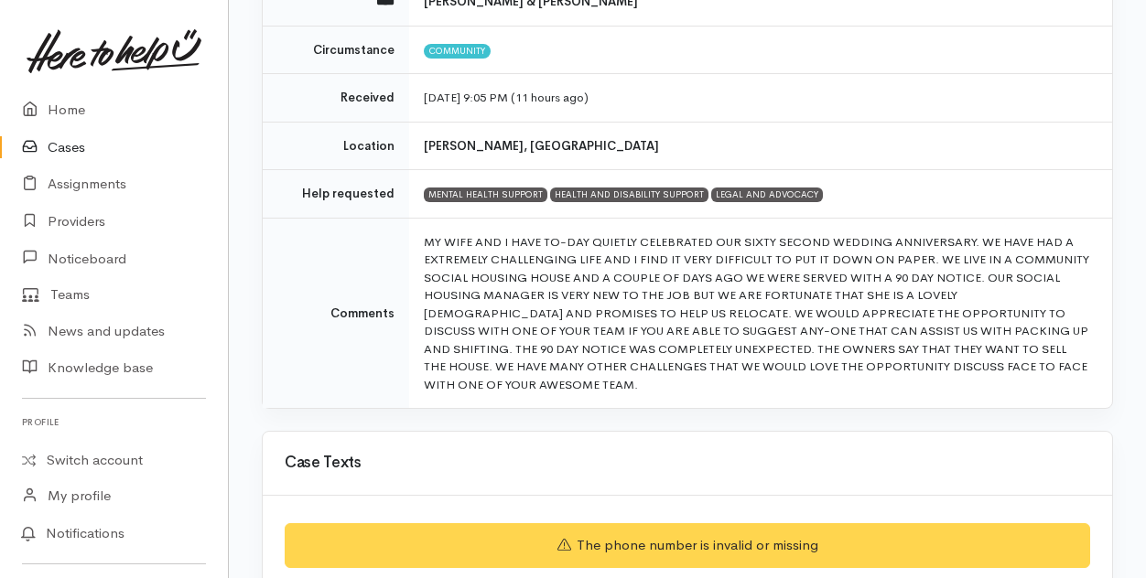
scroll to position [275, 0]
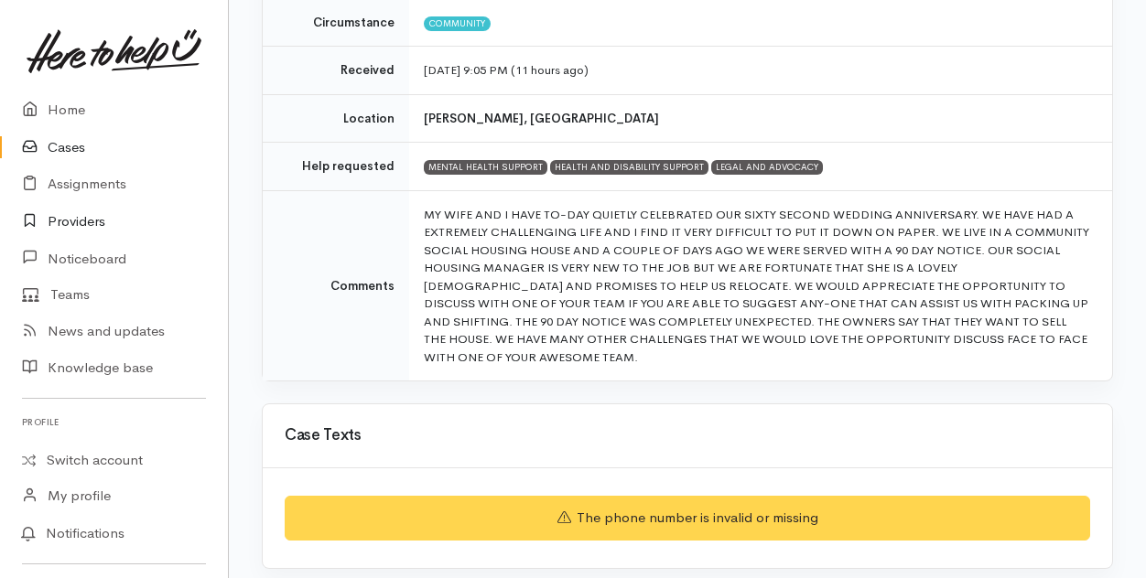
click at [93, 221] on link "Providers" at bounding box center [114, 222] width 228 height 38
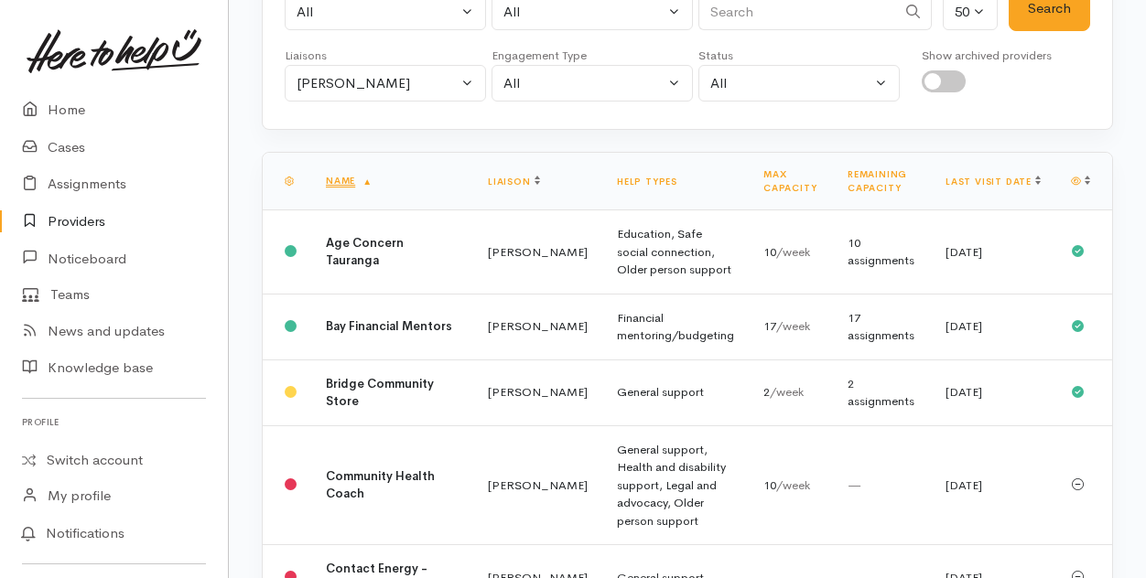
scroll to position [275, 0]
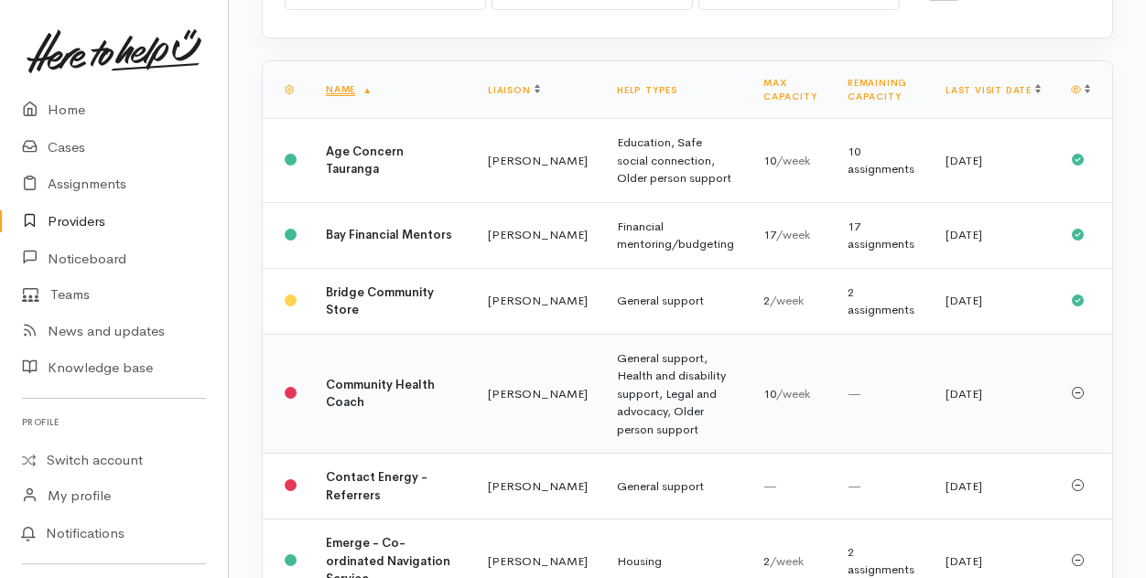
click at [354, 411] on b "Community Health Coach" at bounding box center [380, 394] width 109 height 34
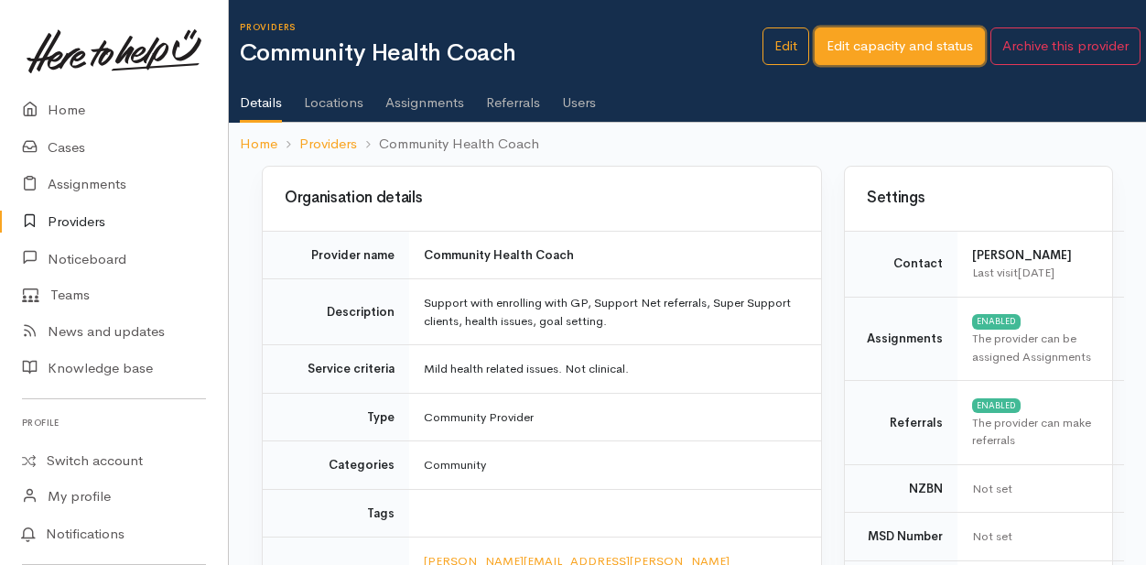
click at [880, 53] on link "Edit capacity and status" at bounding box center [899, 46] width 170 height 38
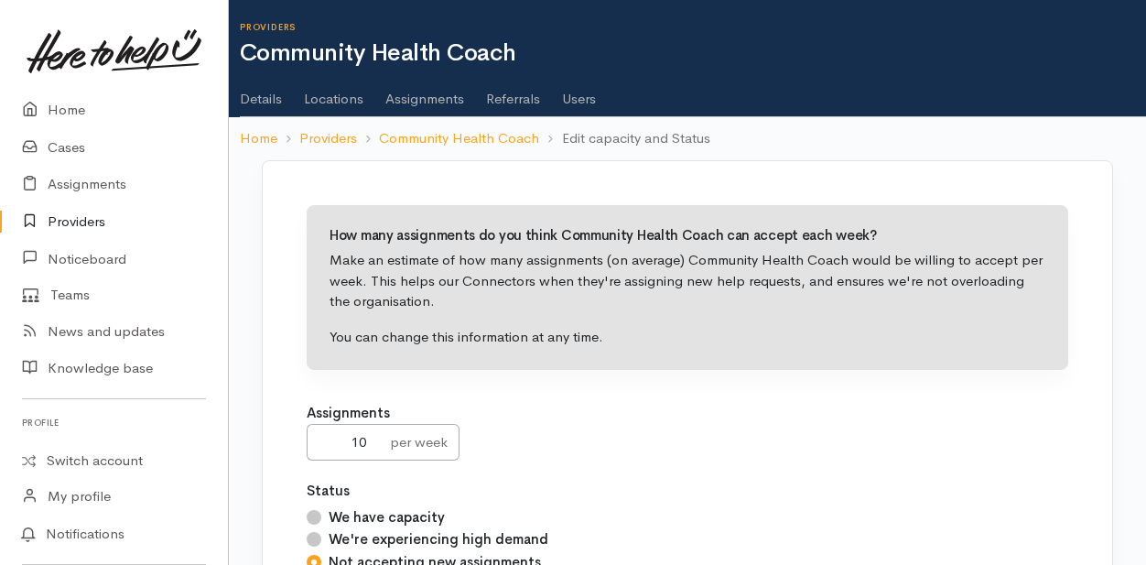
drag, startPoint x: 315, startPoint y: 509, endPoint x: 331, endPoint y: 509, distance: 16.5
click at [326, 509] on div "We have capacity" at bounding box center [687, 517] width 761 height 21
click at [310, 514] on input "We have capacity" at bounding box center [314, 517] width 15 height 15
radio input "true"
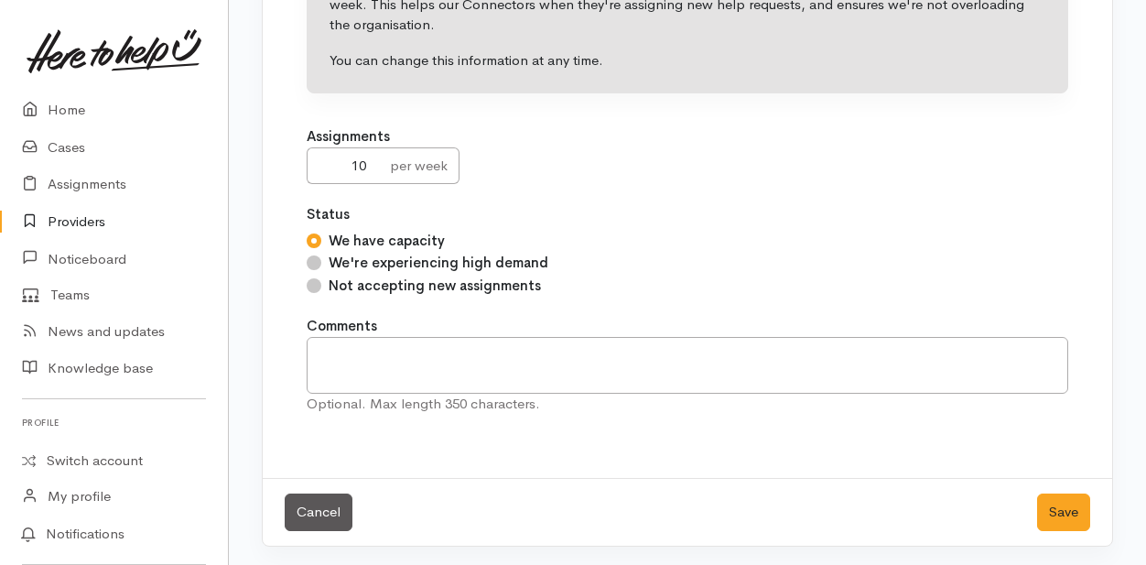
scroll to position [276, 0]
click at [1075, 504] on button "Save" at bounding box center [1063, 512] width 53 height 38
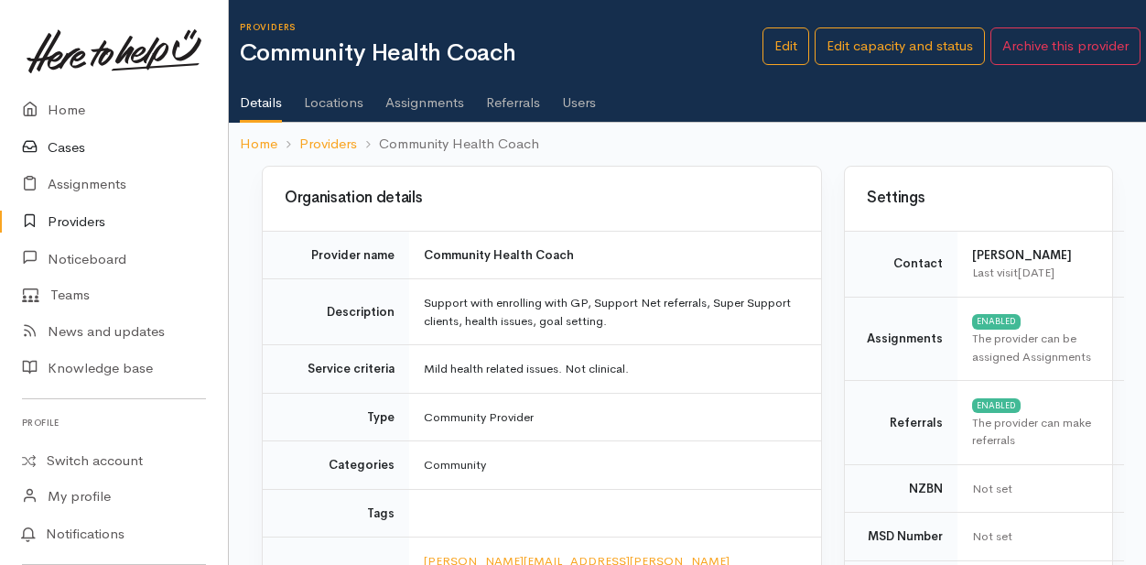
click at [67, 148] on link "Cases" at bounding box center [114, 148] width 228 height 38
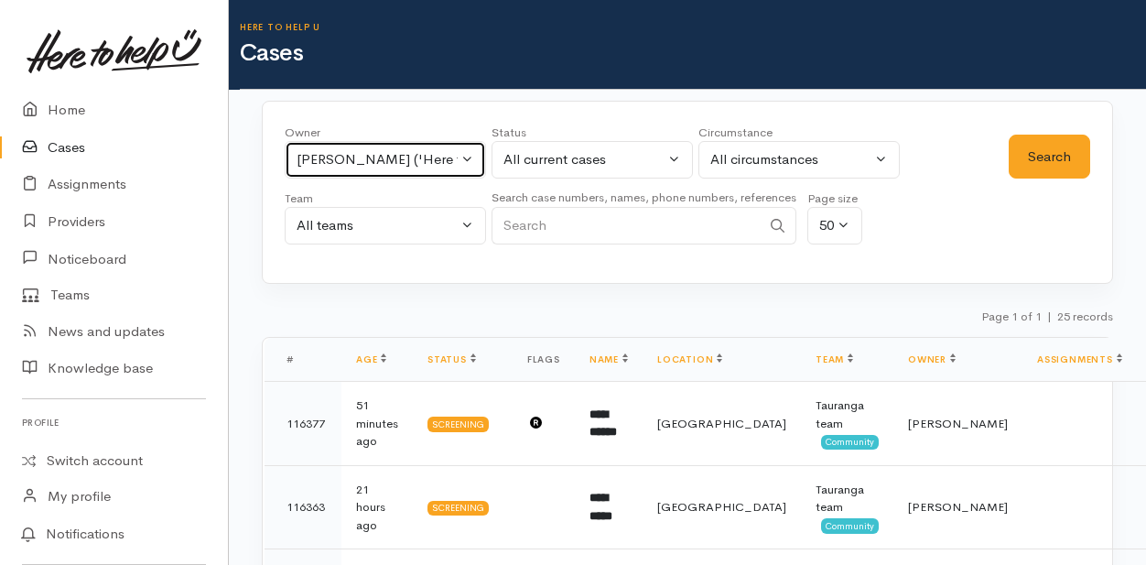
click at [469, 159] on button "[PERSON_NAME] ('Here to help u')" at bounding box center [385, 160] width 201 height 38
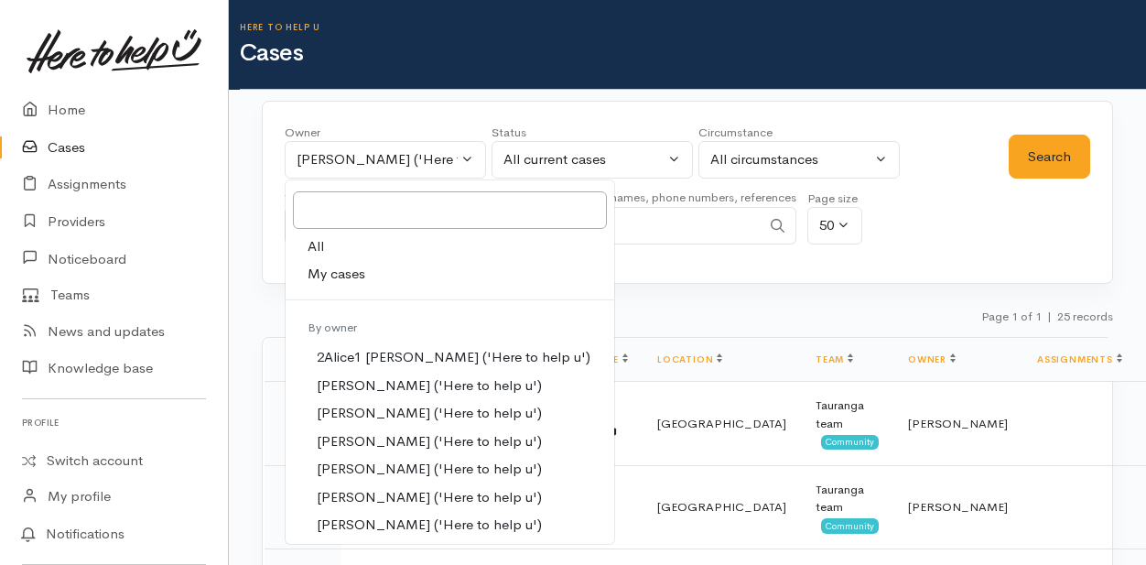
click at [350, 274] on span "My cases" at bounding box center [336, 274] width 58 height 21
select select "205"
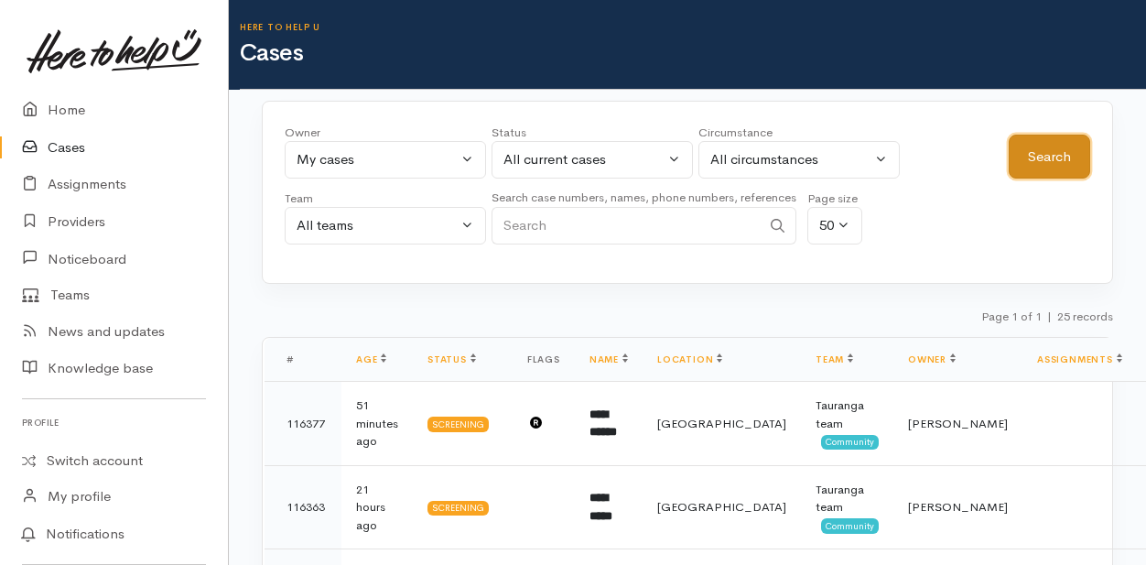
click at [1061, 162] on button "Search" at bounding box center [1048, 157] width 81 height 45
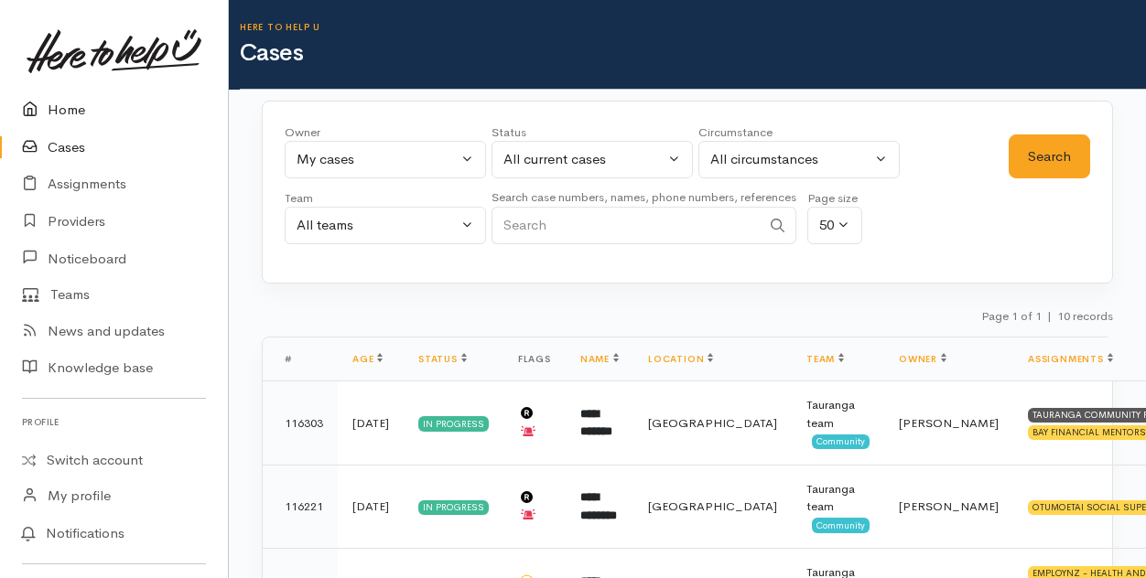
click at [57, 113] on link "Home" at bounding box center [114, 111] width 228 height 38
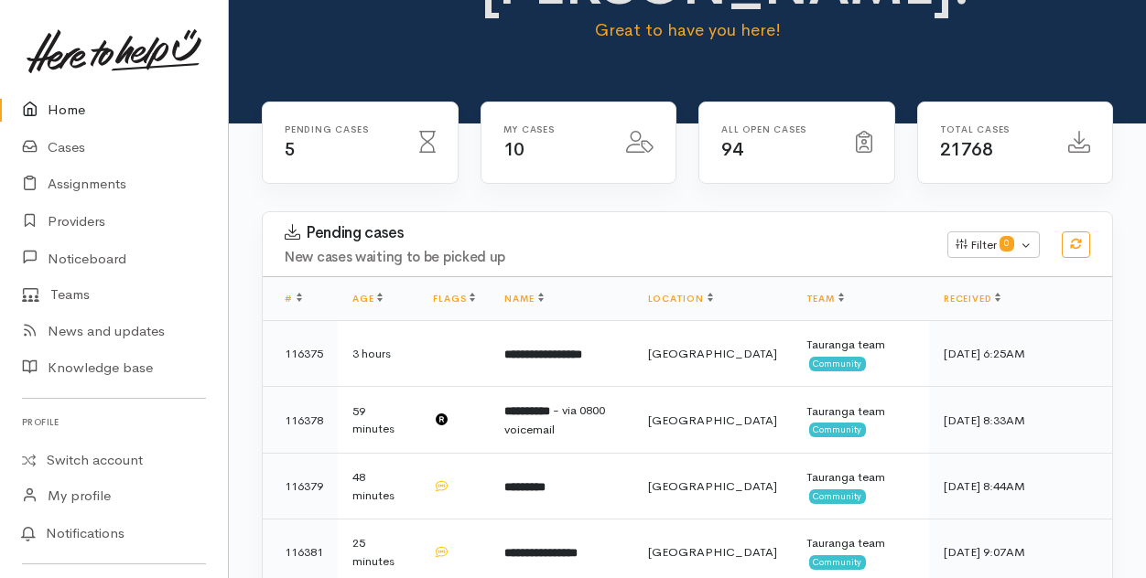
scroll to position [92, 0]
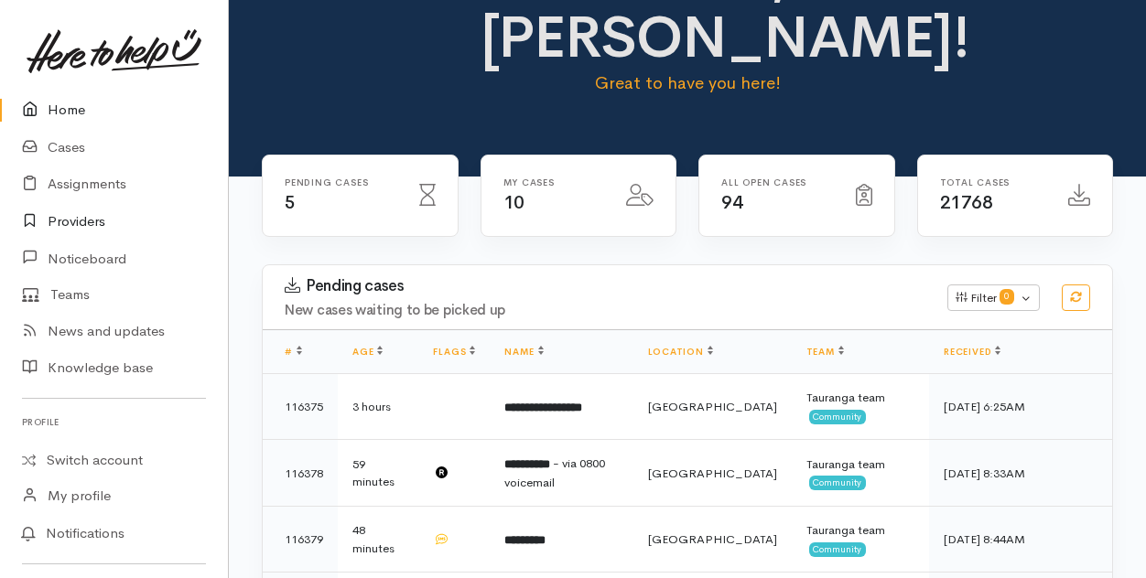
click at [81, 222] on link "Providers" at bounding box center [114, 222] width 228 height 38
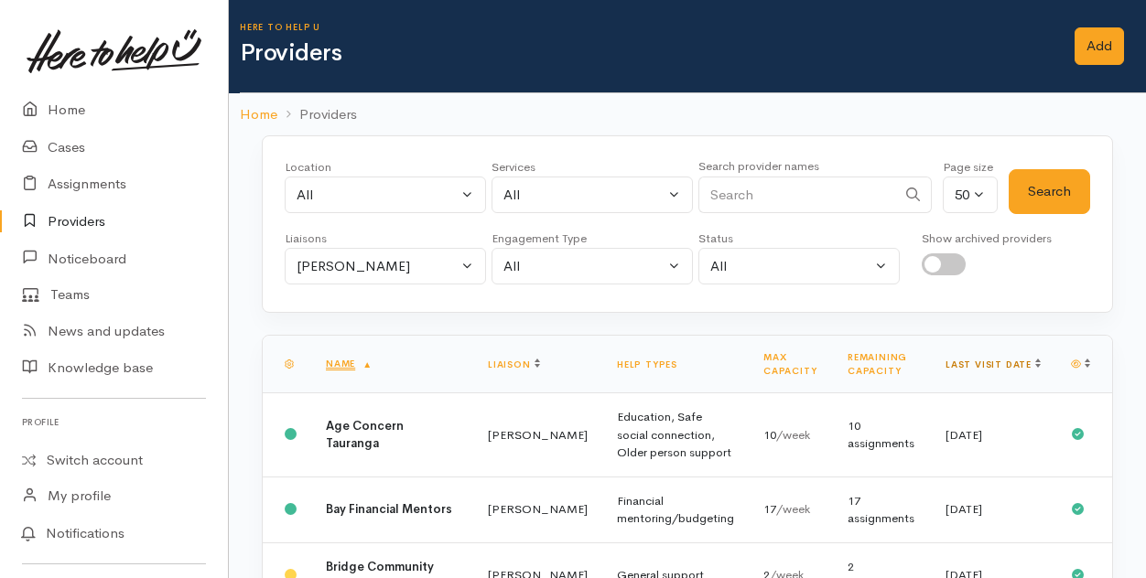
click at [1014, 359] on link "Last visit date" at bounding box center [992, 365] width 95 height 12
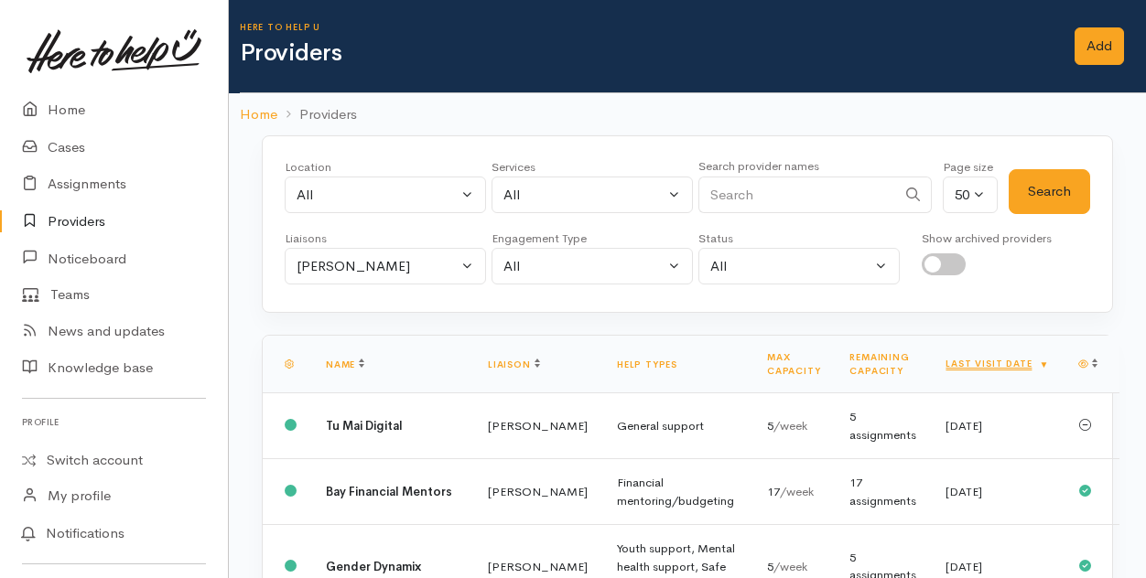
scroll to position [92, 0]
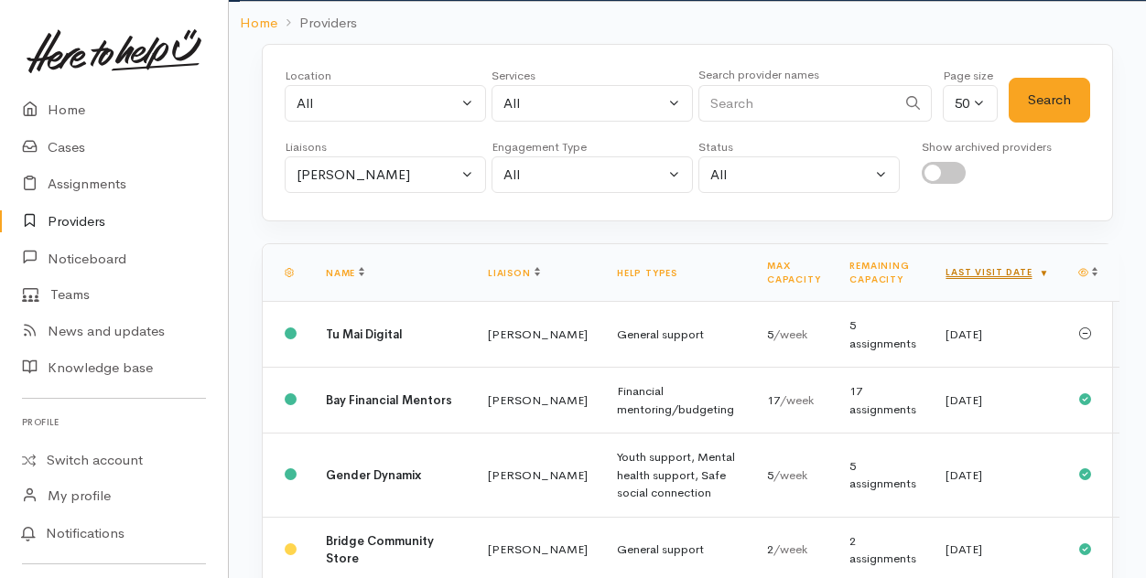
click at [1018, 266] on link "Last visit date" at bounding box center [996, 272] width 103 height 12
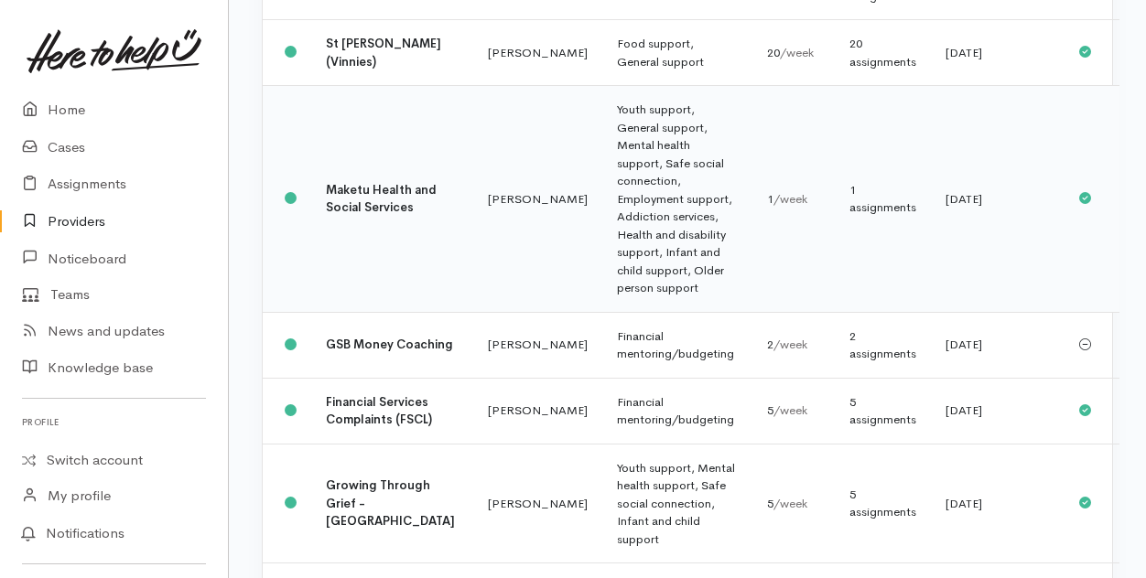
scroll to position [458, 0]
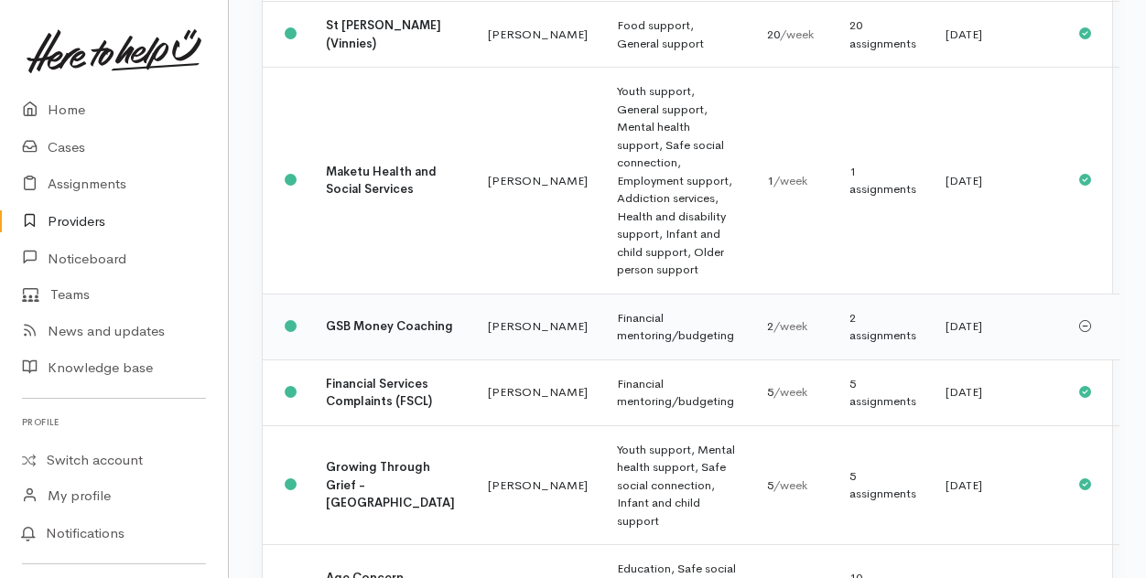
click at [400, 360] on td "GSB Money Coaching" at bounding box center [392, 327] width 162 height 66
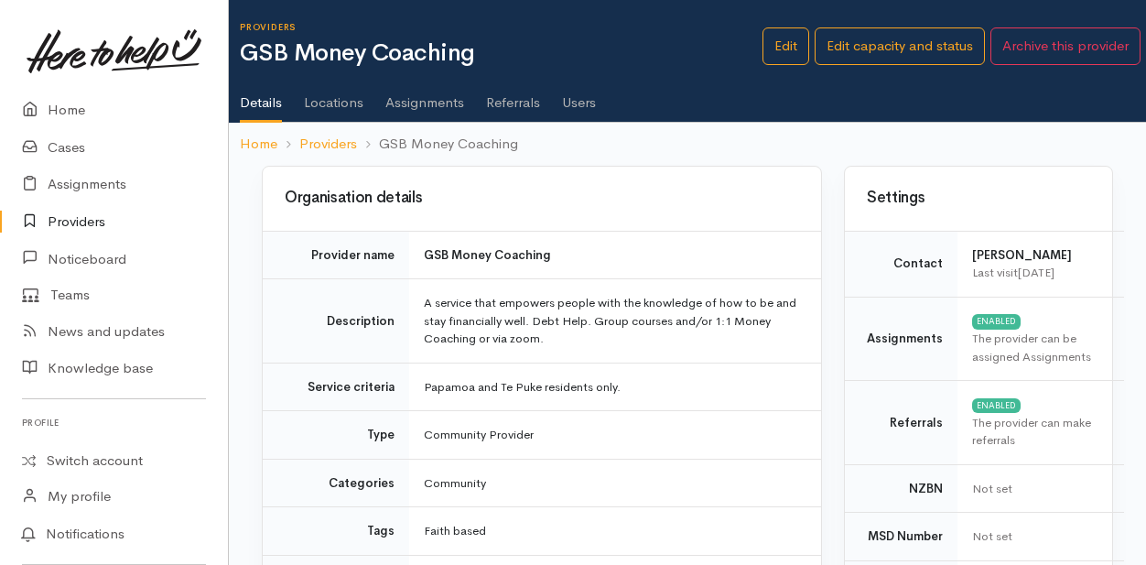
click at [590, 103] on link "Users" at bounding box center [579, 95] width 34 height 51
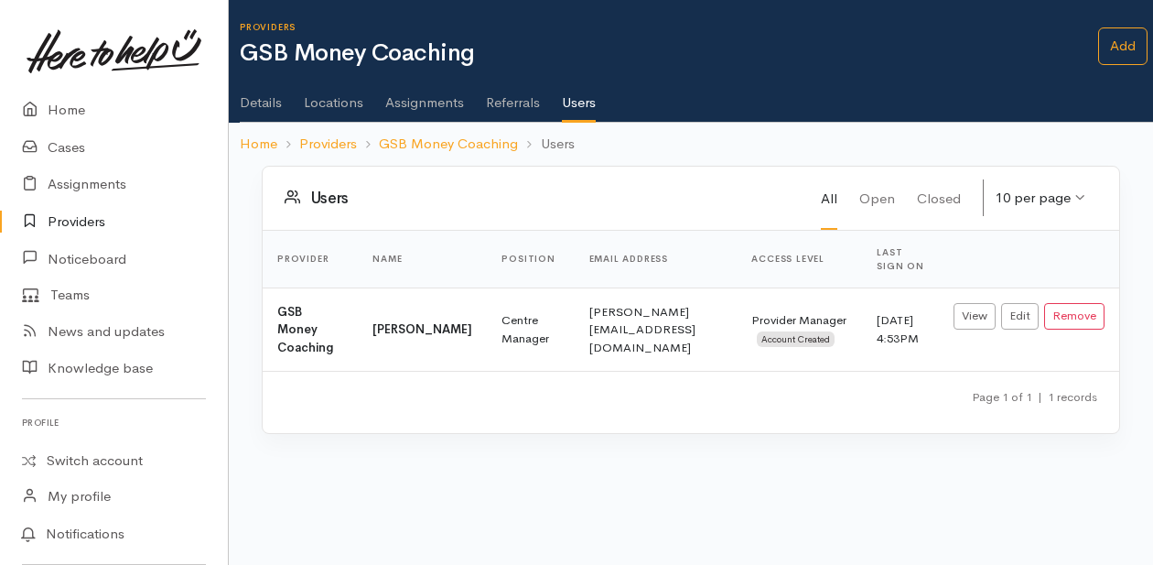
click at [75, 218] on link "Providers" at bounding box center [114, 222] width 228 height 38
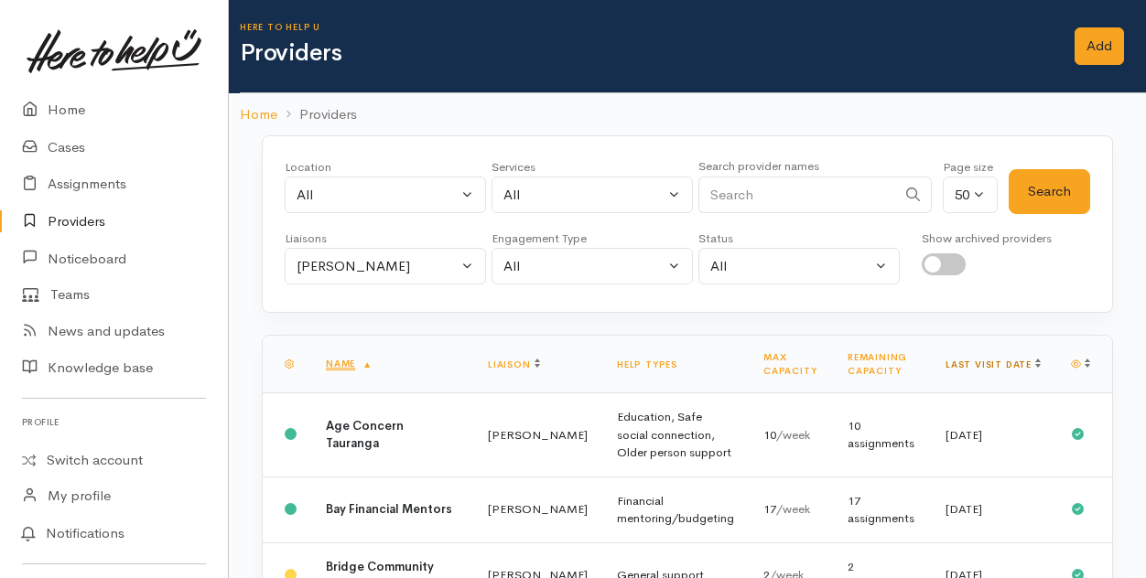
click at [1015, 360] on link "Last visit date" at bounding box center [992, 365] width 95 height 12
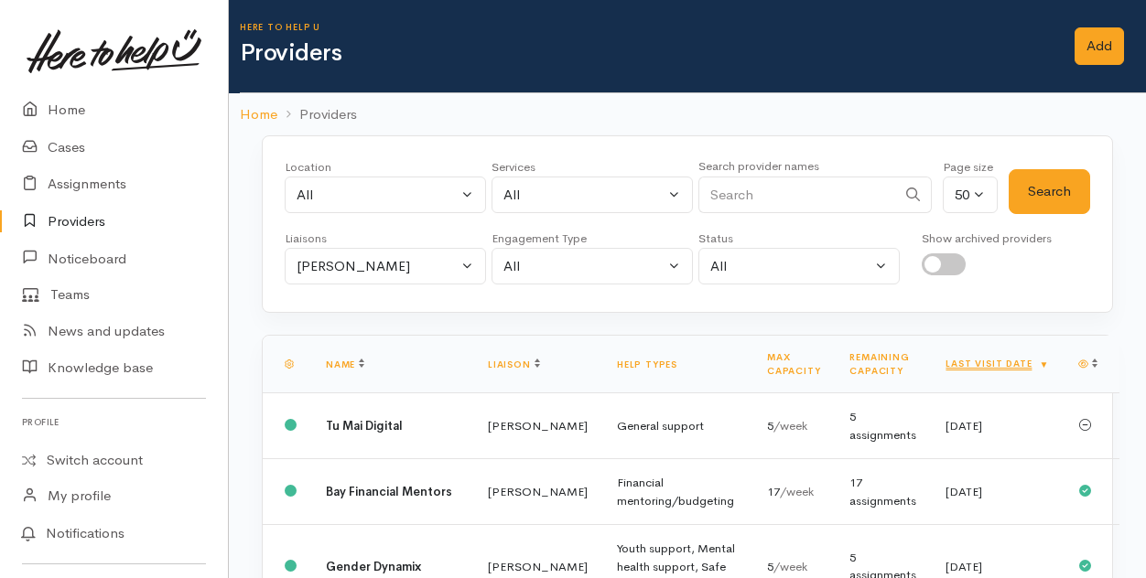
click at [1015, 360] on link "Last visit date" at bounding box center [996, 364] width 103 height 12
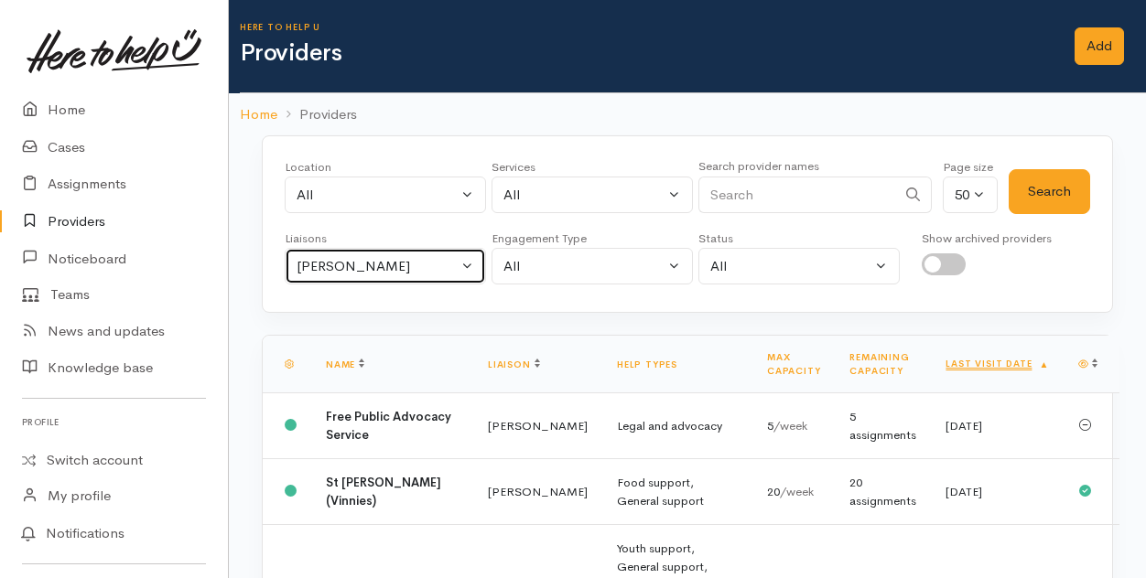
click at [466, 259] on button "[PERSON_NAME]" at bounding box center [385, 267] width 201 height 38
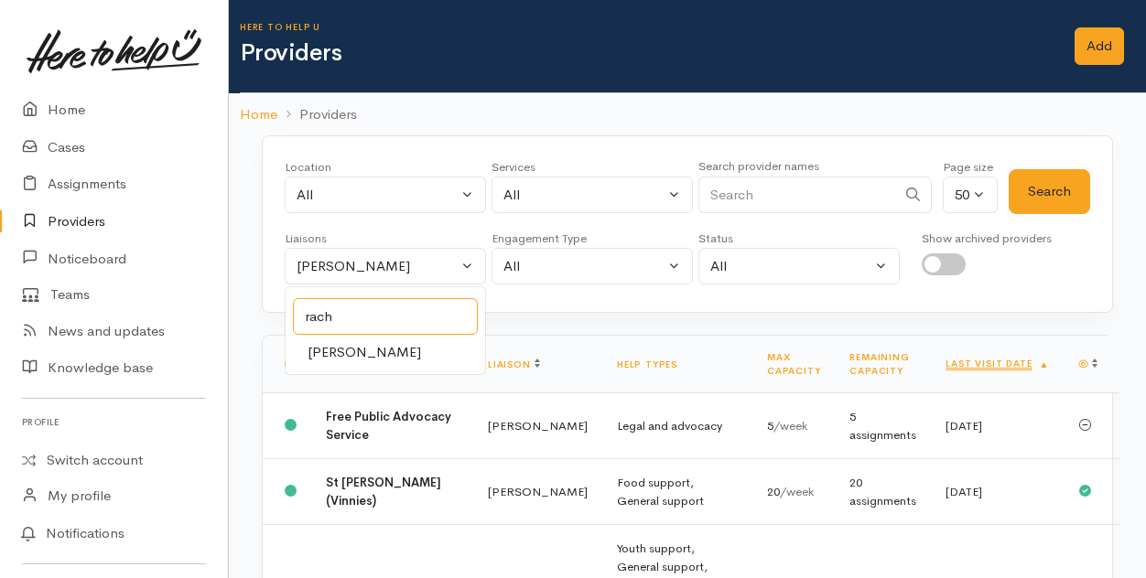
type input "rach"
click at [366, 349] on span "Rachel Proctor" at bounding box center [363, 352] width 113 height 21
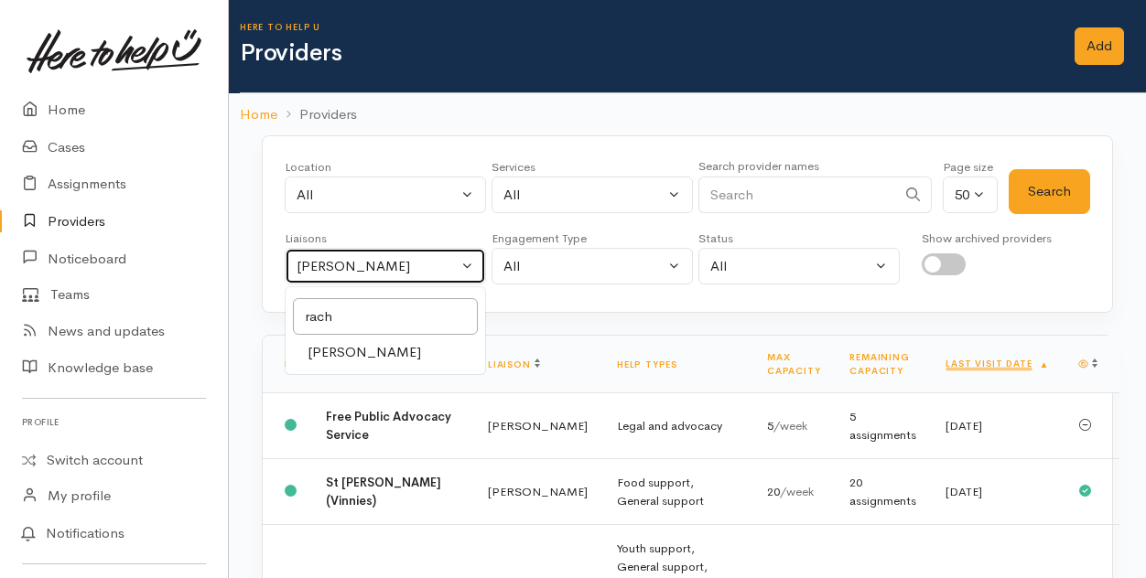
select select "1612"
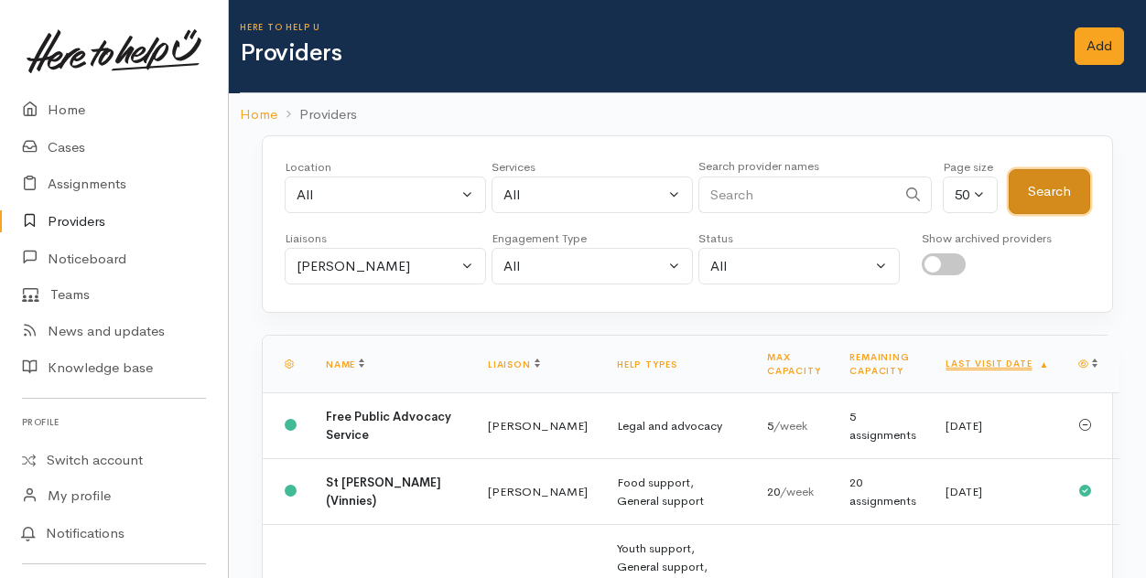
click at [1043, 201] on button "Search" at bounding box center [1048, 191] width 81 height 45
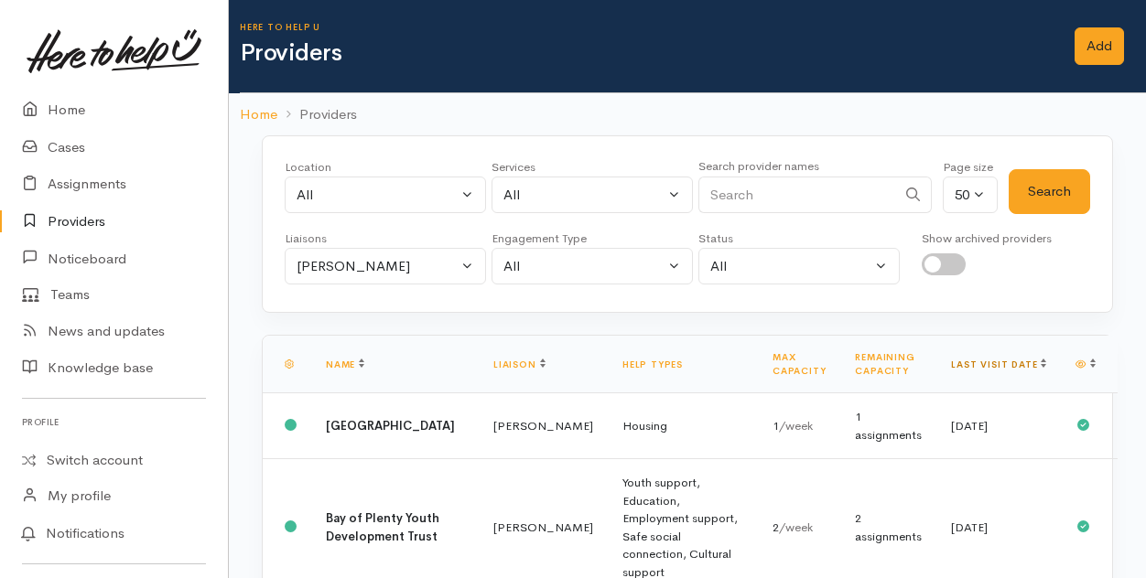
click at [1019, 361] on link "Last visit date" at bounding box center [998, 365] width 95 height 12
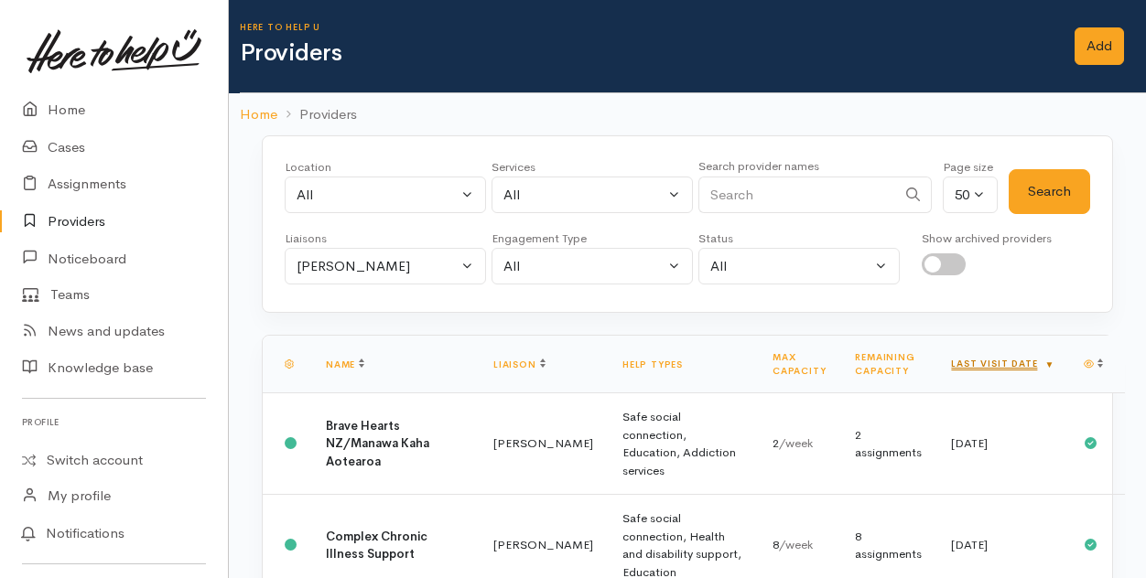
click at [1022, 358] on link "Last visit date" at bounding box center [1002, 364] width 103 height 12
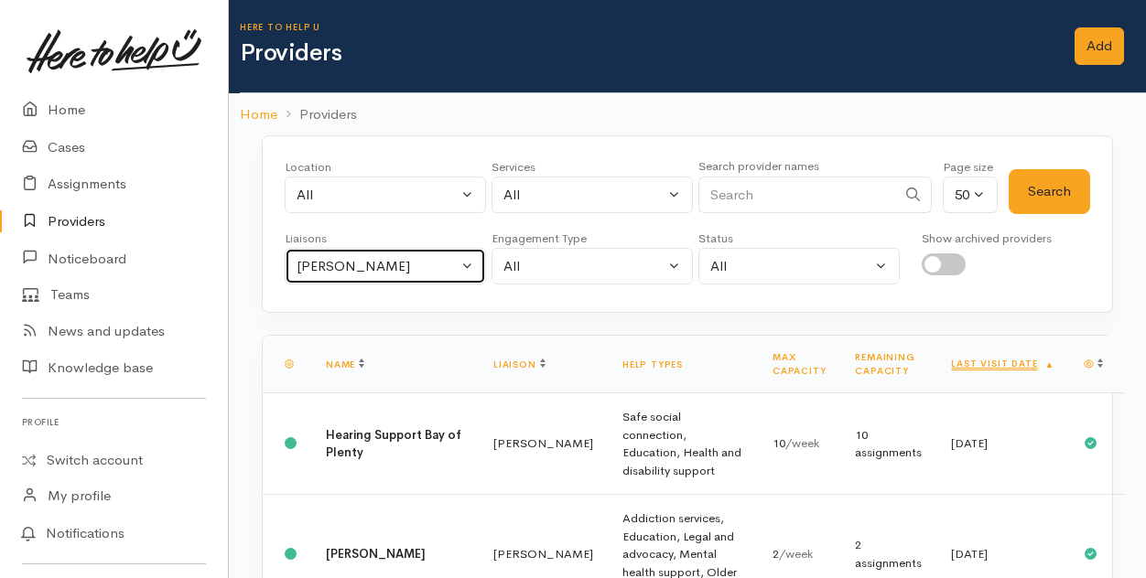
click at [463, 261] on button "Rachel Proctor" at bounding box center [385, 267] width 201 height 38
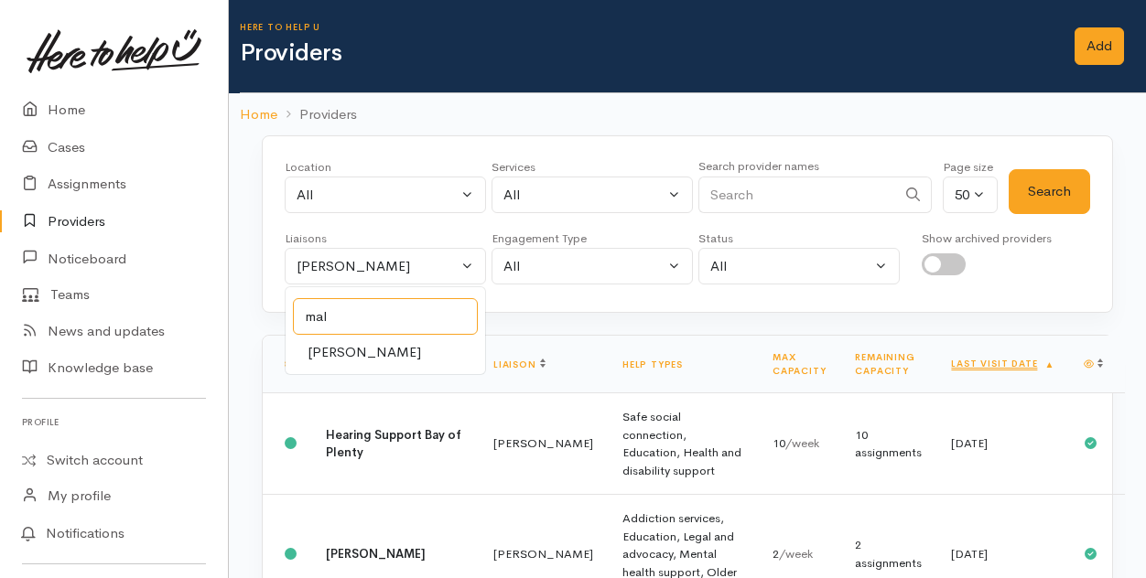
type input "mal"
click at [361, 350] on span "Malia Stowers" at bounding box center [363, 352] width 113 height 21
select select "1613"
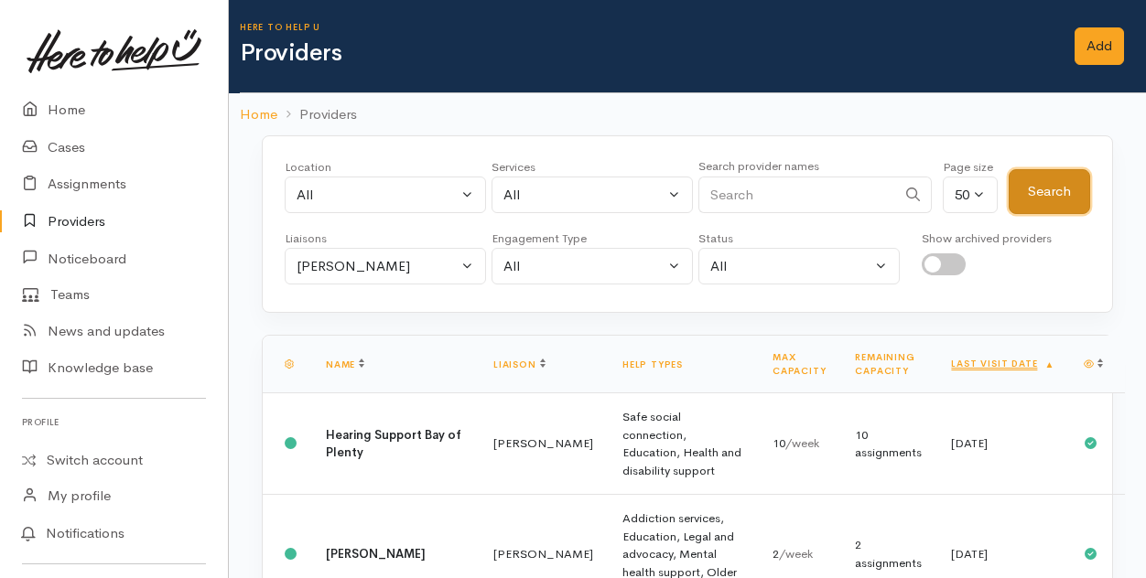
click at [1064, 189] on button "Search" at bounding box center [1048, 191] width 81 height 45
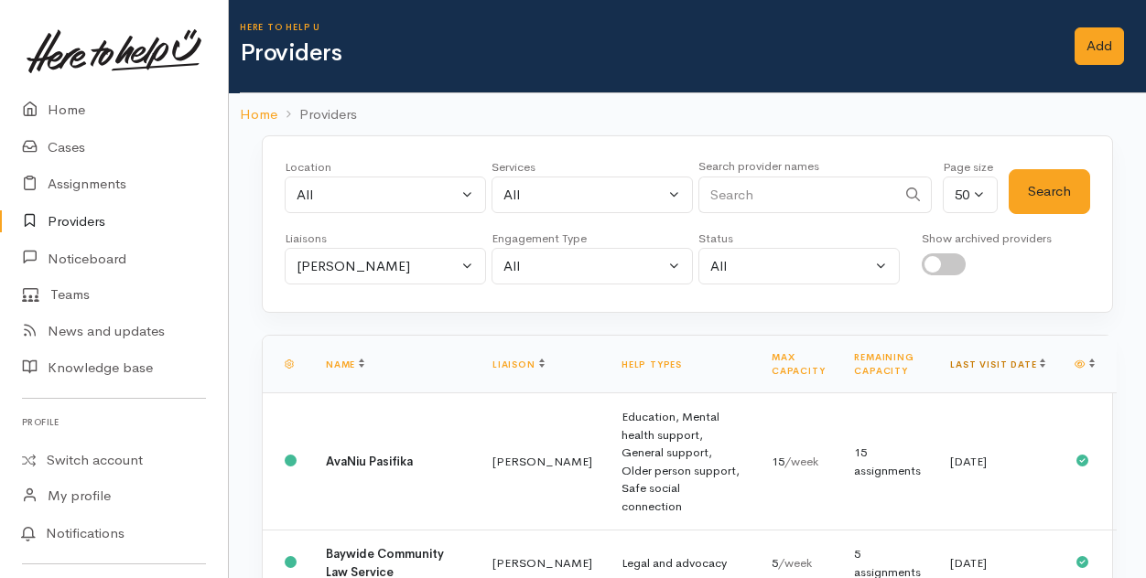
click at [1018, 360] on link "Last visit date" at bounding box center [997, 365] width 95 height 12
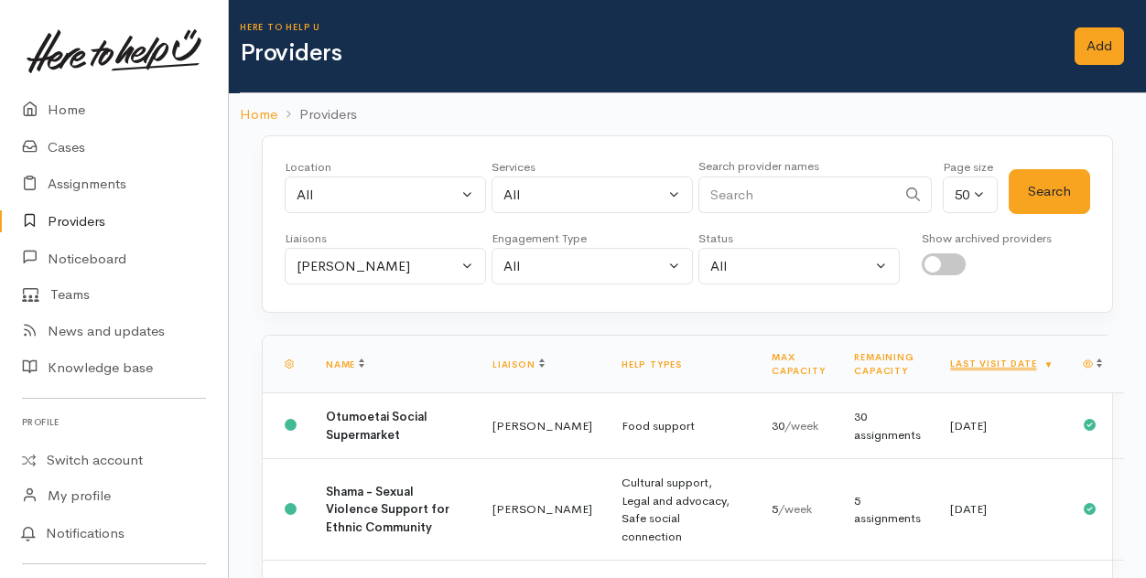
click at [1018, 360] on link "Last visit date" at bounding box center [1001, 364] width 103 height 12
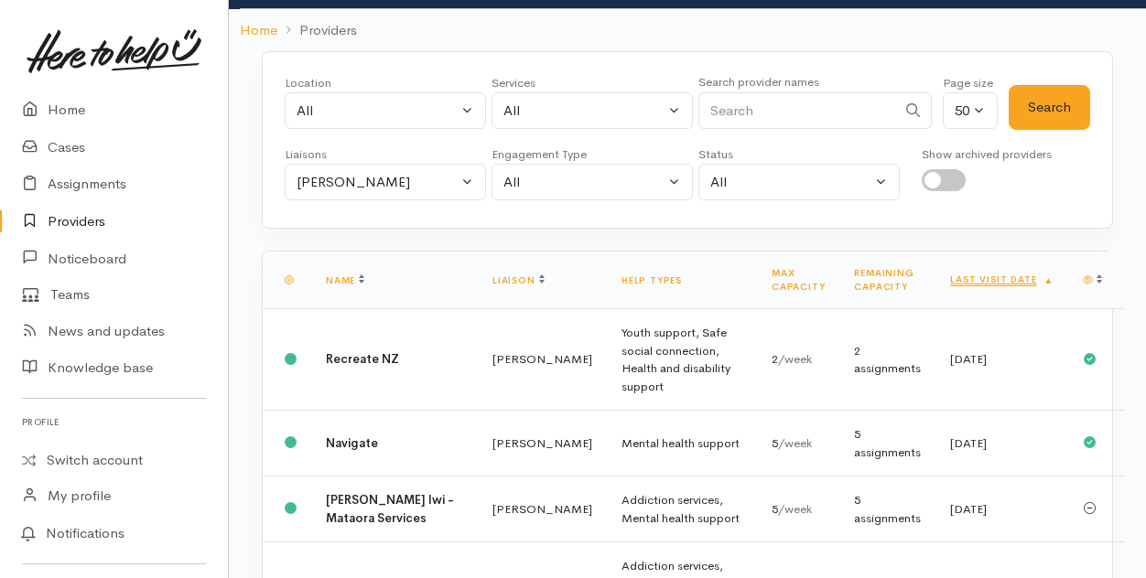
scroll to position [55, 0]
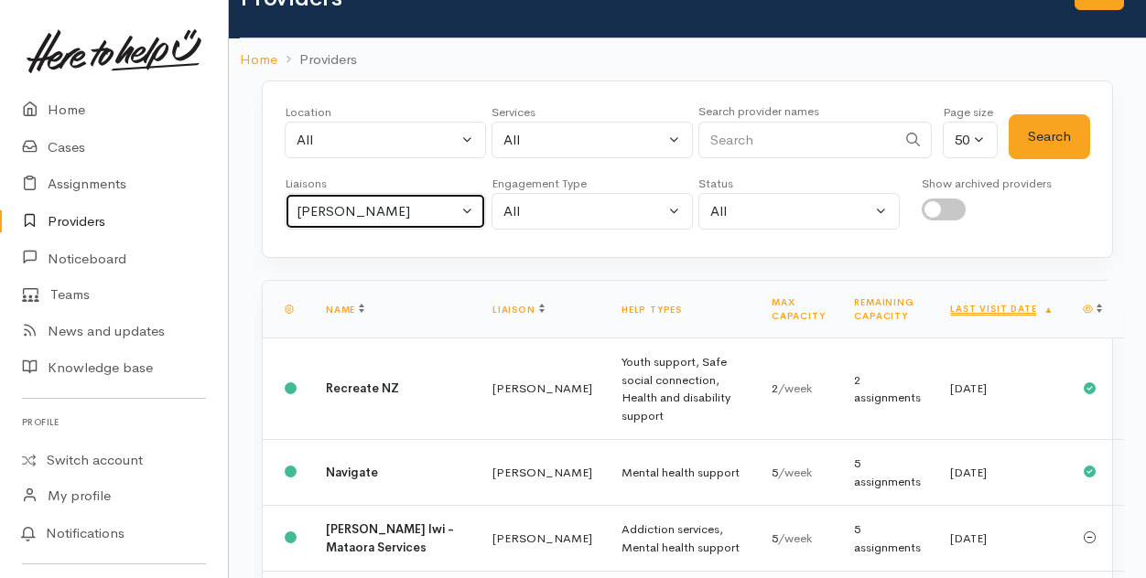
click at [465, 203] on button "Malia Stowers" at bounding box center [385, 212] width 201 height 38
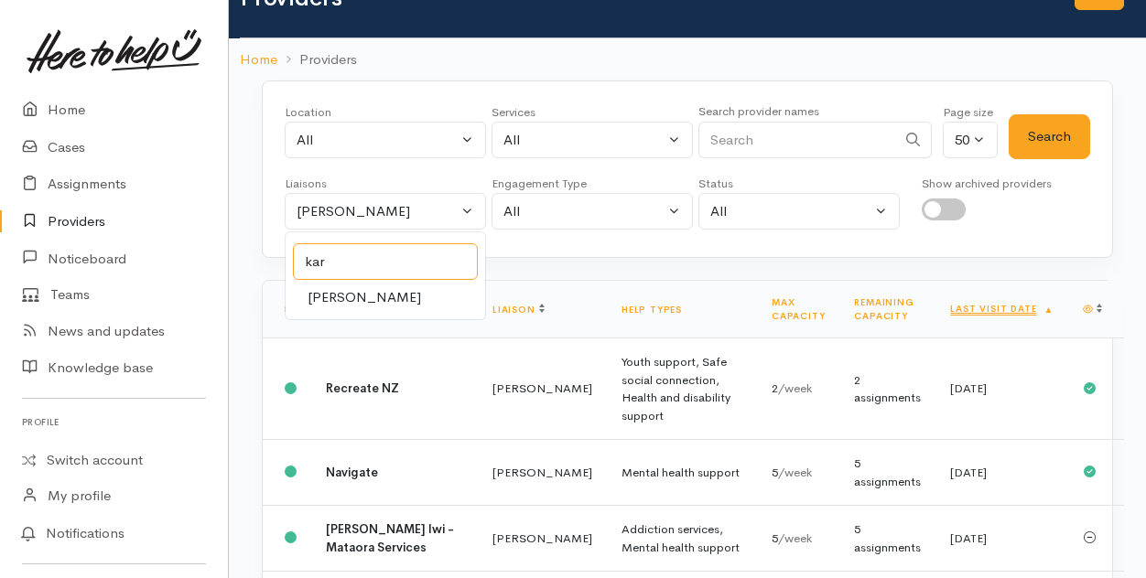
type input "kar"
click at [350, 296] on span "Karli Morris" at bounding box center [363, 297] width 113 height 21
select select "435"
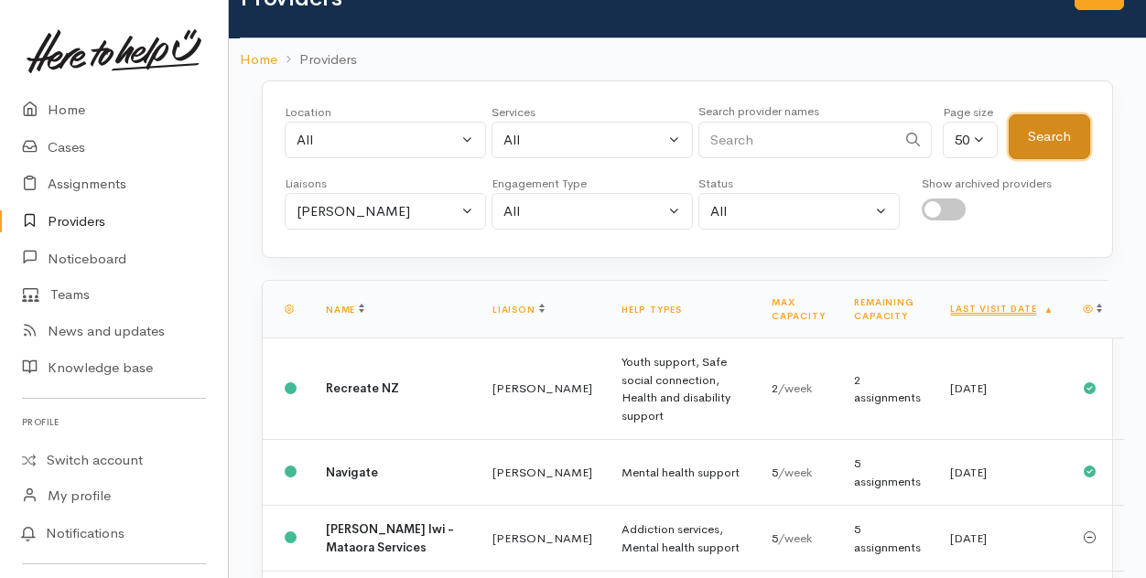
click at [1038, 136] on button "Search" at bounding box center [1048, 136] width 81 height 45
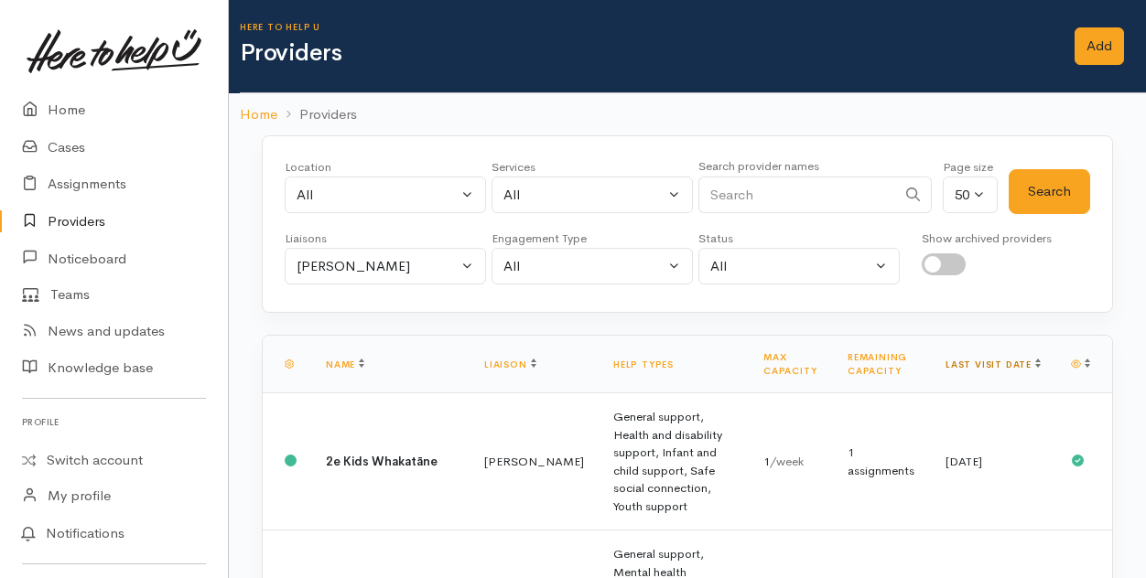
click at [1022, 362] on link "Last visit date" at bounding box center [992, 365] width 95 height 12
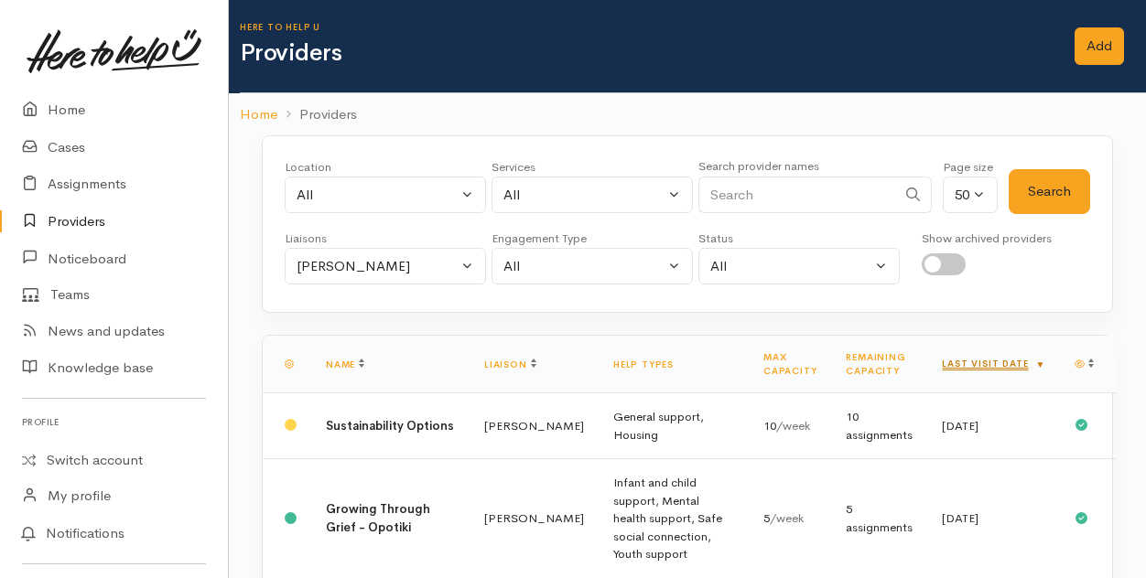
click at [1022, 361] on link "Last visit date" at bounding box center [993, 364] width 103 height 12
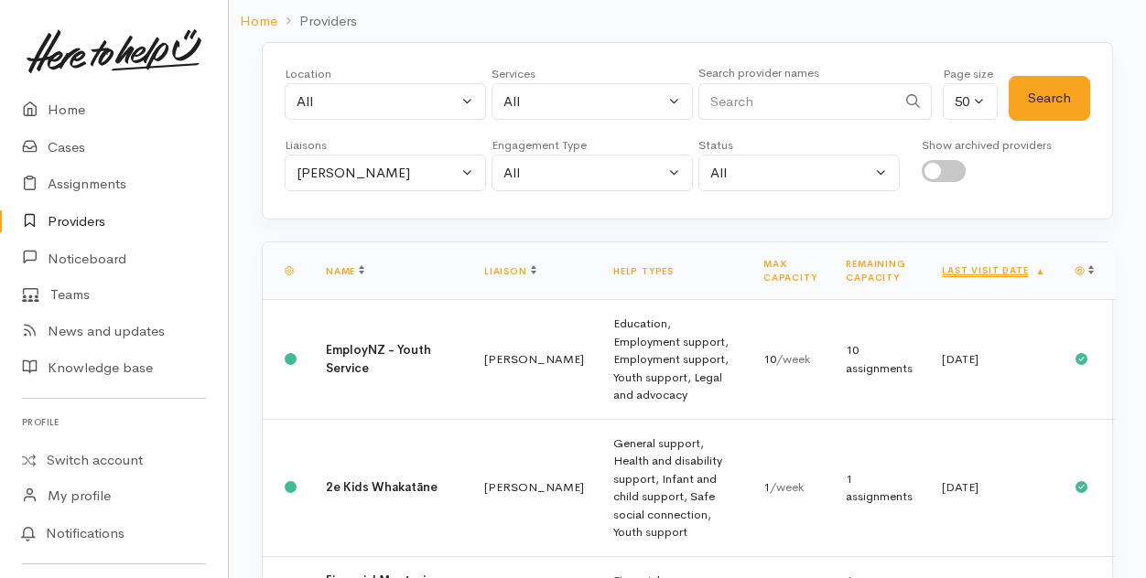
scroll to position [183, 0]
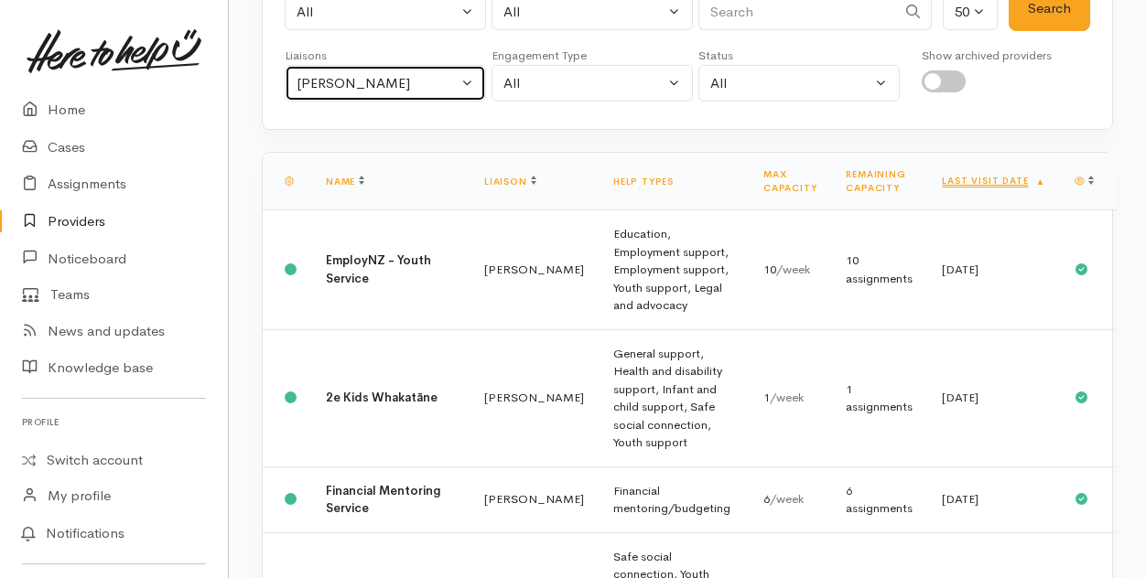
click at [465, 77] on button "Karli Morris" at bounding box center [385, 84] width 201 height 38
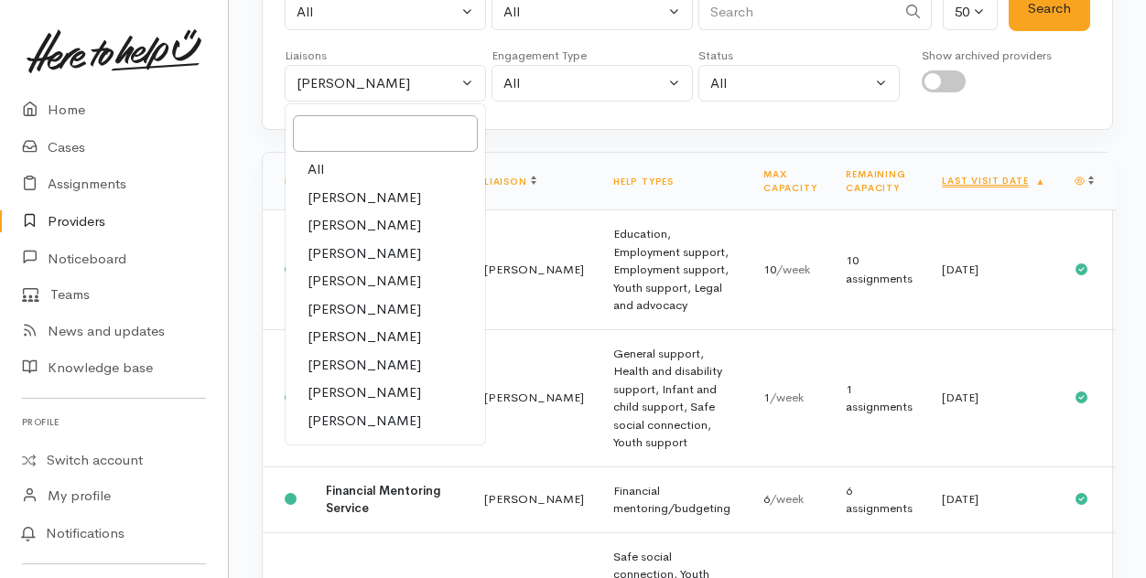
click at [321, 189] on span "[PERSON_NAME]" at bounding box center [363, 198] width 113 height 21
select select "205"
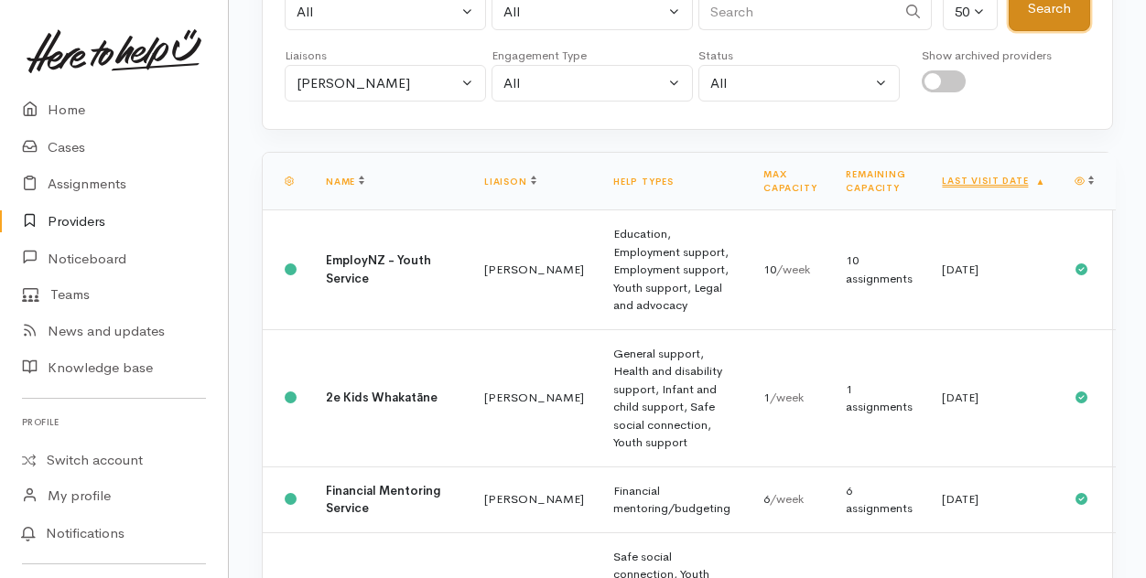
click at [1049, 13] on button "Search" at bounding box center [1048, 8] width 81 height 45
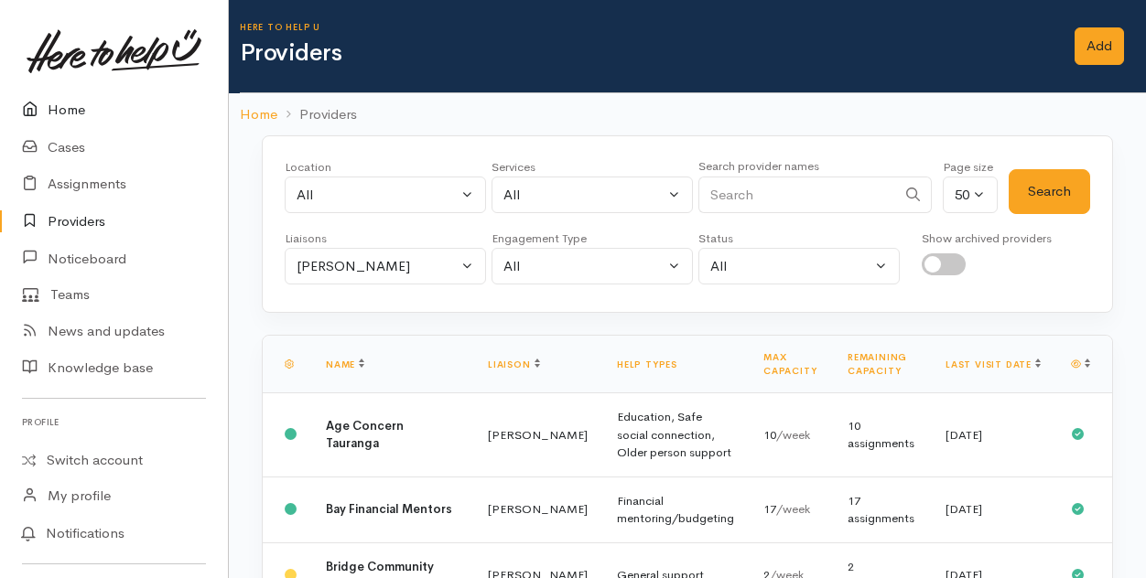
click at [62, 112] on link "Home" at bounding box center [114, 111] width 228 height 38
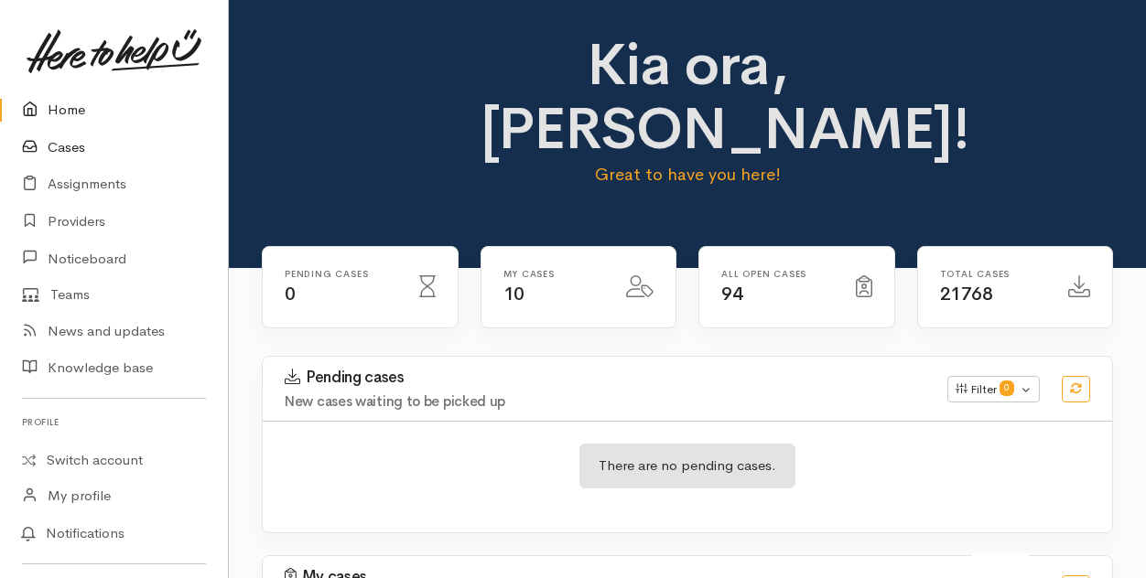
click at [68, 147] on link "Cases" at bounding box center [114, 148] width 228 height 38
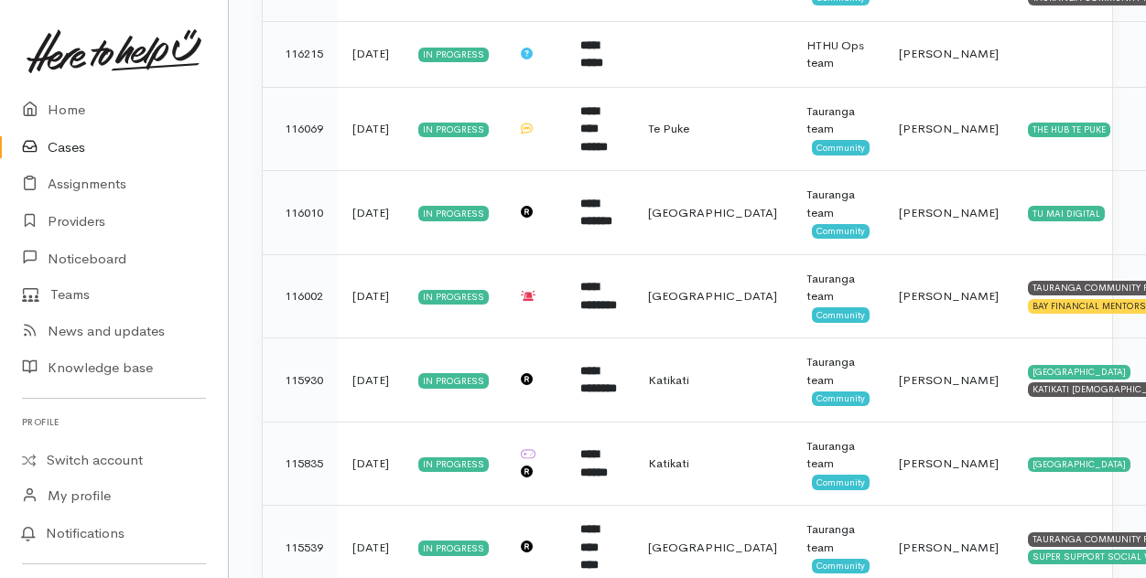
scroll to position [641, 0]
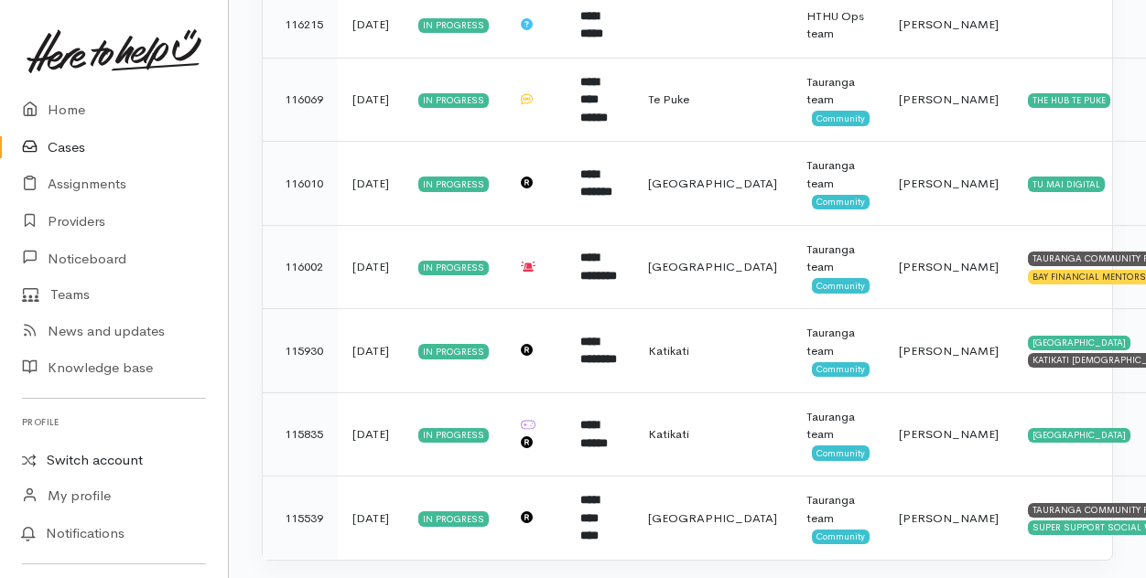
click at [101, 461] on link "Switch account" at bounding box center [114, 461] width 228 height 36
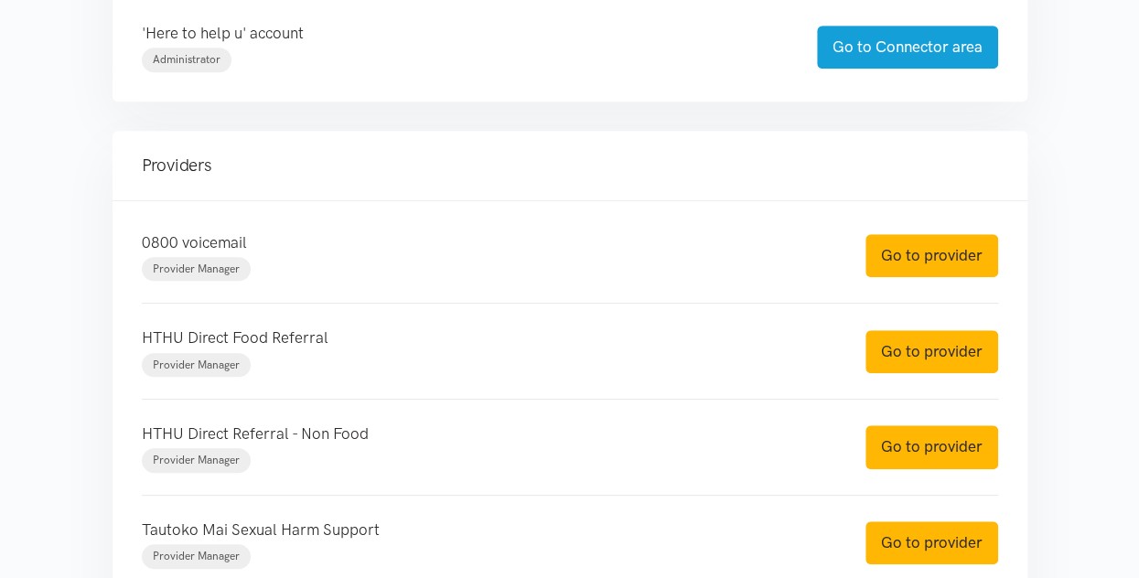
scroll to position [549, 0]
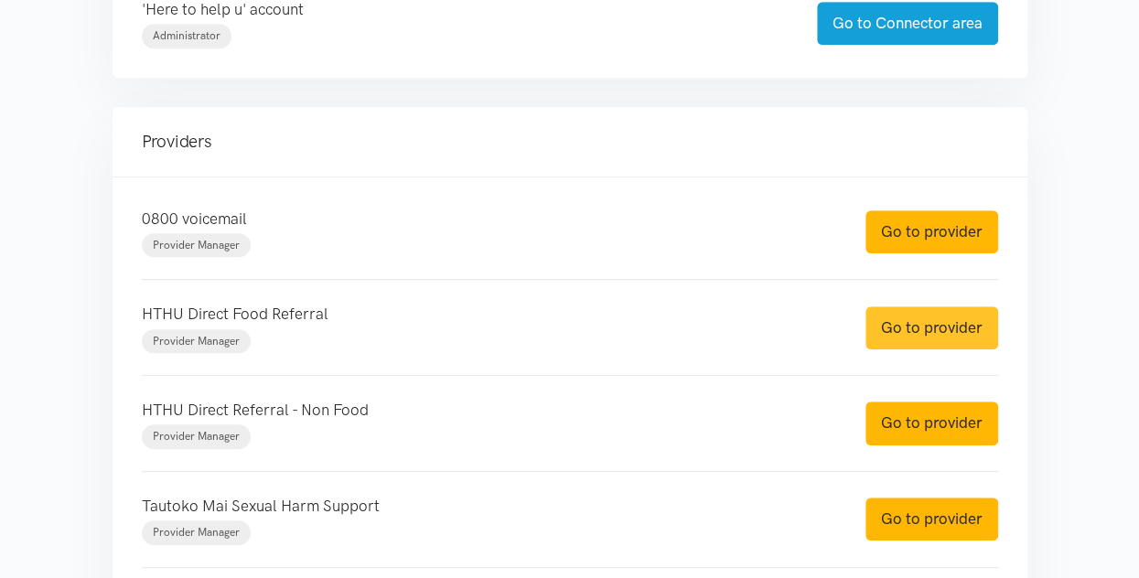
click at [950, 318] on link "Go to provider" at bounding box center [932, 328] width 133 height 43
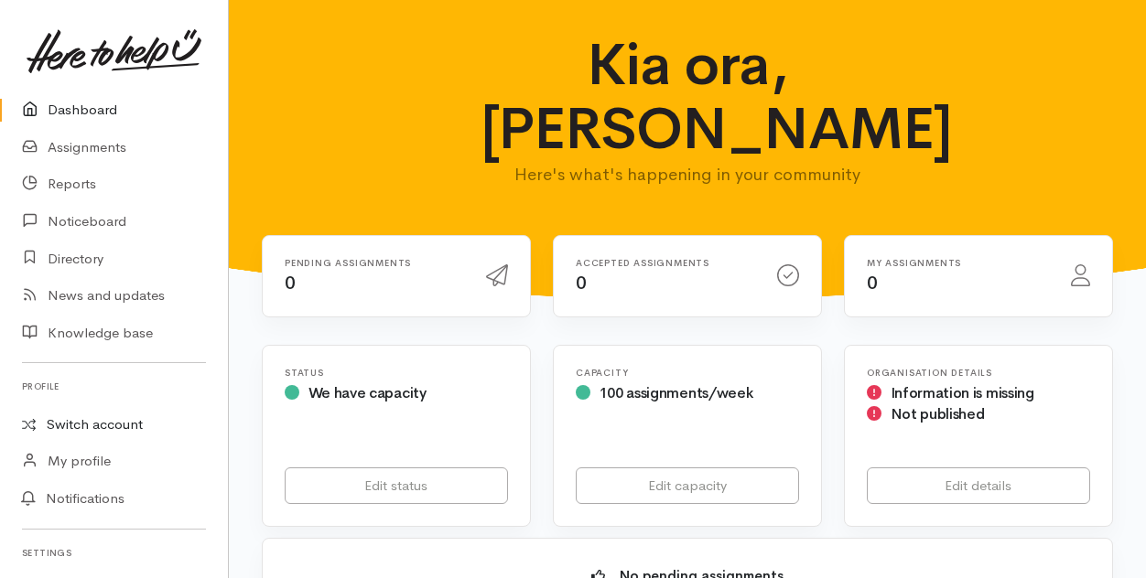
click at [73, 421] on link "Switch account" at bounding box center [114, 425] width 228 height 36
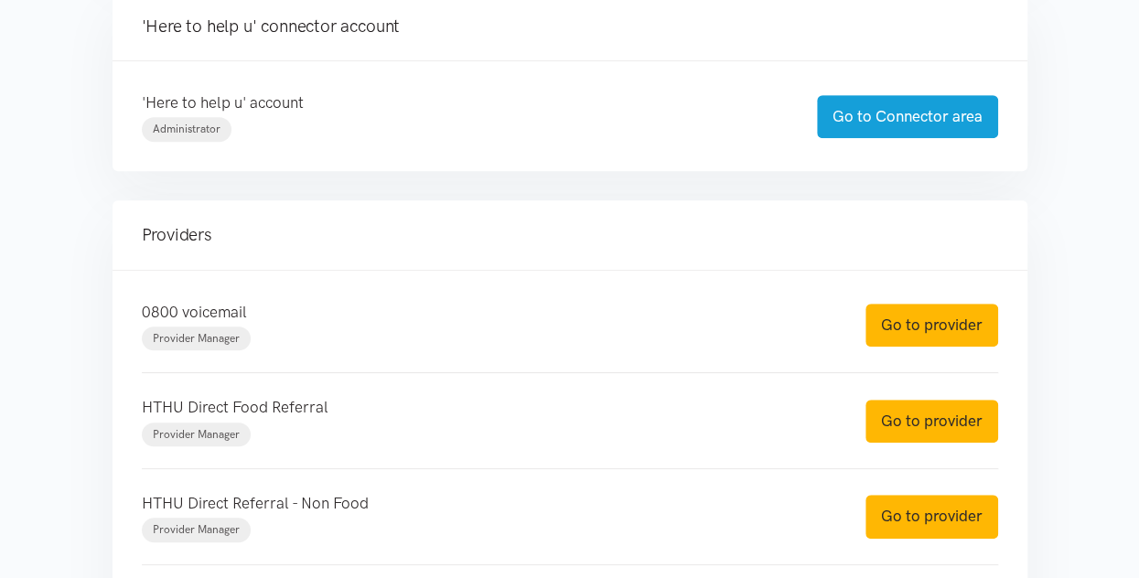
scroll to position [458, 0]
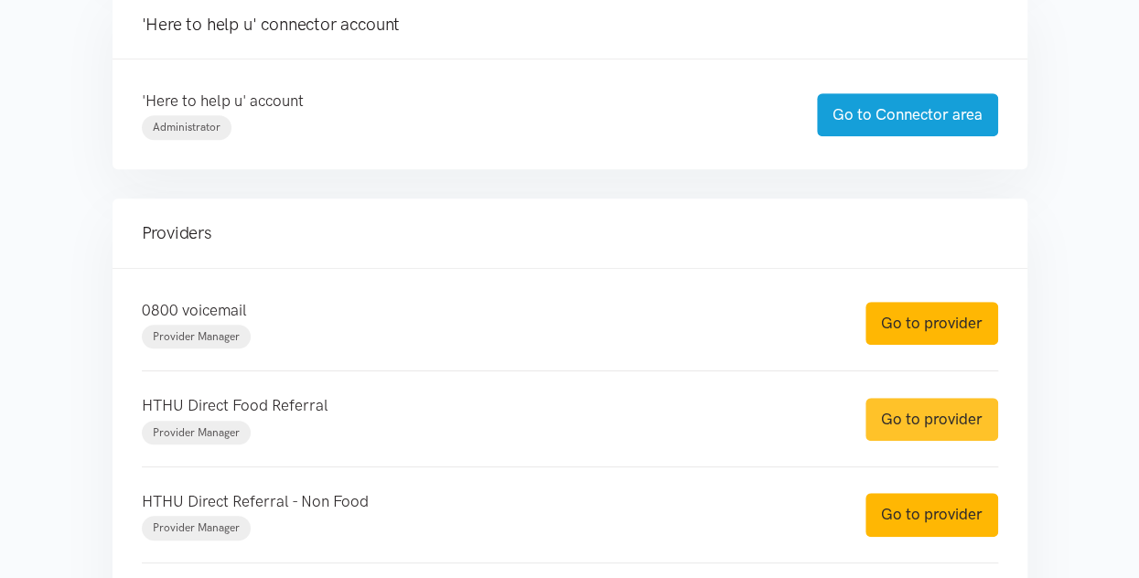
click at [951, 420] on link "Go to provider" at bounding box center [932, 419] width 133 height 43
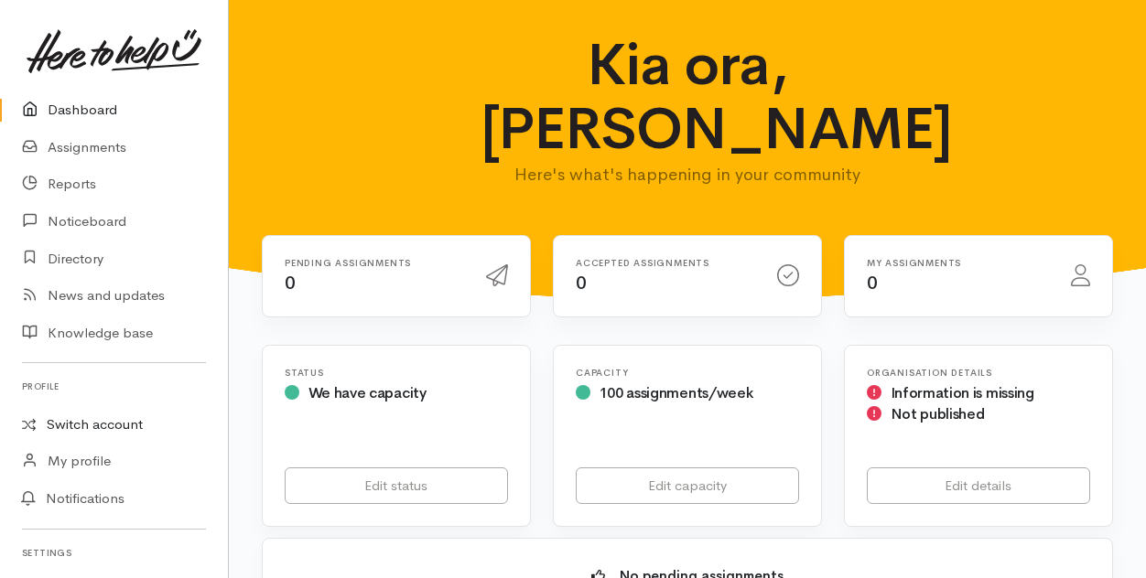
click at [91, 425] on link "Switch account" at bounding box center [114, 425] width 228 height 36
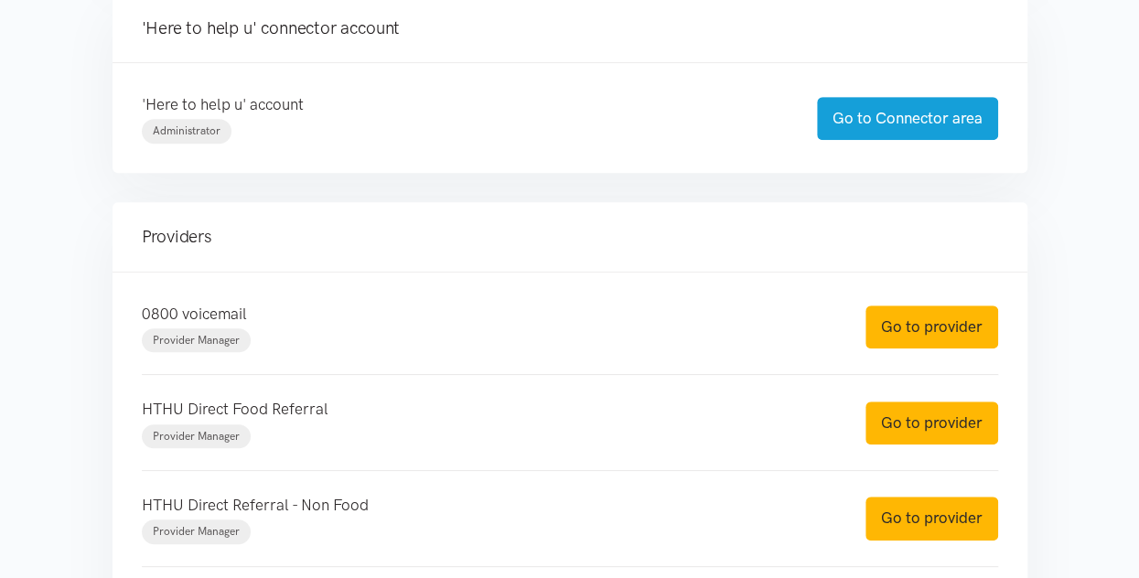
scroll to position [458, 0]
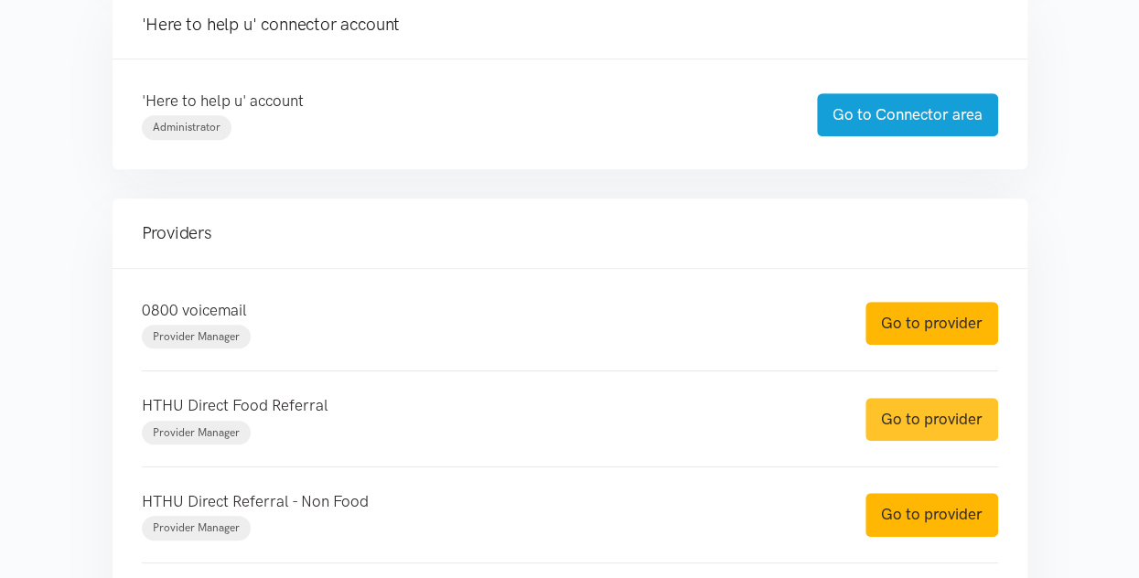
click at [919, 413] on link "Go to provider" at bounding box center [932, 419] width 133 height 43
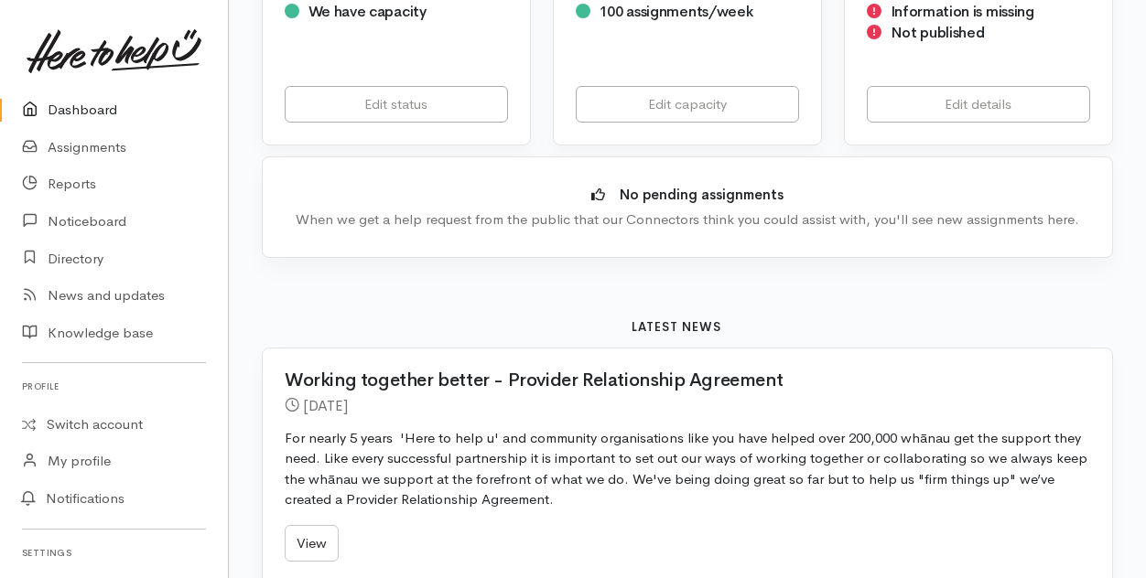
scroll to position [458, 0]
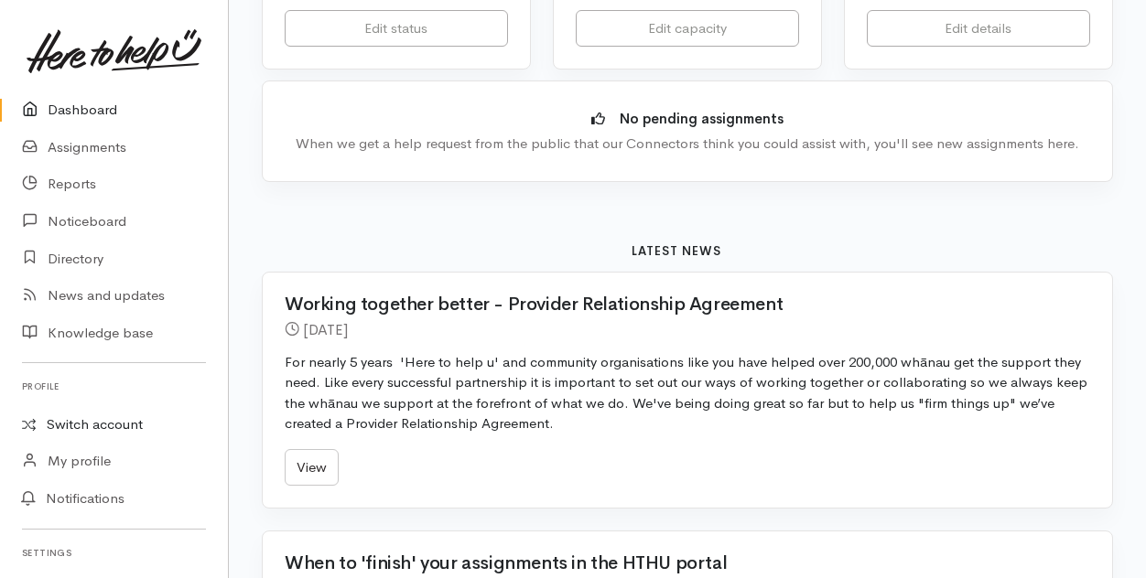
click at [86, 419] on link "Switch account" at bounding box center [114, 425] width 228 height 36
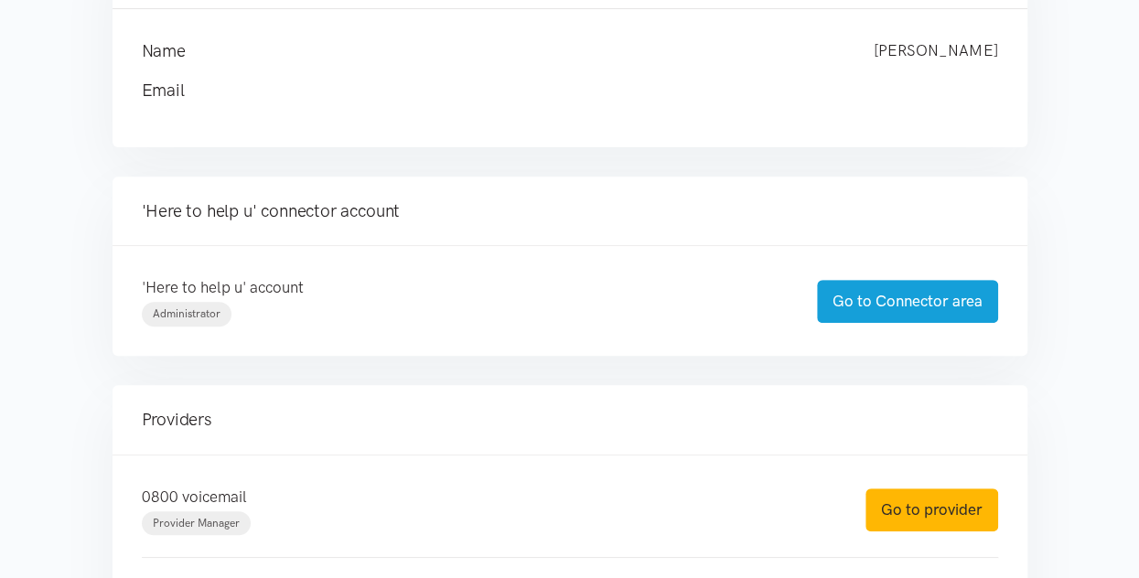
scroll to position [275, 0]
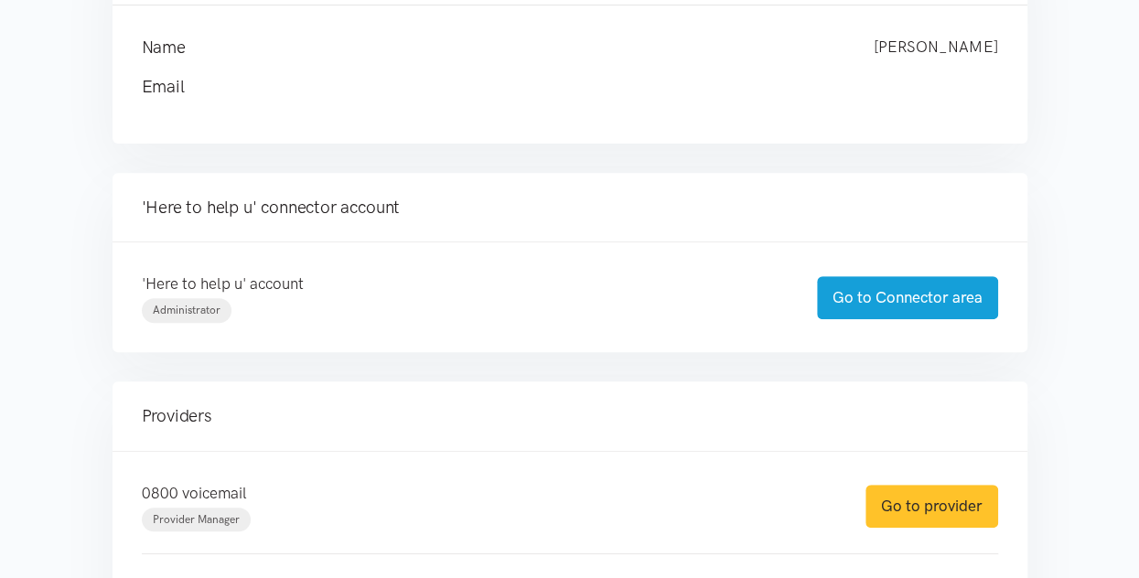
click at [961, 503] on link "Go to provider" at bounding box center [932, 506] width 133 height 43
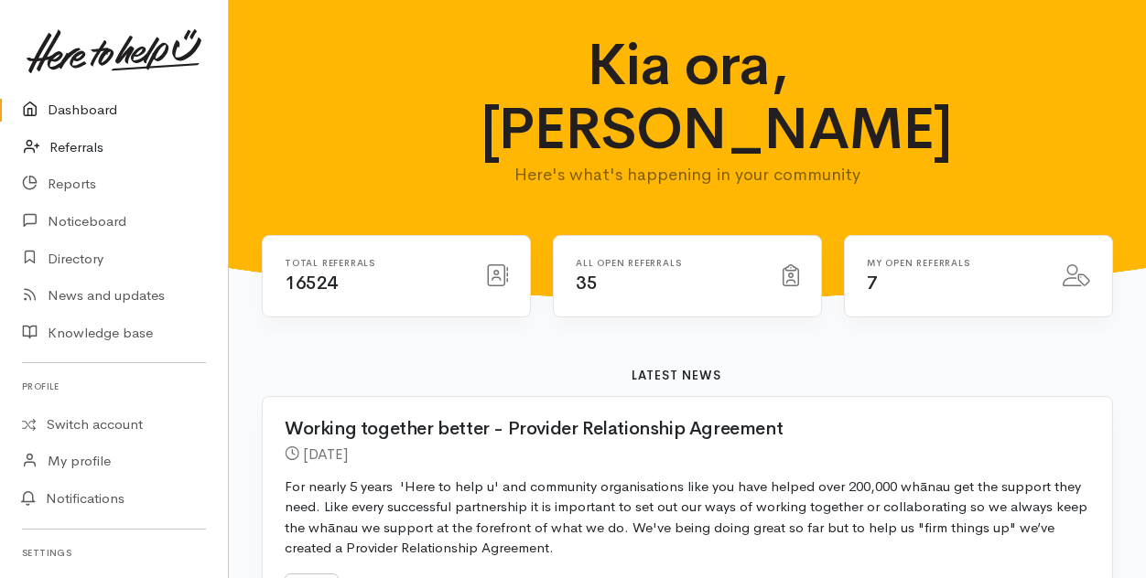
click at [64, 148] on link "Referrals" at bounding box center [114, 148] width 228 height 38
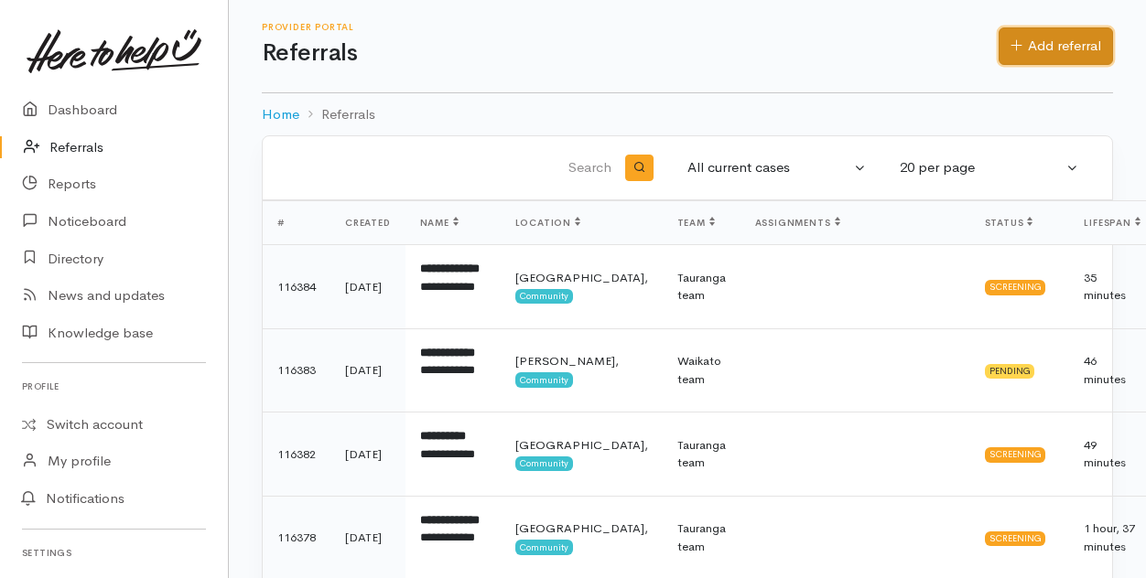
click at [1053, 48] on link "Add referral" at bounding box center [1055, 46] width 114 height 38
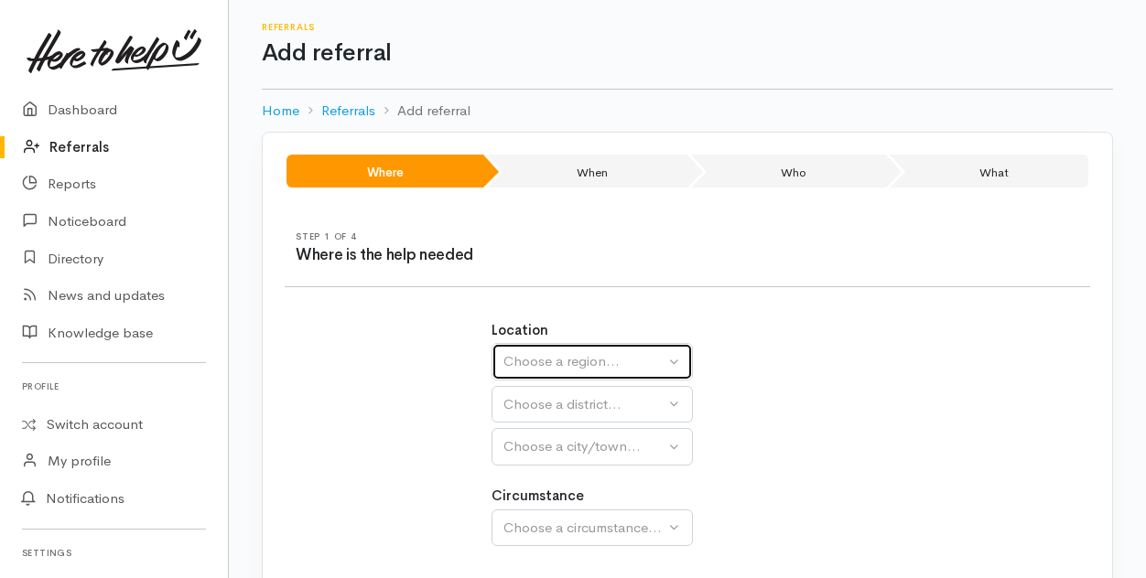
click at [582, 358] on div "Choose a region..." at bounding box center [583, 361] width 161 height 21
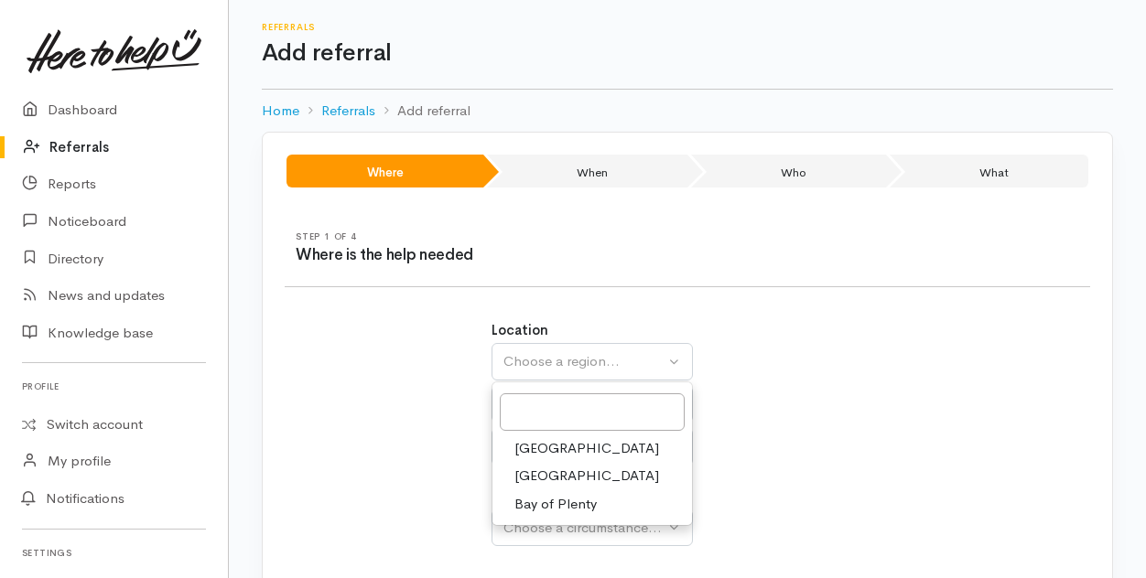
click at [546, 494] on span "Bay of Plenty" at bounding box center [555, 504] width 82 height 21
select select "4"
select select
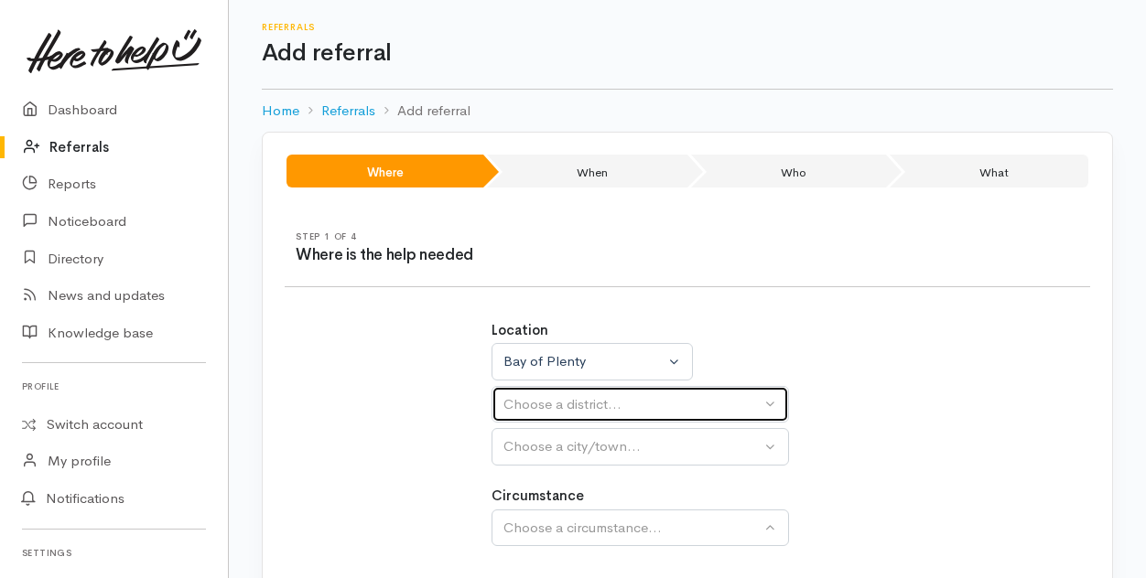
click at [551, 409] on div "Choose a district..." at bounding box center [631, 404] width 257 height 21
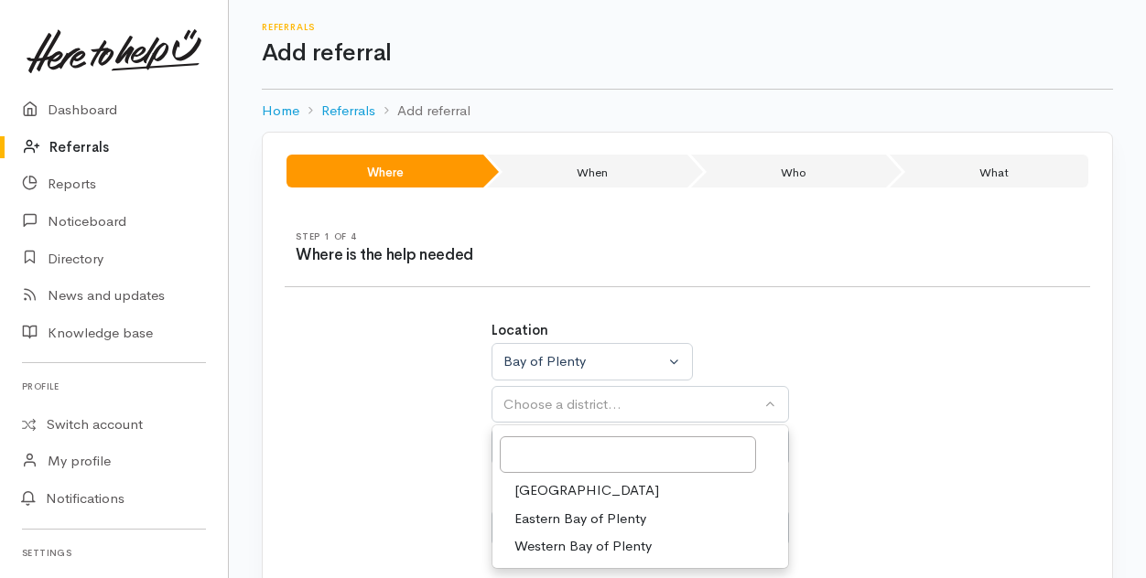
click at [547, 485] on span "Tauranga" at bounding box center [586, 490] width 145 height 21
select select "6"
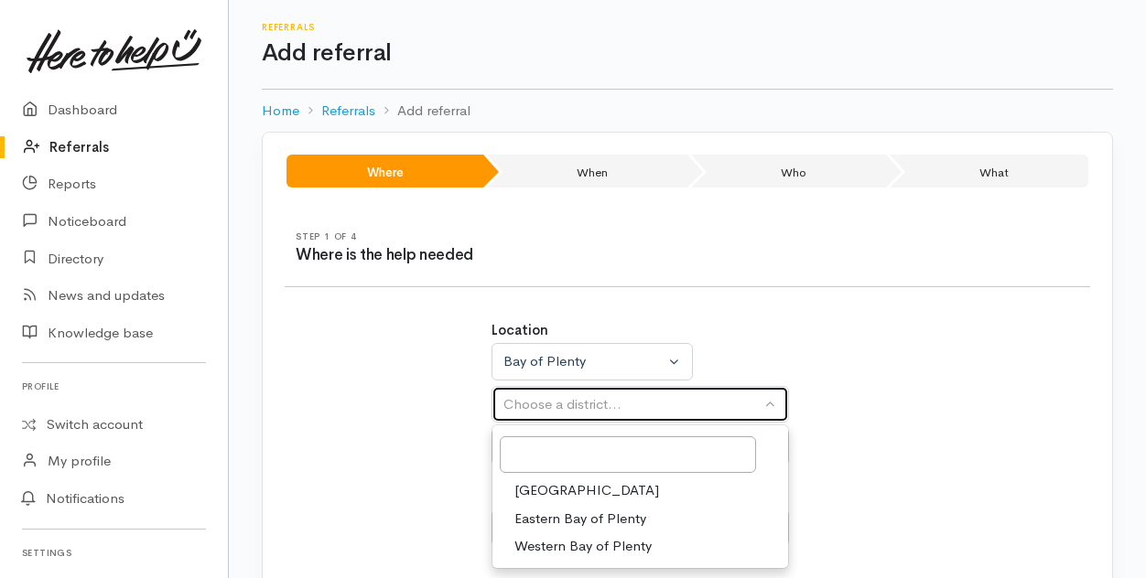
select select
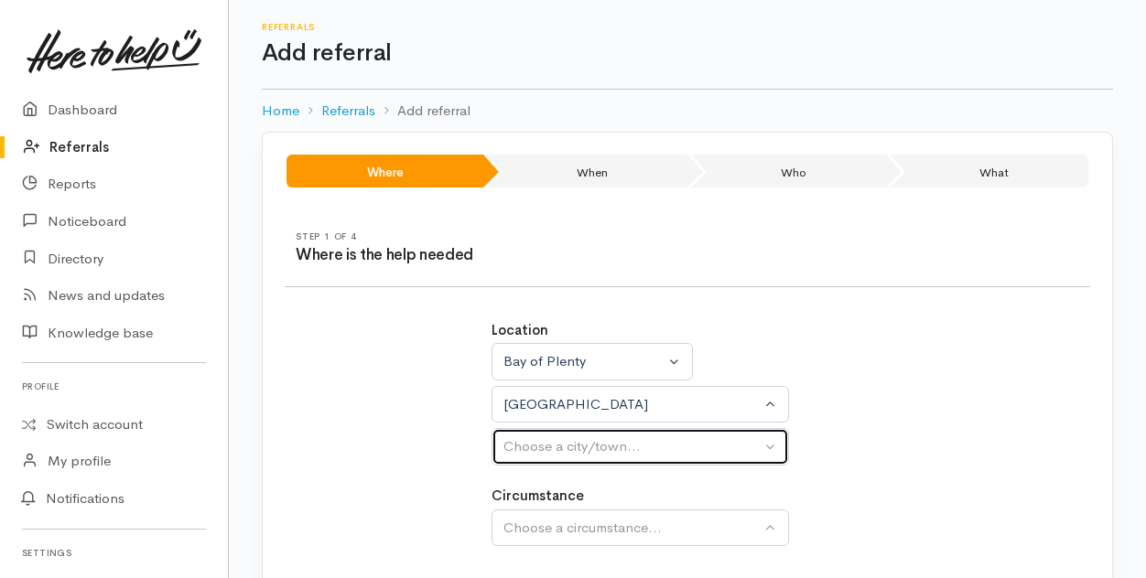
click at [545, 446] on div "Choose a city/town..." at bounding box center [631, 446] width 257 height 21
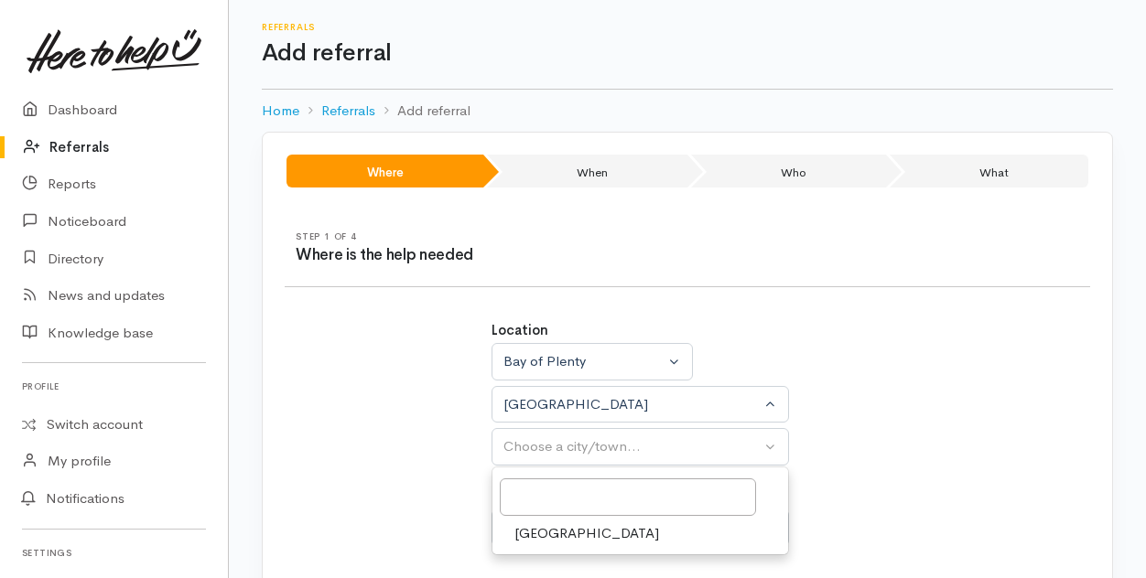
click at [556, 529] on span "Tauranga" at bounding box center [586, 533] width 145 height 21
select select "4"
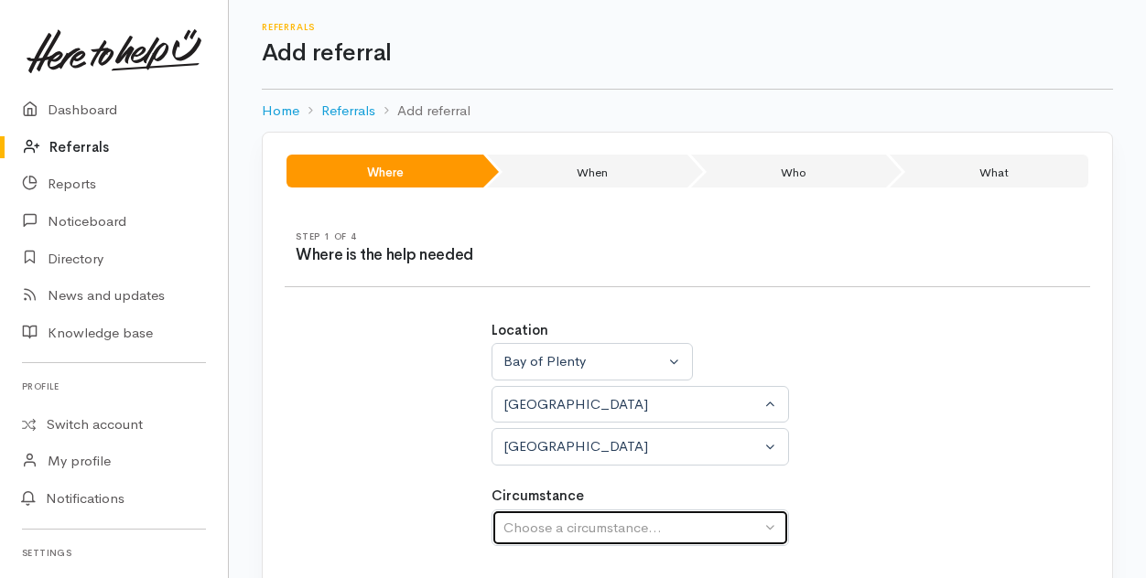
click at [564, 526] on div "Choose a circumstance..." at bounding box center [631, 528] width 257 height 21
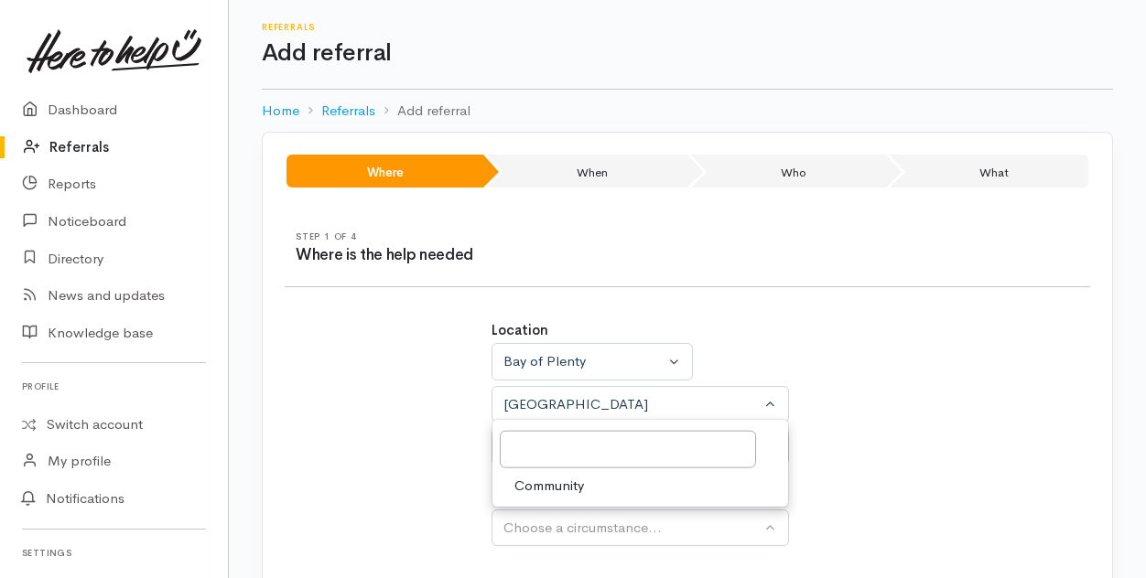
click at [556, 480] on span "Community" at bounding box center [549, 485] width 70 height 21
select select "2"
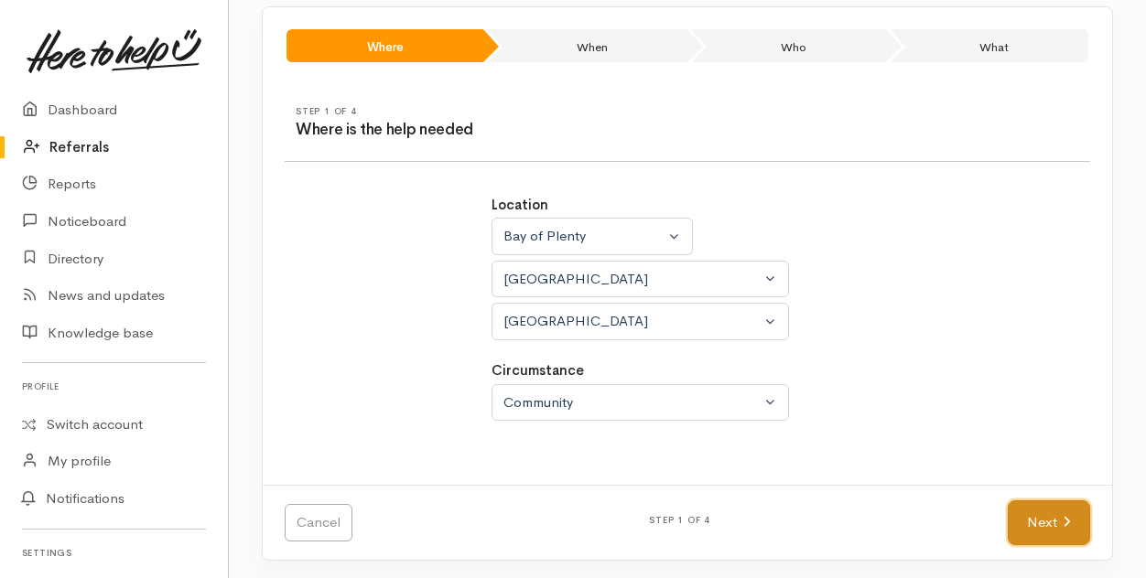
click at [1063, 515] on icon at bounding box center [1066, 522] width 8 height 14
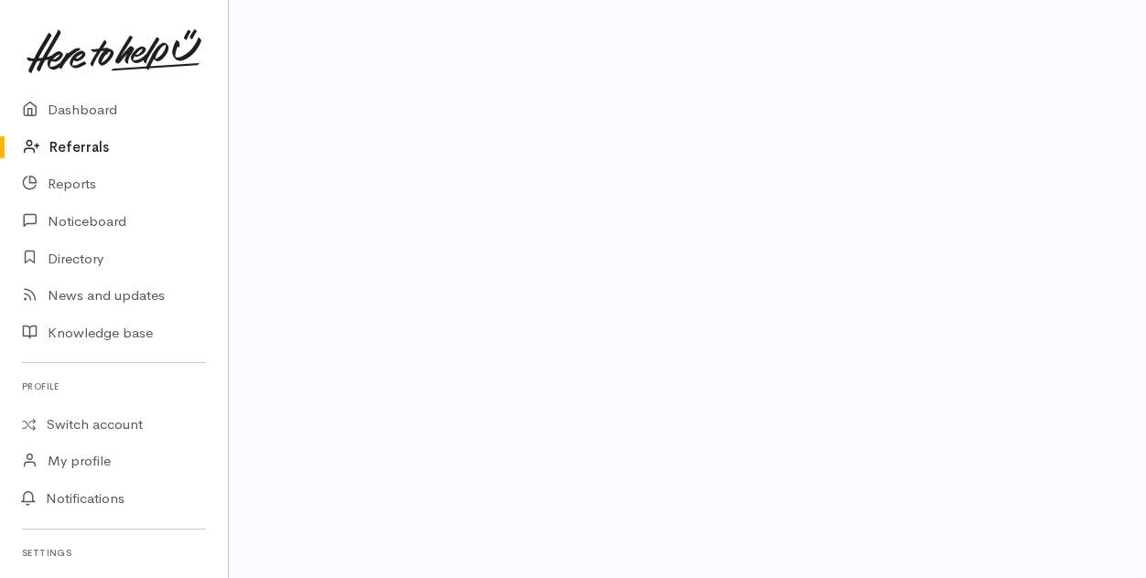
scroll to position [48, 0]
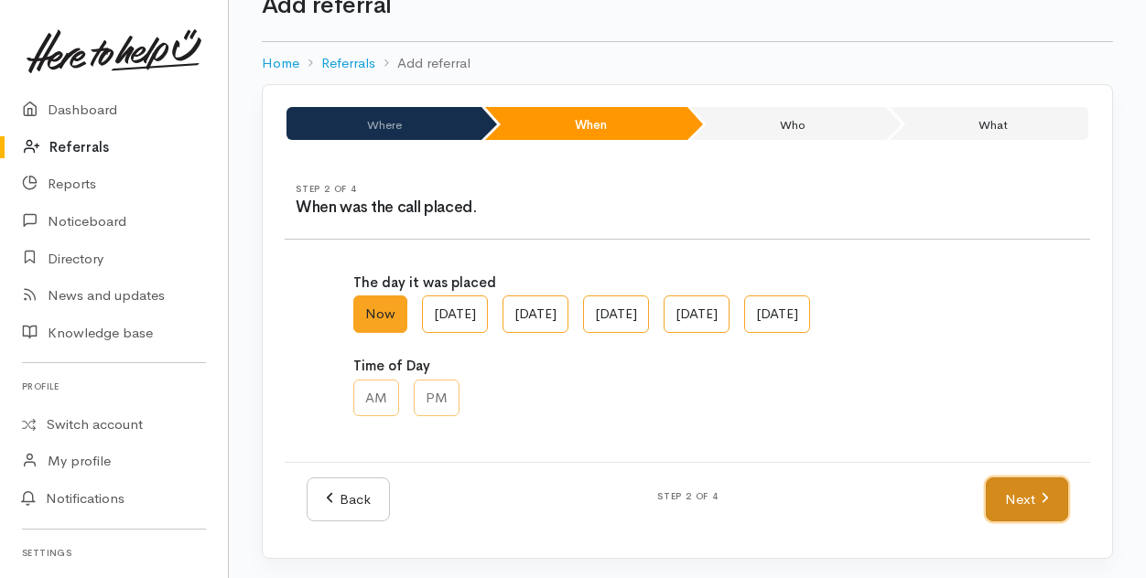
click at [1043, 497] on icon at bounding box center [1044, 498] width 8 height 14
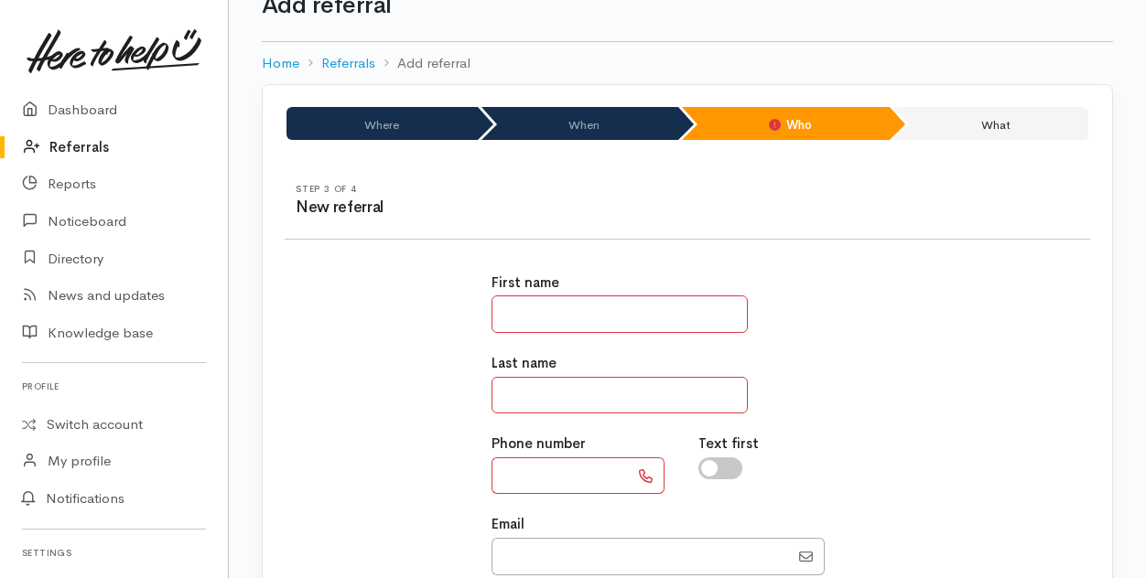
click at [531, 312] on input "text" at bounding box center [619, 315] width 256 height 38
type input "******"
click at [527, 376] on div "Last name" at bounding box center [687, 383] width 392 height 60
click at [523, 387] on input "text" at bounding box center [619, 396] width 256 height 38
type input "****"
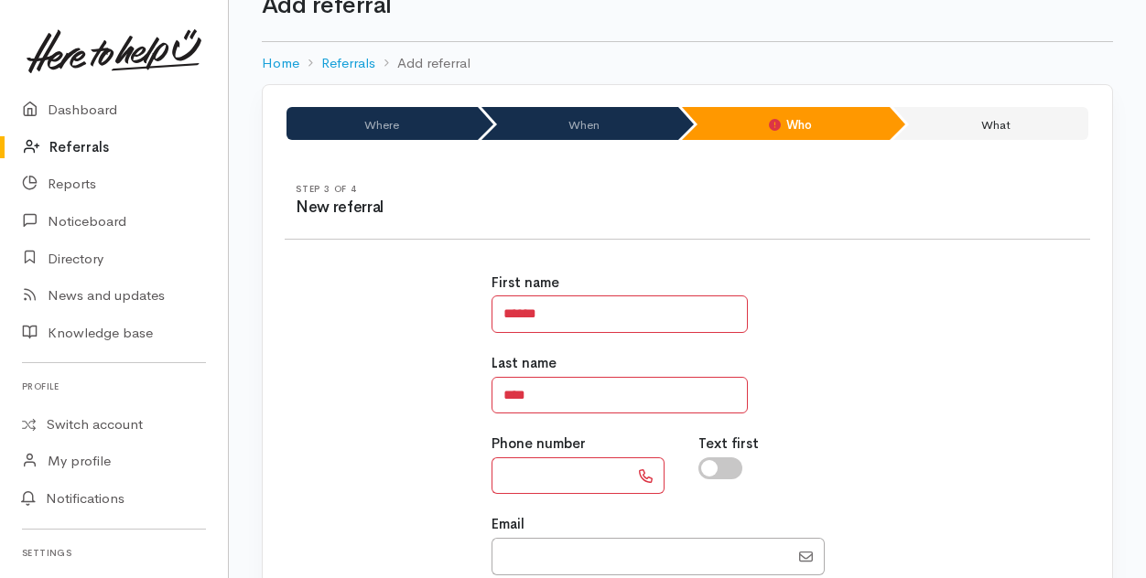
click at [513, 480] on input "text" at bounding box center [559, 477] width 137 height 38
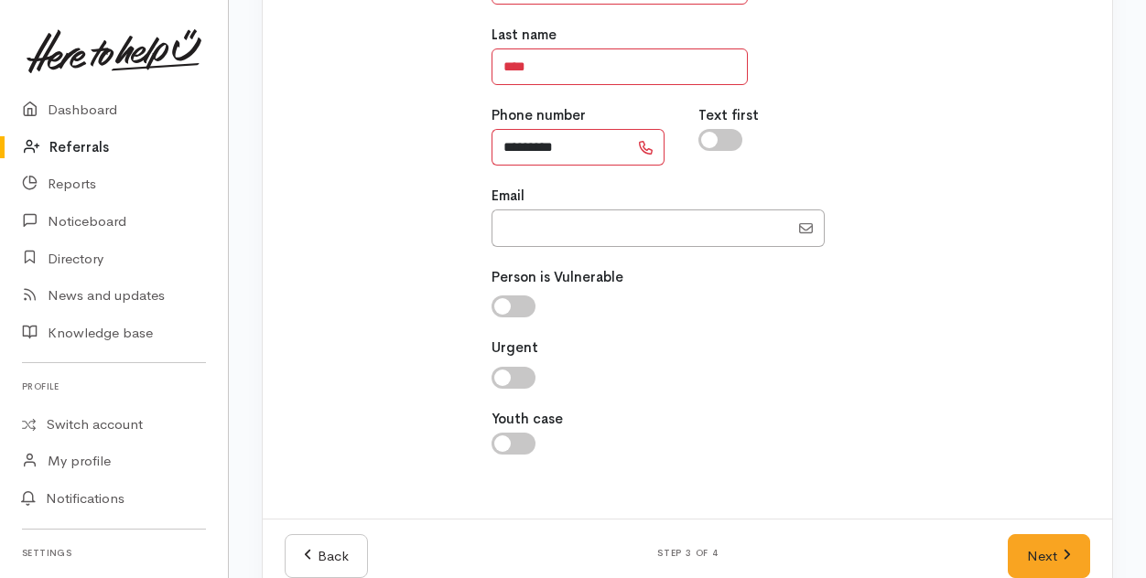
scroll to position [409, 0]
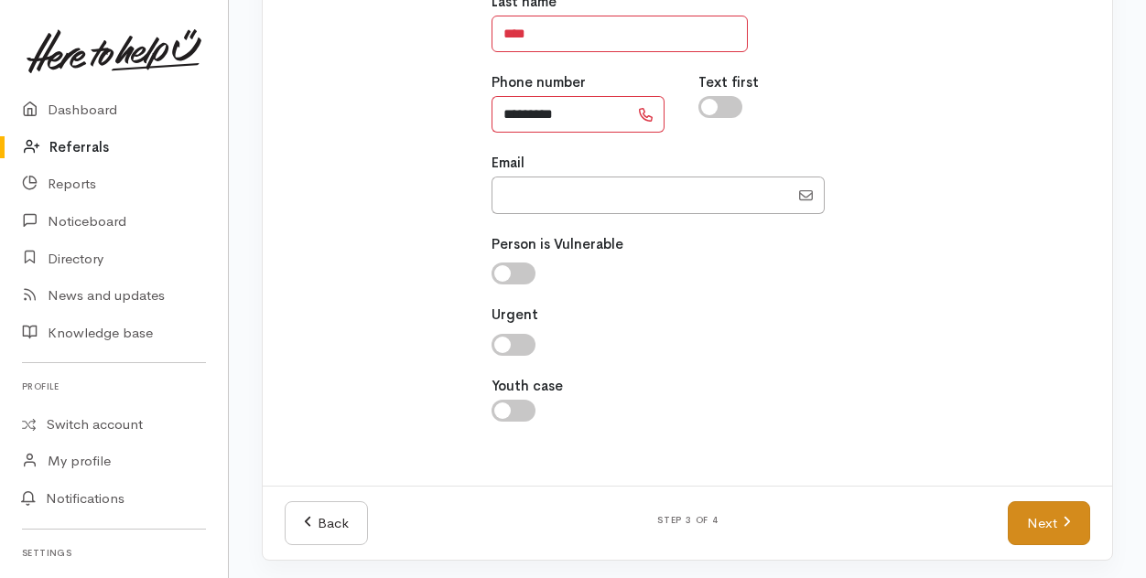
type input "*********"
click at [1043, 517] on link "Next" at bounding box center [1048, 523] width 82 height 45
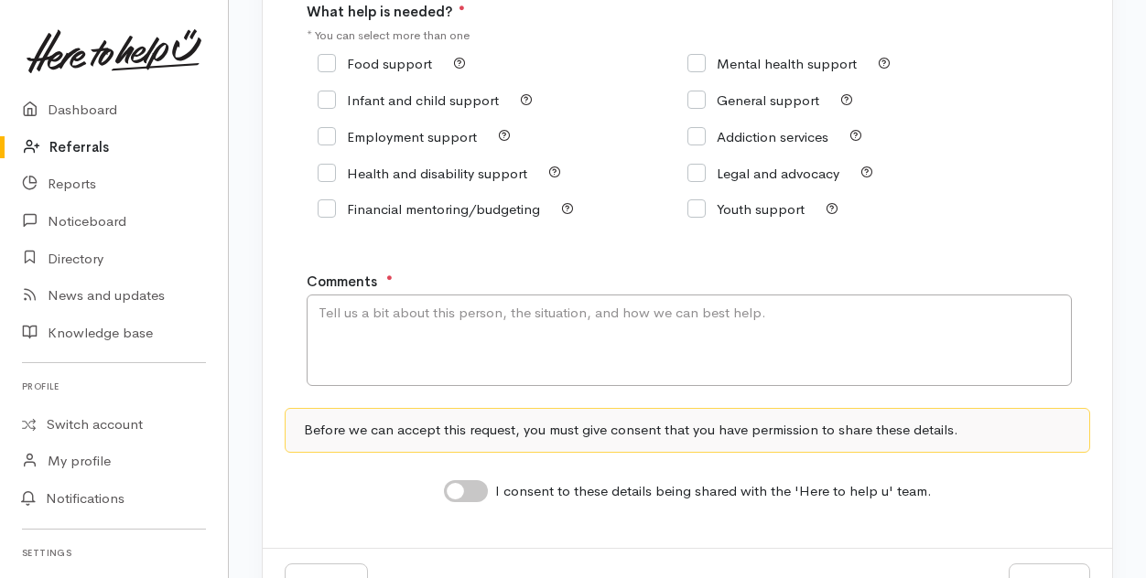
scroll to position [271, 0]
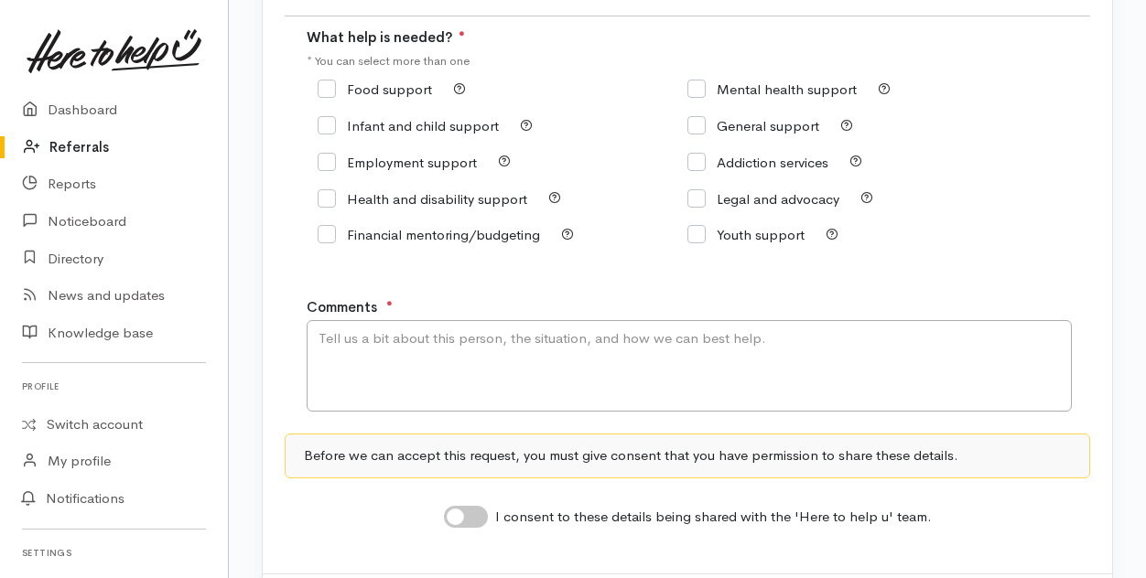
click at [333, 86] on input "Food support" at bounding box center [375, 89] width 114 height 14
checkbox input "true"
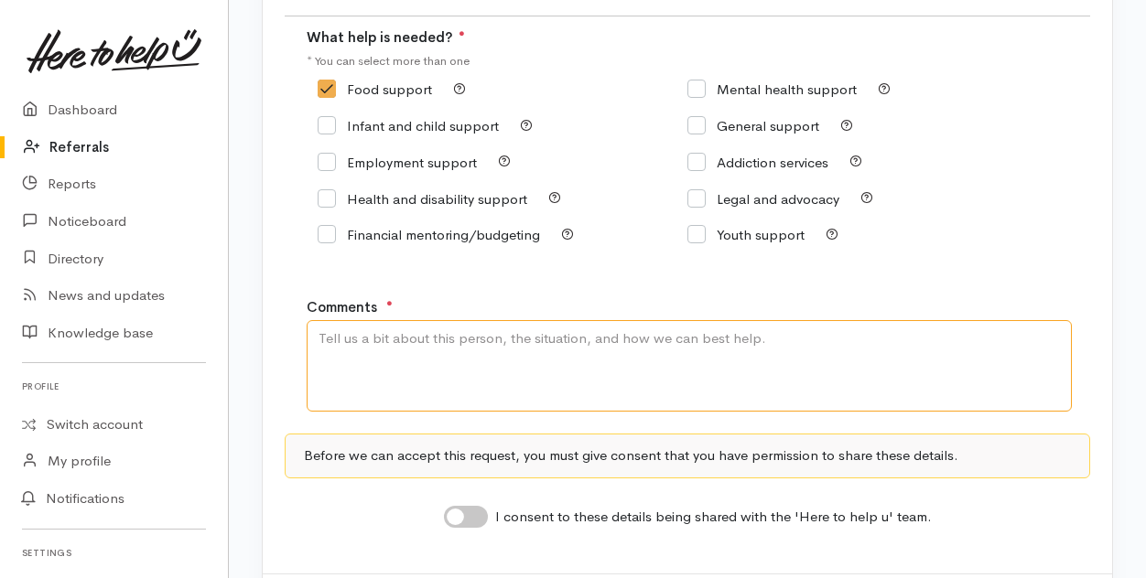
click at [366, 356] on textarea "Comments" at bounding box center [689, 366] width 765 height 92
drag, startPoint x: 584, startPoint y: 334, endPoint x: 613, endPoint y: 397, distance: 69.6
click at [613, 397] on textarea "93 years old. Would like to know if he is eliable for Super Support" at bounding box center [689, 366] width 765 height 92
click at [578, 338] on textarea "93 years old. Would like to know if he is eliable for Super Support" at bounding box center [689, 366] width 765 height 92
click at [579, 339] on textarea "93 years old. Would like to know if he is eliable for Super Support" at bounding box center [689, 366] width 765 height 92
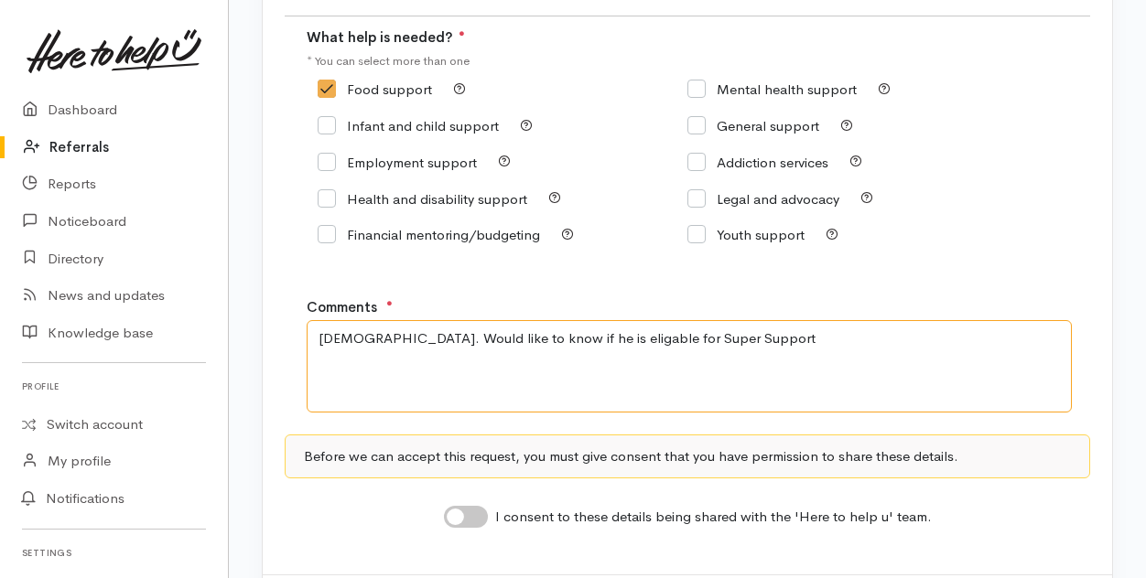
click at [754, 343] on textarea "93 years old. Would like to know if he is eligable for Super Support" at bounding box center [689, 366] width 765 height 92
click at [742, 342] on textarea "93 years old. Would like to know if he is eligible for Super Support" at bounding box center [689, 366] width 765 height 92
type textarea "93 years old. Would like to know if he is eligible for Super Support. Lives at …"
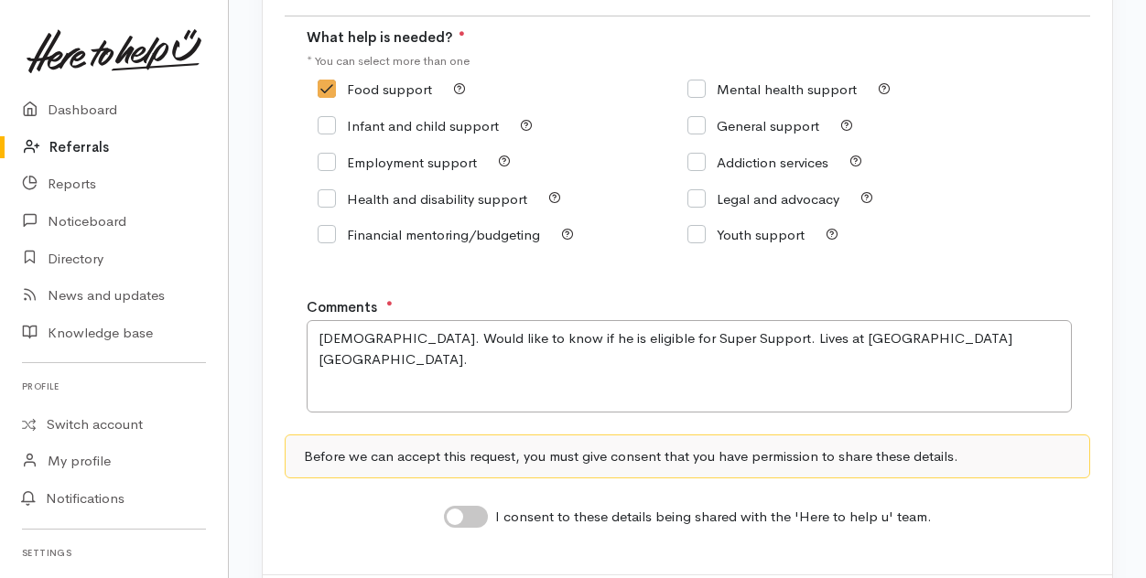
click at [471, 515] on input "I consent to these details being shared with the 'Here to help u' team." at bounding box center [466, 517] width 44 height 22
checkbox input "true"
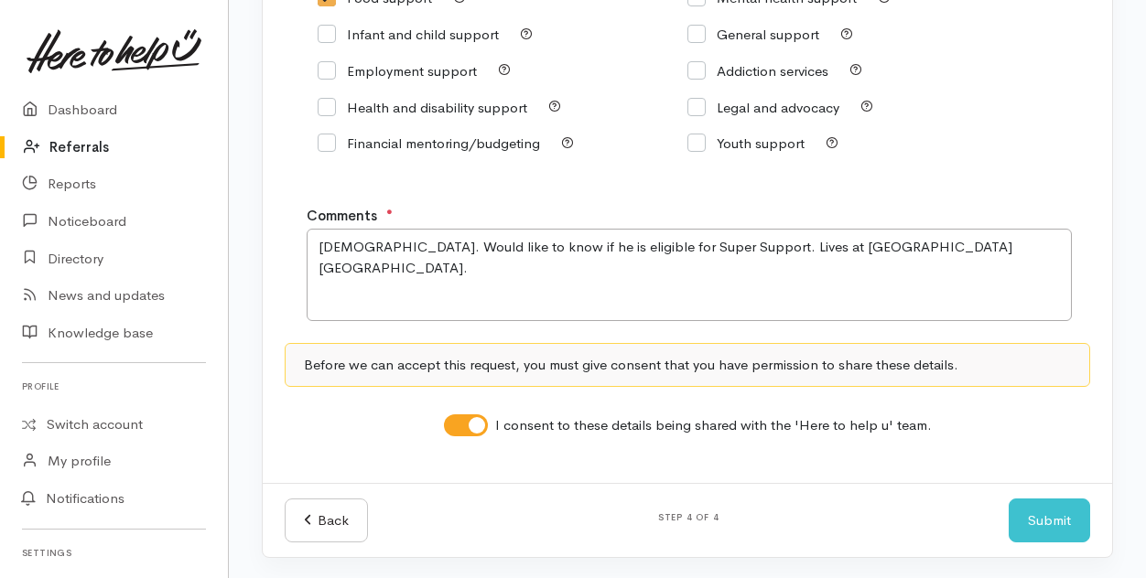
scroll to position [363, 0]
click at [1063, 524] on button "Submit" at bounding box center [1048, 520] width 81 height 45
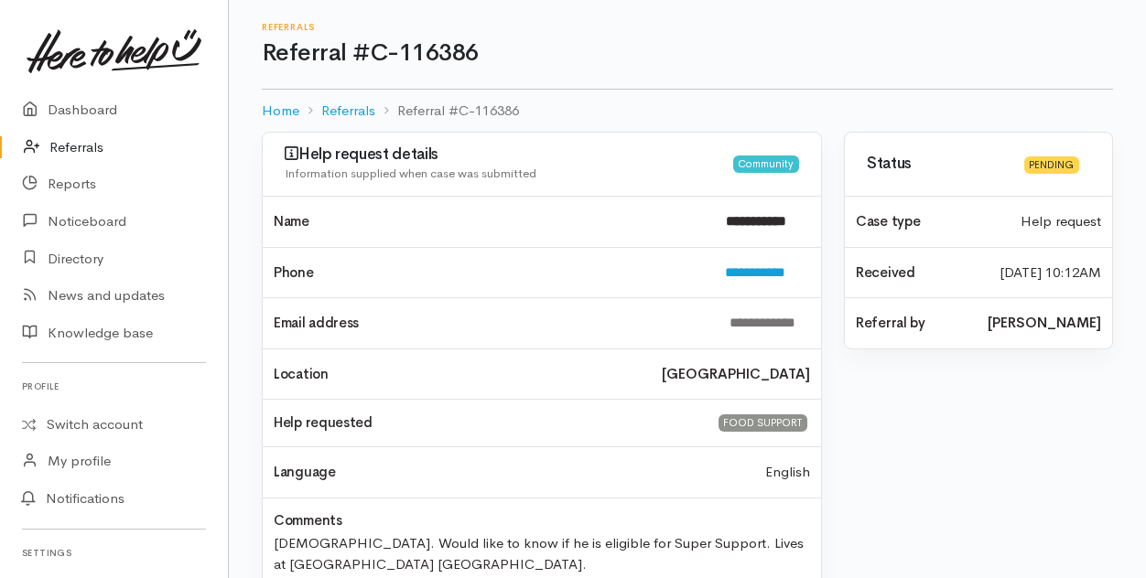
click at [83, 149] on link "Referrals" at bounding box center [114, 148] width 228 height 38
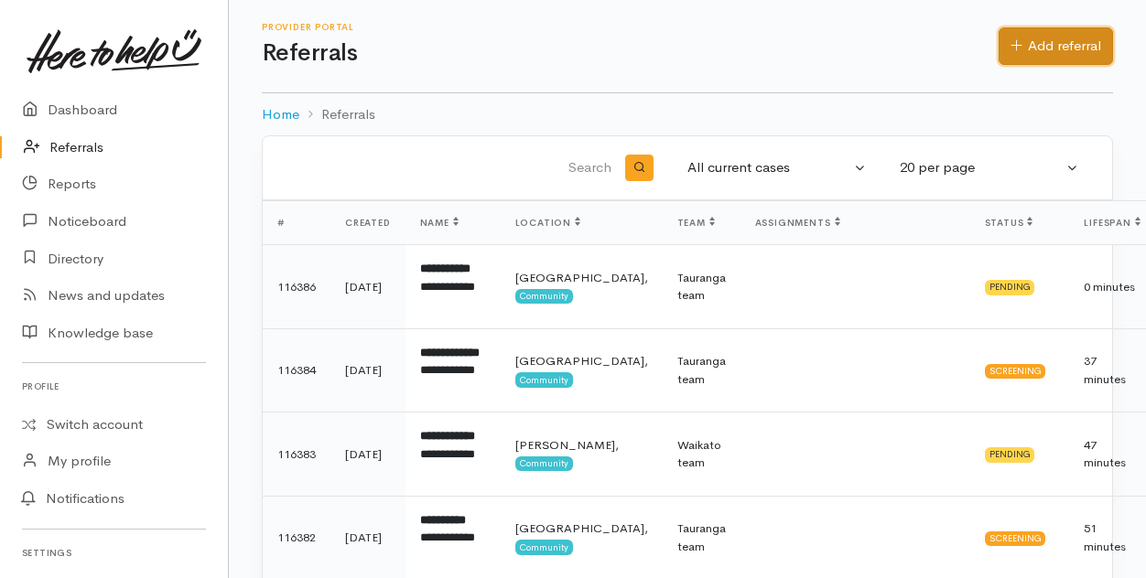
click at [1068, 47] on link "Add referral" at bounding box center [1055, 46] width 114 height 38
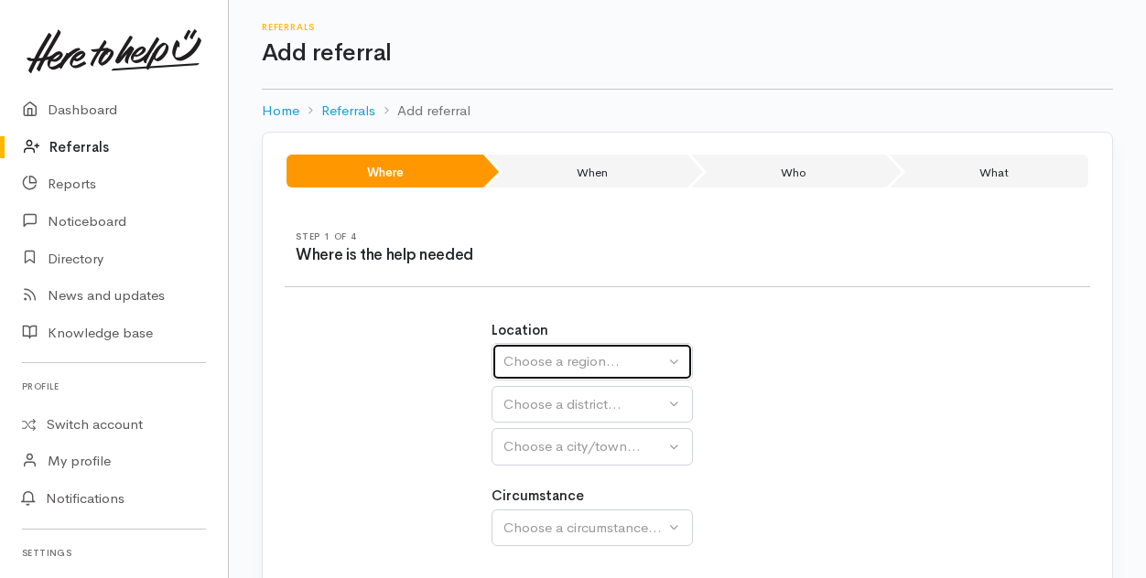
click at [569, 361] on div "Choose a region..." at bounding box center [583, 361] width 161 height 21
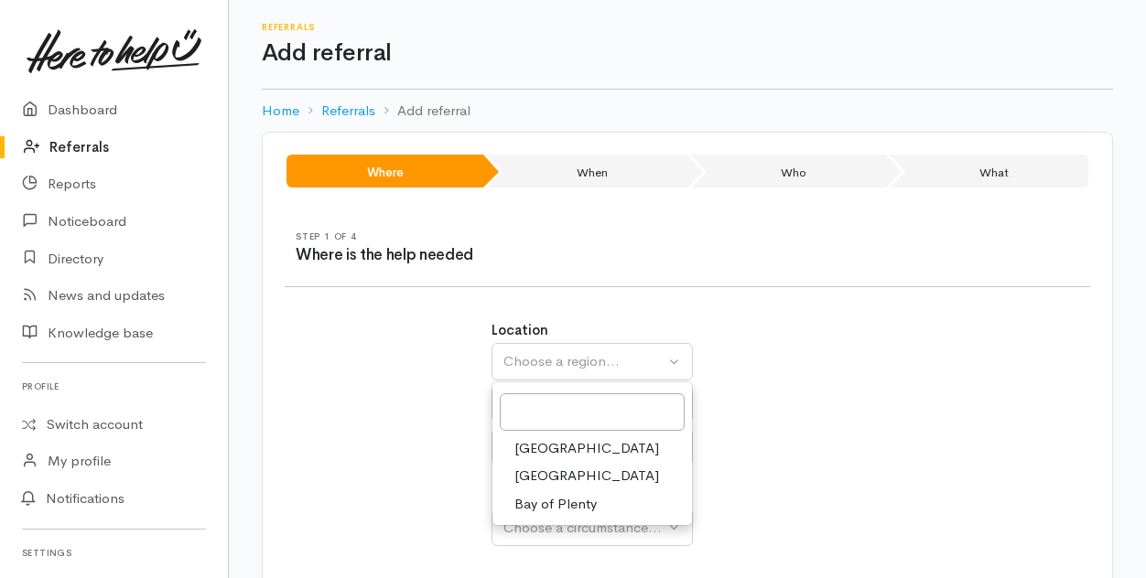
click at [566, 501] on span "Bay of Plenty" at bounding box center [555, 504] width 82 height 21
select select "4"
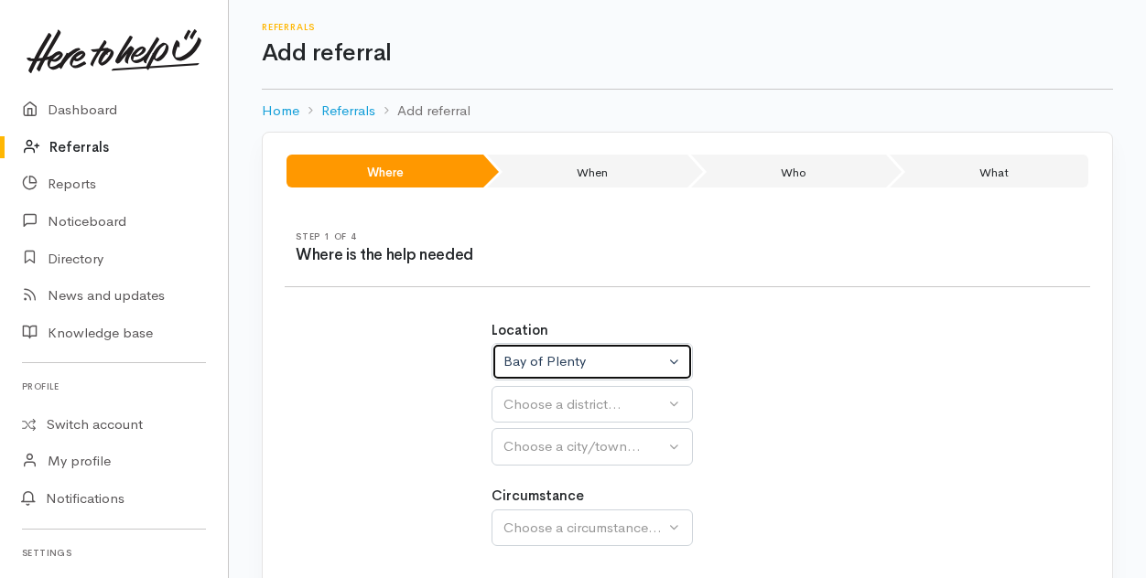
select select
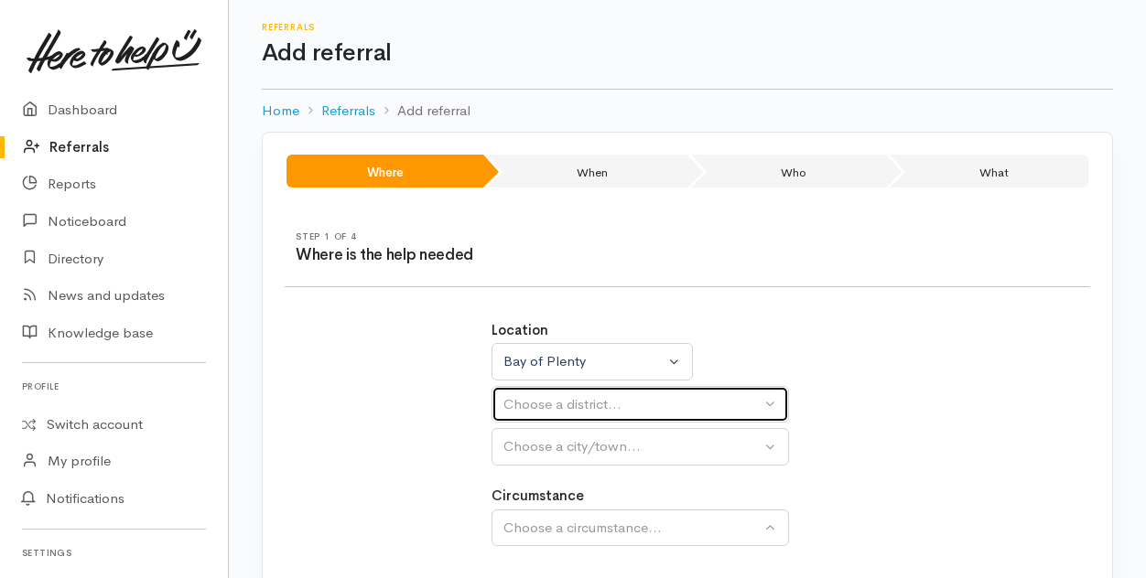
click at [551, 408] on div "Choose a district..." at bounding box center [631, 404] width 257 height 21
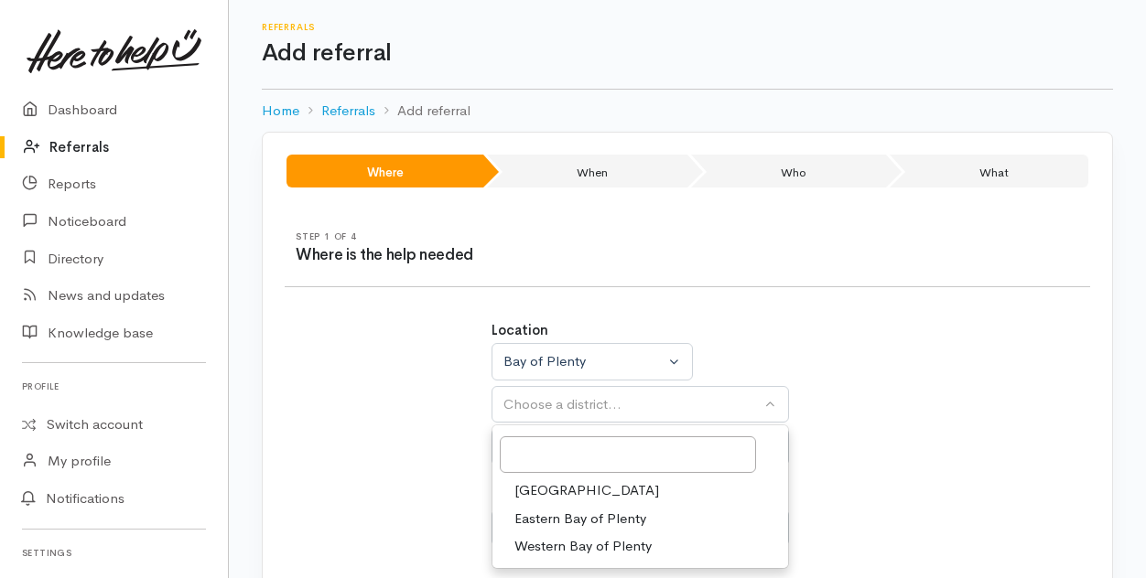
drag, startPoint x: 539, startPoint y: 489, endPoint x: 549, endPoint y: 475, distance: 17.0
click at [538, 488] on span "[GEOGRAPHIC_DATA]" at bounding box center [586, 490] width 145 height 21
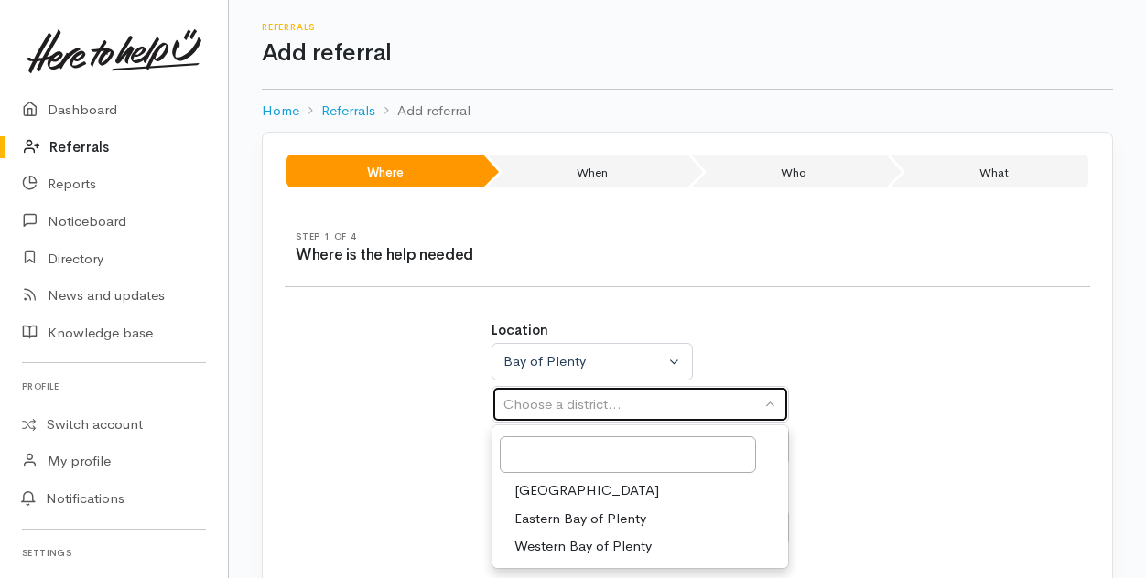
select select "6"
select select
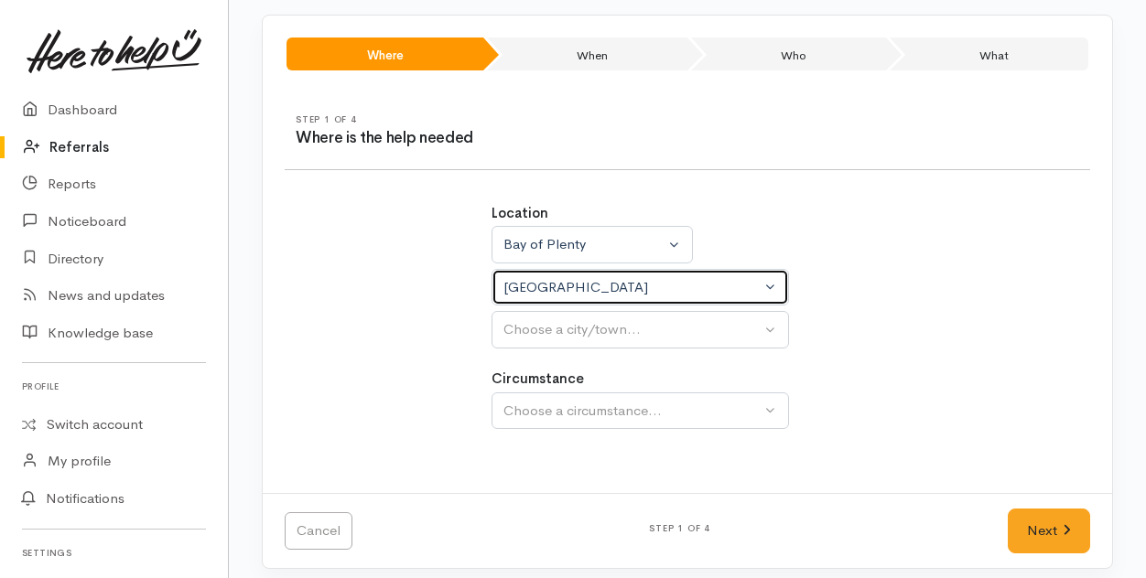
scroll to position [125, 0]
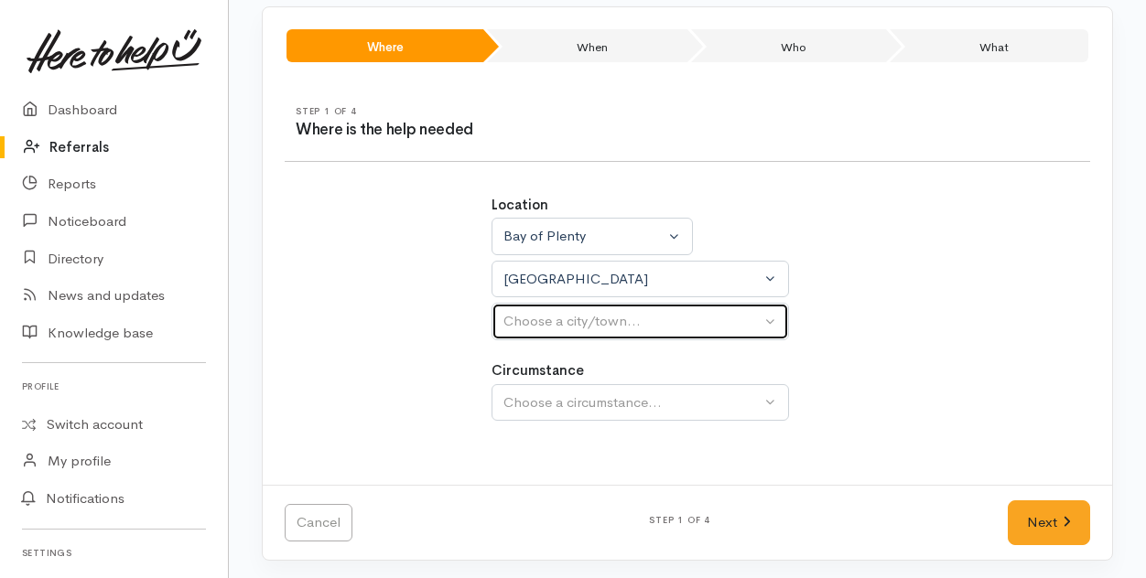
click at [561, 323] on div "Choose a city/town..." at bounding box center [631, 321] width 257 height 21
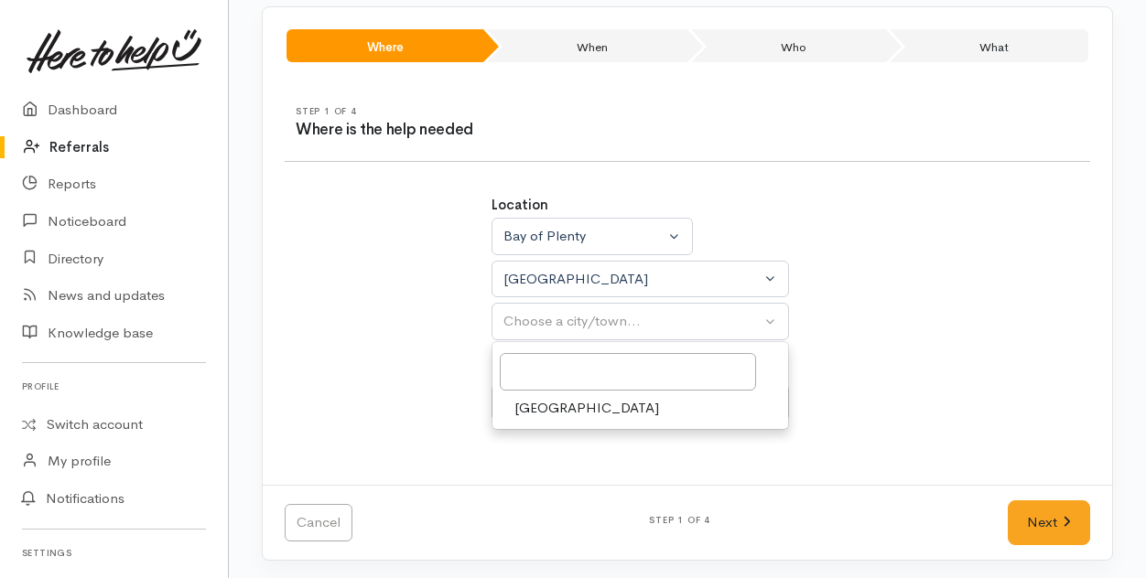
click at [527, 409] on span "[GEOGRAPHIC_DATA]" at bounding box center [586, 408] width 145 height 21
select select "4"
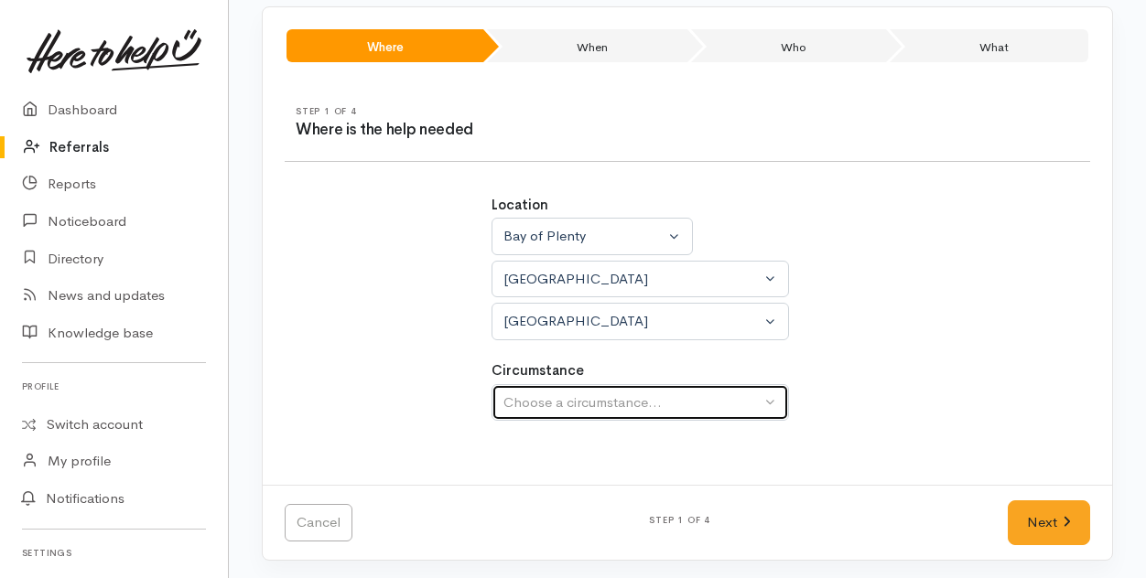
click at [527, 394] on div "Choose a circumstance..." at bounding box center [631, 403] width 257 height 21
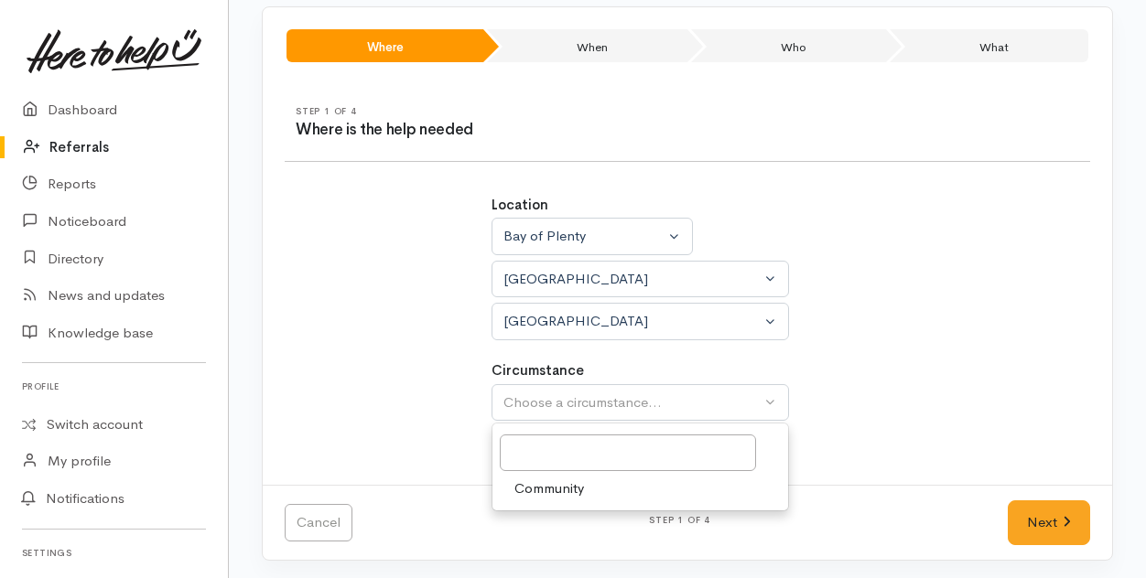
click at [538, 486] on span "Community" at bounding box center [549, 489] width 70 height 21
select select "2"
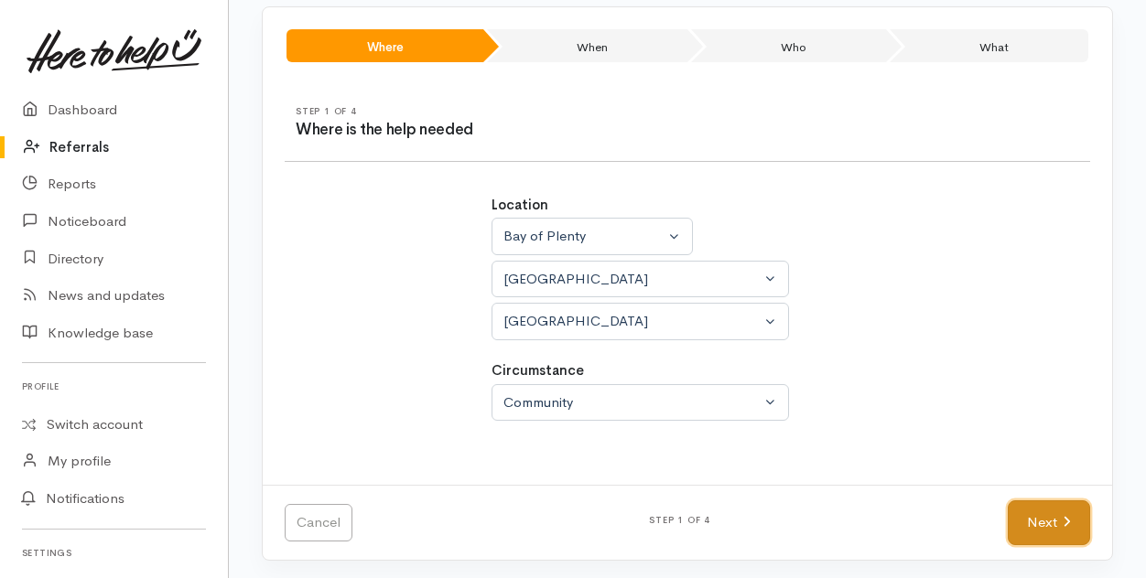
click at [1047, 510] on link "Next" at bounding box center [1048, 523] width 82 height 45
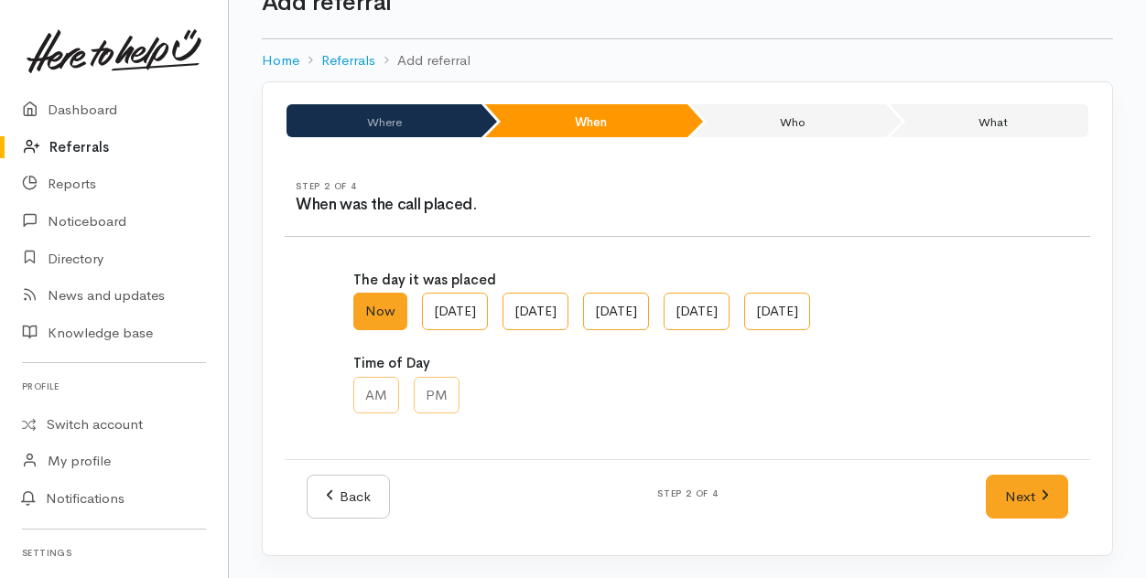
scroll to position [48, 0]
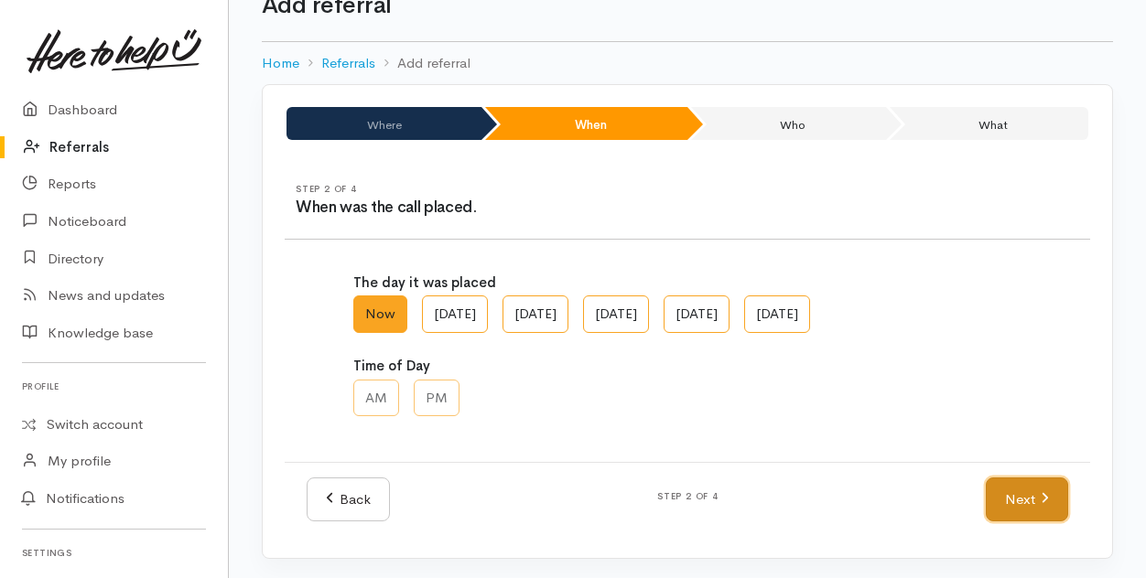
click at [1016, 493] on link "Next" at bounding box center [1027, 500] width 82 height 45
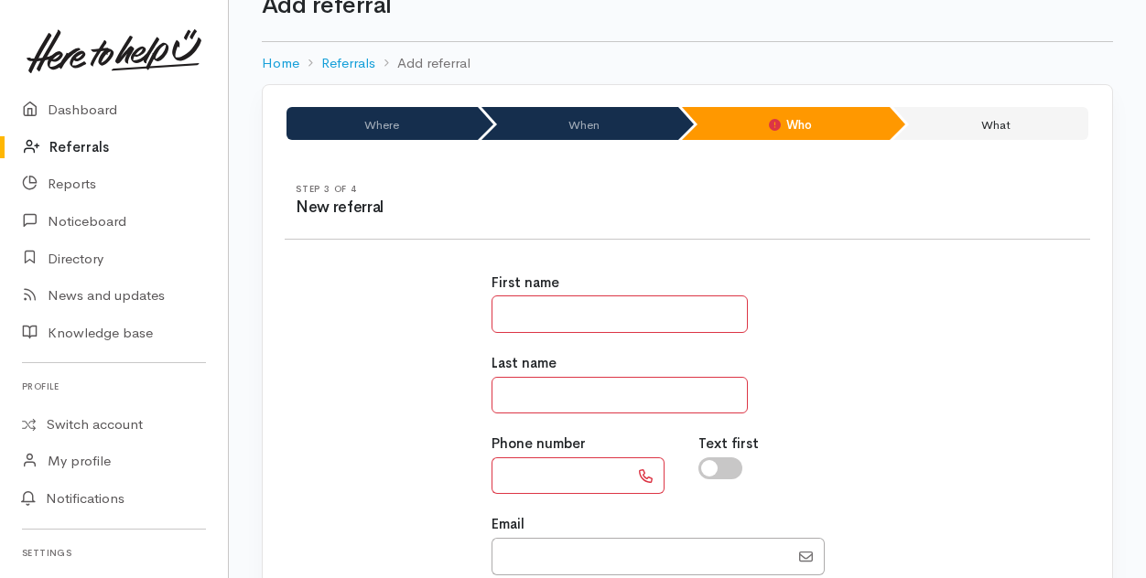
click at [531, 318] on input "text" at bounding box center [619, 315] width 256 height 38
type input "******"
click at [518, 389] on input "text" at bounding box center [619, 396] width 256 height 38
type input "**"
click at [507, 482] on input "text" at bounding box center [559, 477] width 137 height 38
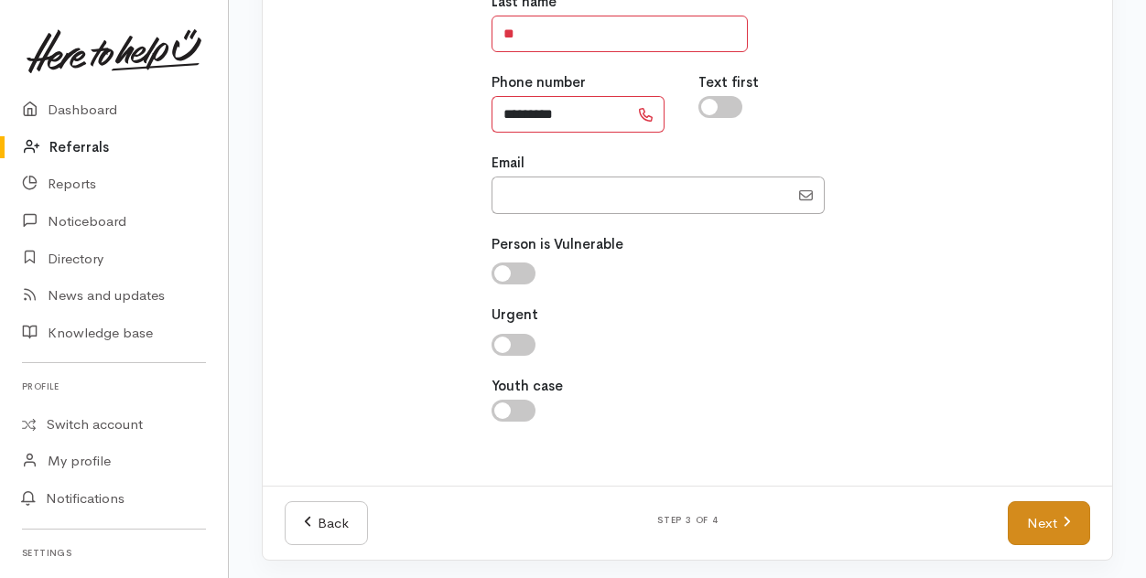
type input "*********"
click at [1044, 520] on link "Next" at bounding box center [1048, 523] width 82 height 45
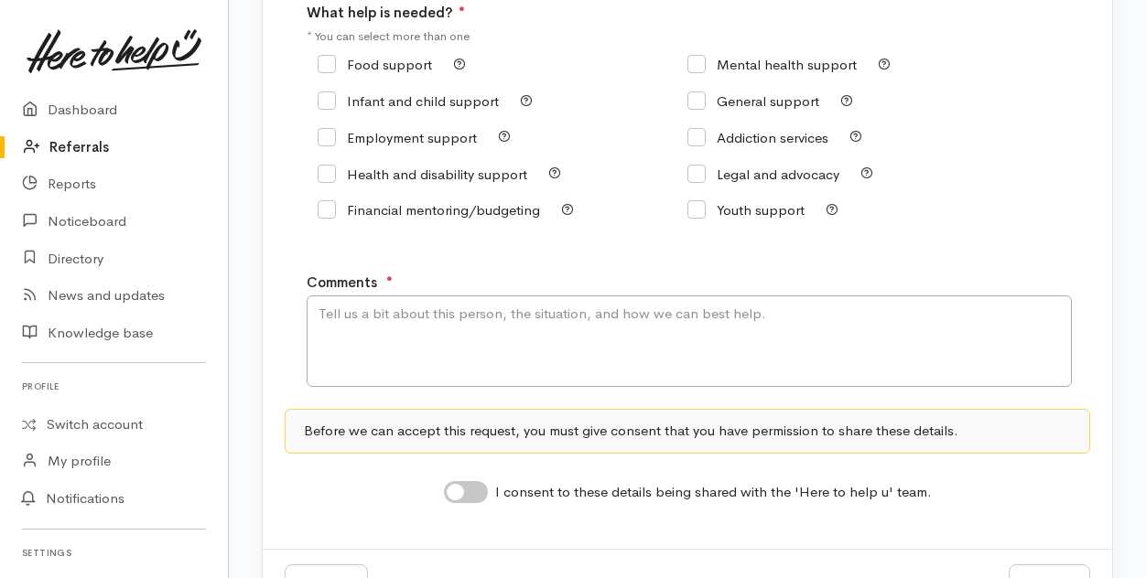
scroll to position [271, 0]
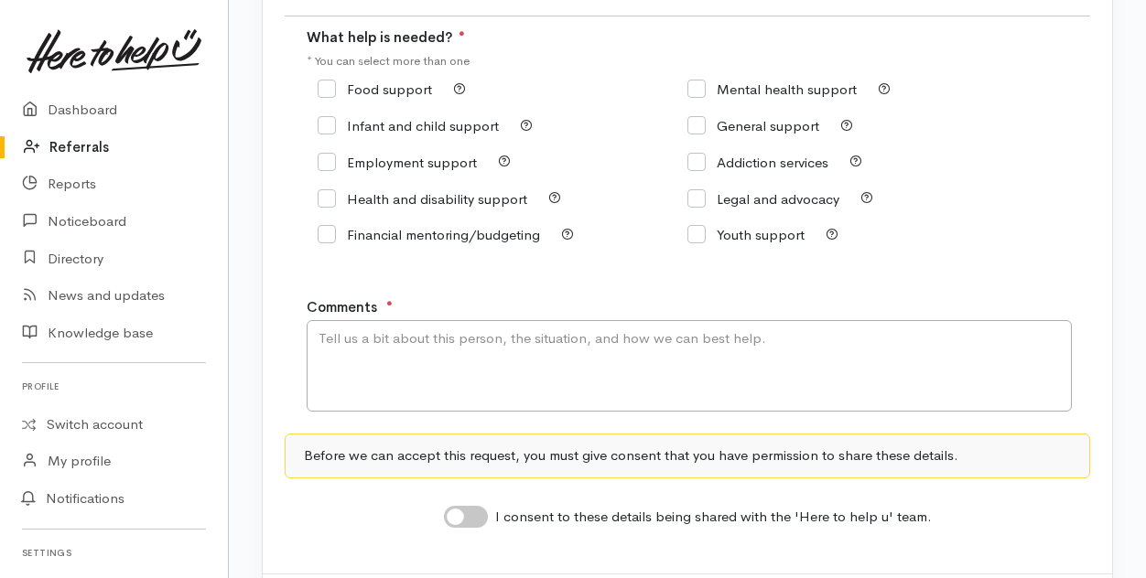
click at [324, 83] on input "Food support" at bounding box center [375, 89] width 114 height 14
checkbox input "true"
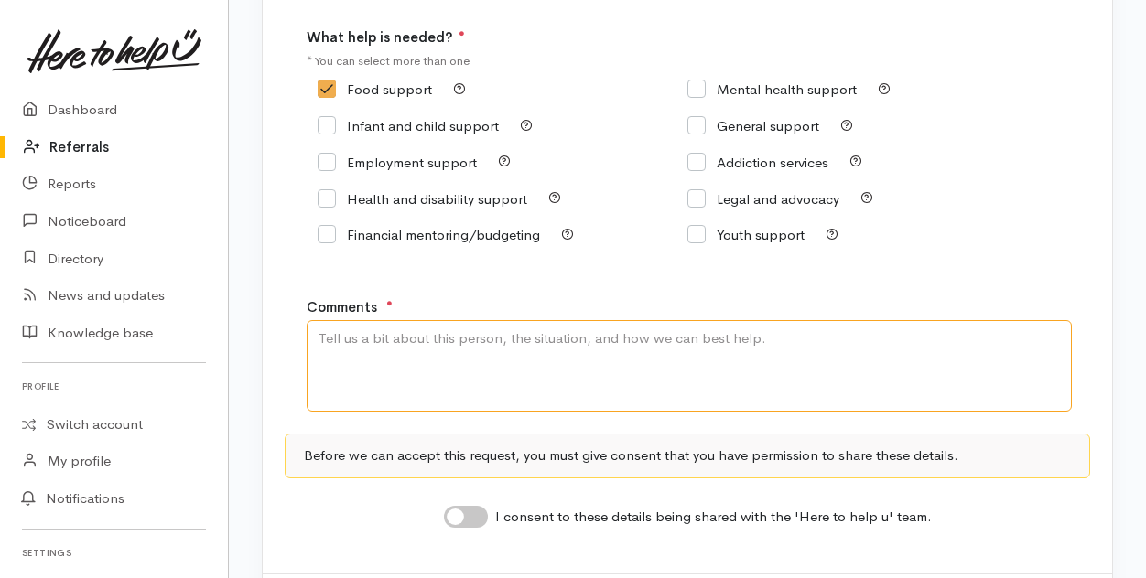
click at [370, 348] on textarea "Comments" at bounding box center [689, 366] width 765 height 92
type textarea "Did not say what was needed, may be Super Support"
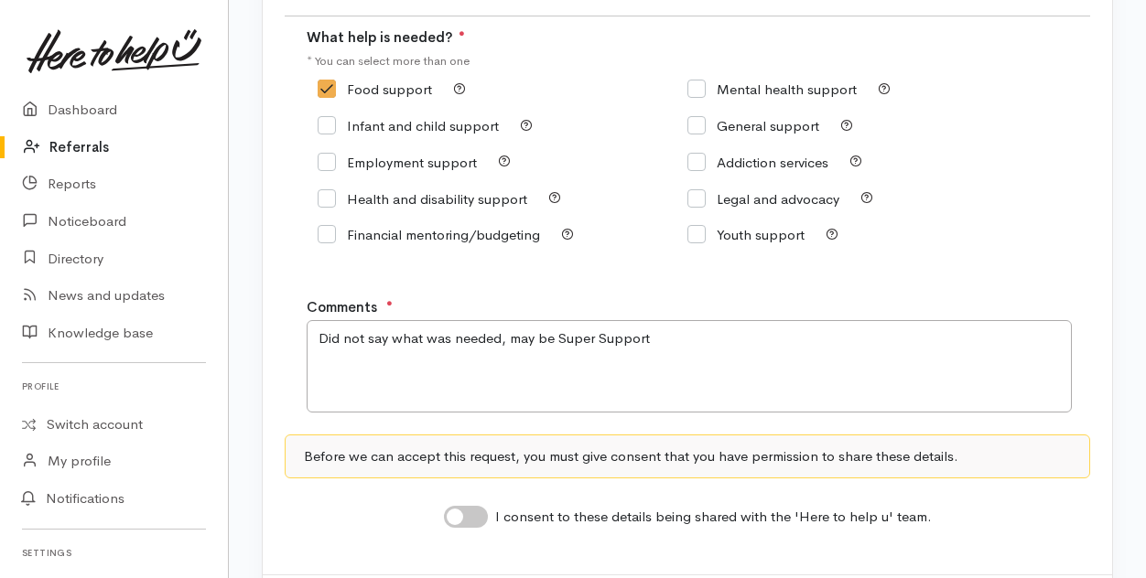
click at [458, 519] on input "I consent to these details being shared with the 'Here to help u' team." at bounding box center [466, 517] width 44 height 22
checkbox input "true"
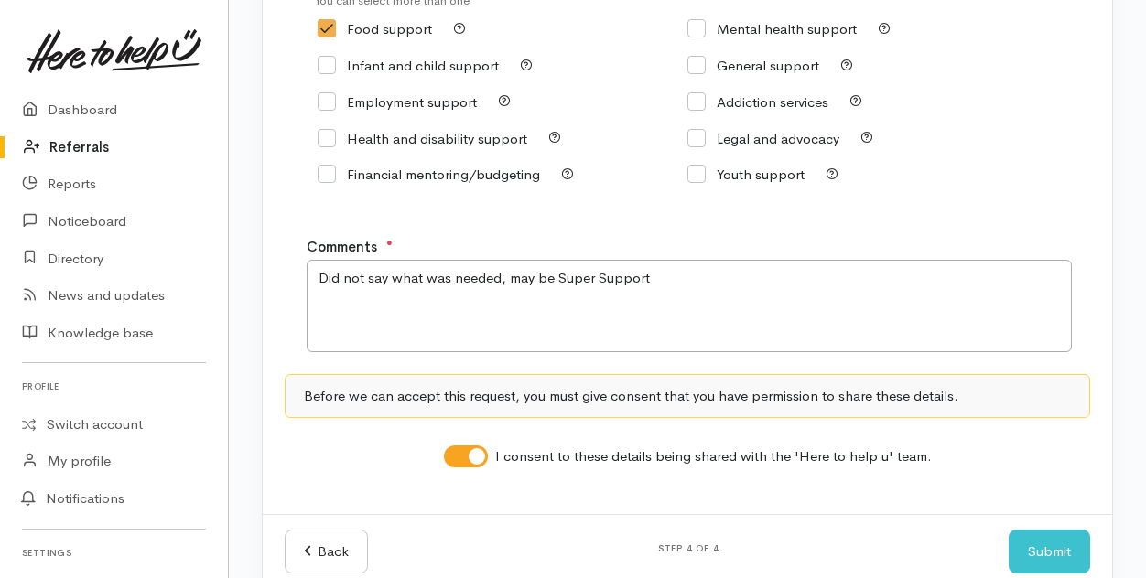
scroll to position [363, 0]
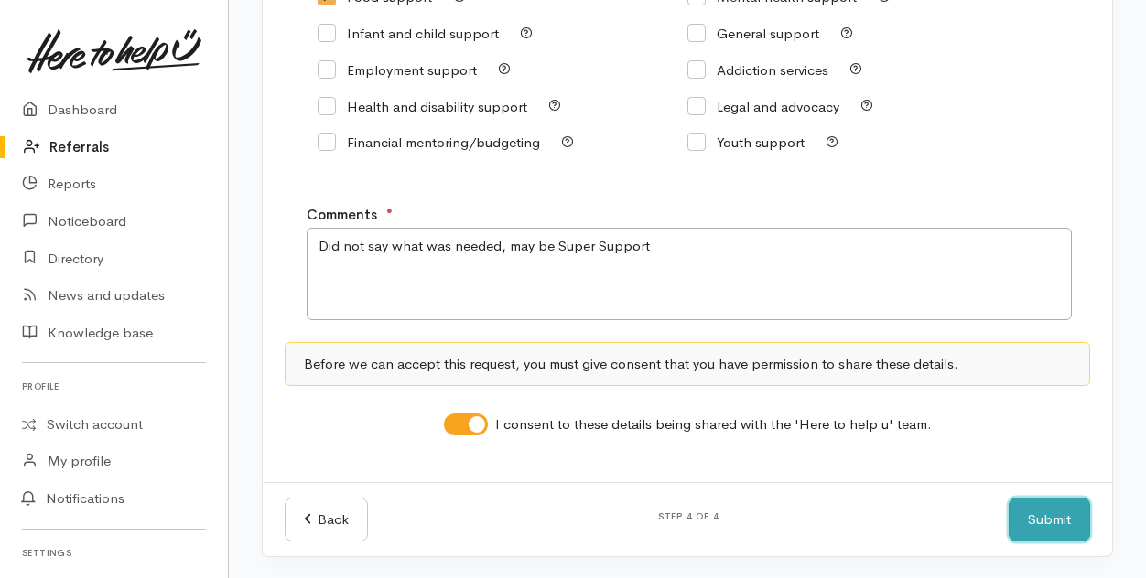
click at [1045, 513] on button "Submit" at bounding box center [1048, 520] width 81 height 45
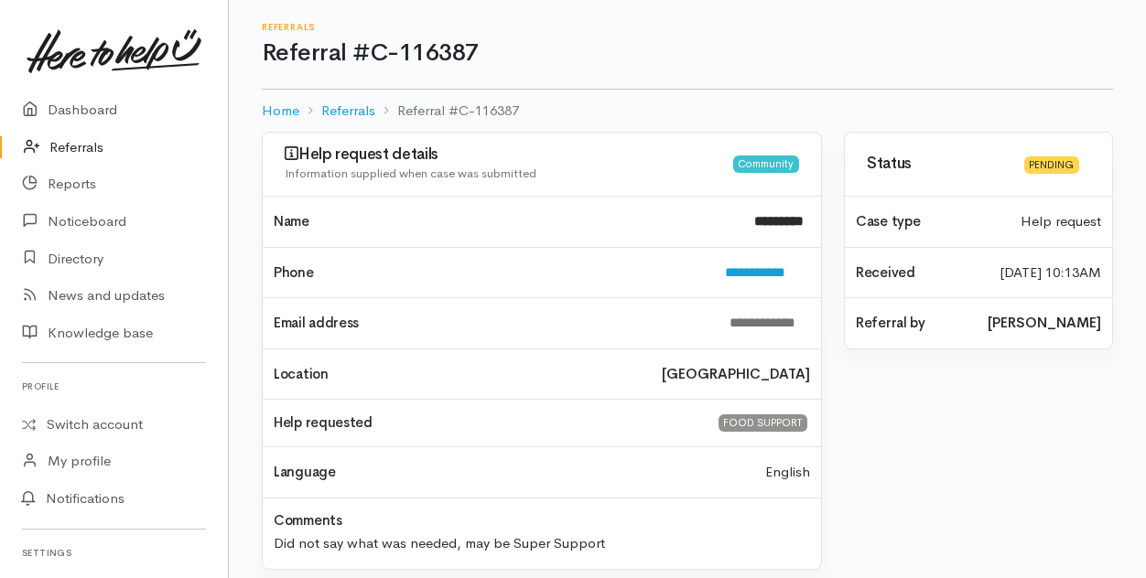
click at [70, 147] on link "Referrals" at bounding box center [114, 148] width 228 height 38
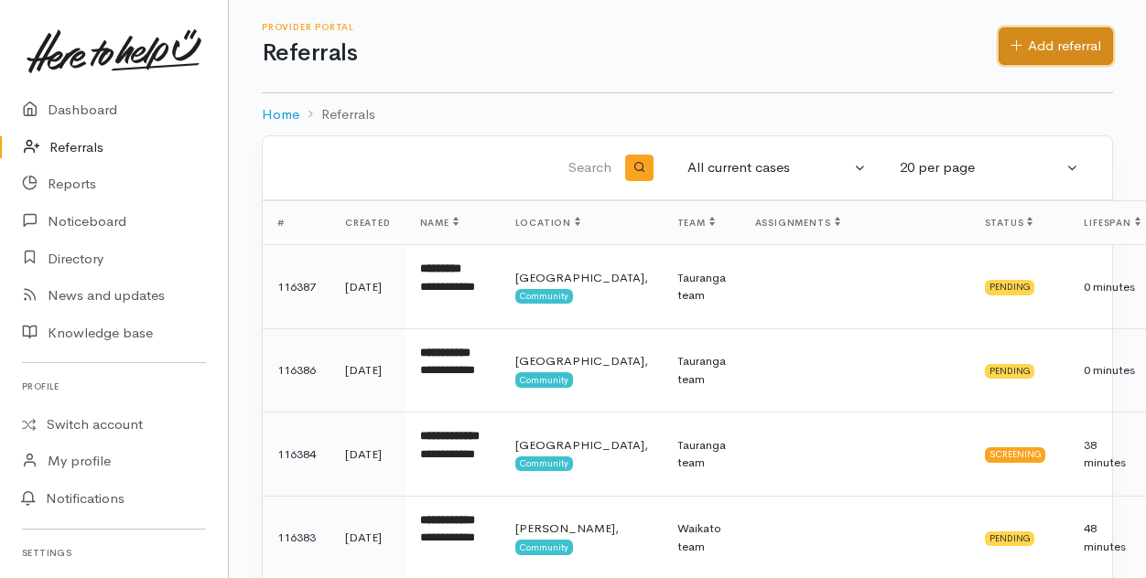
click at [1076, 48] on link "Add referral" at bounding box center [1055, 46] width 114 height 38
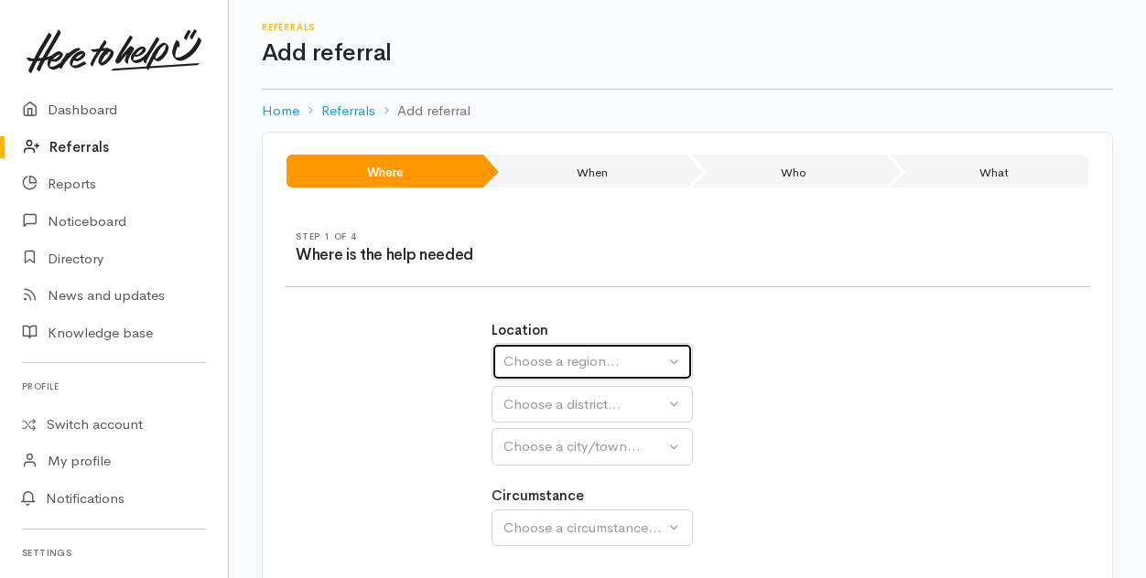
drag, startPoint x: 556, startPoint y: 354, endPoint x: 556, endPoint y: 374, distance: 20.1
click at [556, 355] on div "Choose a region..." at bounding box center [583, 361] width 161 height 21
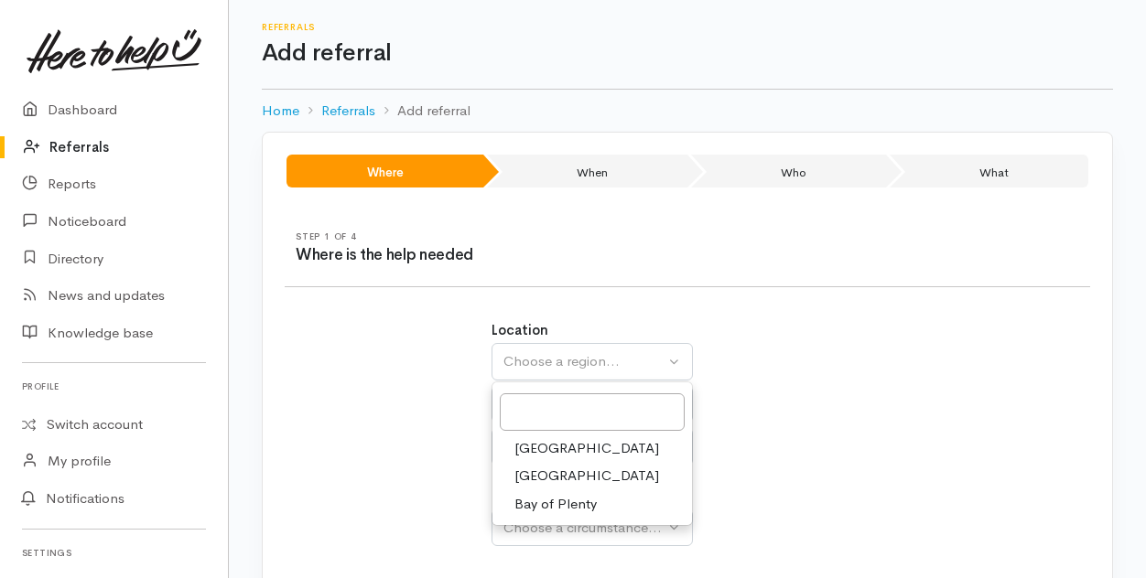
click at [551, 501] on span "Bay of Plenty" at bounding box center [555, 504] width 82 height 21
select select "4"
select select
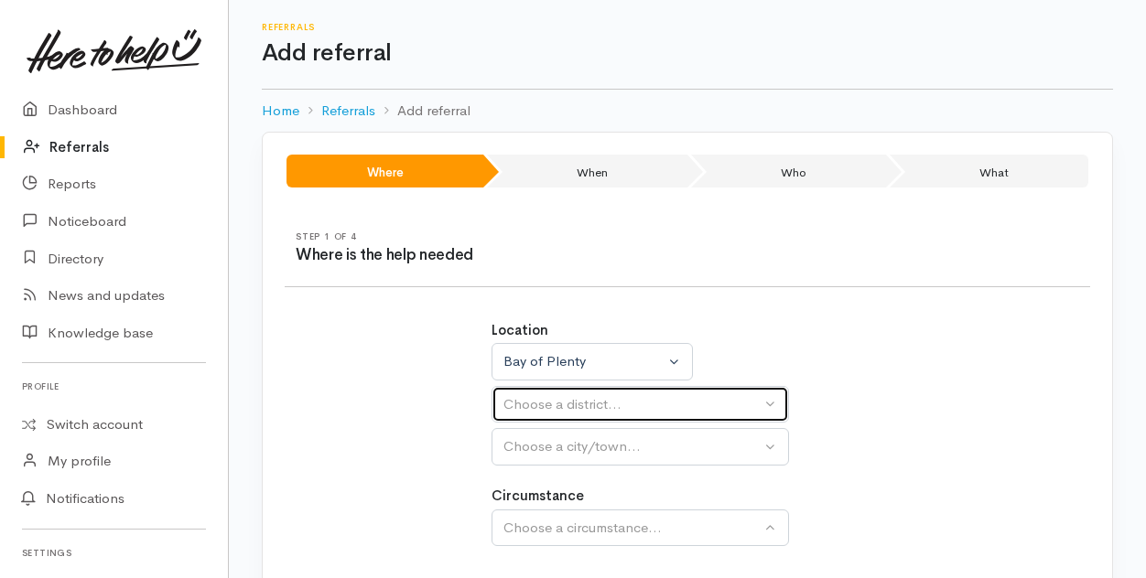
click at [547, 398] on div "Choose a district..." at bounding box center [631, 404] width 257 height 21
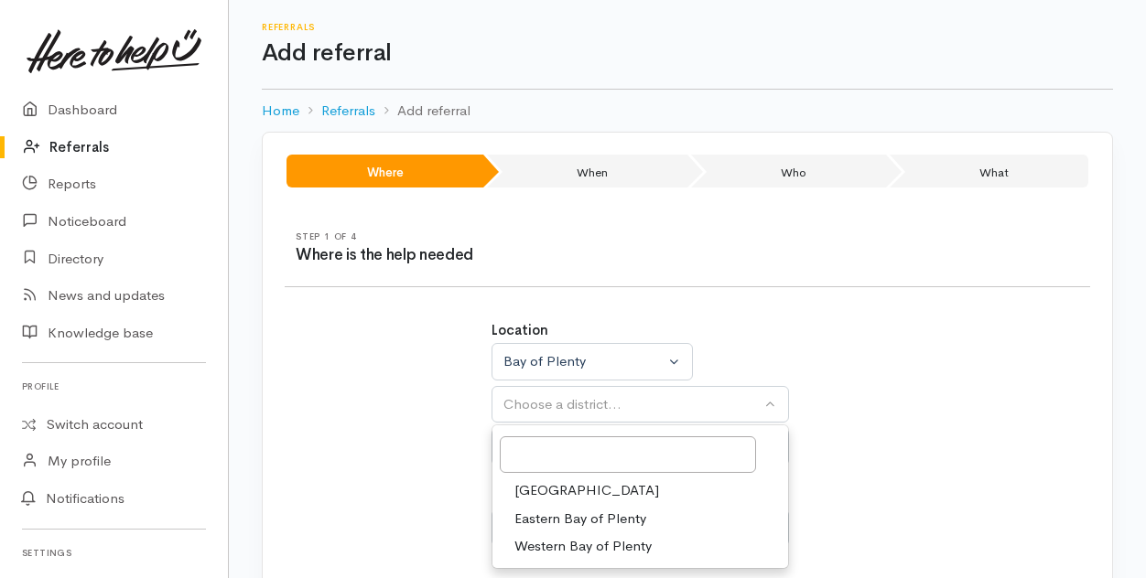
click at [544, 488] on span "[GEOGRAPHIC_DATA]" at bounding box center [586, 490] width 145 height 21
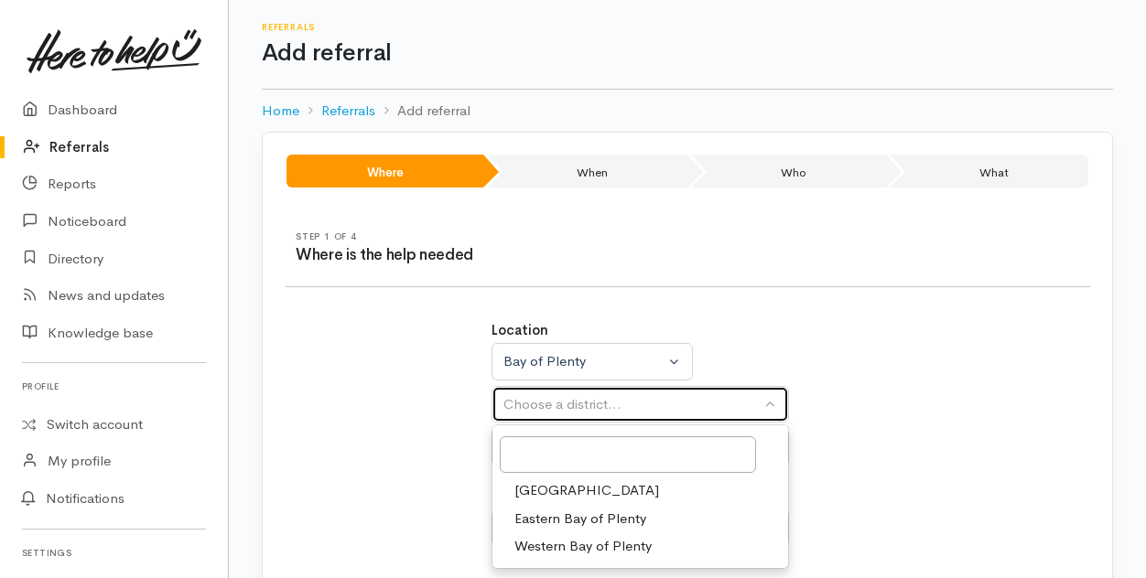
select select "6"
select select
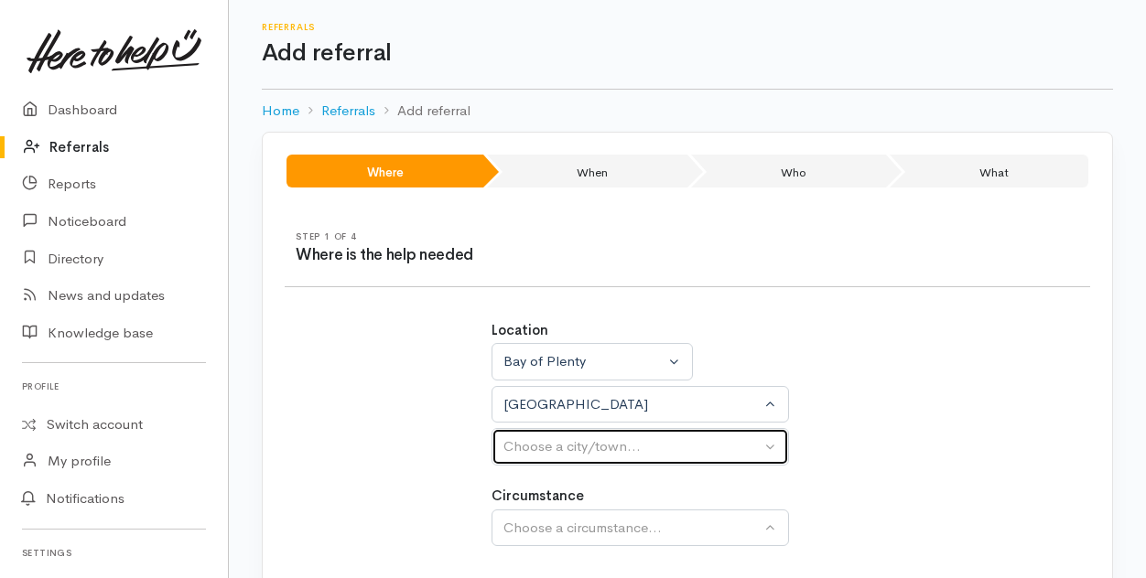
click at [545, 451] on div "Choose a city/town..." at bounding box center [631, 446] width 257 height 21
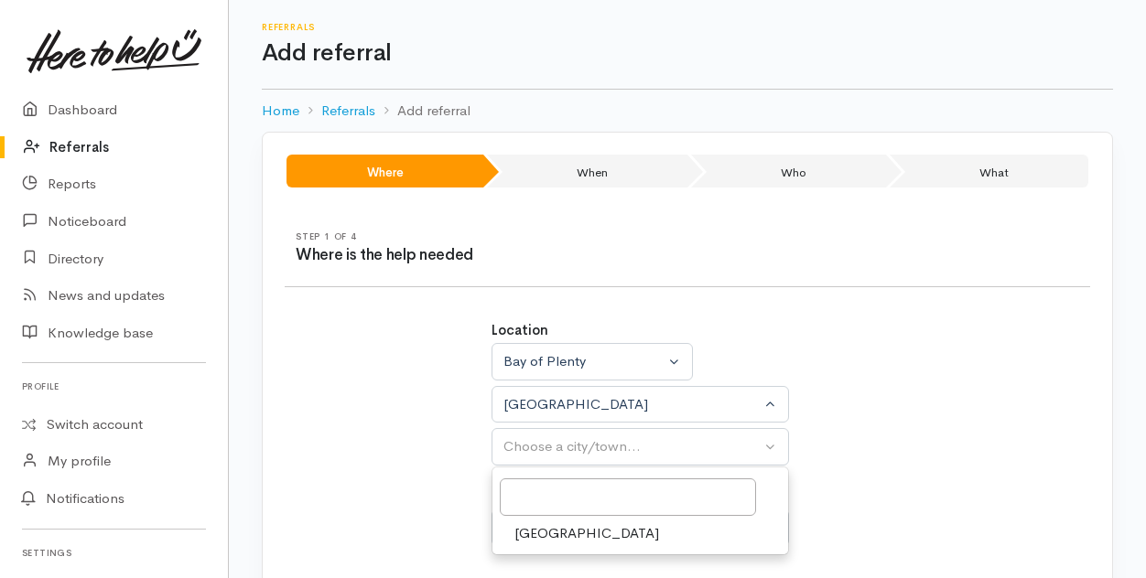
click at [556, 526] on span "Tauranga" at bounding box center [586, 533] width 145 height 21
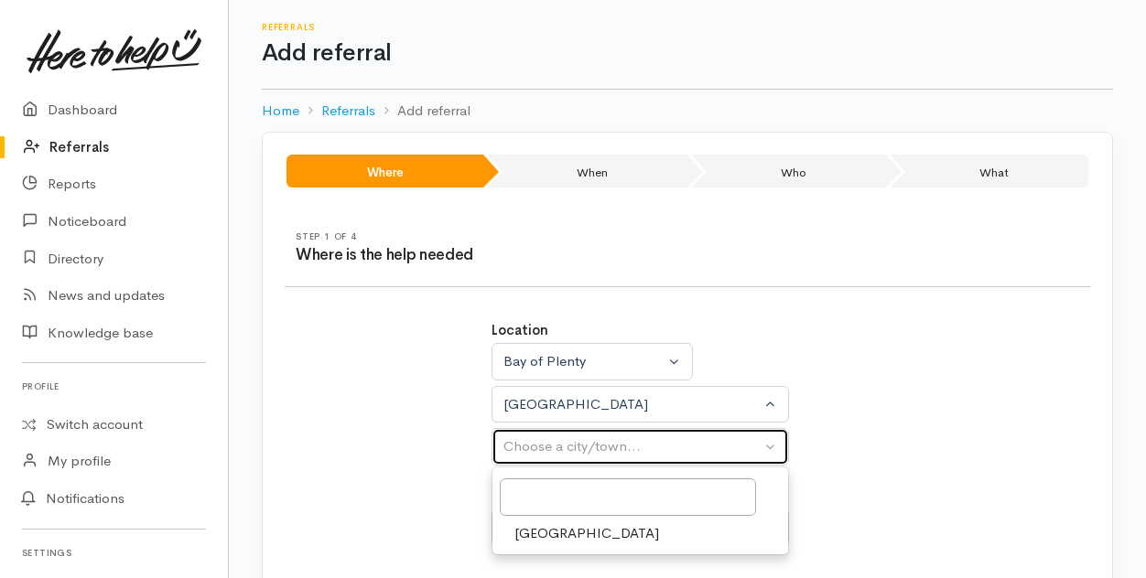
select select "4"
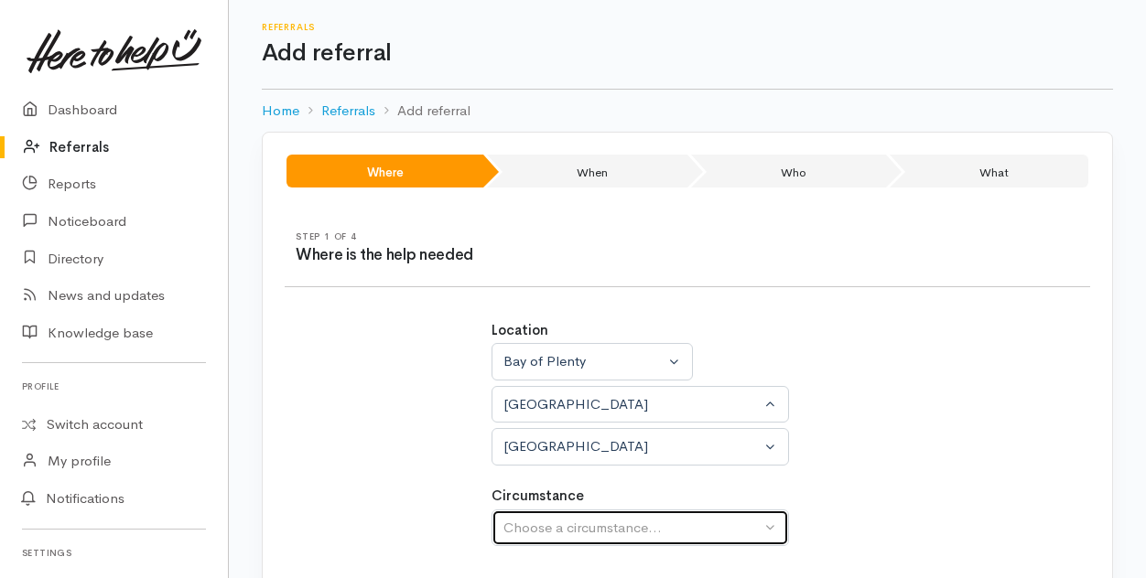
click at [566, 526] on div "Choose a circumstance..." at bounding box center [631, 528] width 257 height 21
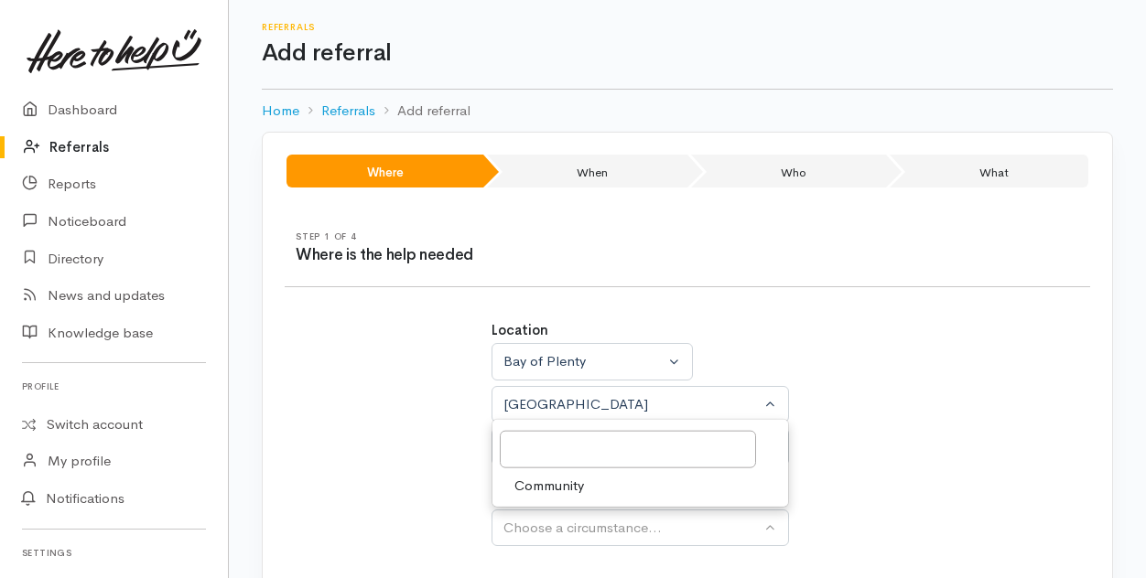
click at [566, 484] on span "Community" at bounding box center [549, 485] width 70 height 21
select select "2"
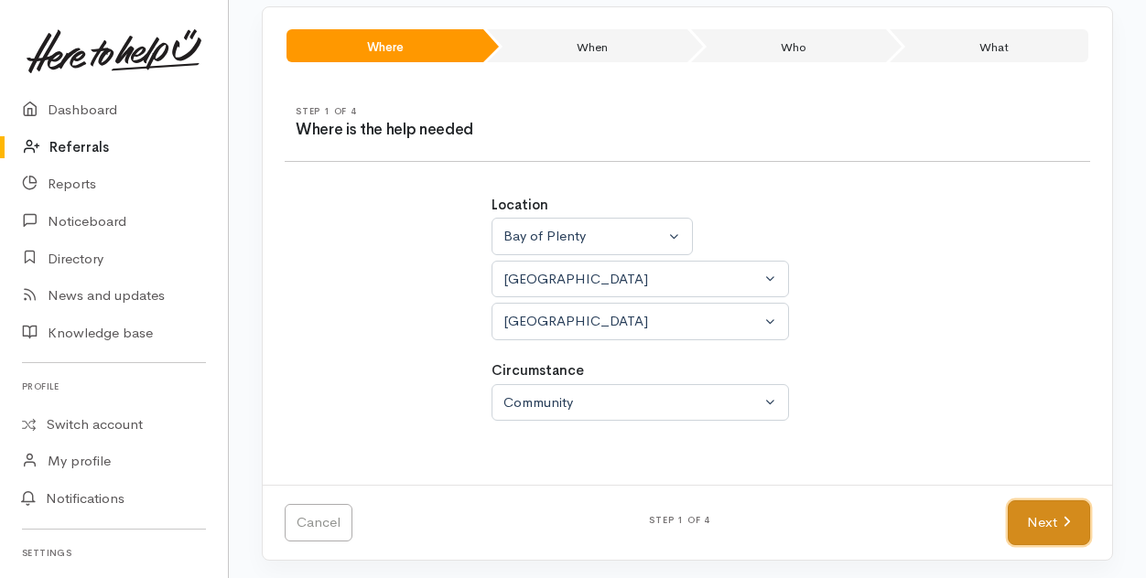
click at [1026, 512] on link "Next" at bounding box center [1048, 523] width 82 height 45
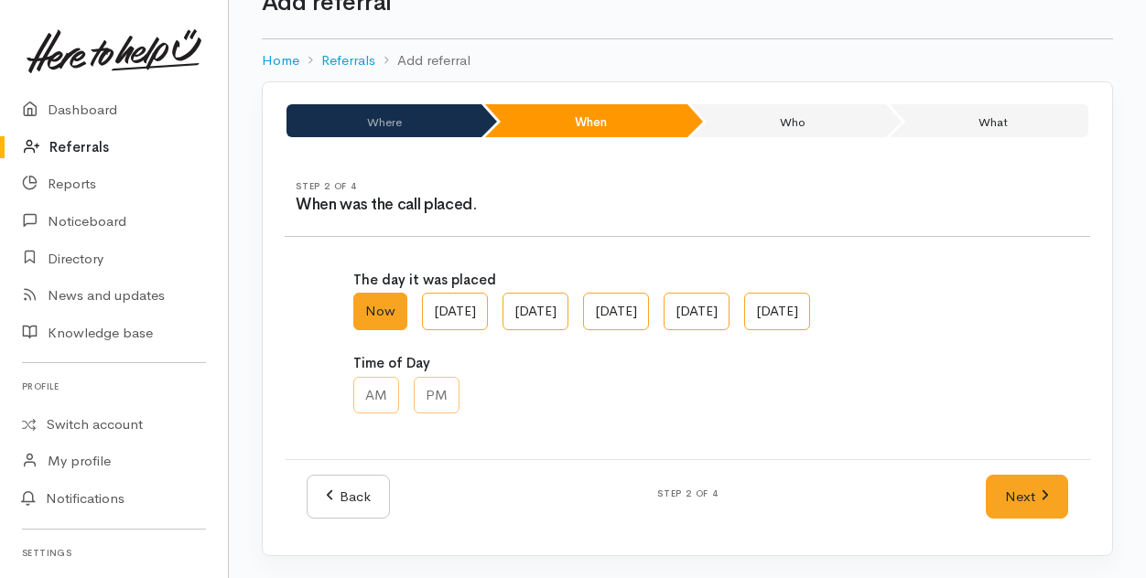
scroll to position [48, 0]
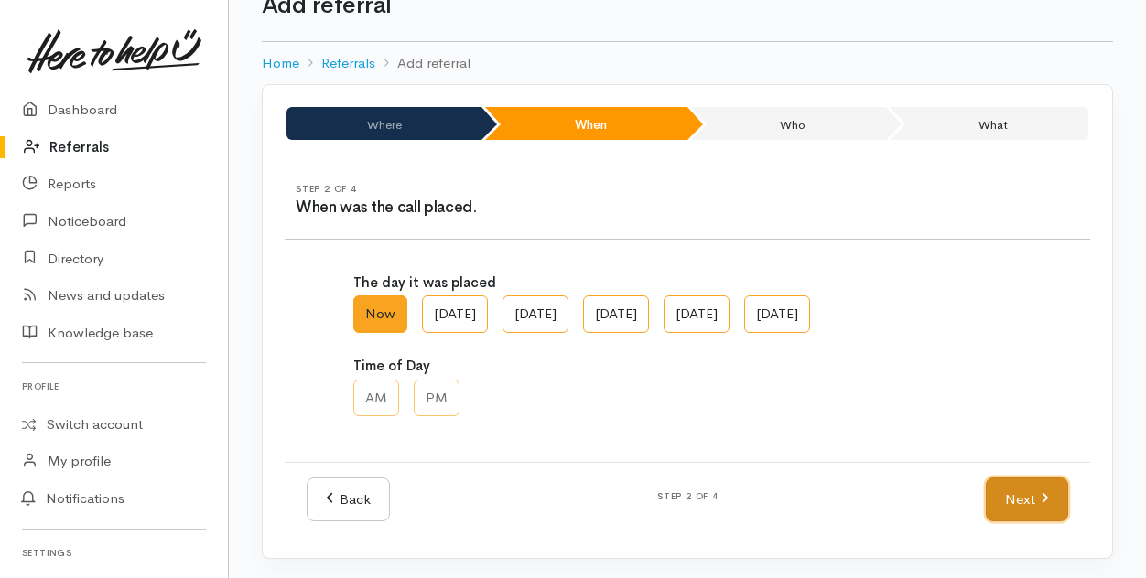
click at [1012, 497] on link "Next" at bounding box center [1027, 500] width 82 height 45
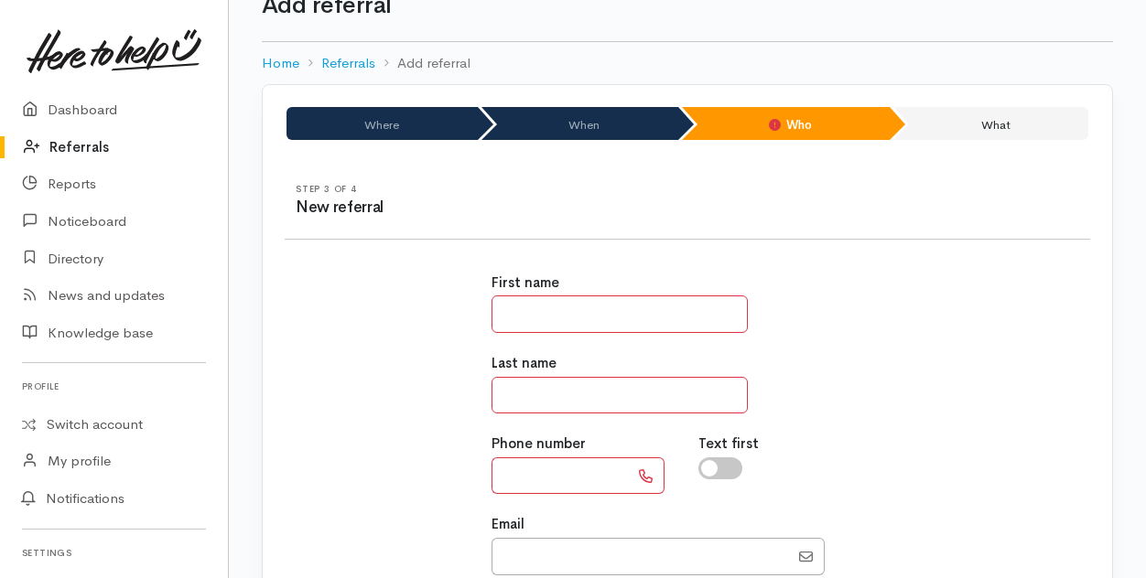
click at [531, 310] on input "text" at bounding box center [619, 315] width 256 height 38
type input "********"
click at [512, 396] on input "text" at bounding box center [619, 396] width 256 height 38
type input "******"
click at [531, 464] on input "text" at bounding box center [559, 477] width 137 height 38
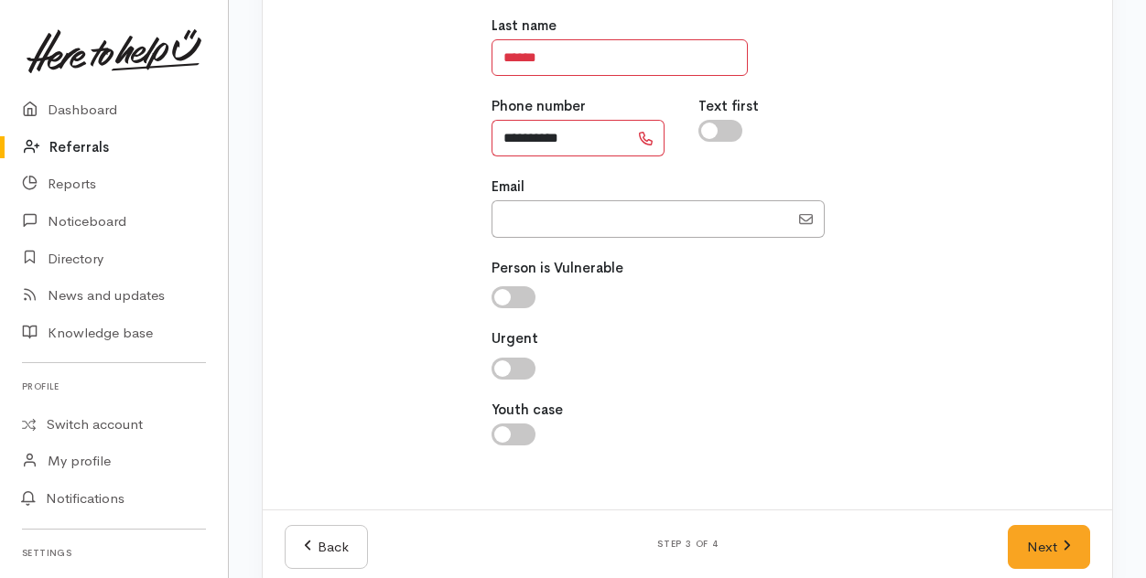
scroll to position [409, 0]
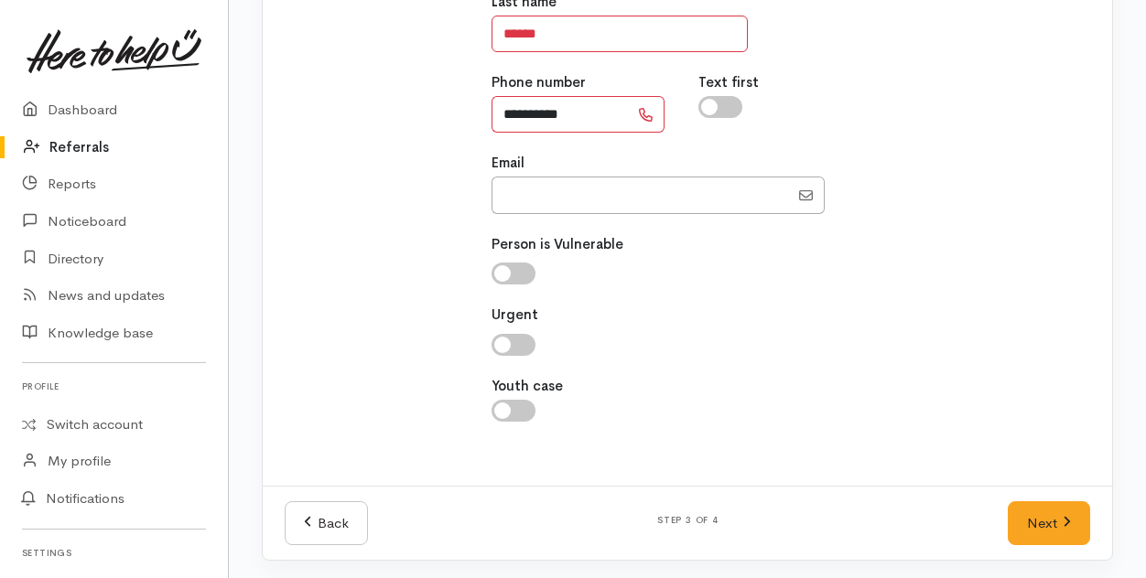
type input "**********"
click at [1037, 526] on link "Next" at bounding box center [1048, 523] width 82 height 45
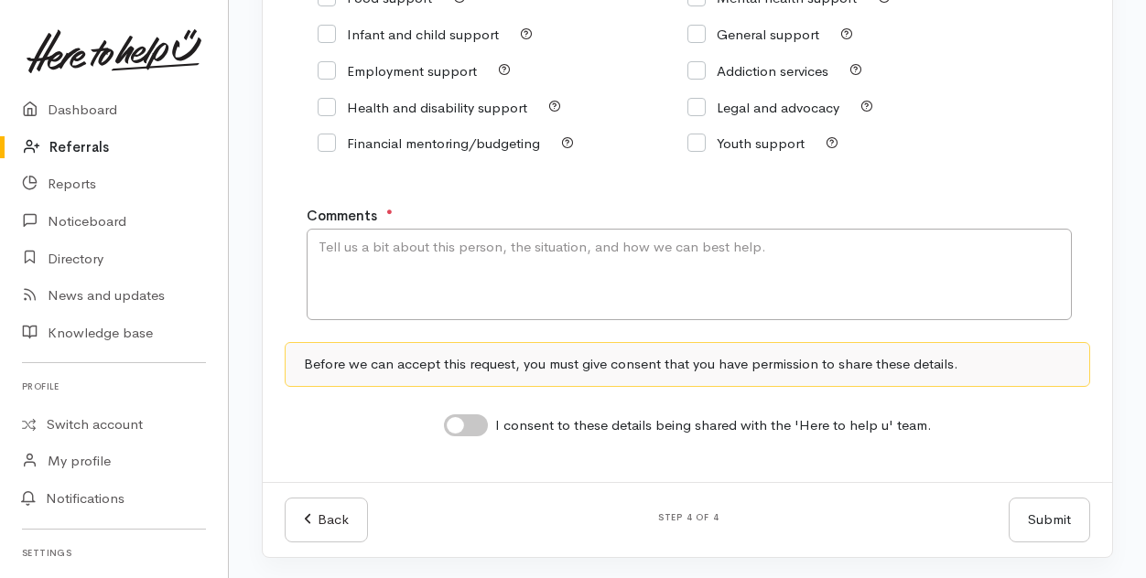
scroll to position [271, 0]
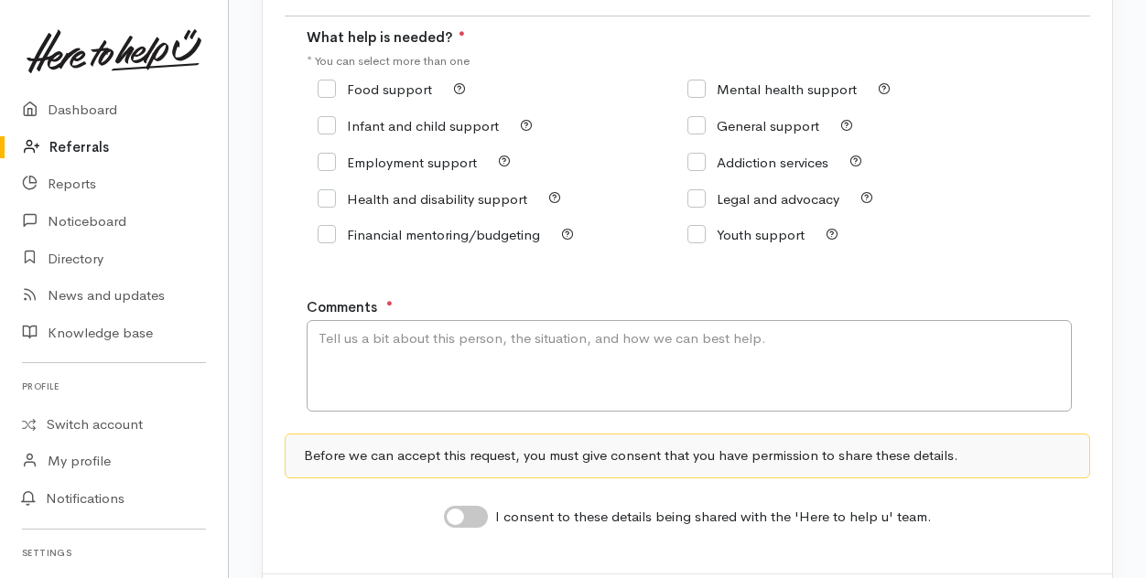
click at [326, 85] on input "Food support" at bounding box center [375, 89] width 114 height 14
checkbox input "true"
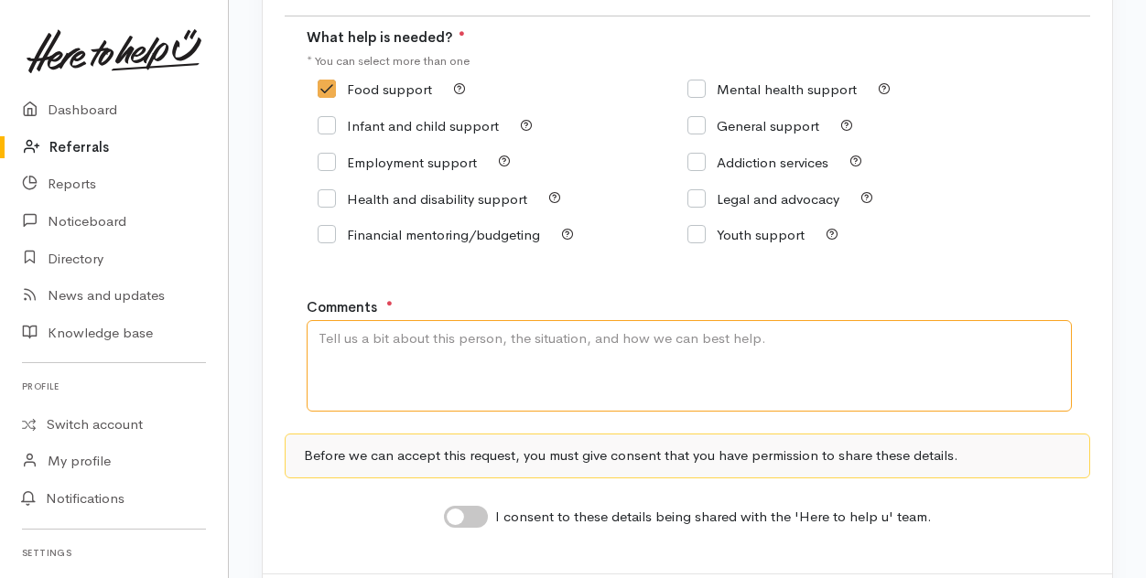
click at [364, 357] on textarea "Comments" at bounding box center [689, 366] width 765 height 92
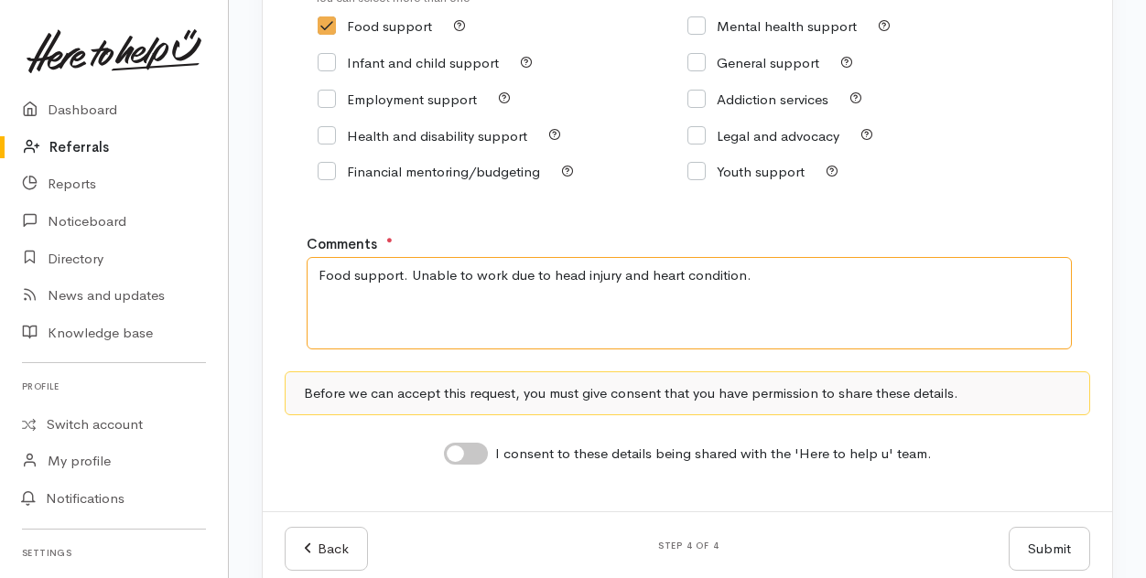
scroll to position [363, 0]
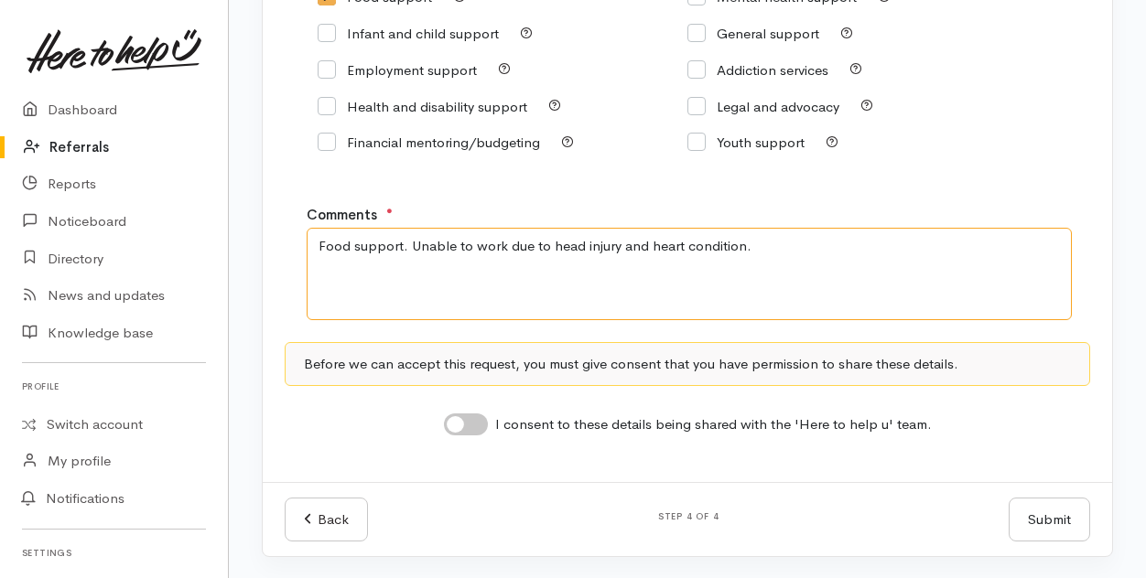
type textarea "Food support. Unable to work due to head injury and heart condition."
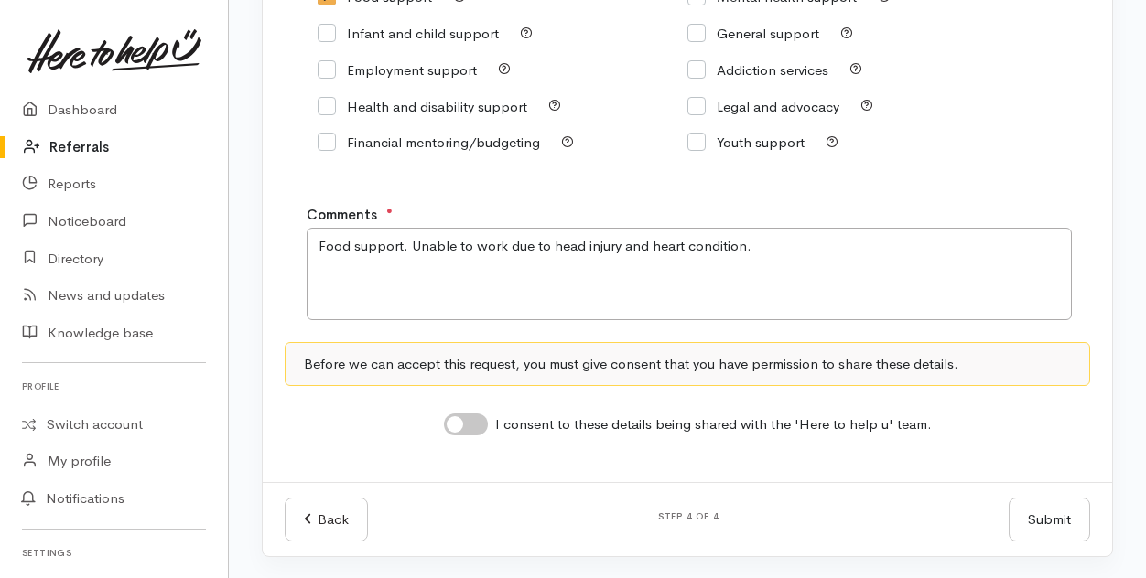
click at [460, 433] on input "I consent to these details being shared with the 'Here to help u' team." at bounding box center [466, 425] width 44 height 22
checkbox input "true"
click at [1045, 514] on button "Submit" at bounding box center [1048, 520] width 81 height 45
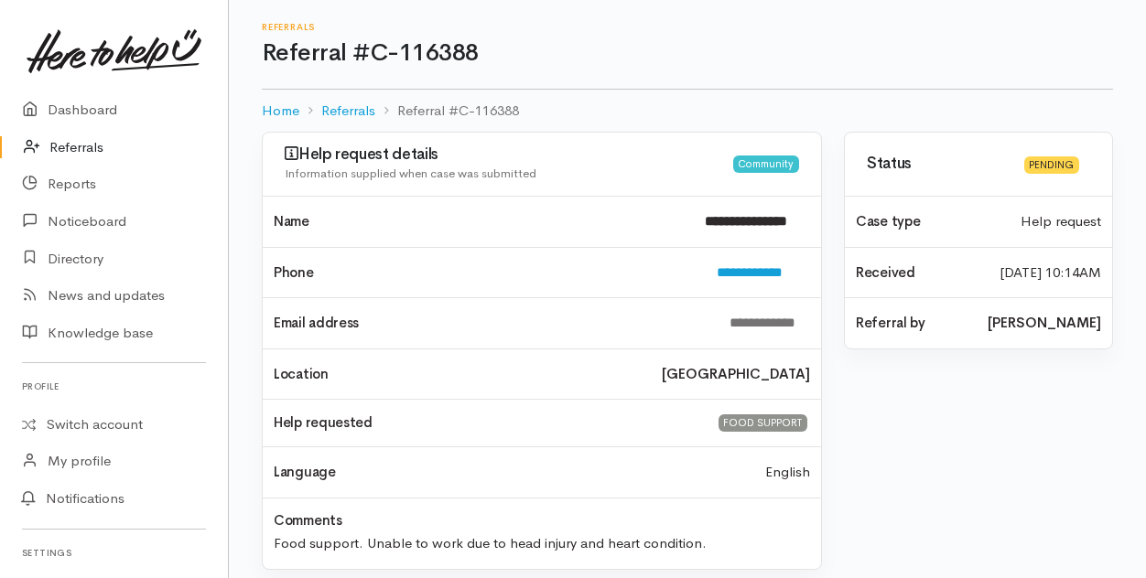
click at [73, 148] on link "Referrals" at bounding box center [114, 148] width 228 height 38
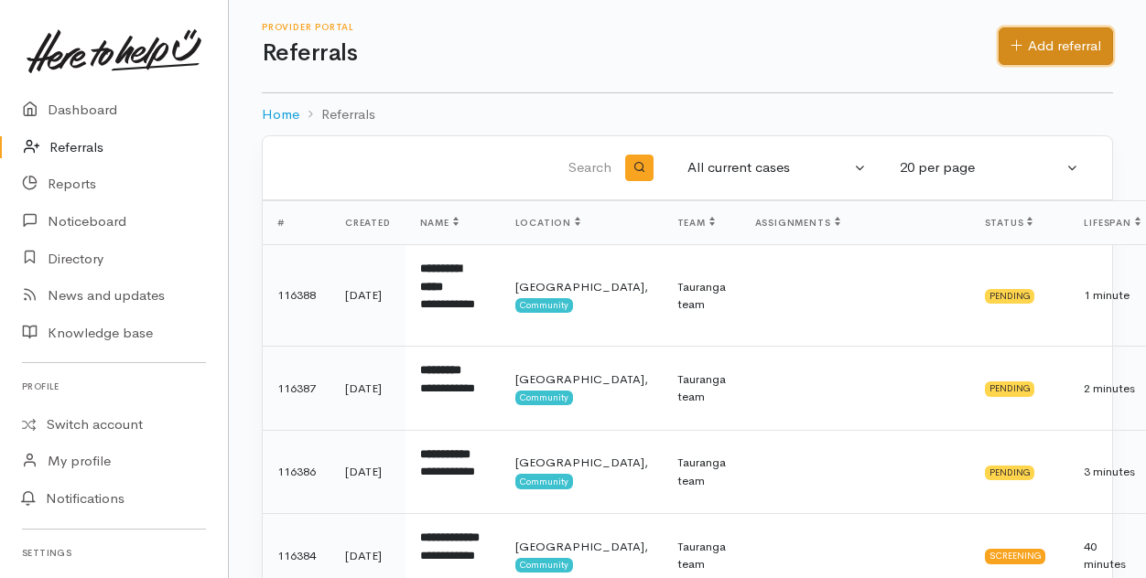
click at [1050, 43] on link "Add referral" at bounding box center [1055, 46] width 114 height 38
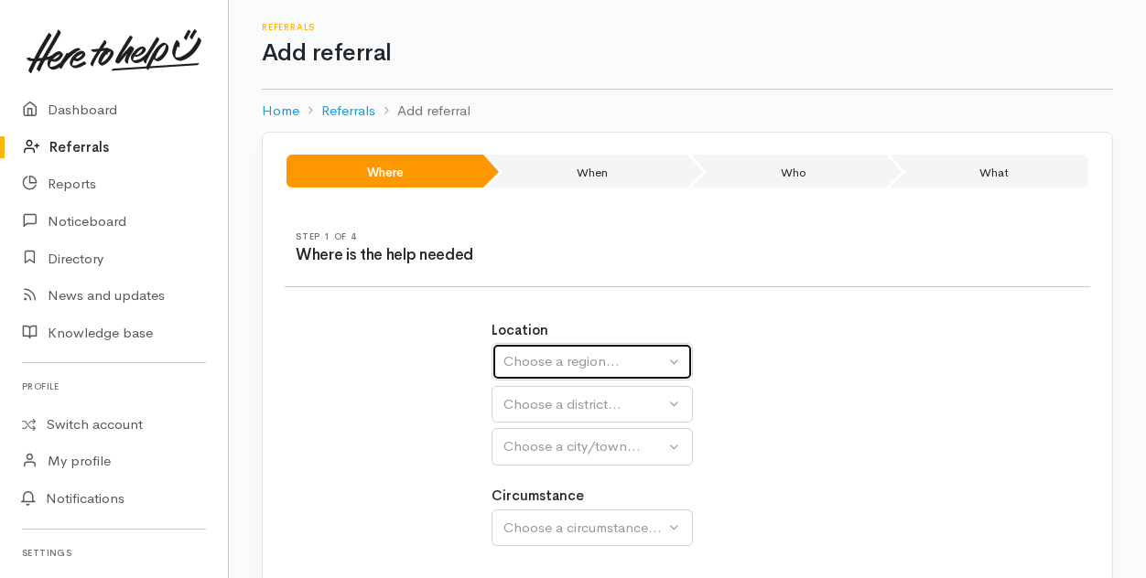
click at [523, 370] on div "Choose a region..." at bounding box center [583, 361] width 161 height 21
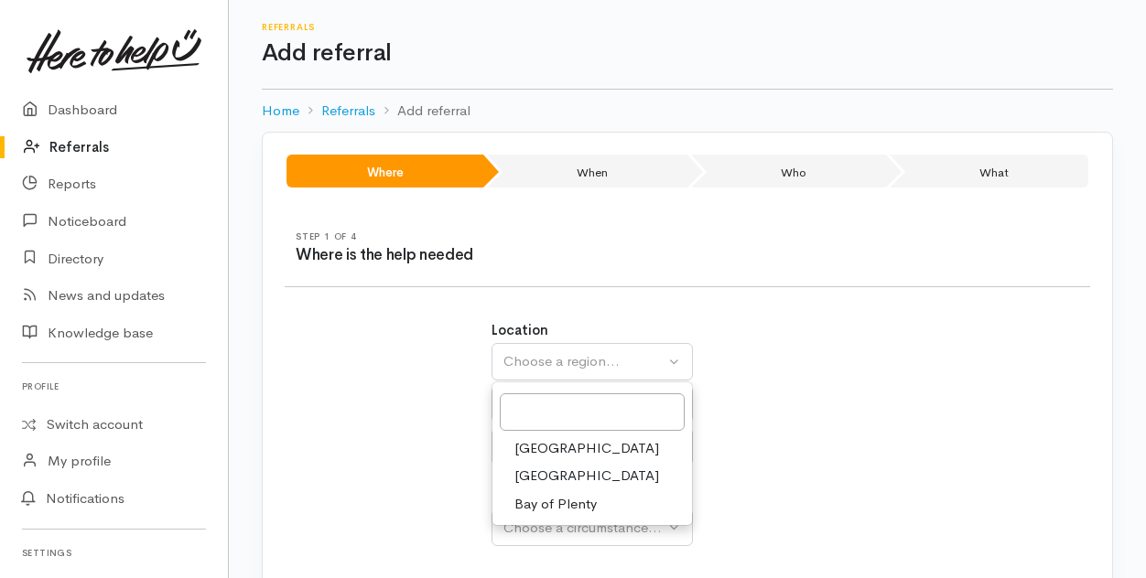
click at [547, 498] on span "Bay of Plenty" at bounding box center [555, 504] width 82 height 21
select select "4"
select select
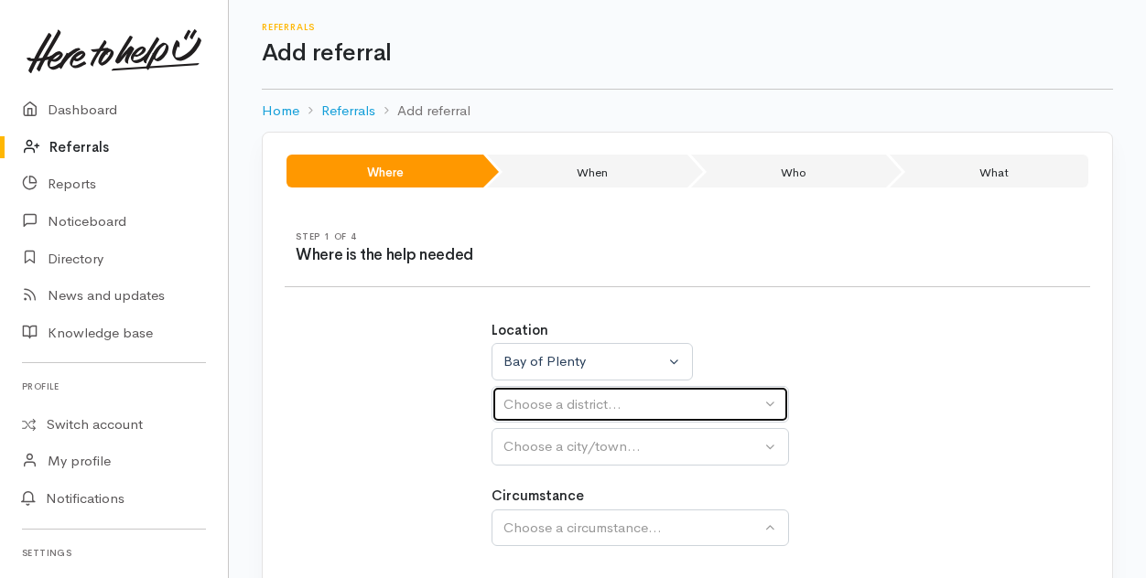
click at [545, 404] on div "Choose a district..." at bounding box center [631, 404] width 257 height 21
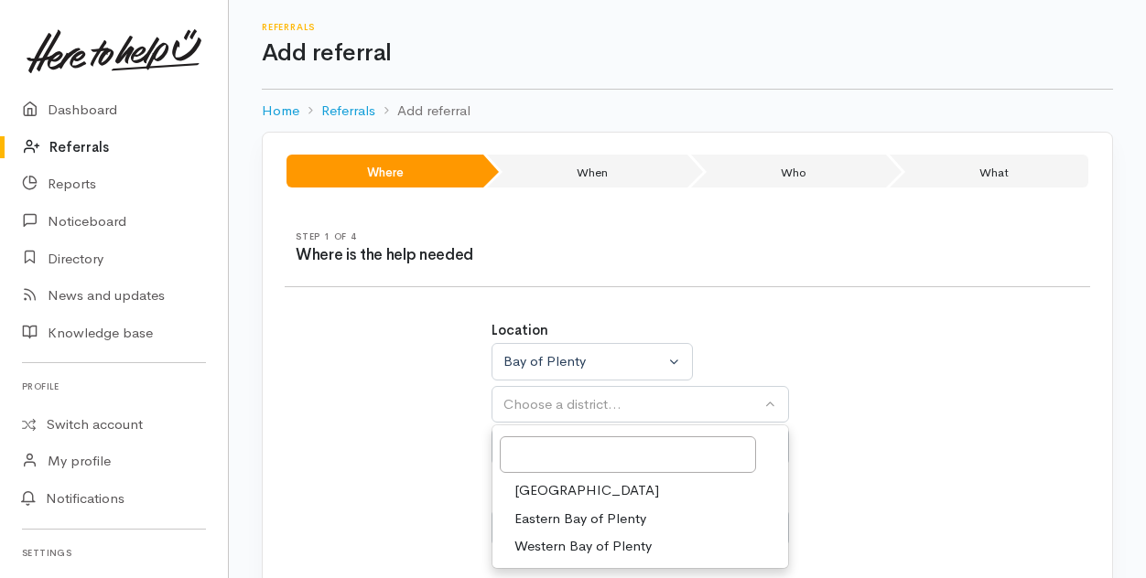
click at [551, 488] on span "[GEOGRAPHIC_DATA]" at bounding box center [586, 490] width 145 height 21
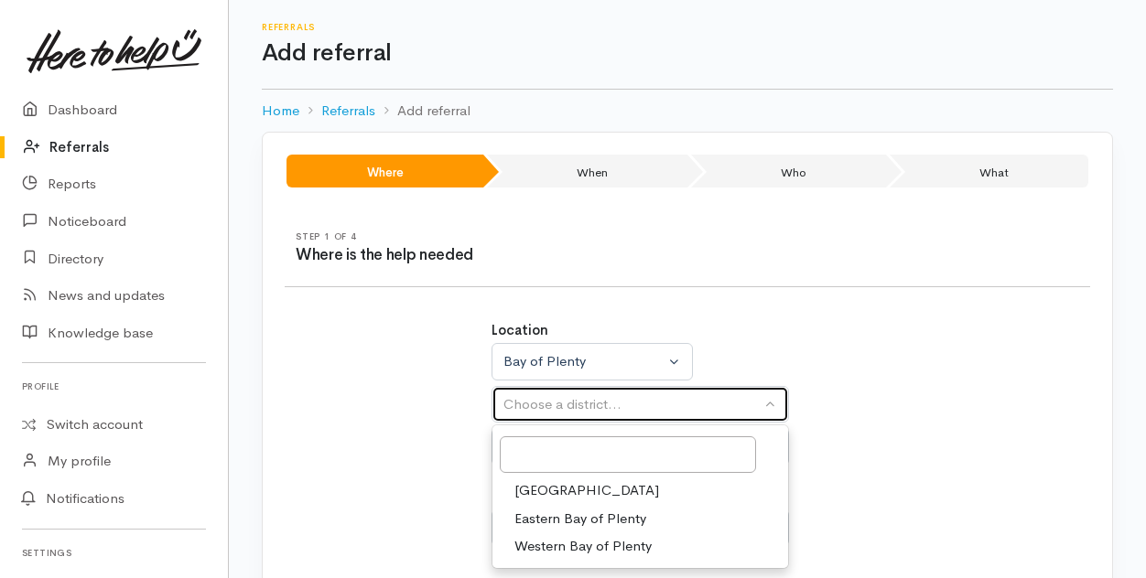
select select "6"
select select
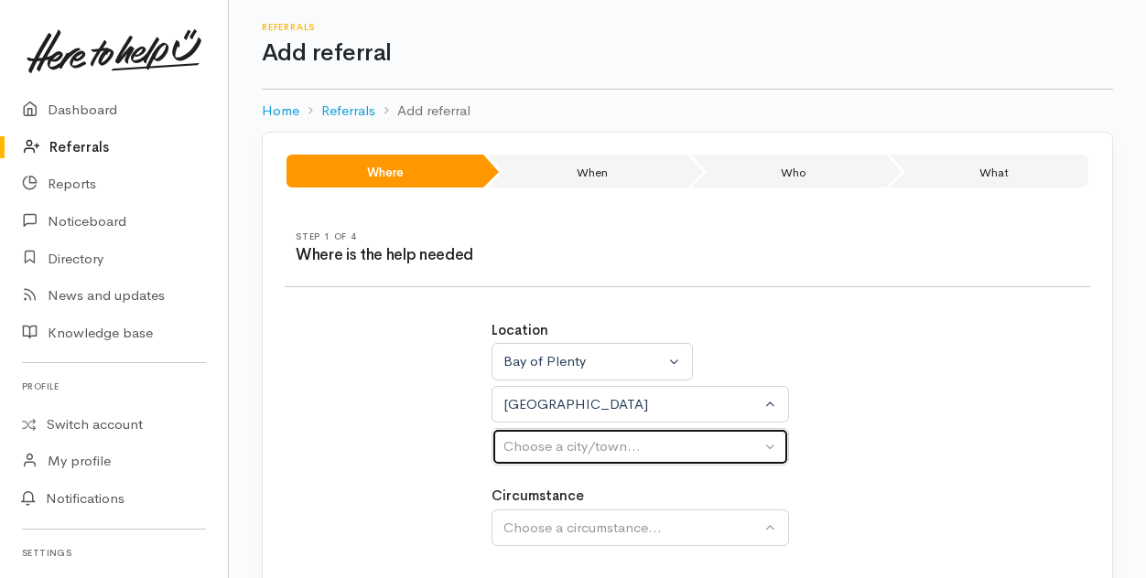
click at [543, 448] on div "Choose a city/town..." at bounding box center [631, 446] width 257 height 21
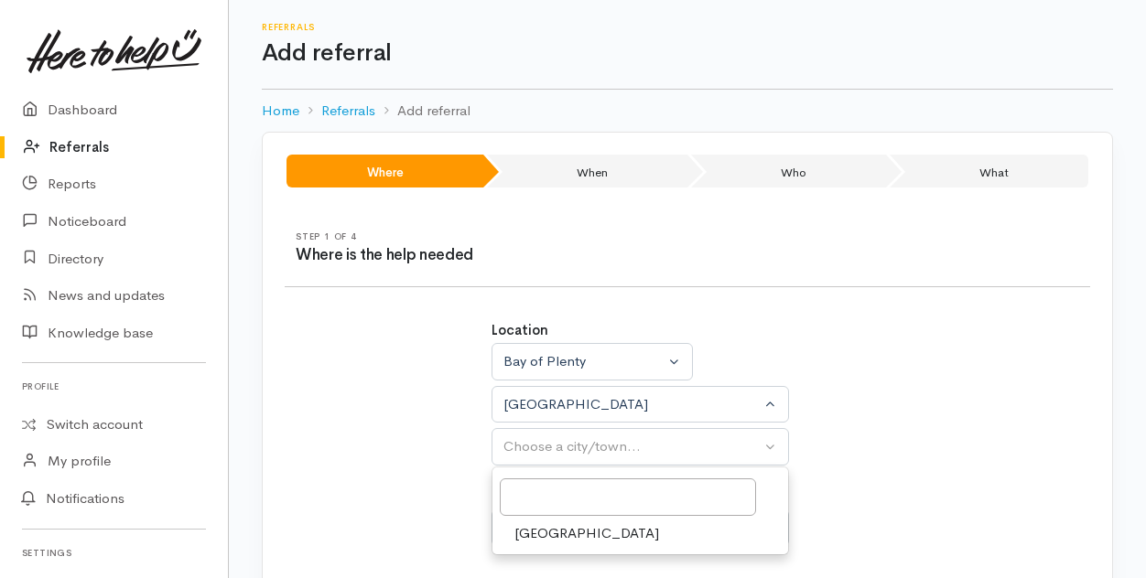
click at [545, 526] on span "[GEOGRAPHIC_DATA]" at bounding box center [586, 533] width 145 height 21
select select "4"
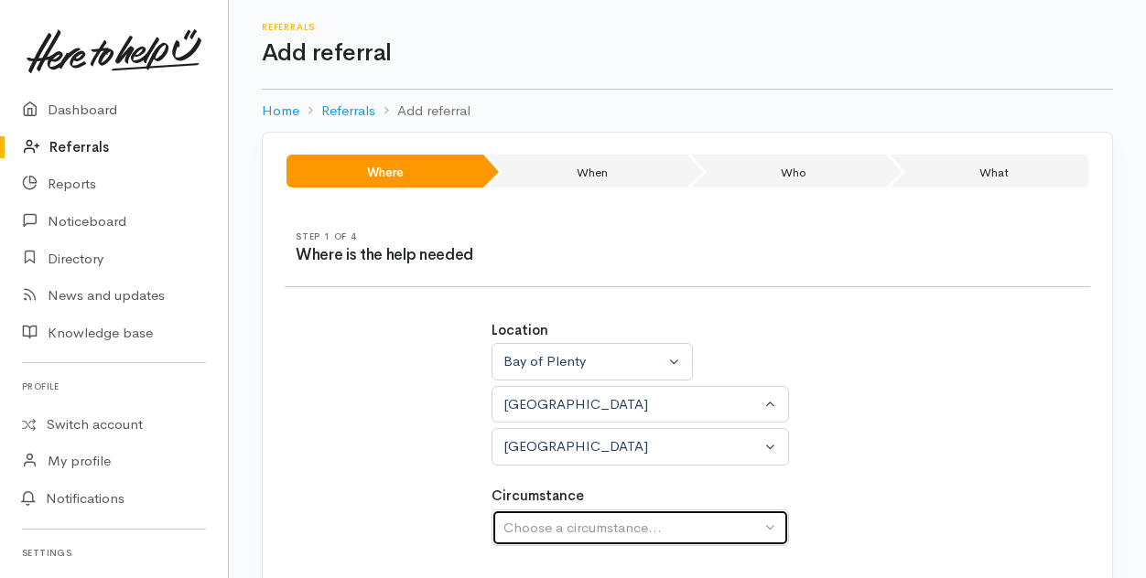
click at [544, 521] on div "Choose a circumstance..." at bounding box center [631, 528] width 257 height 21
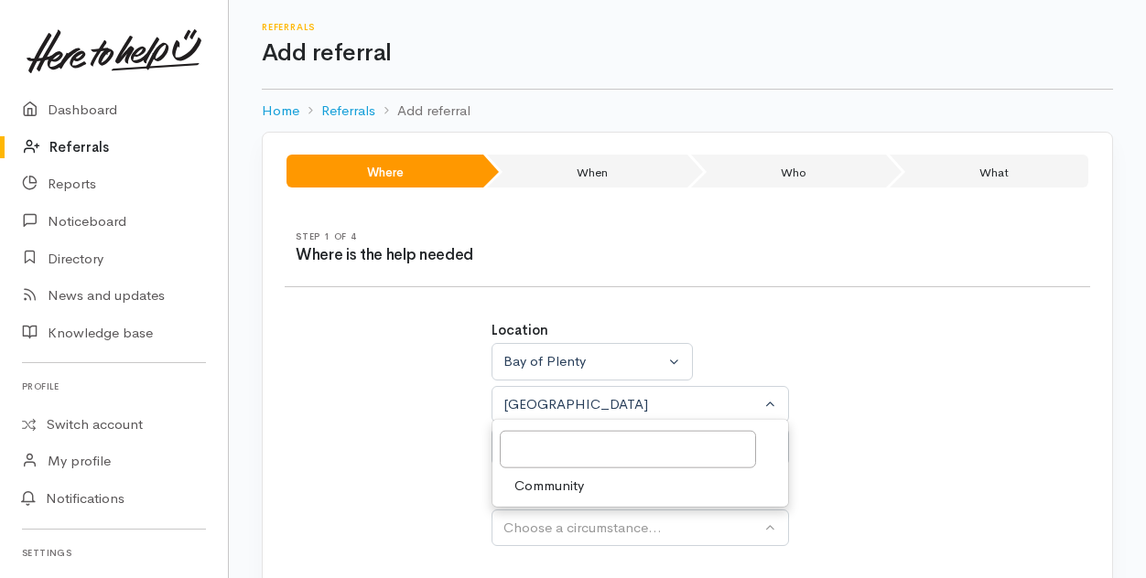
drag, startPoint x: 545, startPoint y: 481, endPoint x: 628, endPoint y: 463, distance: 84.4
click at [553, 481] on span "Community" at bounding box center [549, 485] width 70 height 21
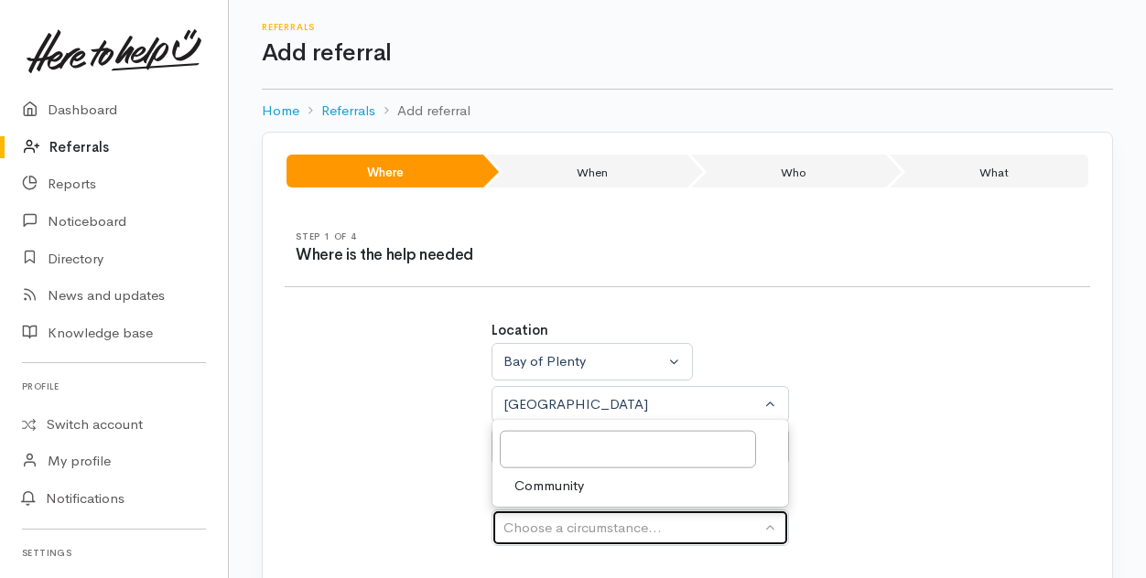
select select "2"
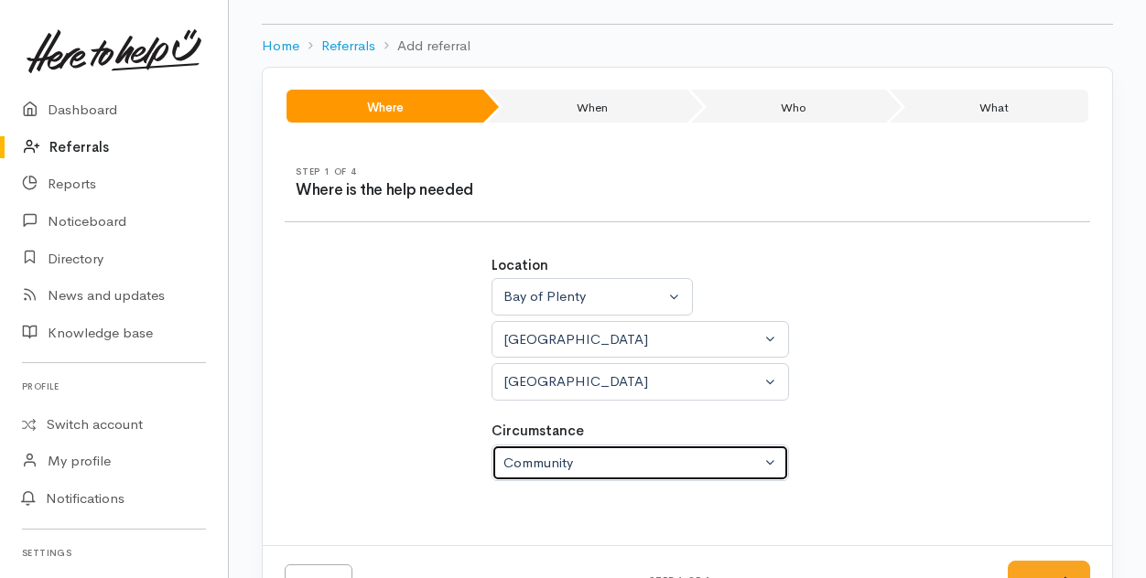
scroll to position [125, 0]
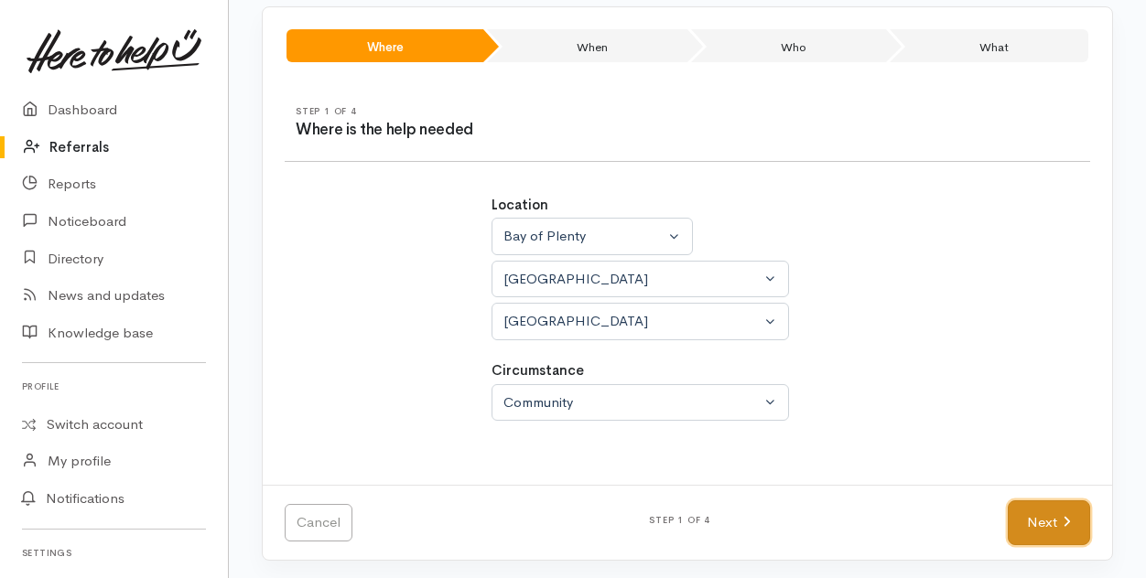
click at [1032, 506] on link "Next" at bounding box center [1048, 523] width 82 height 45
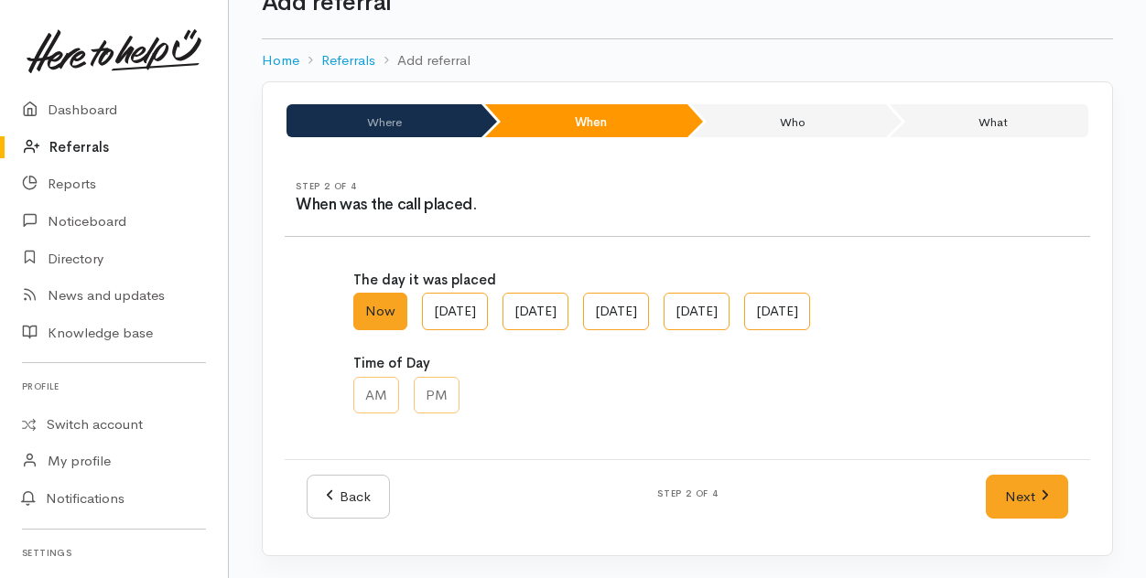
scroll to position [48, 0]
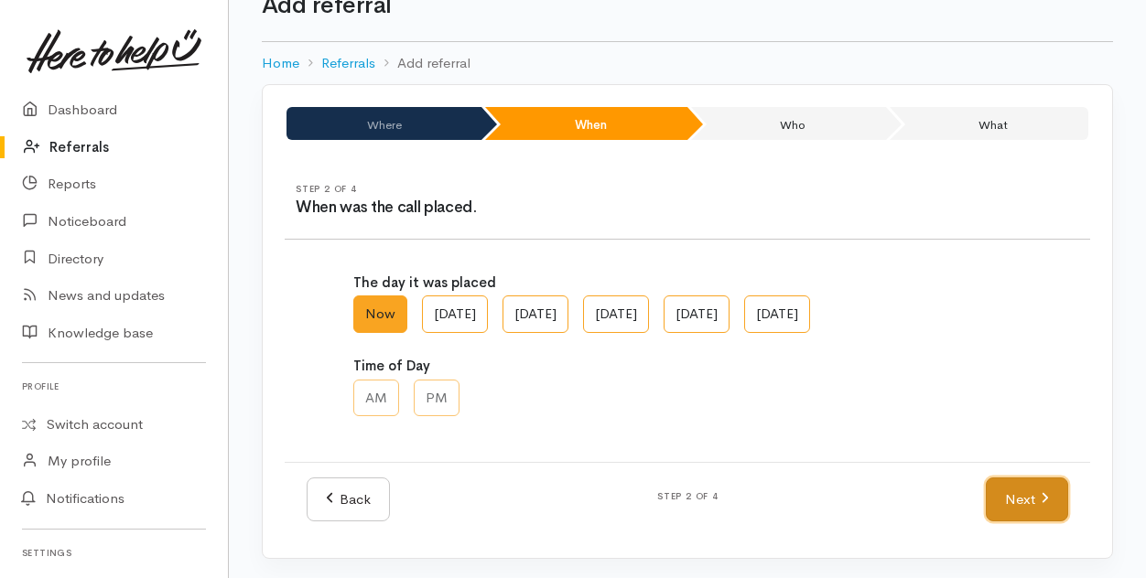
click at [1044, 491] on icon at bounding box center [1044, 498] width 8 height 14
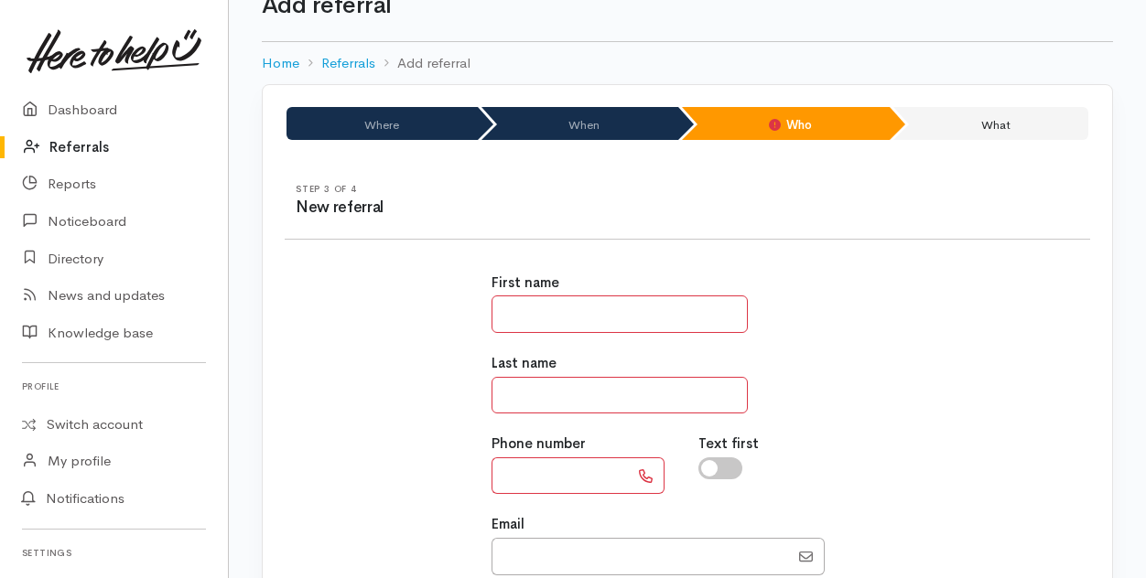
click at [539, 302] on input "text" at bounding box center [619, 315] width 256 height 38
type input "******"
click at [515, 391] on input "text" at bounding box center [619, 396] width 256 height 38
type input "**"
click at [540, 474] on input "text" at bounding box center [559, 477] width 137 height 38
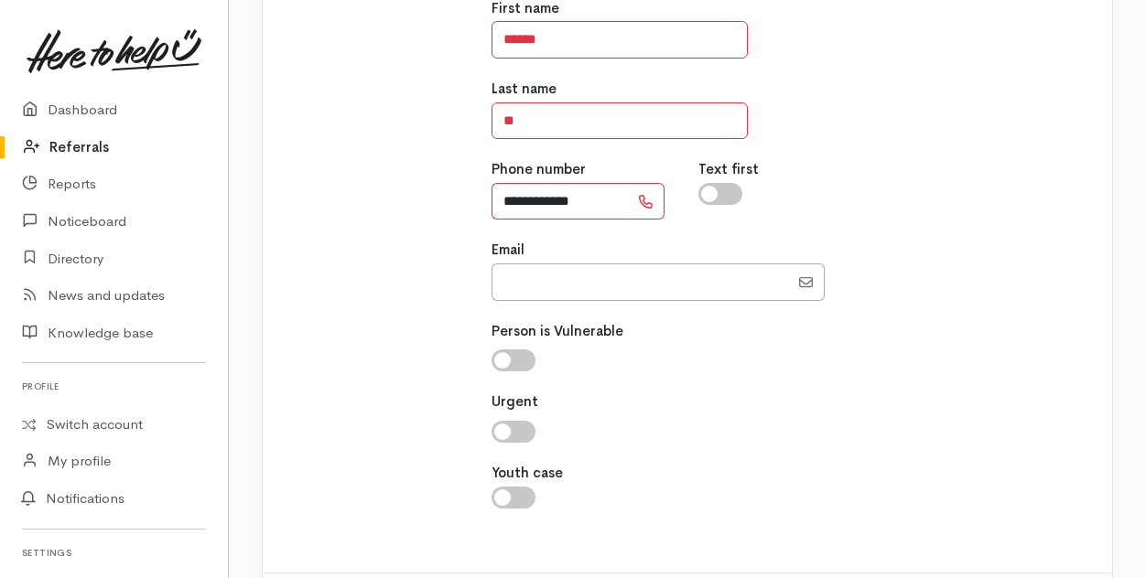
scroll to position [409, 0]
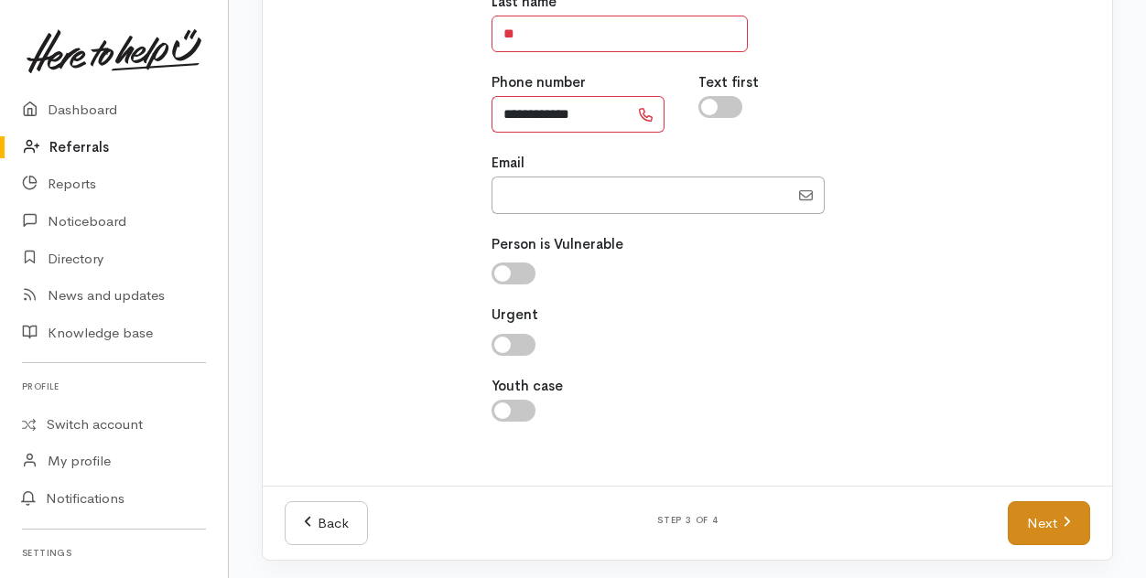
type input "**********"
click at [1034, 519] on link "Next" at bounding box center [1048, 523] width 82 height 45
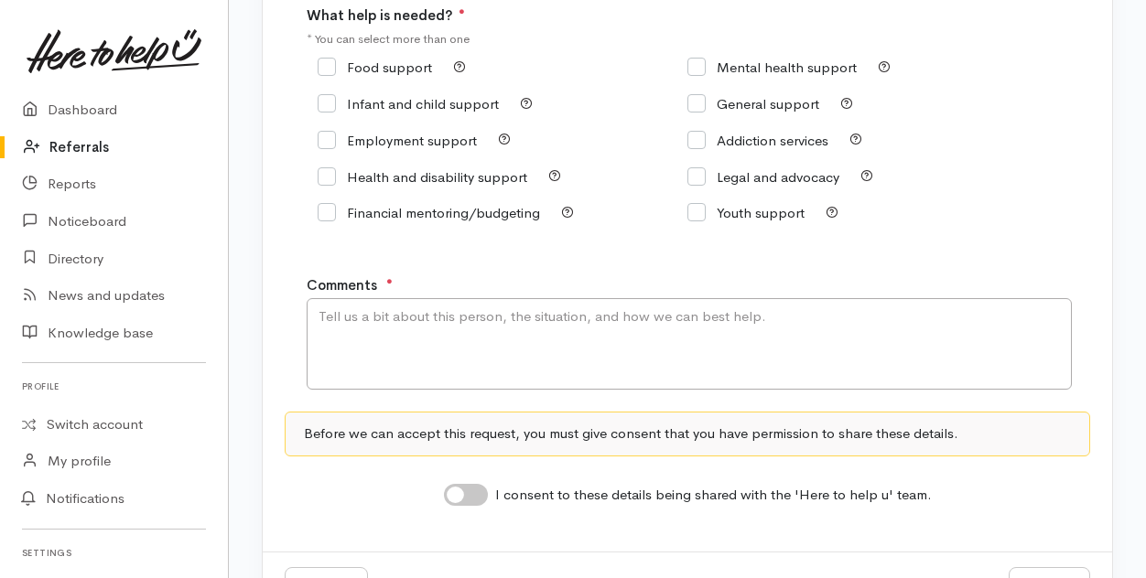
scroll to position [179, 0]
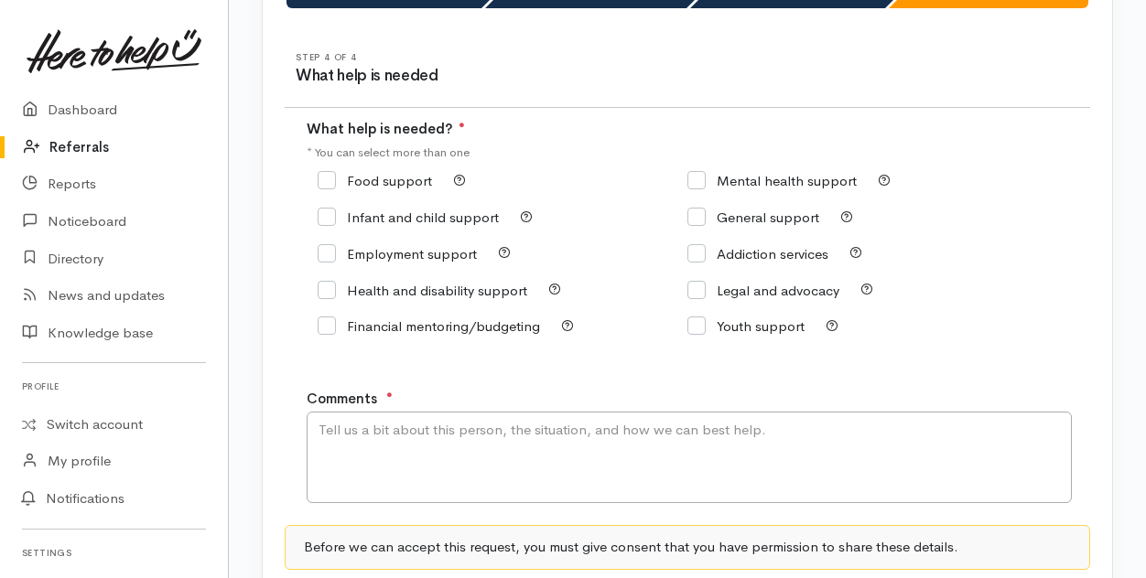
click at [331, 175] on input "Food support" at bounding box center [375, 181] width 114 height 14
checkbox input "true"
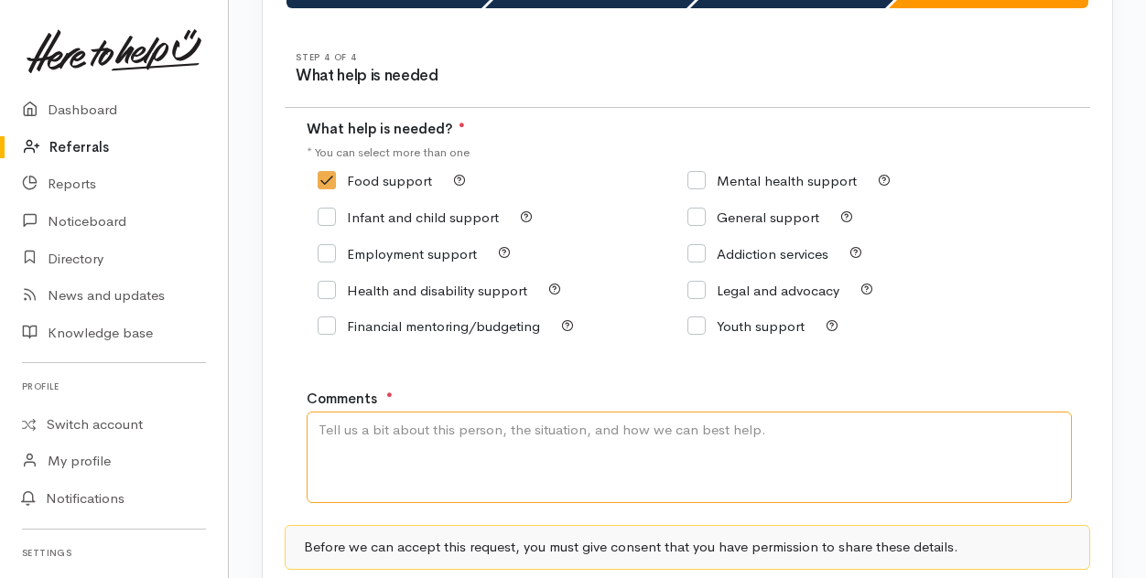
click at [423, 442] on textarea "Comments" at bounding box center [689, 458] width 765 height 92
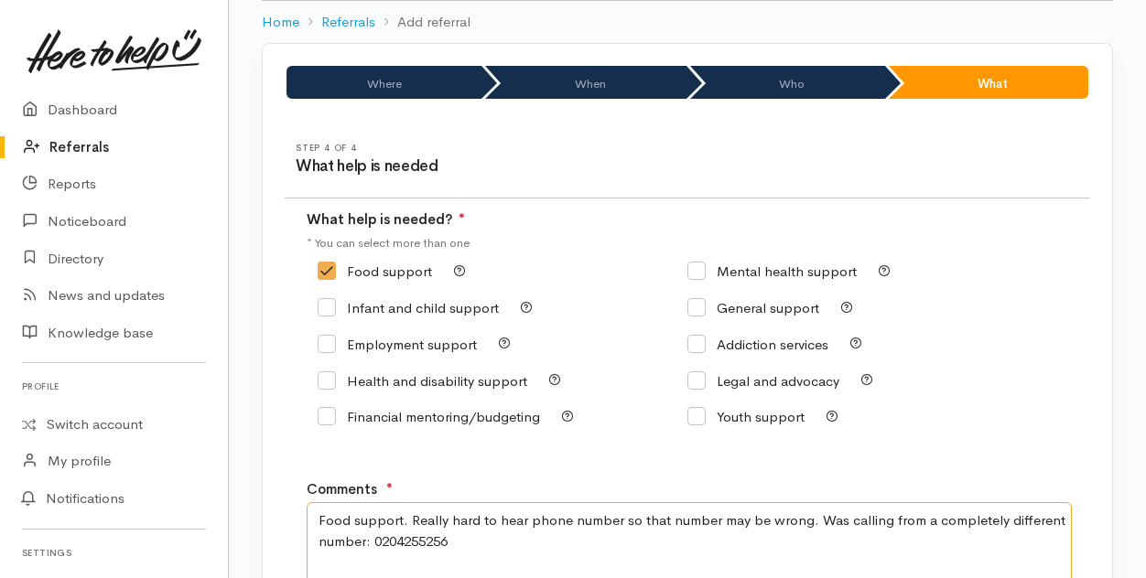
scroll to position [363, 0]
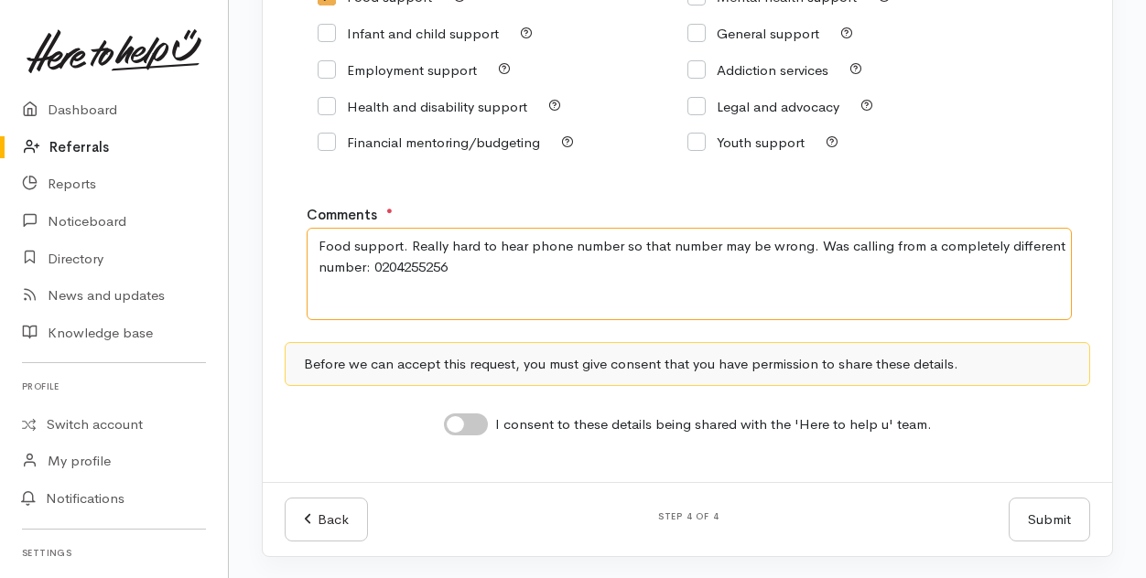
type textarea "Food support. Really hard to hear phone number so that number may be wrong. Was…"
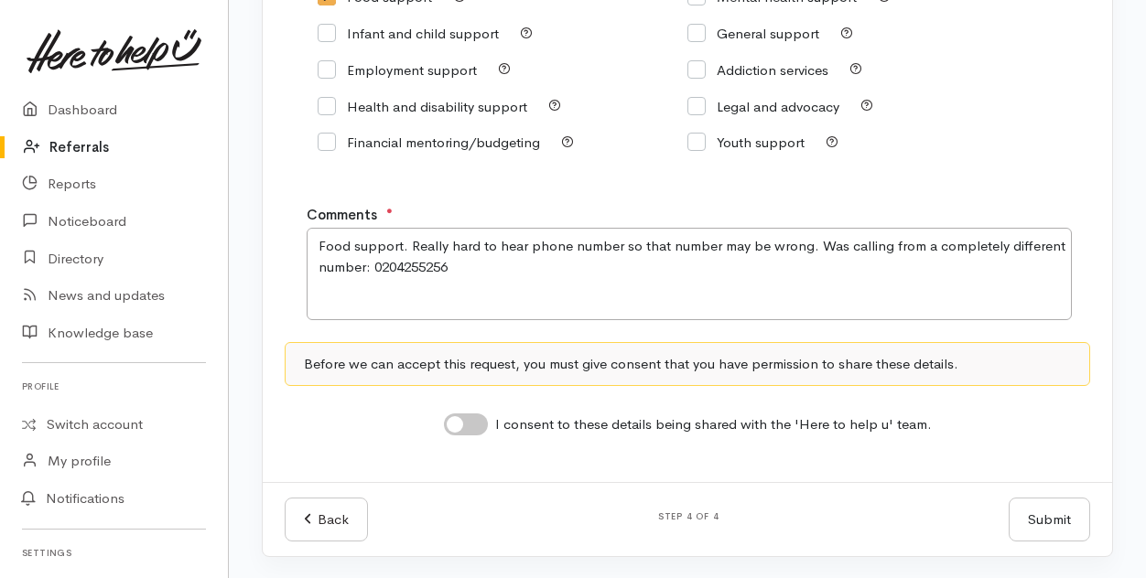
click at [470, 415] on input "I consent to these details being shared with the 'Here to help u' team." at bounding box center [466, 425] width 44 height 22
checkbox input "true"
click at [1047, 520] on button "Submit" at bounding box center [1048, 520] width 81 height 45
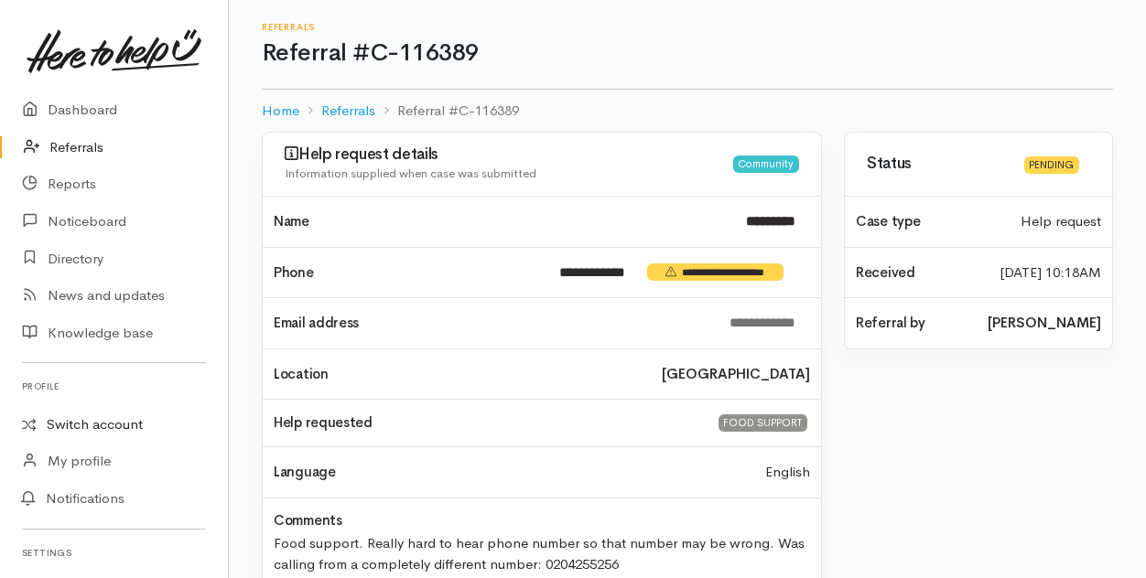
click at [102, 425] on link "Switch account" at bounding box center [114, 425] width 228 height 36
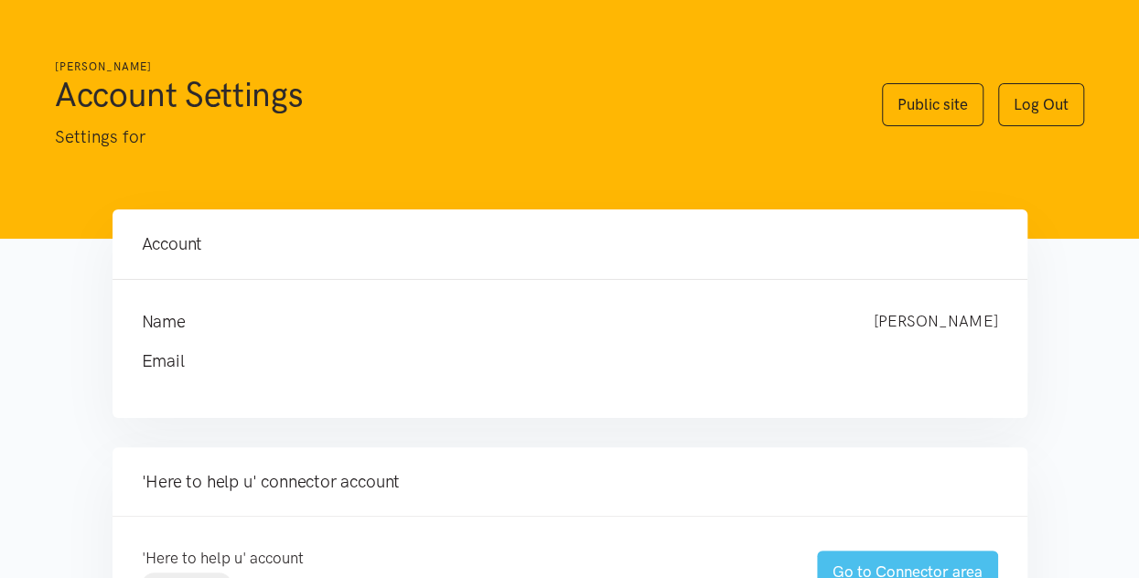
click at [865, 566] on link "Go to Connector area" at bounding box center [907, 572] width 181 height 43
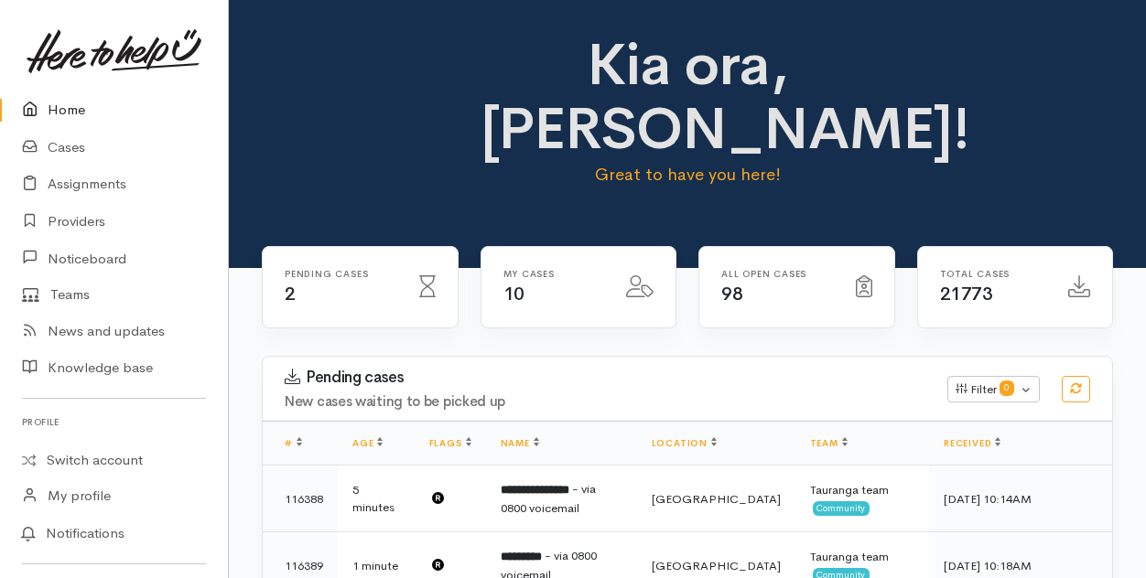
click at [64, 110] on link "Home" at bounding box center [114, 111] width 228 height 38
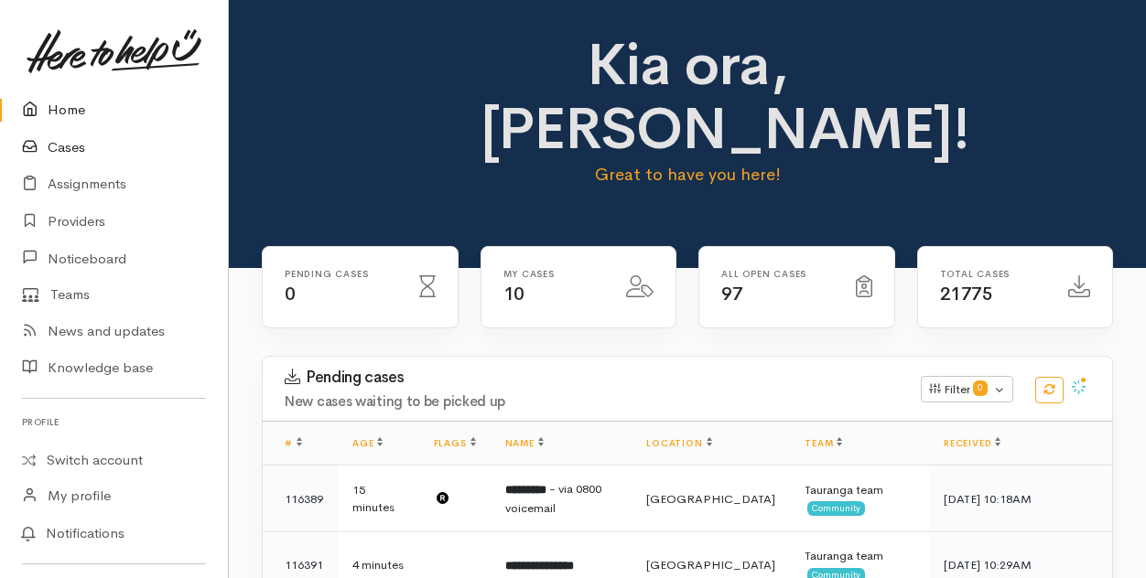
click at [73, 149] on link "Cases" at bounding box center [114, 148] width 228 height 38
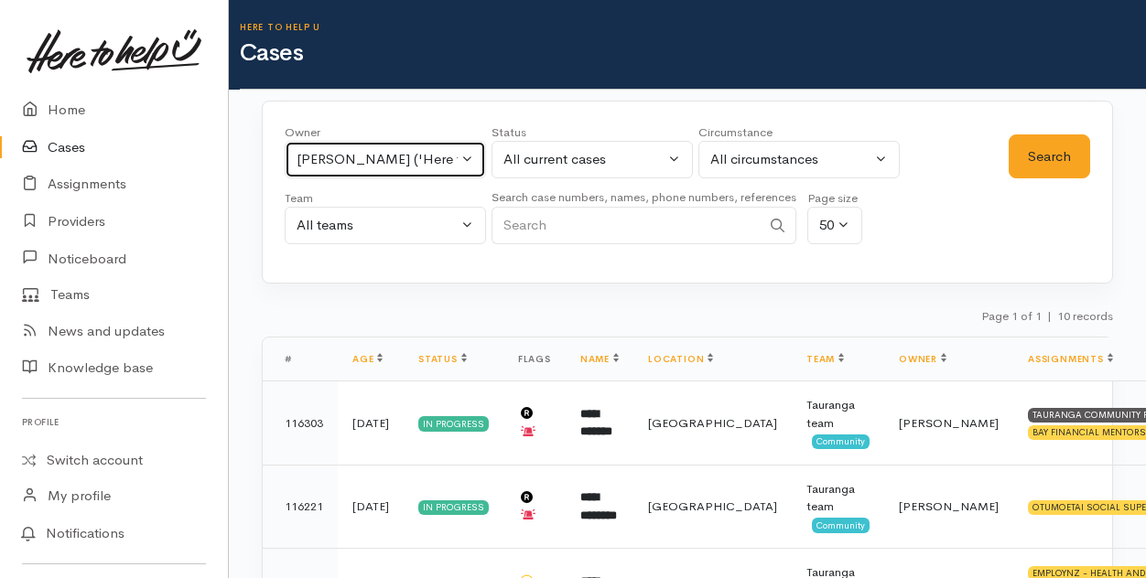
click at [466, 162] on button "[PERSON_NAME] ('Here to help u')" at bounding box center [385, 160] width 201 height 38
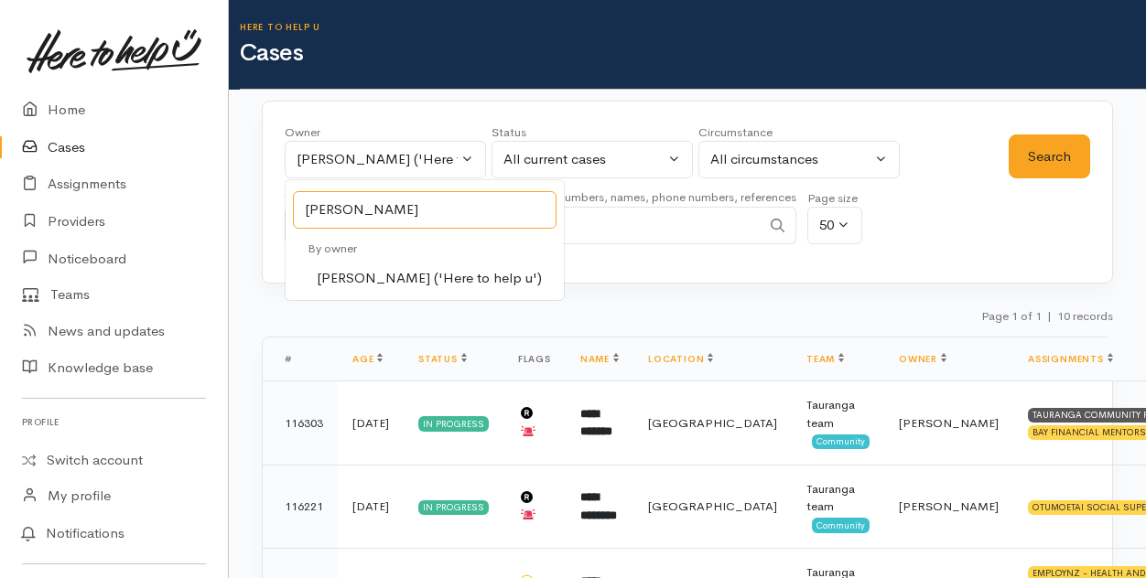
type input "[PERSON_NAME]"
click at [348, 274] on span "[PERSON_NAME] ('Here to help u')" at bounding box center [429, 278] width 225 height 21
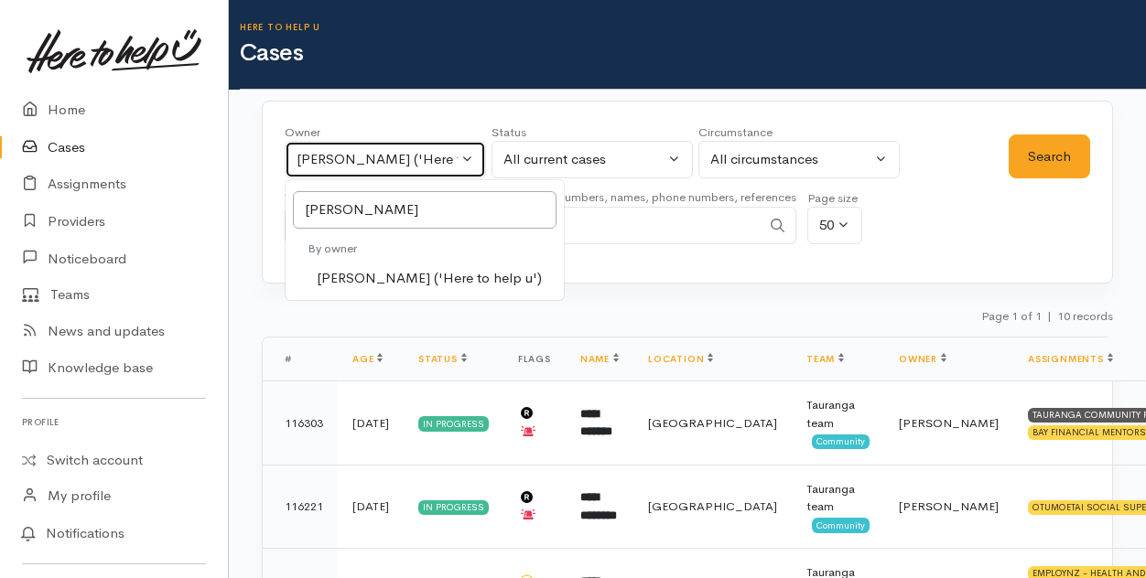
select select "435"
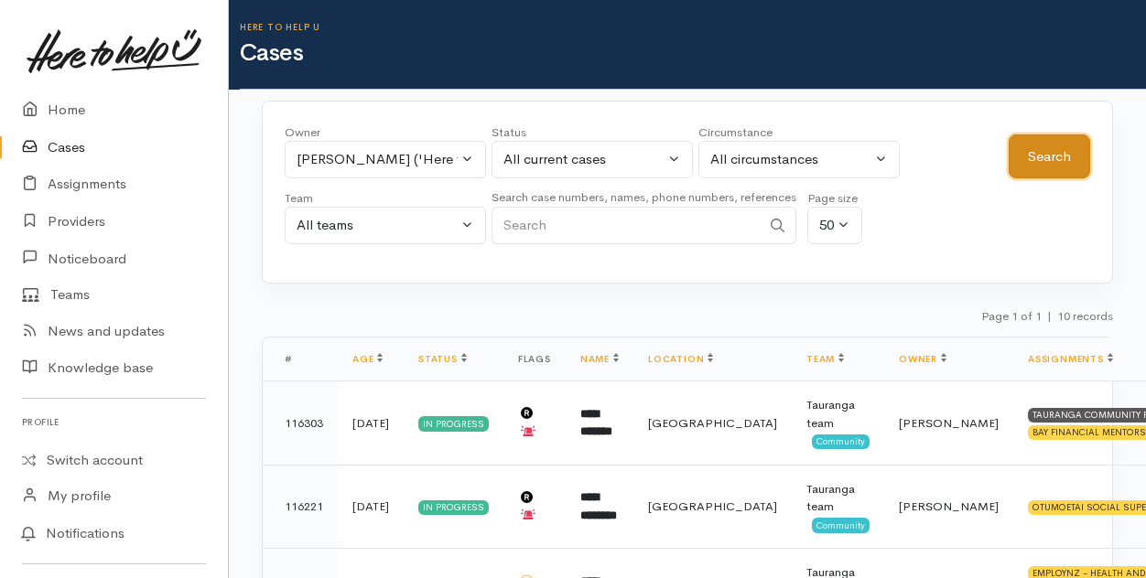
click at [1050, 159] on button "Search" at bounding box center [1048, 157] width 81 height 45
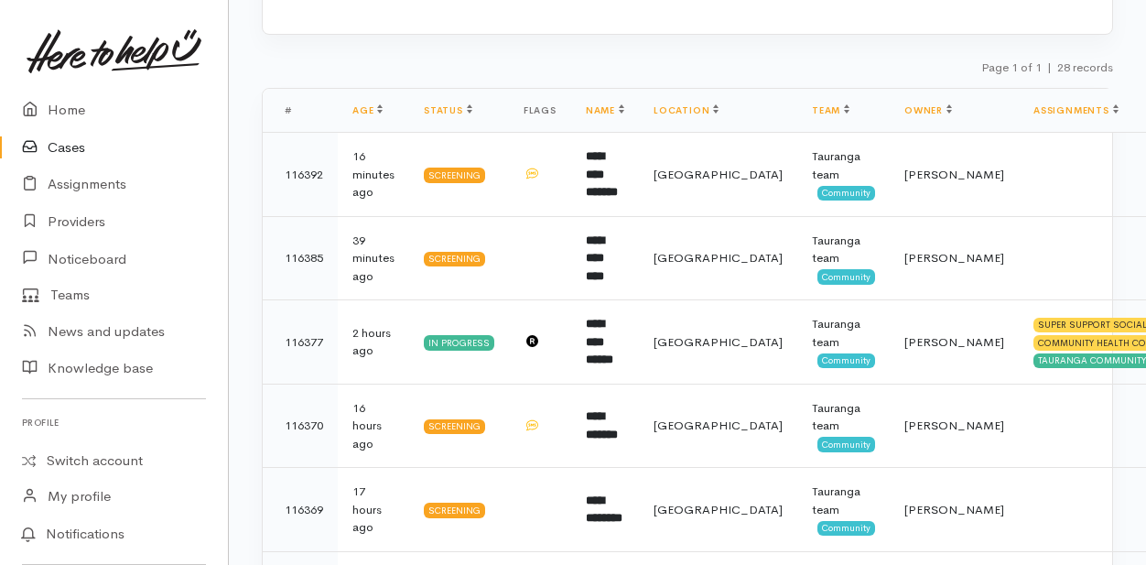
scroll to position [275, 0]
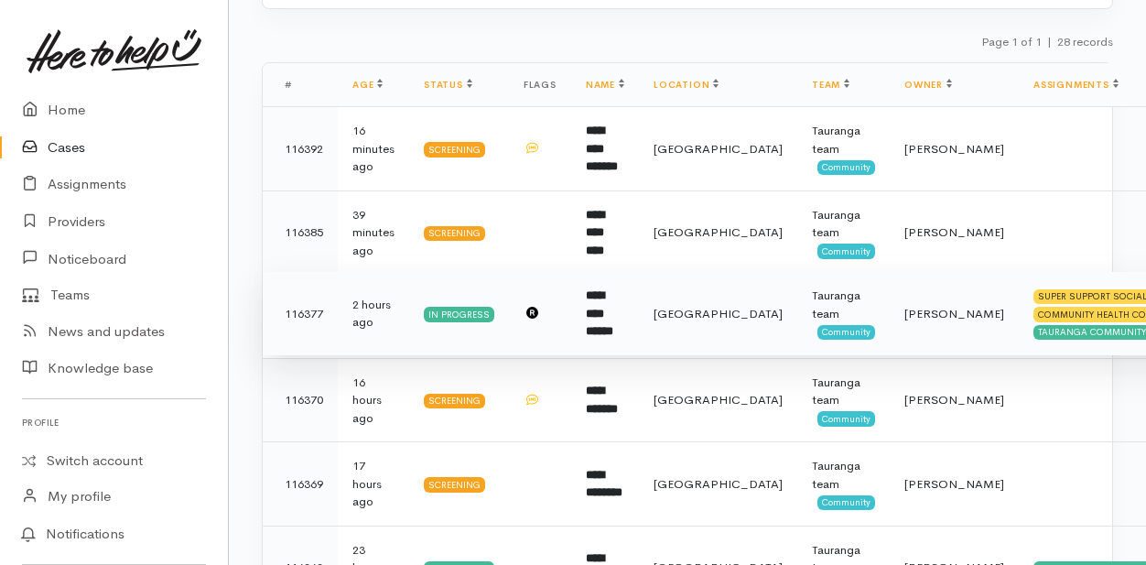
click at [613, 313] on b "**********" at bounding box center [599, 313] width 27 height 48
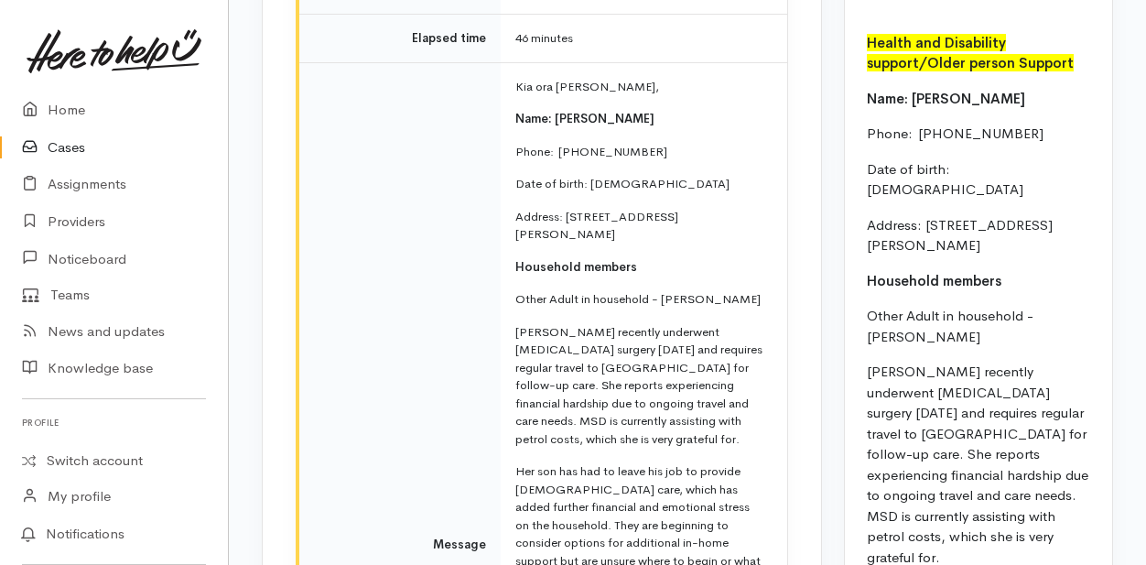
scroll to position [2013, 0]
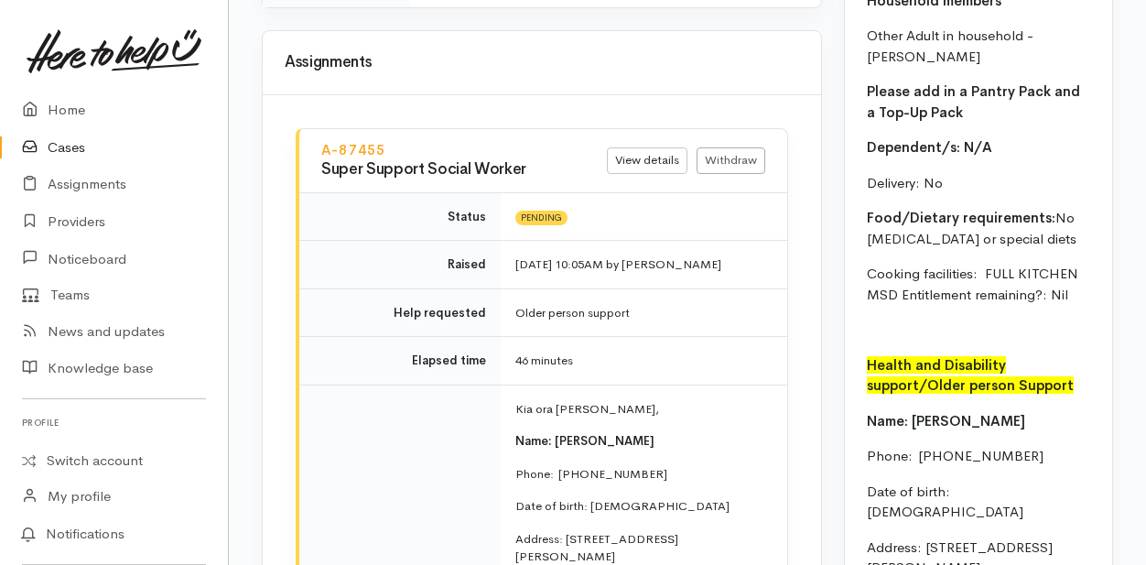
click at [61, 148] on link "Cases" at bounding box center [114, 148] width 228 height 38
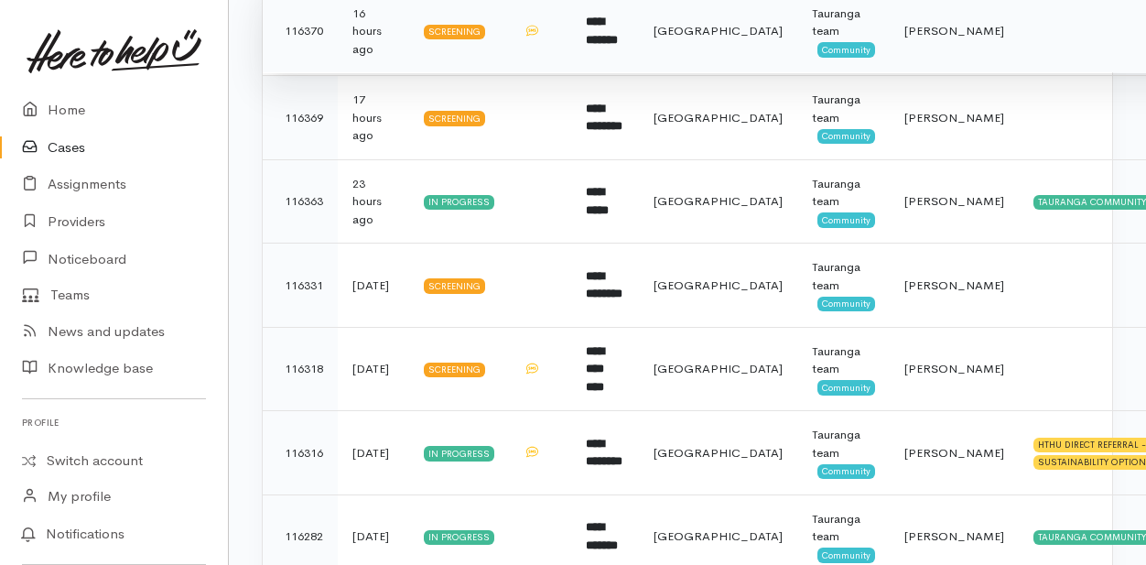
scroll to position [732, 0]
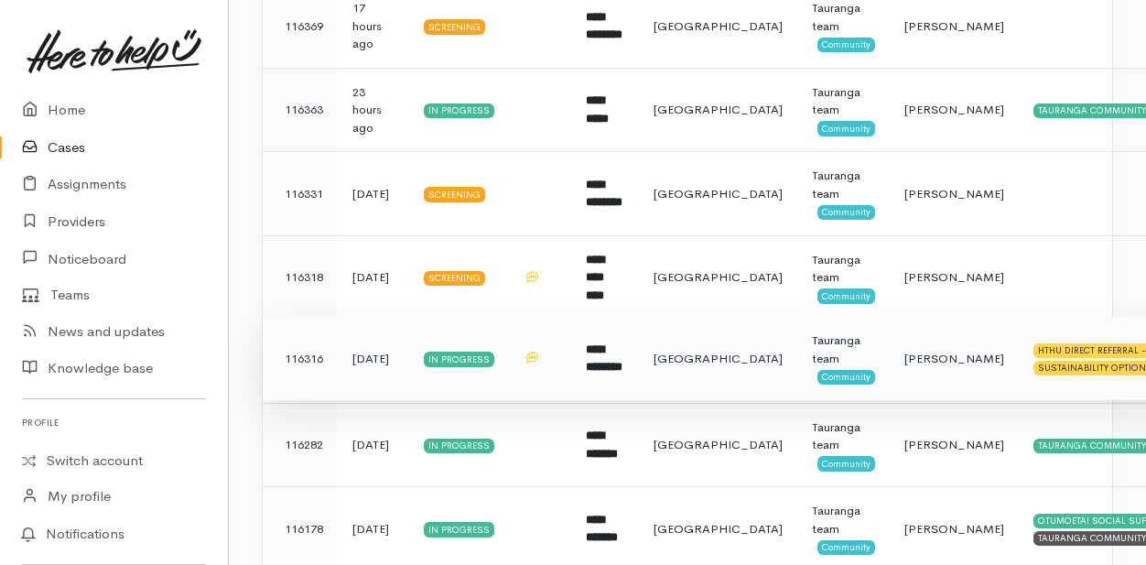
click at [591, 332] on td "**********" at bounding box center [605, 359] width 68 height 84
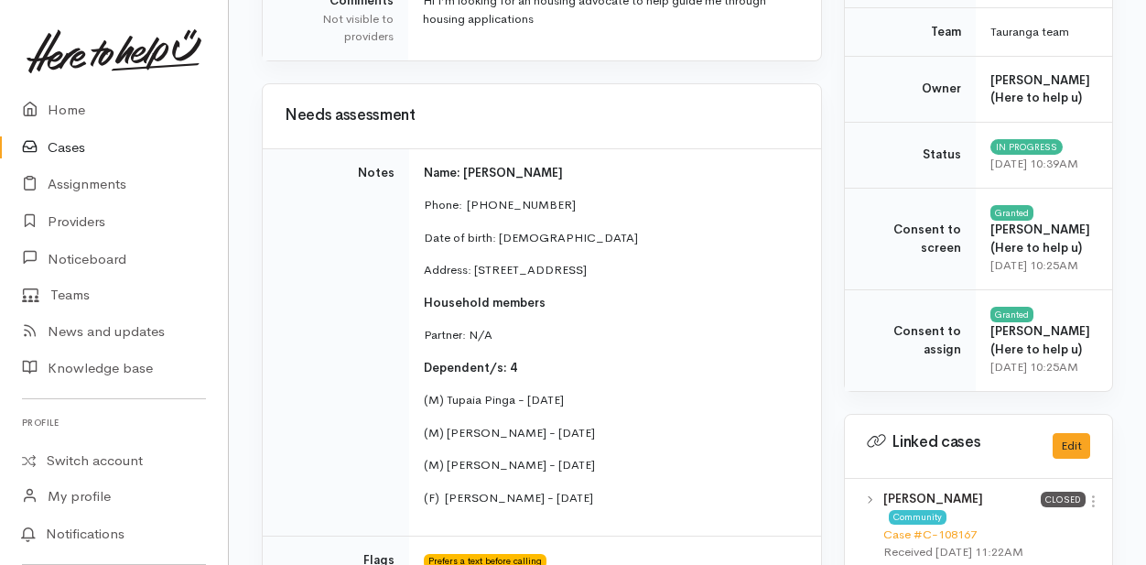
scroll to position [641, 0]
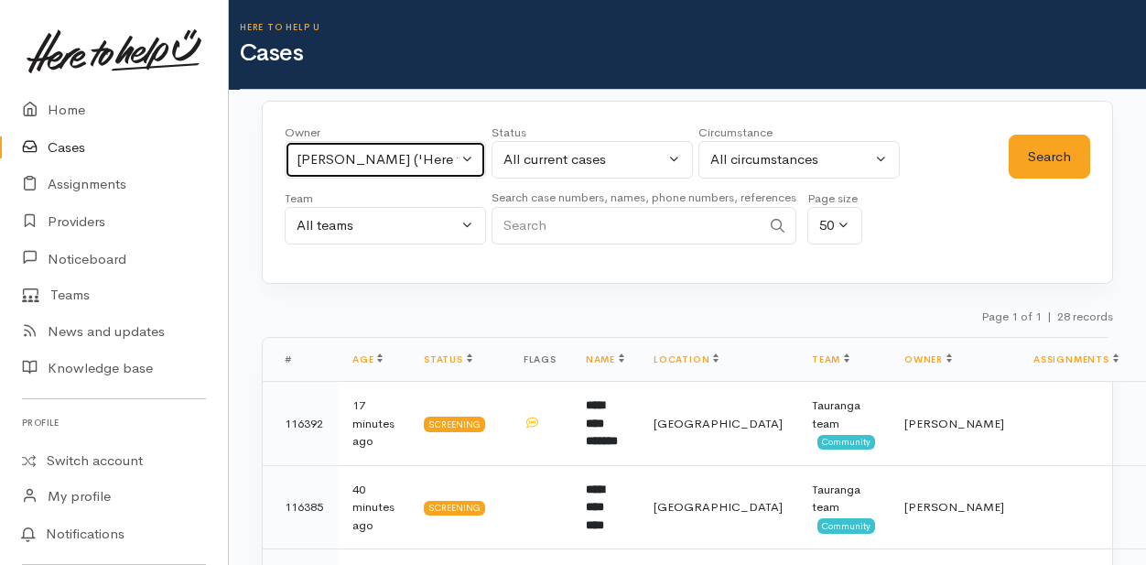
click at [473, 156] on button "Karli Morris ('Here to help u')" at bounding box center [385, 160] width 201 height 38
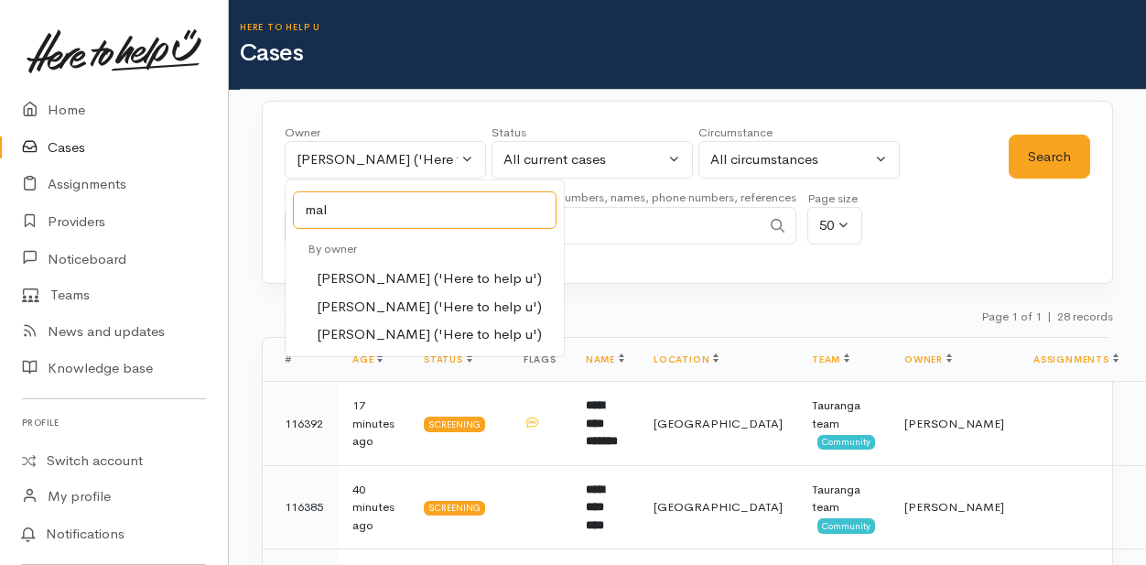
type input "mal"
click at [337, 307] on span "Malia Stowers ('Here to help u')" at bounding box center [429, 306] width 225 height 21
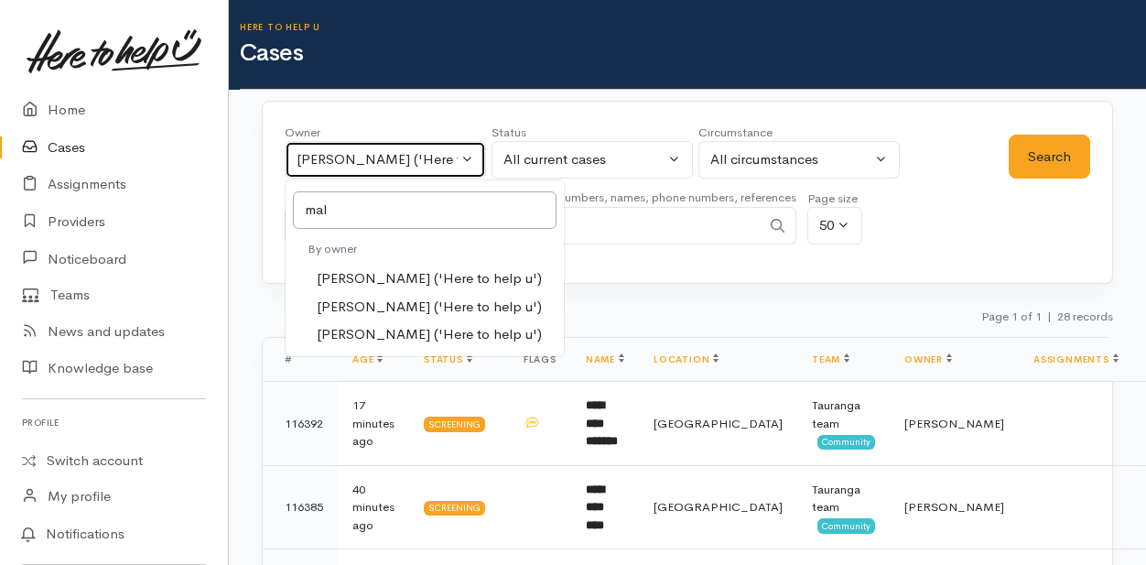
select select "1613"
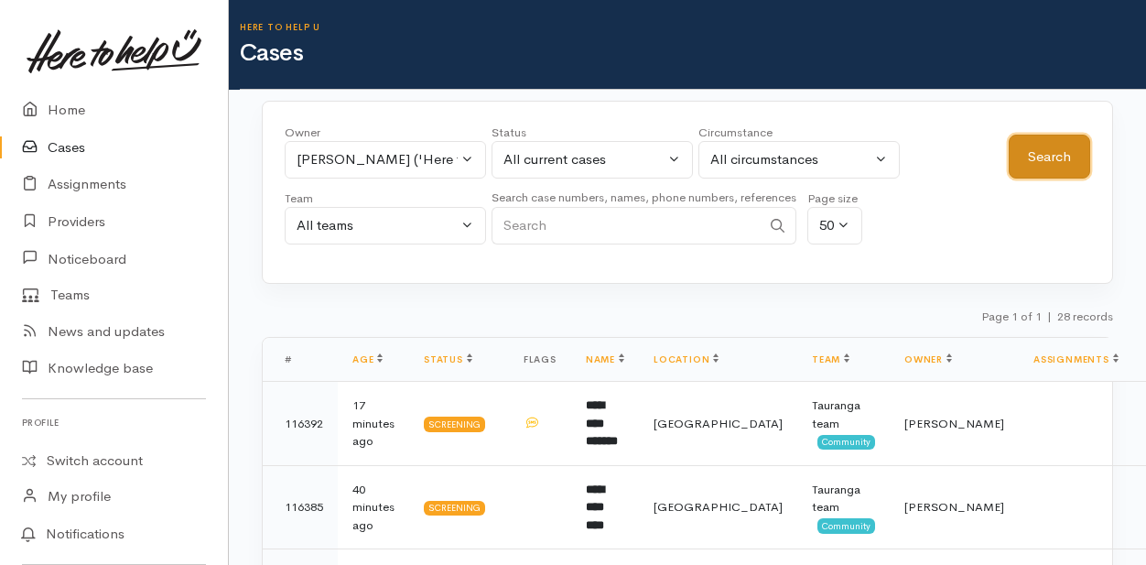
click at [1028, 155] on button "Search" at bounding box center [1048, 157] width 81 height 45
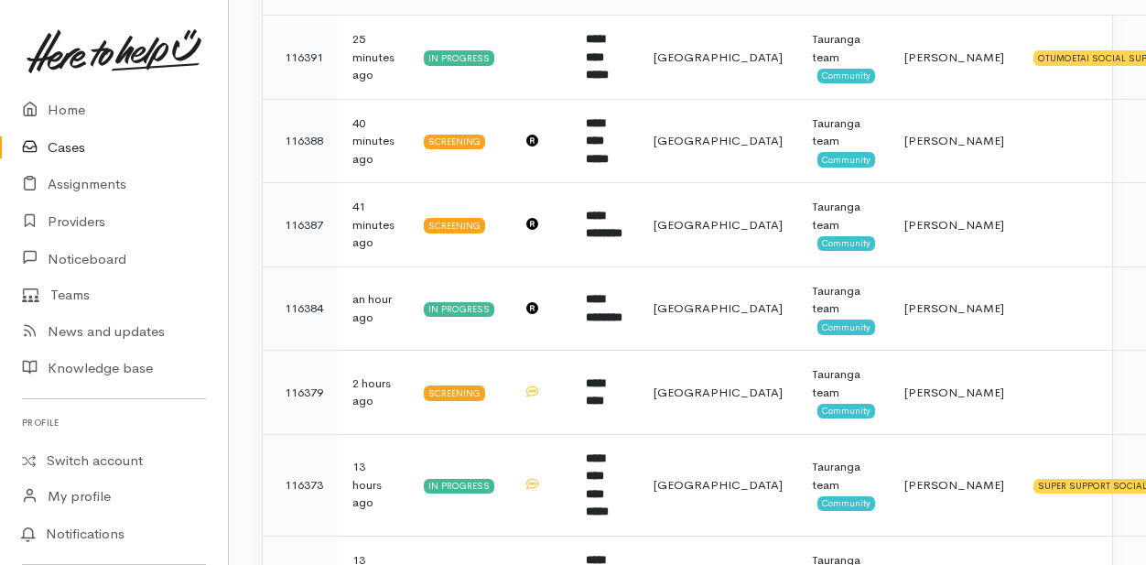
scroll to position [458, 0]
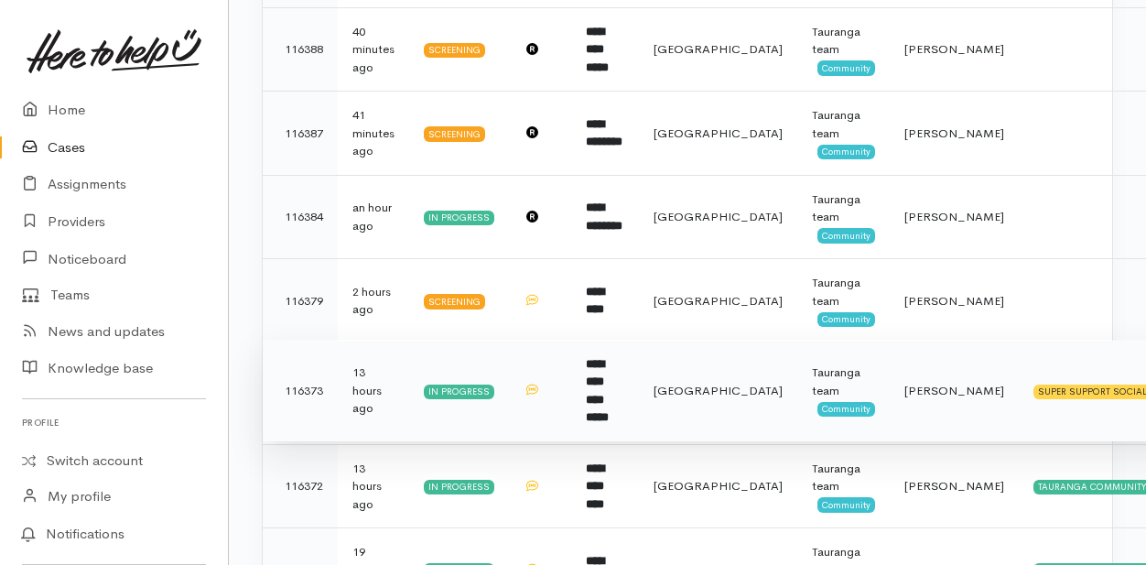
click at [609, 382] on b "**********" at bounding box center [597, 391] width 23 height 66
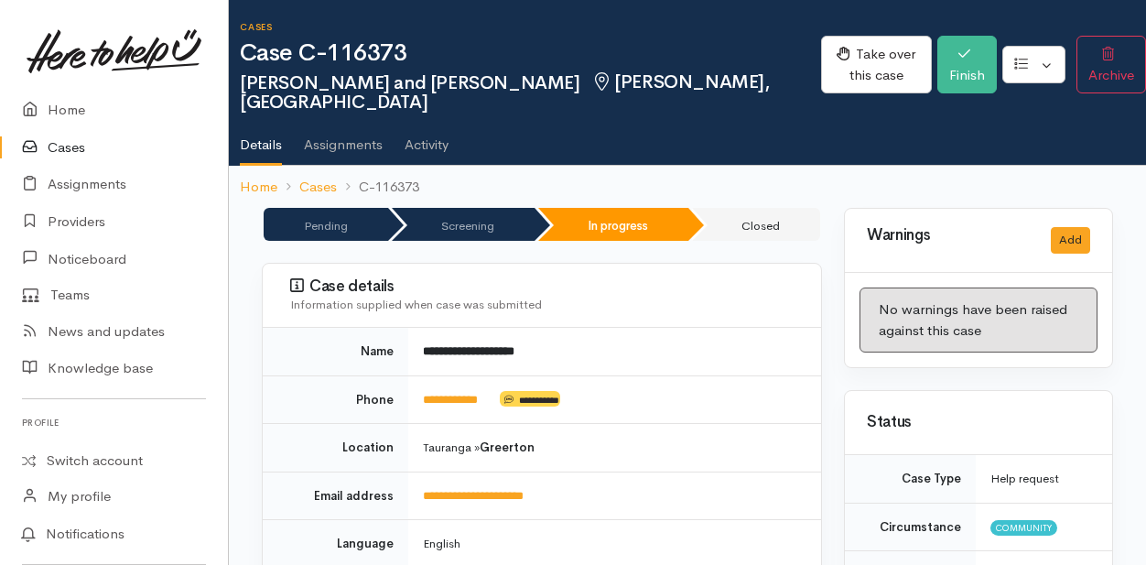
click at [64, 145] on link "Cases" at bounding box center [114, 148] width 228 height 38
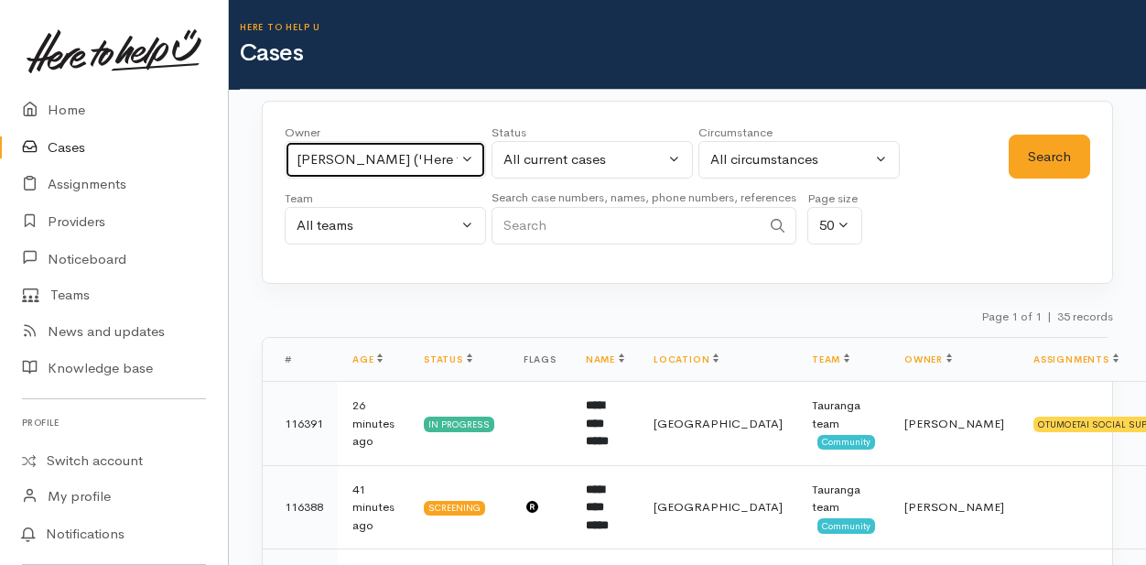
click at [469, 154] on button "Malia Stowers ('Here to help u')" at bounding box center [385, 160] width 201 height 38
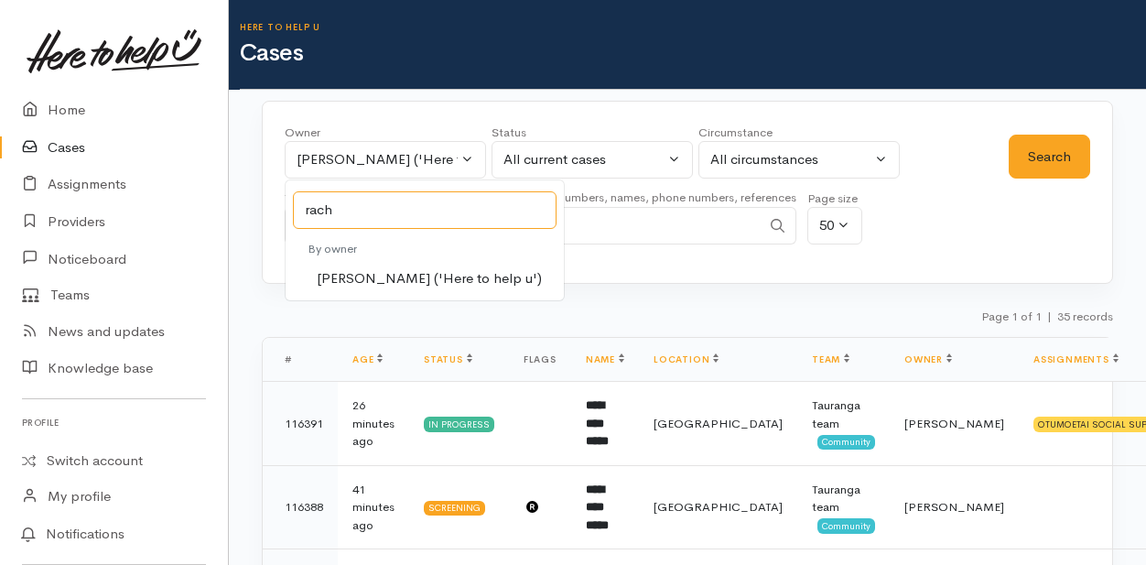
type input "rach"
click at [364, 275] on span "Rachel Proctor ('Here to help u')" at bounding box center [429, 278] width 225 height 21
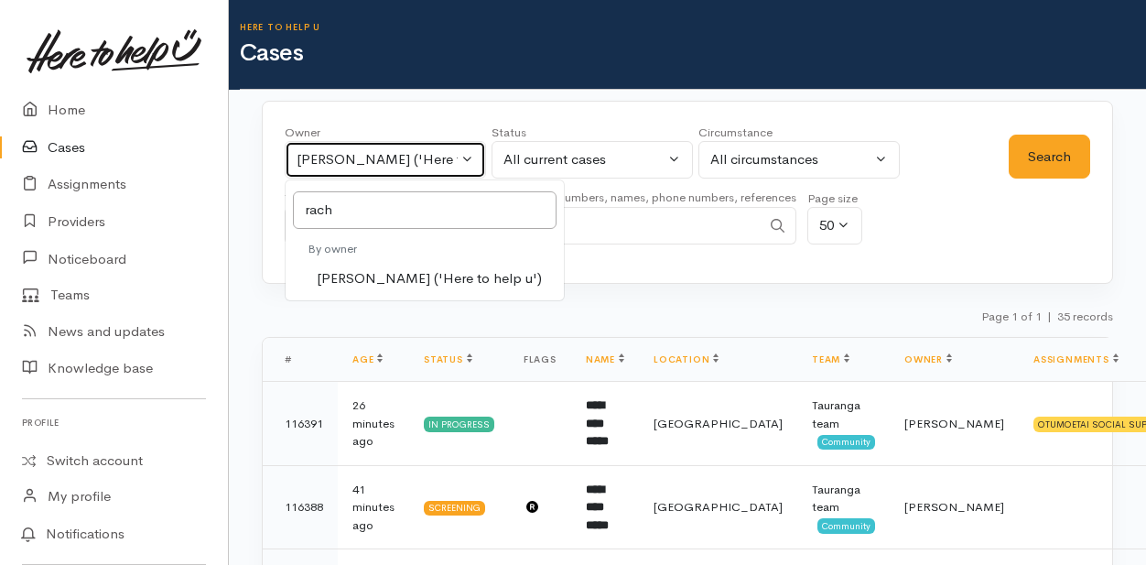
select select "1612"
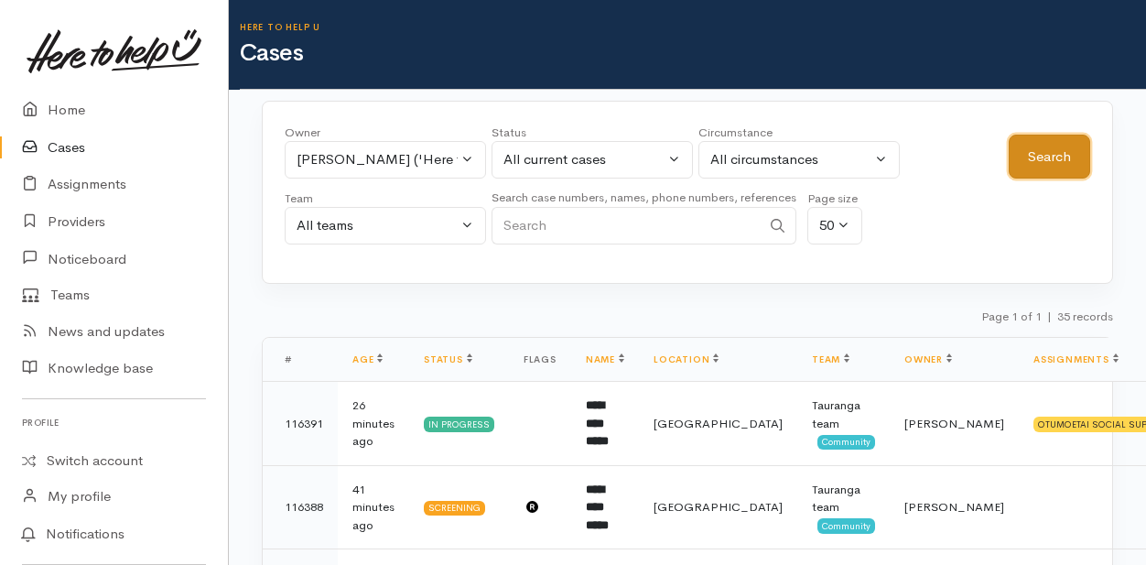
click at [1040, 158] on button "Search" at bounding box center [1048, 157] width 81 height 45
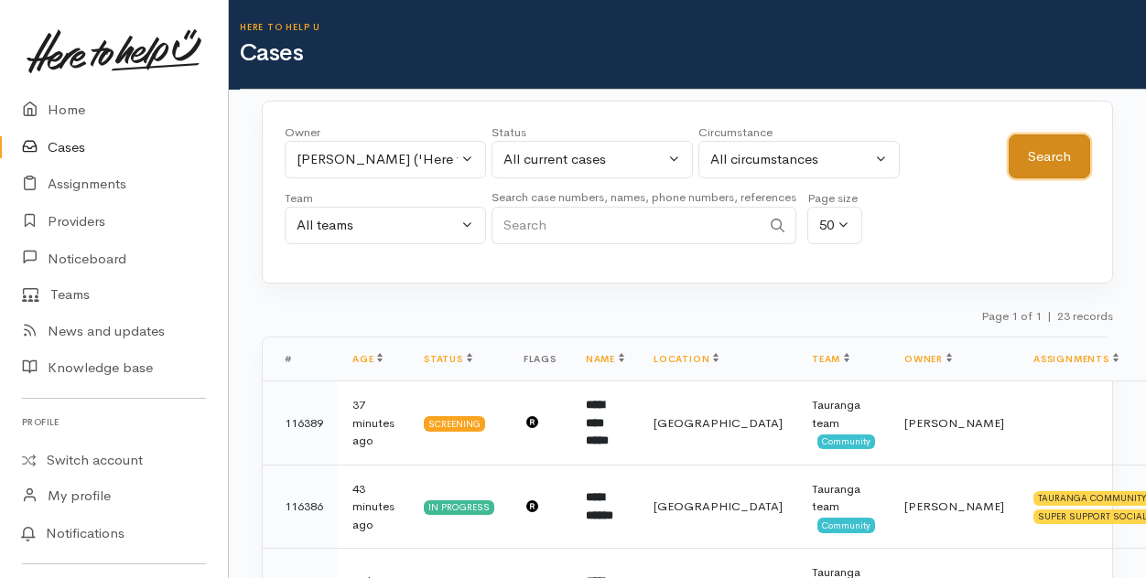
scroll to position [92, 0]
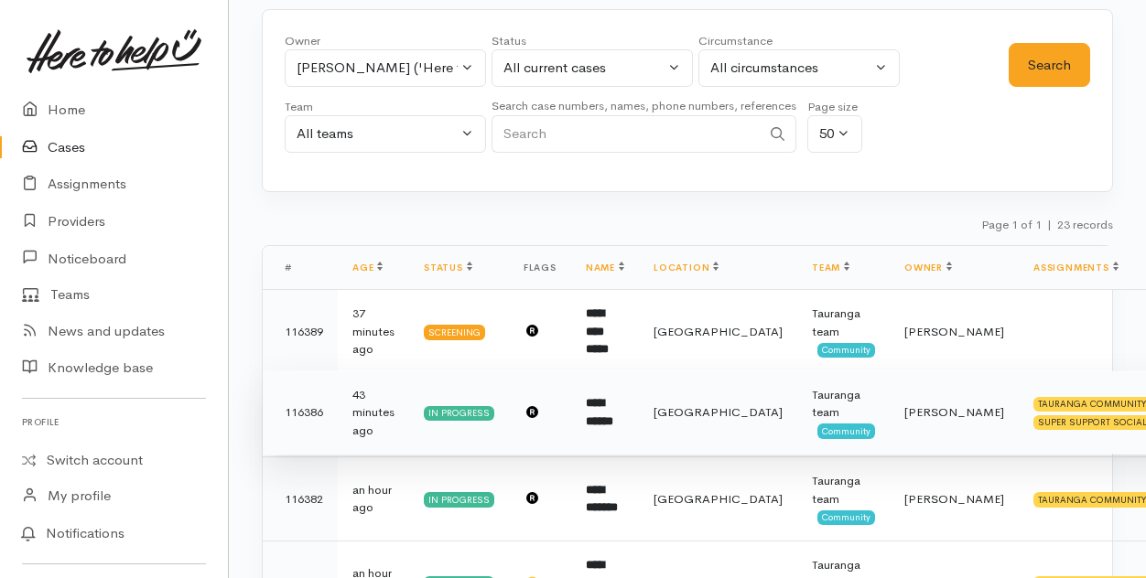
click at [598, 411] on b "**********" at bounding box center [599, 412] width 27 height 30
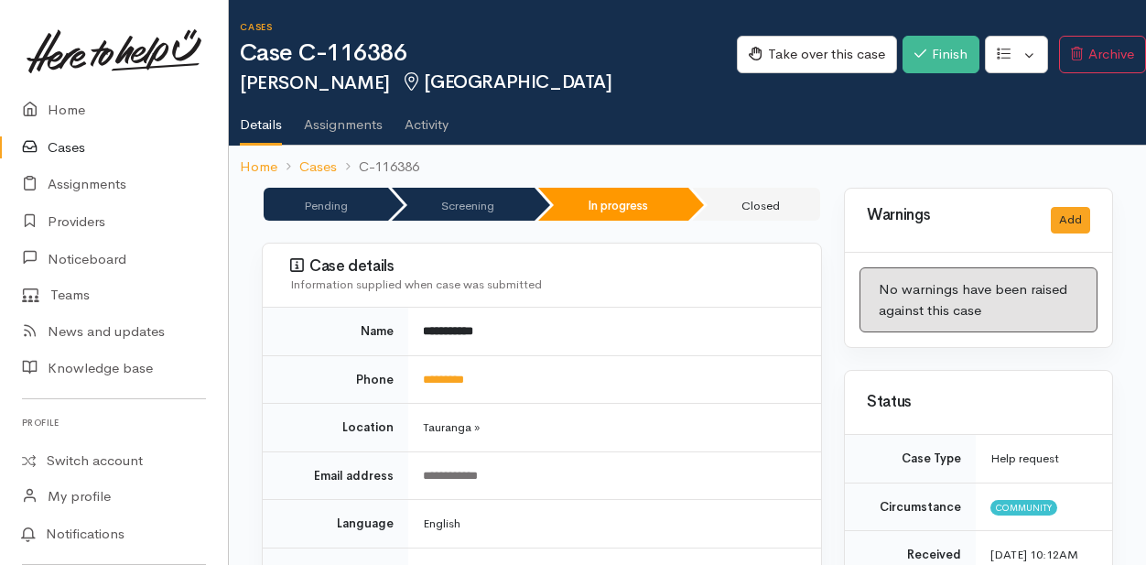
click at [70, 147] on link "Cases" at bounding box center [114, 148] width 228 height 38
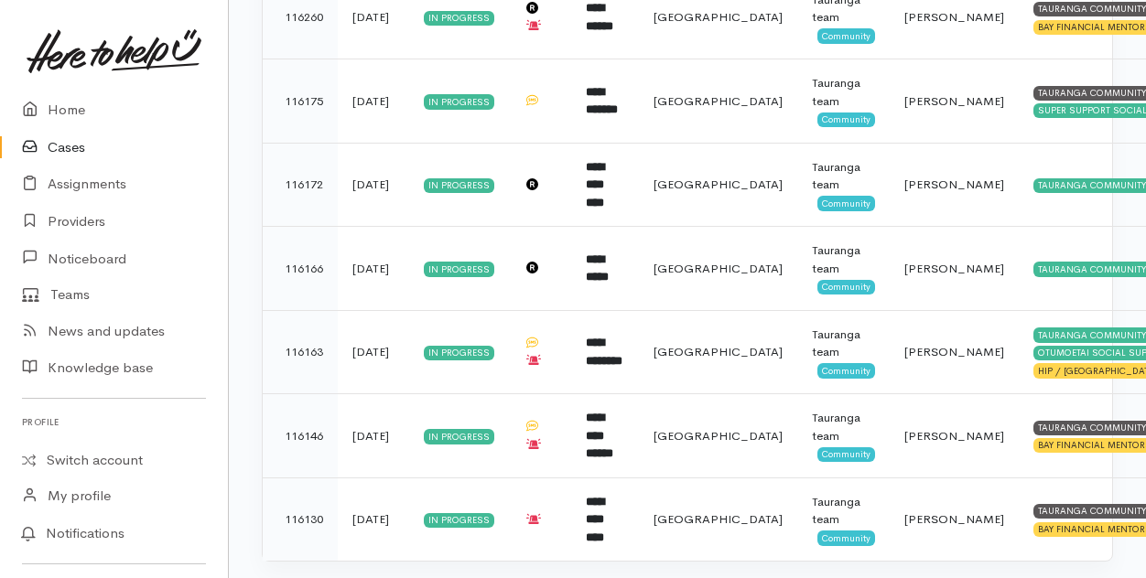
scroll to position [1772, 0]
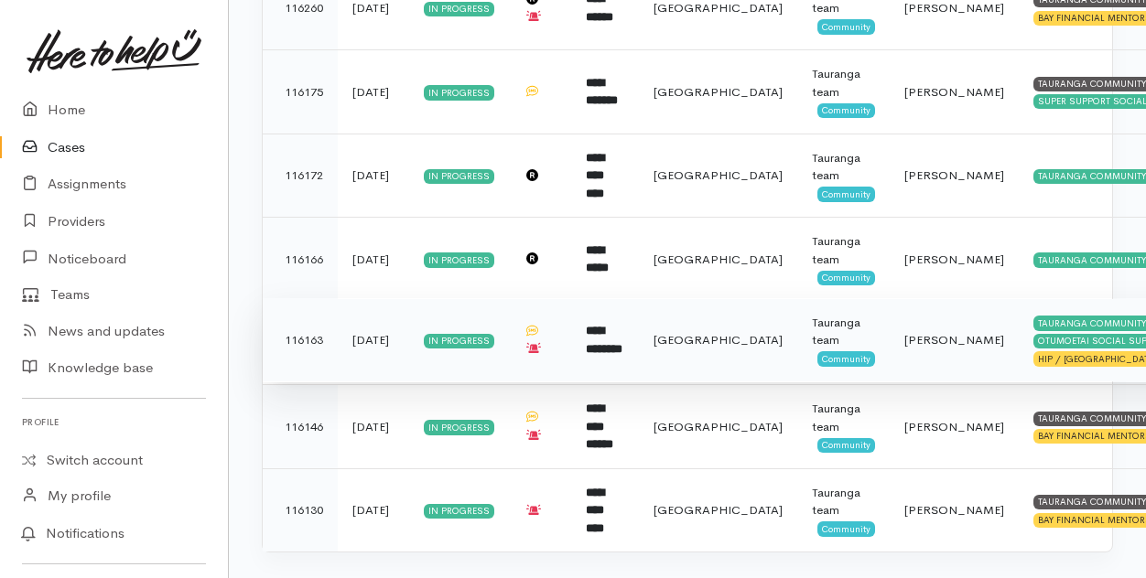
click at [603, 325] on b "**********" at bounding box center [604, 340] width 37 height 30
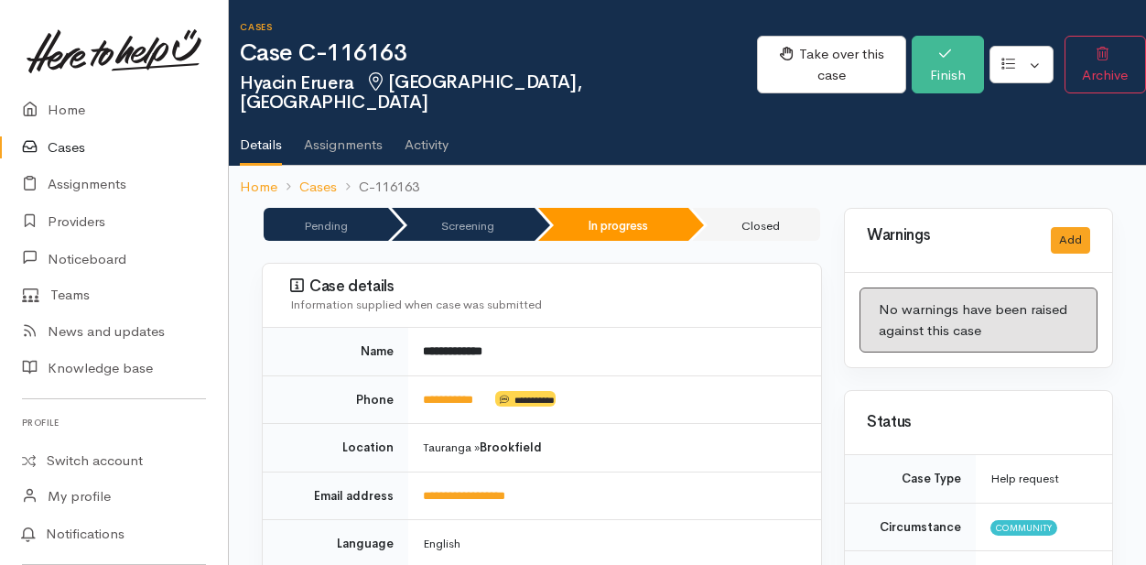
click at [74, 143] on link "Cases" at bounding box center [114, 148] width 228 height 38
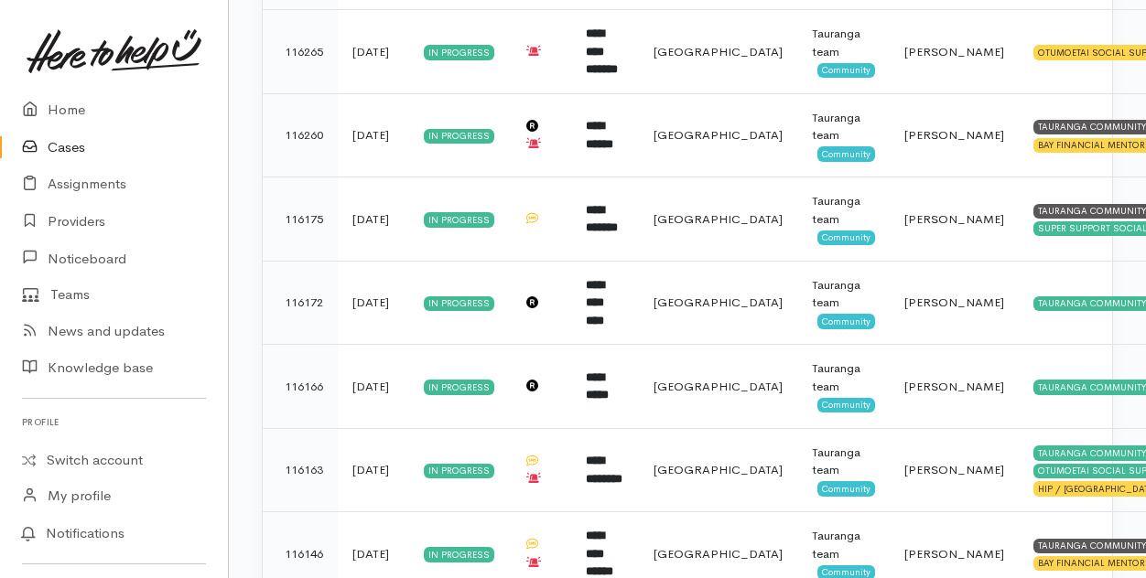
scroll to position [1647, 0]
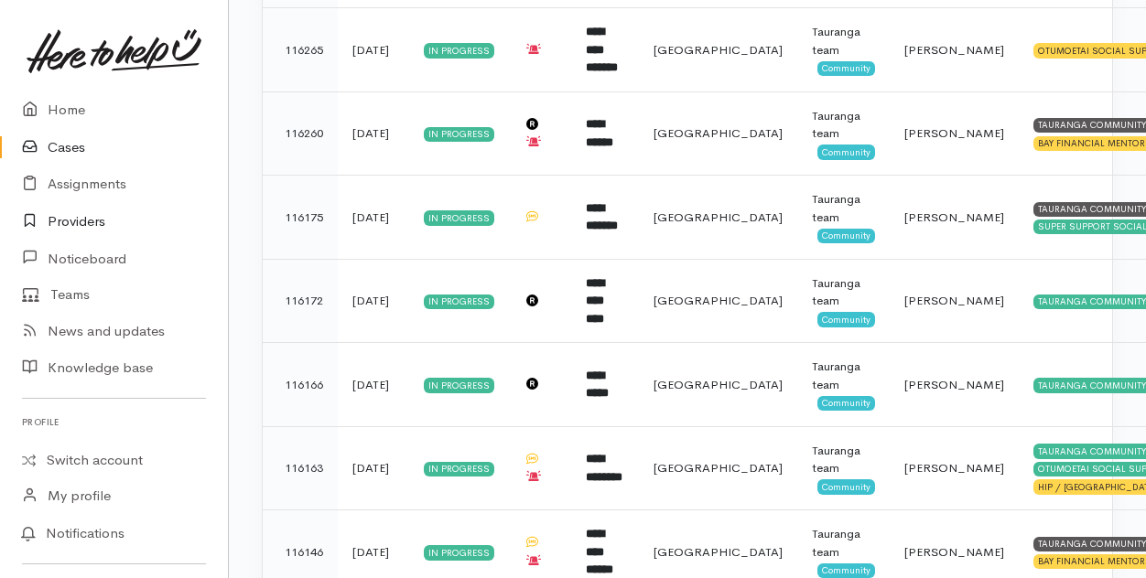
click at [85, 219] on link "Providers" at bounding box center [114, 222] width 228 height 38
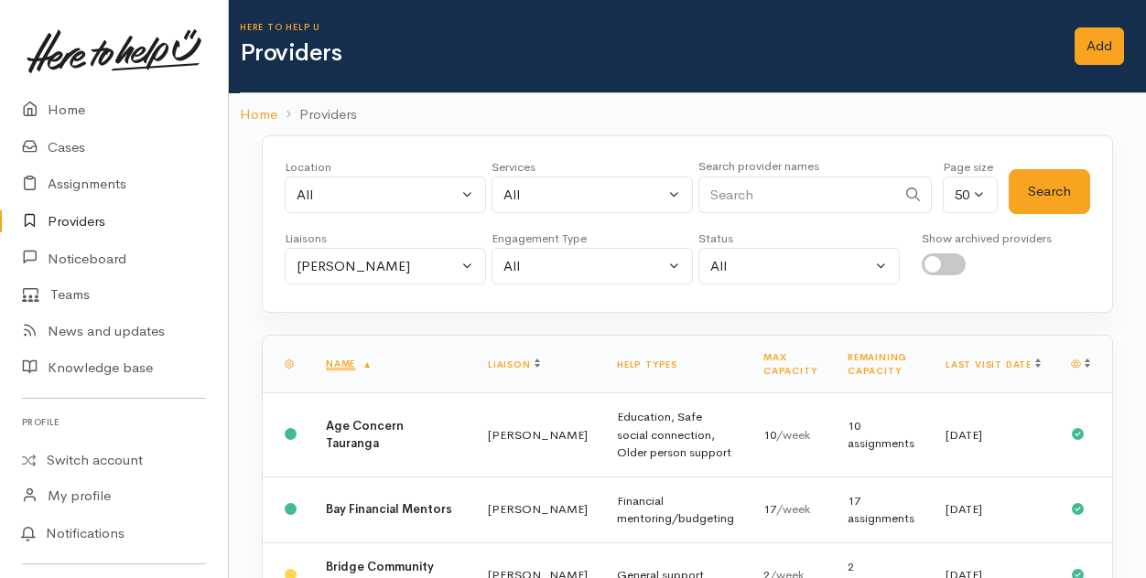
click at [770, 186] on input "Search" at bounding box center [797, 196] width 198 height 38
type input "farm"
click at [471, 264] on button "Amanda Gabb" at bounding box center [385, 267] width 201 height 38
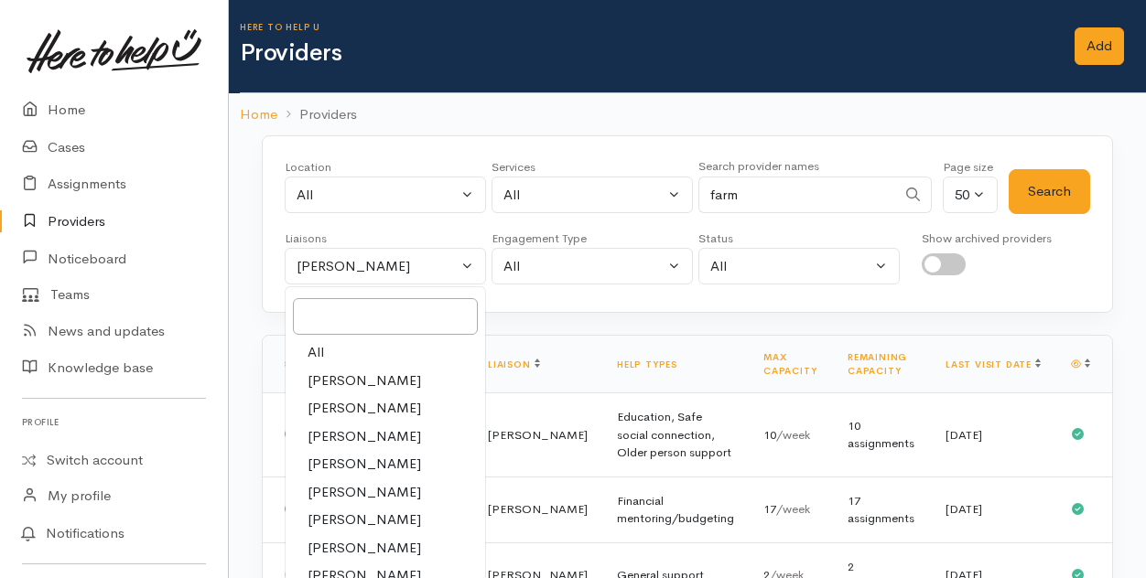
click at [333, 348] on link "All" at bounding box center [384, 353] width 199 height 28
select select "null"
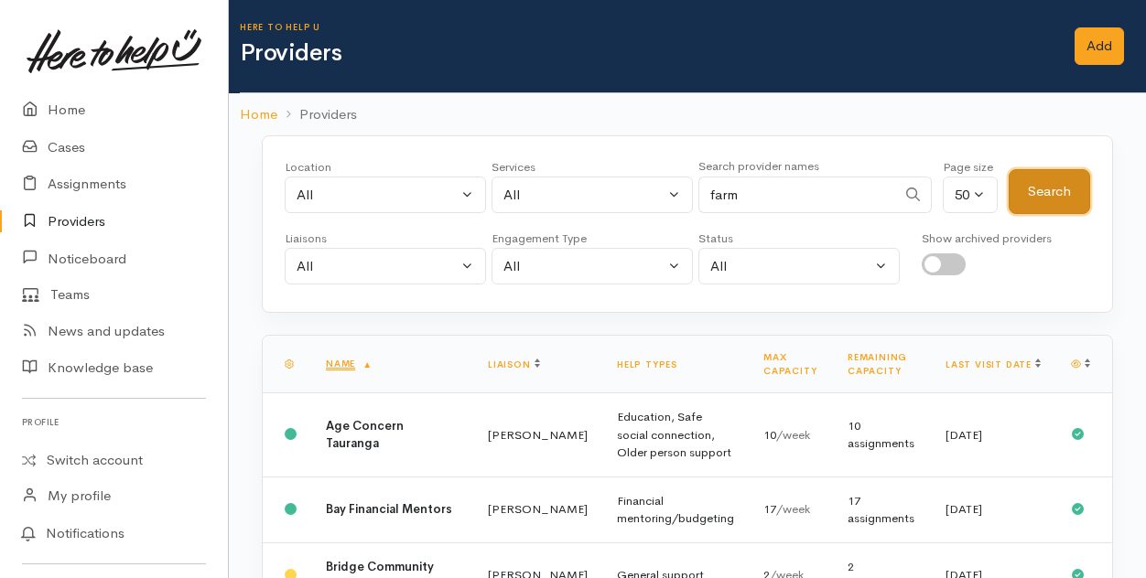
click at [1042, 181] on button "Search" at bounding box center [1048, 191] width 81 height 45
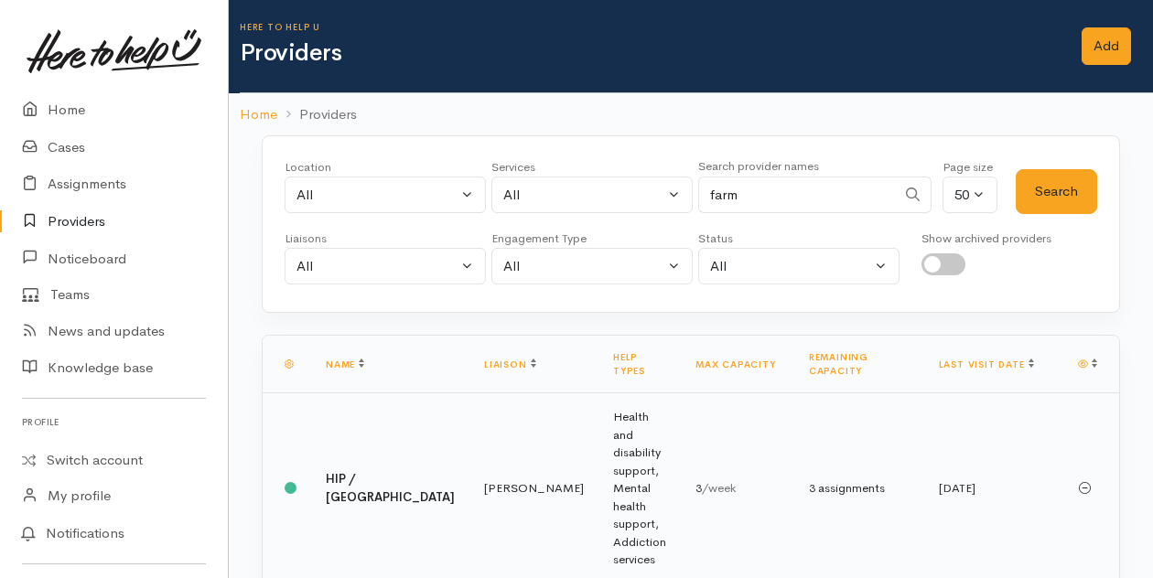
click at [376, 445] on td "HIP / HC Farm Street Medical" at bounding box center [390, 488] width 158 height 190
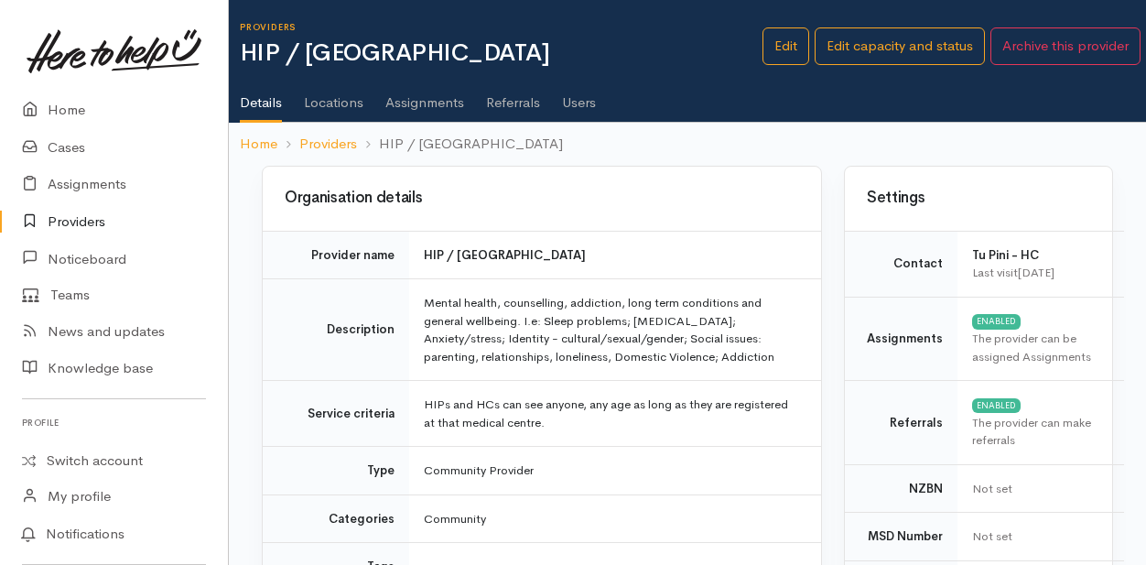
click at [576, 102] on link "Users" at bounding box center [579, 95] width 34 height 51
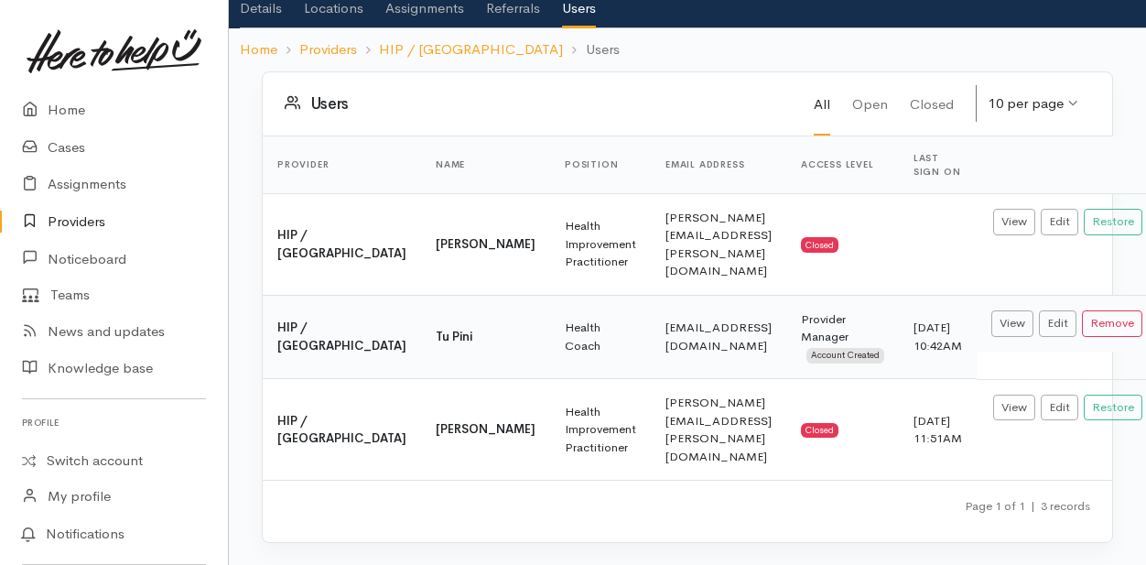
scroll to position [109, 0]
drag, startPoint x: 536, startPoint y: 327, endPoint x: 719, endPoint y: 326, distance: 183.0
click at [719, 326] on td "[EMAIL_ADDRESS][DOMAIN_NAME]" at bounding box center [718, 337] width 135 height 84
drag, startPoint x: 719, startPoint y: 326, endPoint x: 662, endPoint y: 329, distance: 57.7
copy td "[EMAIL_ADDRESS][DOMAIN_NAME]"
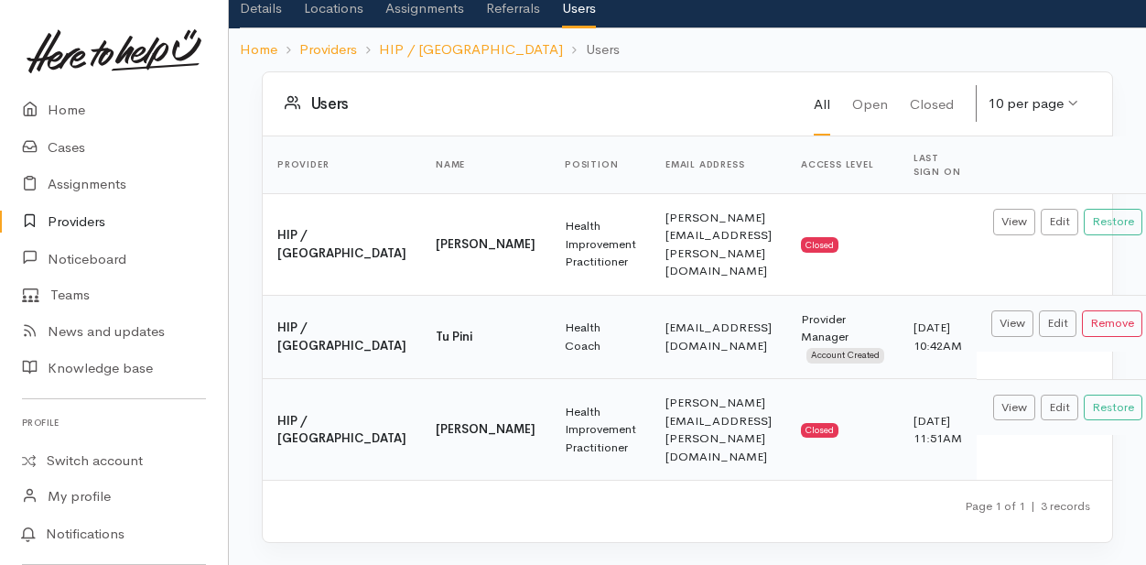
click at [651, 469] on td "[PERSON_NAME][EMAIL_ADDRESS][PERSON_NAME][DOMAIN_NAME]" at bounding box center [718, 430] width 135 height 102
click at [79, 110] on link "Home" at bounding box center [114, 111] width 228 height 38
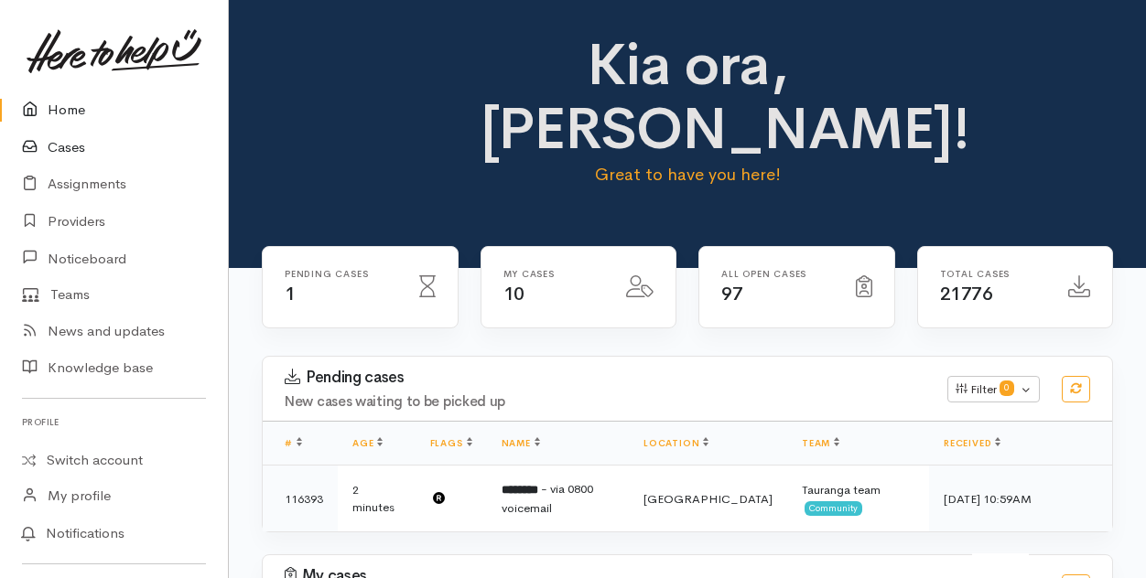
click at [70, 152] on link "Cases" at bounding box center [114, 148] width 228 height 38
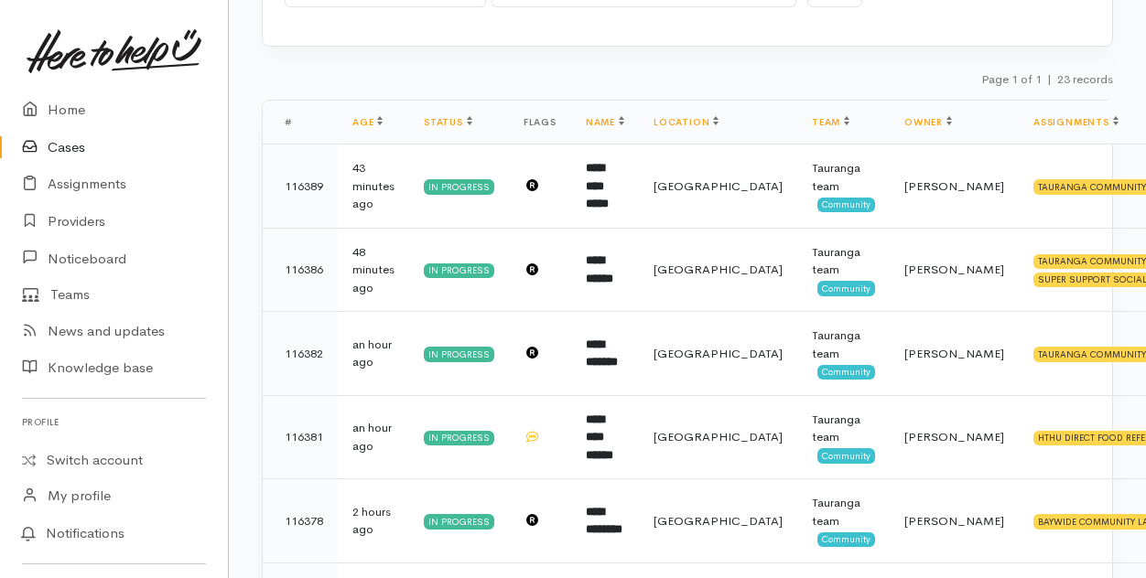
scroll to position [275, 0]
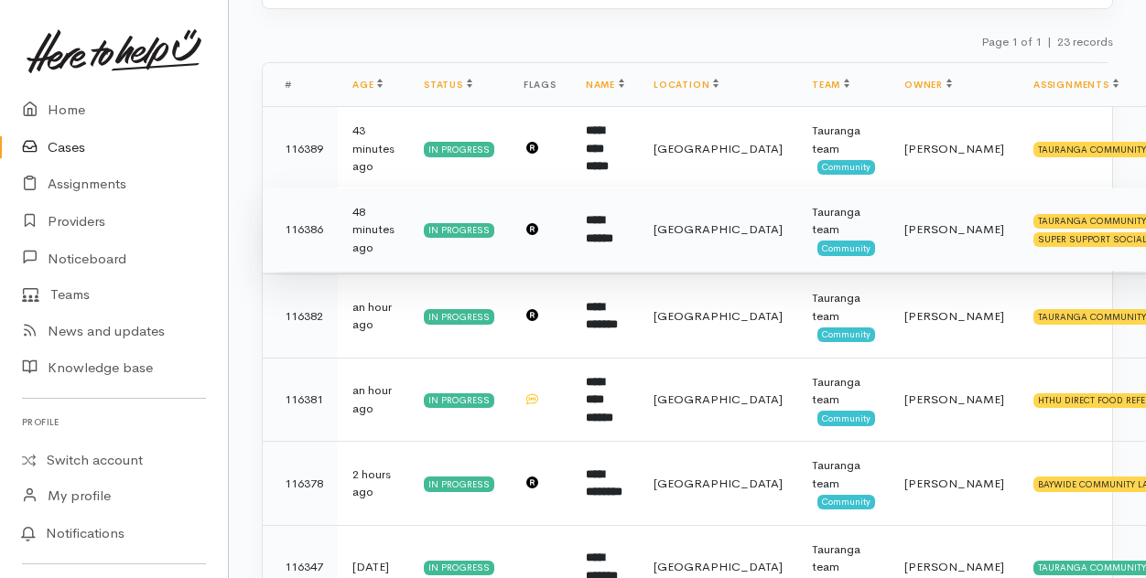
click at [606, 234] on b "**********" at bounding box center [599, 229] width 27 height 30
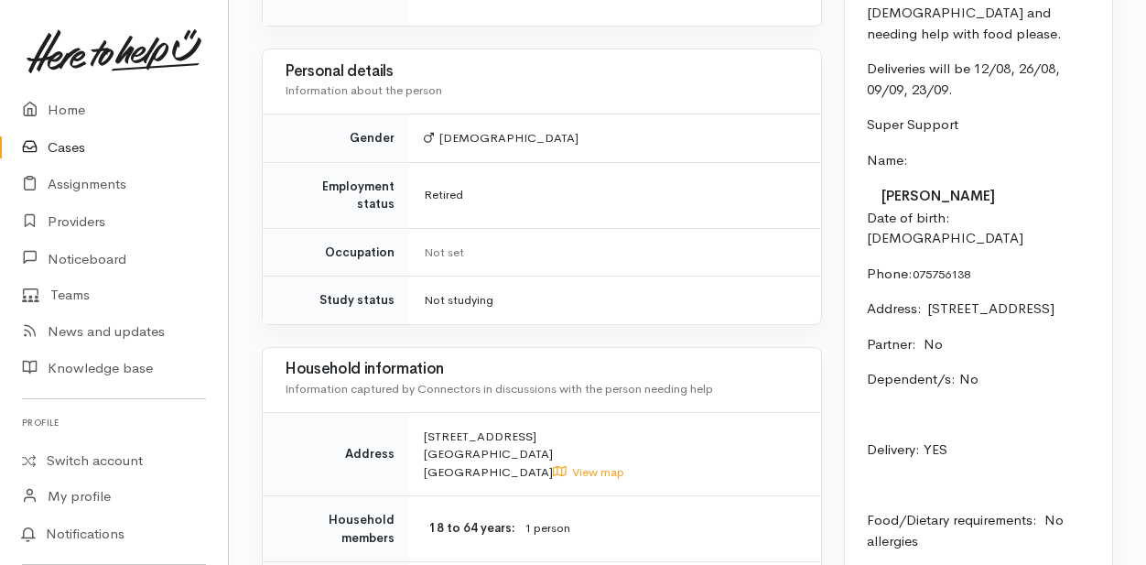
scroll to position [1739, 0]
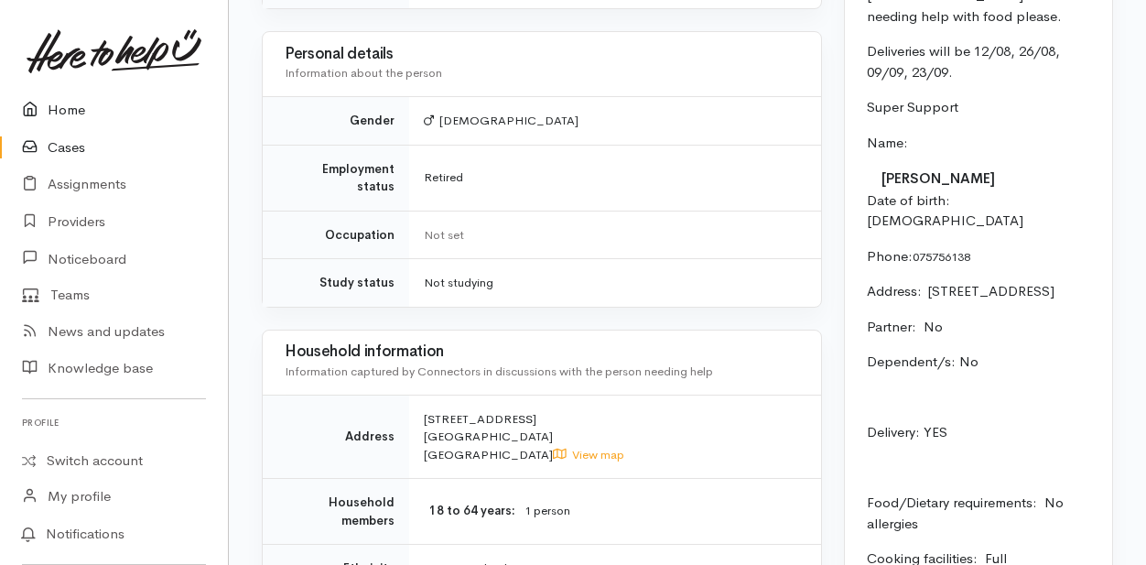
click at [62, 107] on link "Home" at bounding box center [114, 111] width 228 height 38
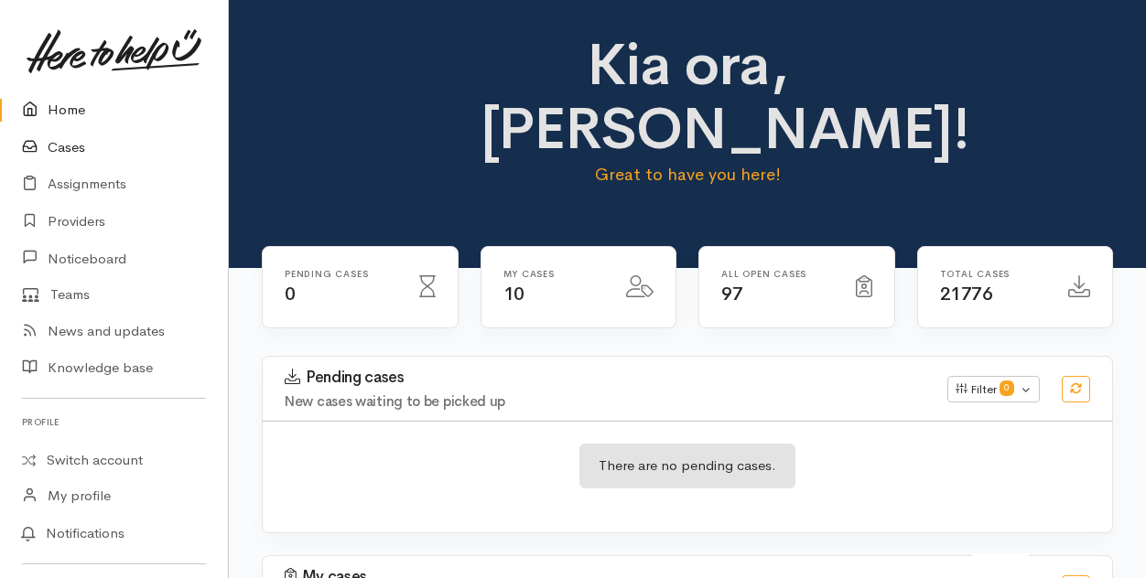
click at [66, 149] on link "Cases" at bounding box center [114, 148] width 228 height 38
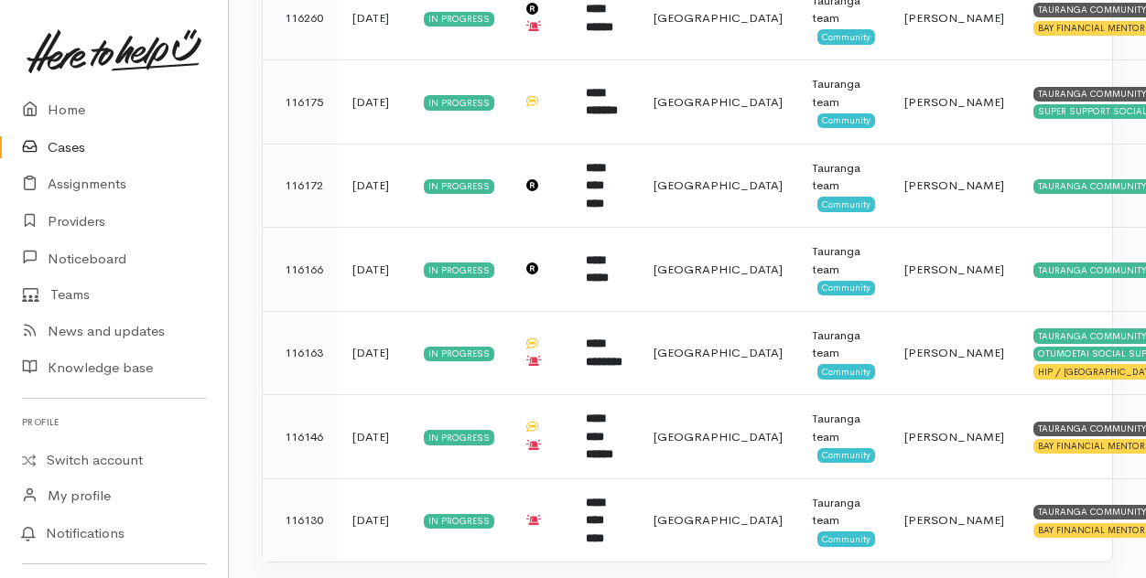
scroll to position [1772, 0]
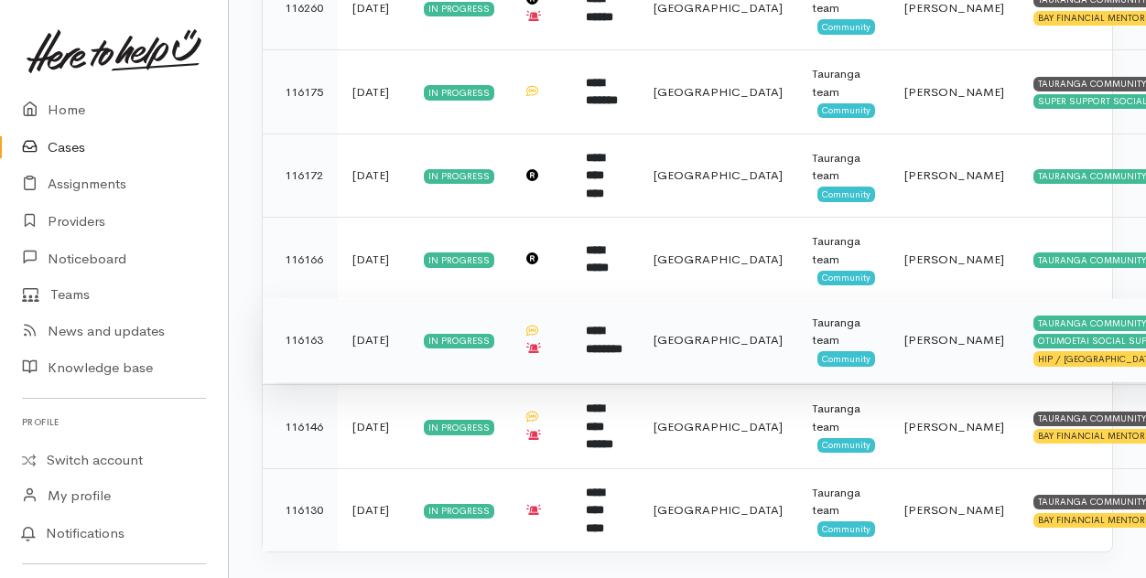
click at [606, 325] on b "**********" at bounding box center [604, 340] width 37 height 30
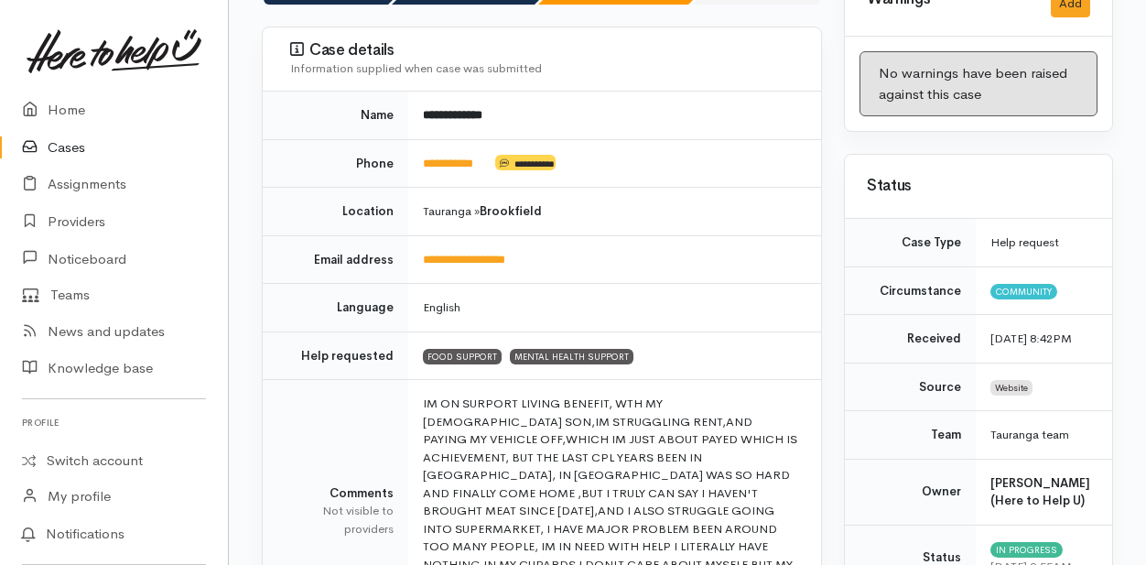
scroll to position [275, 0]
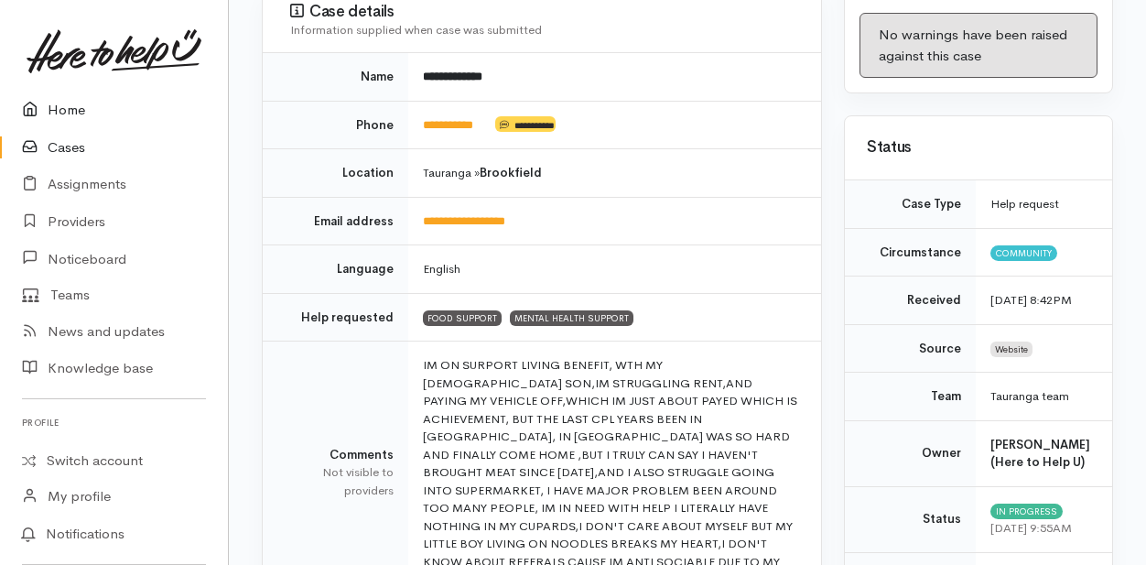
click at [64, 113] on link "Home" at bounding box center [114, 111] width 228 height 38
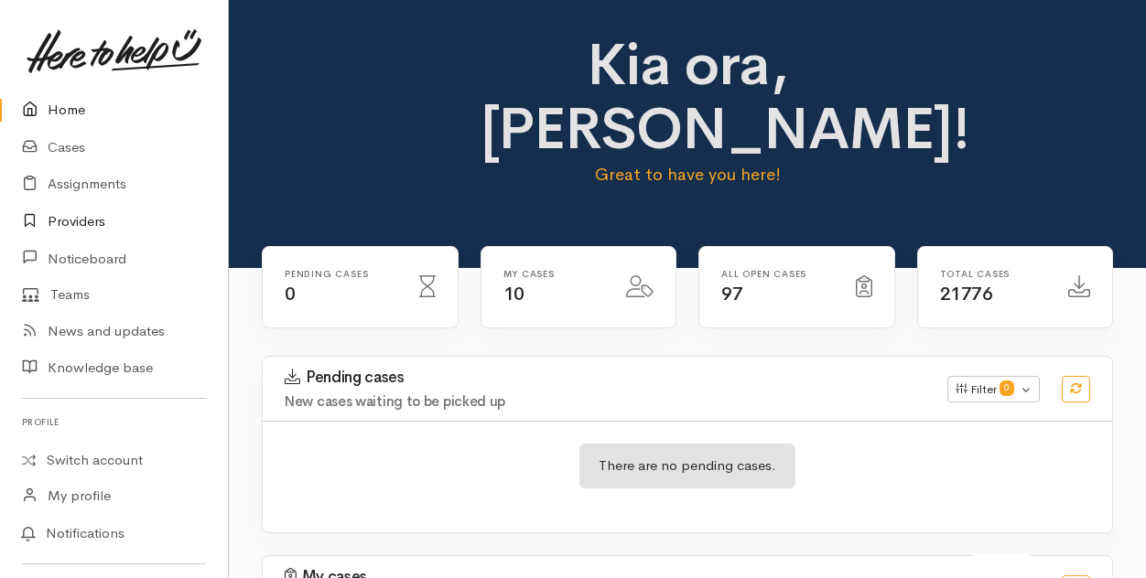
click at [84, 224] on link "Providers" at bounding box center [114, 222] width 228 height 38
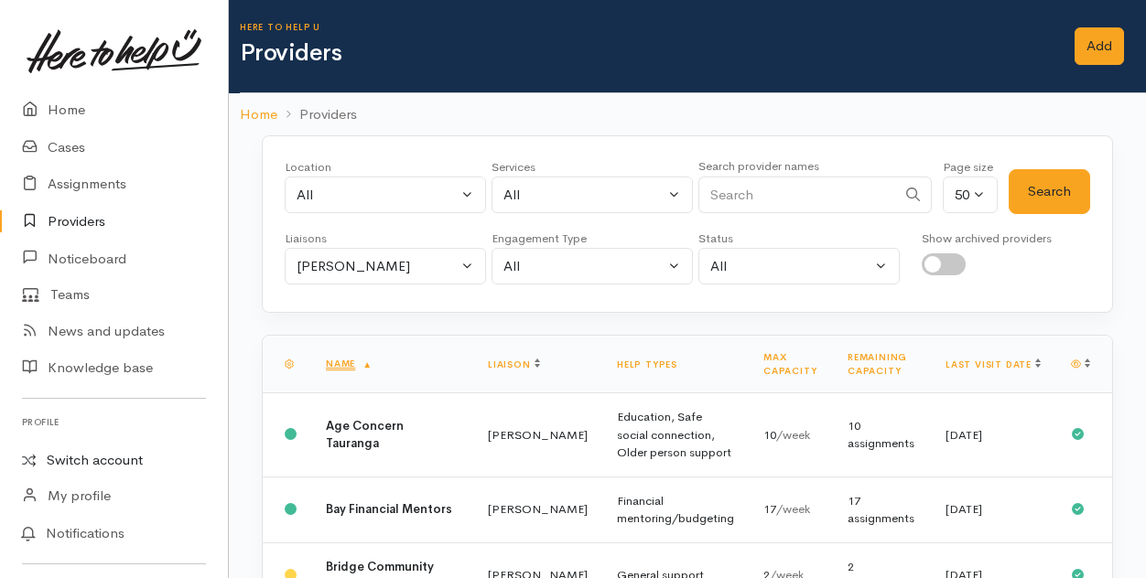
click at [79, 462] on link "Switch account" at bounding box center [114, 461] width 228 height 36
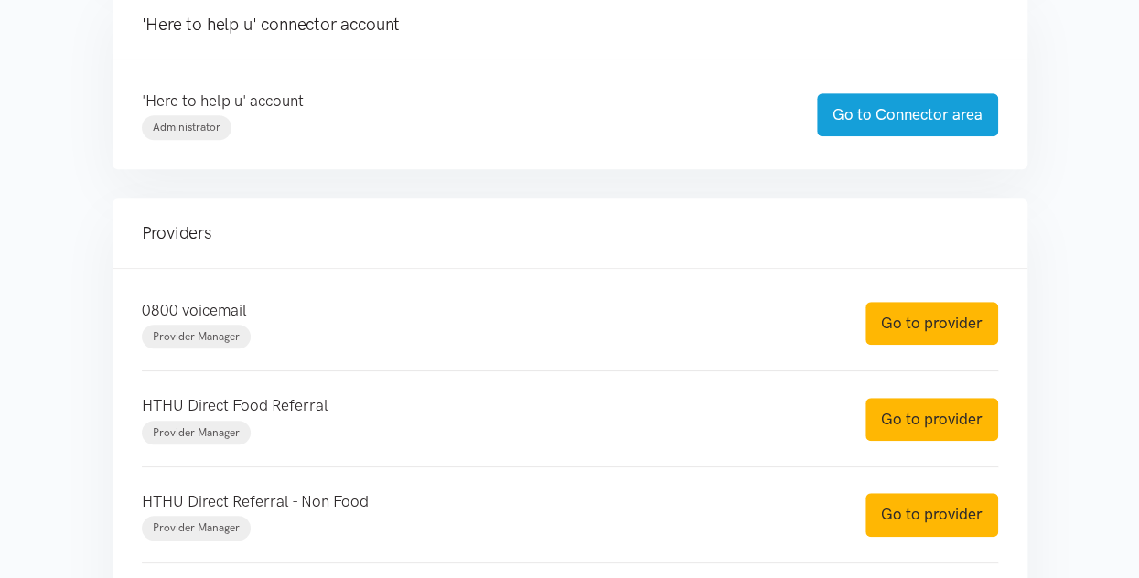
scroll to position [549, 0]
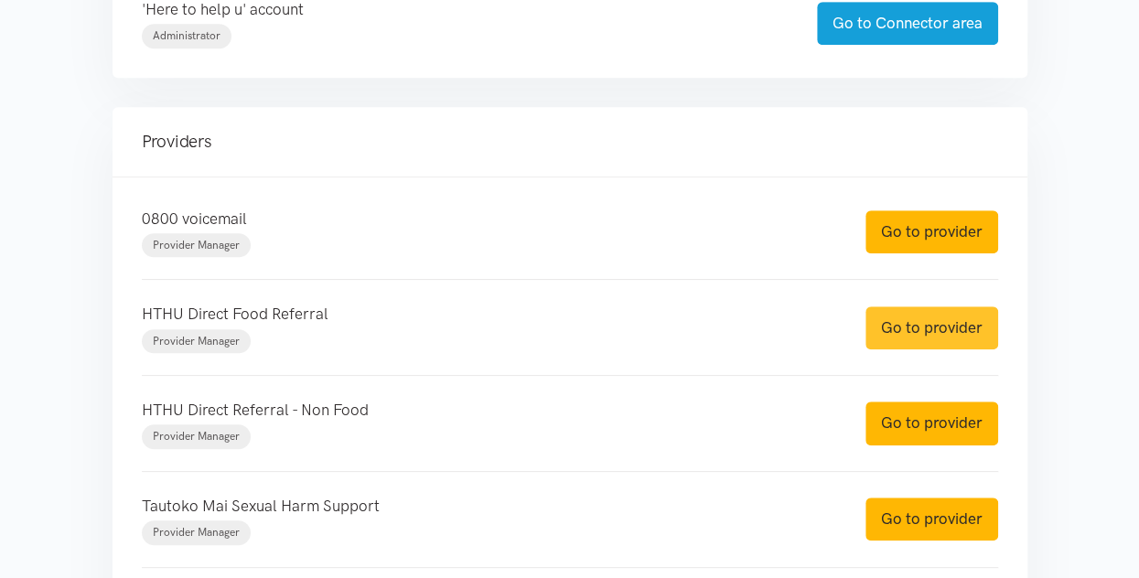
click at [941, 327] on link "Go to provider" at bounding box center [932, 328] width 133 height 43
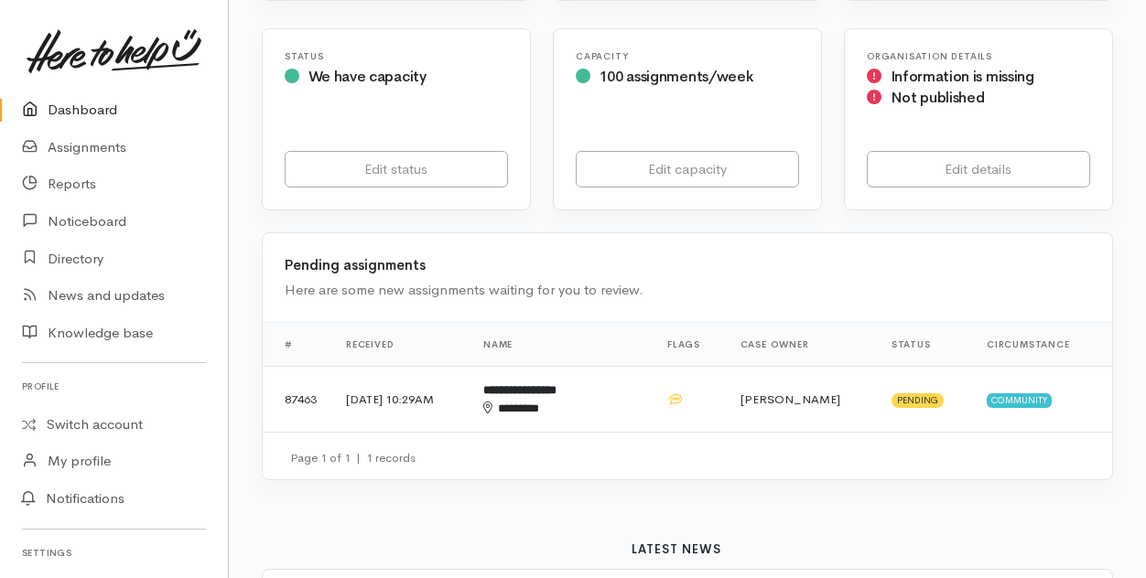
scroll to position [366, 0]
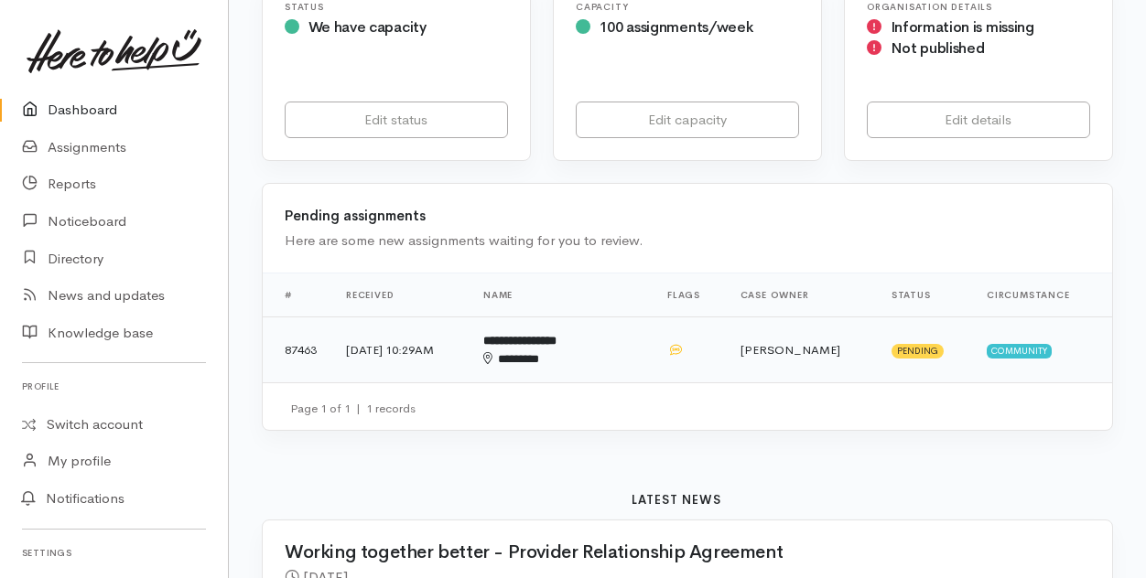
click at [567, 350] on div "********" at bounding box center [546, 359] width 127 height 18
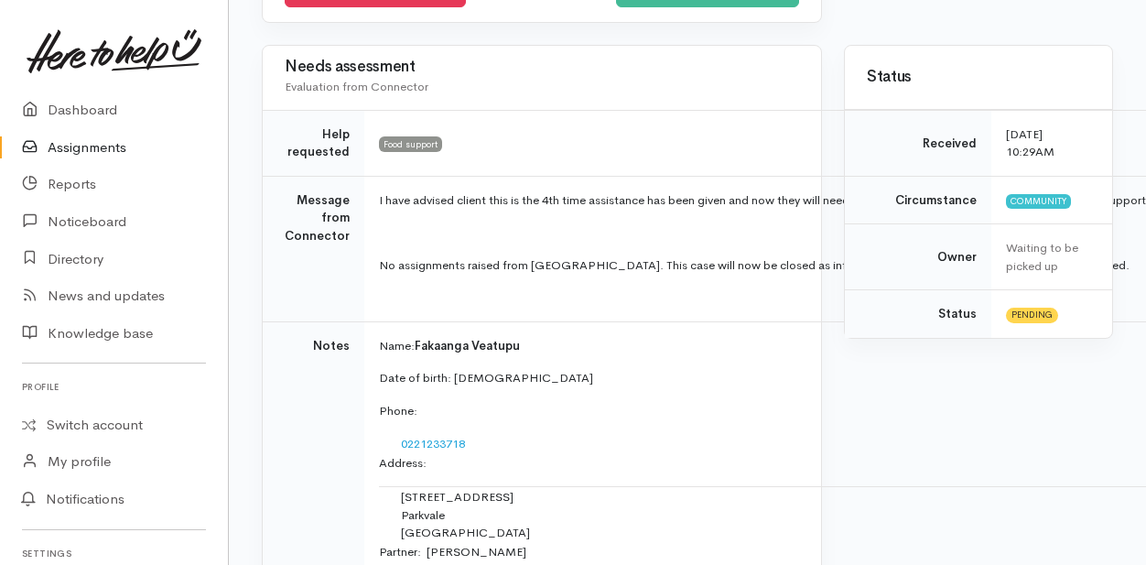
scroll to position [458, 0]
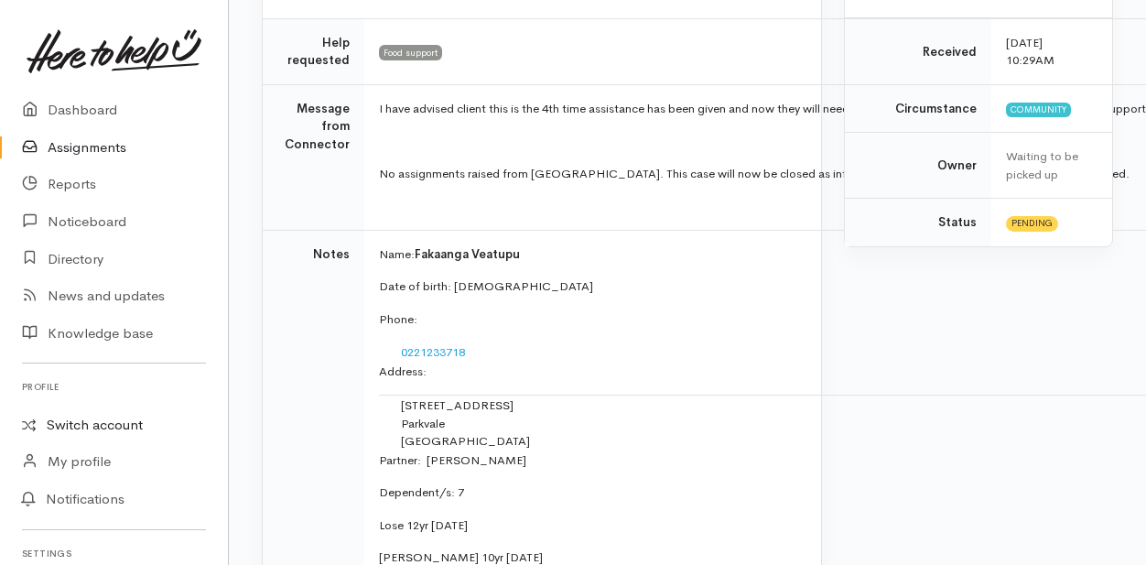
click at [102, 428] on link "Switch account" at bounding box center [114, 425] width 228 height 36
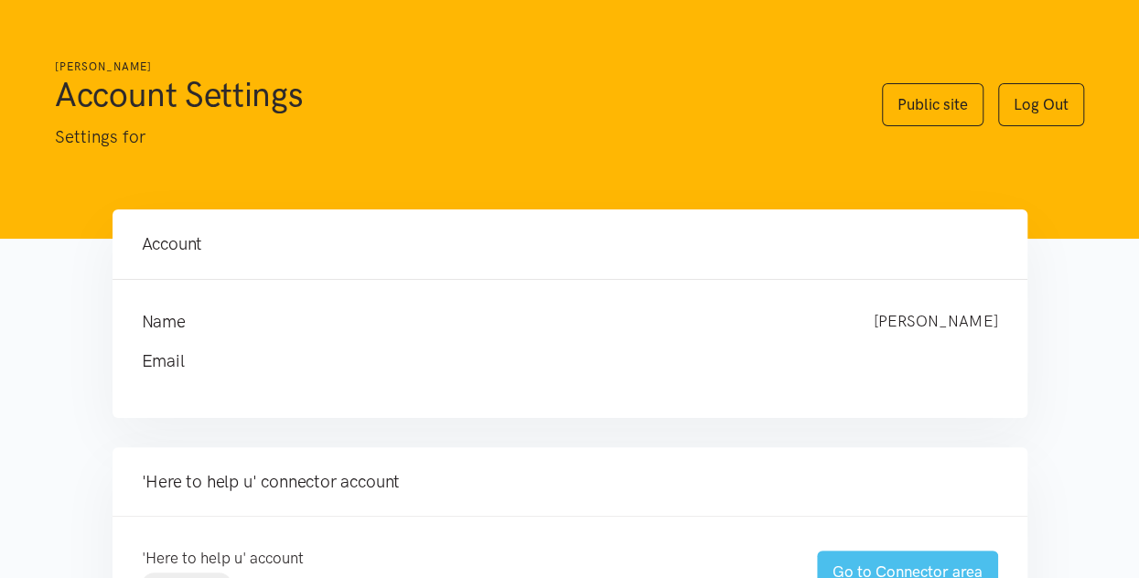
click at [911, 570] on link "Go to Connector area" at bounding box center [907, 572] width 181 height 43
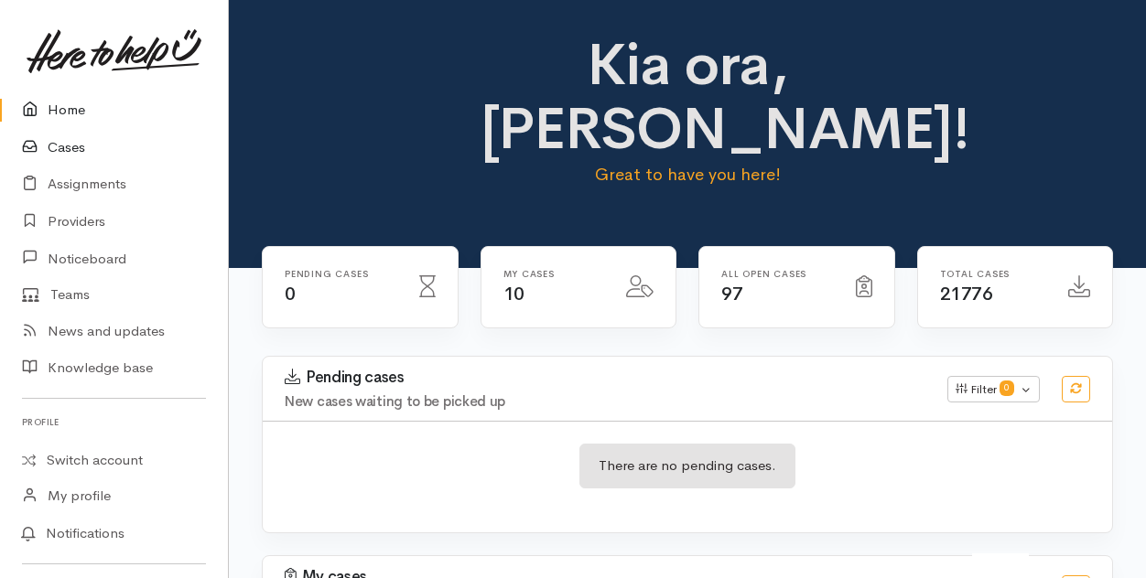
click at [70, 149] on link "Cases" at bounding box center [114, 148] width 228 height 38
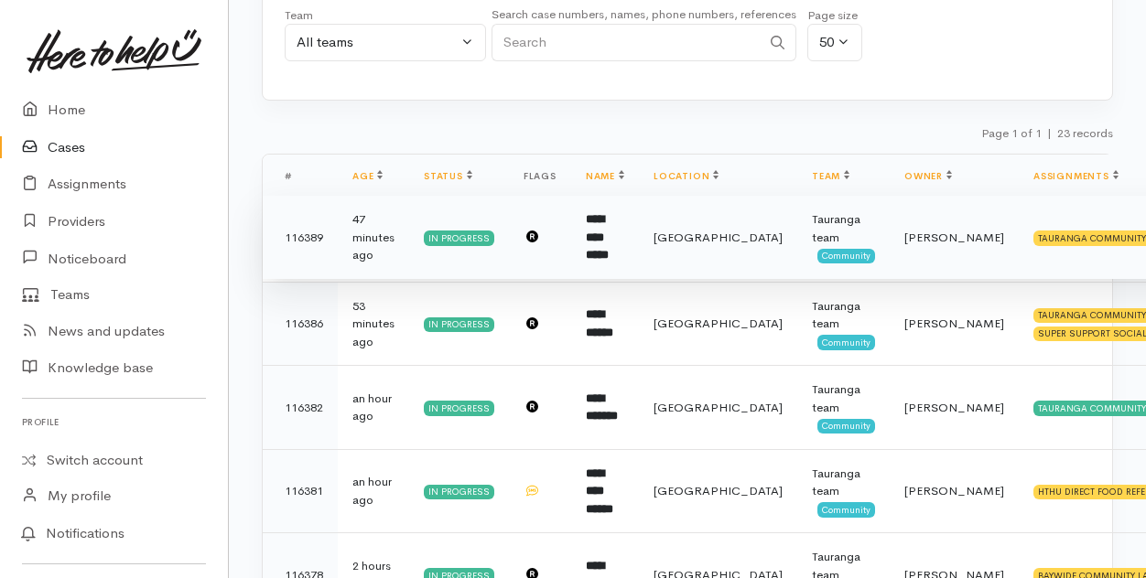
scroll to position [275, 0]
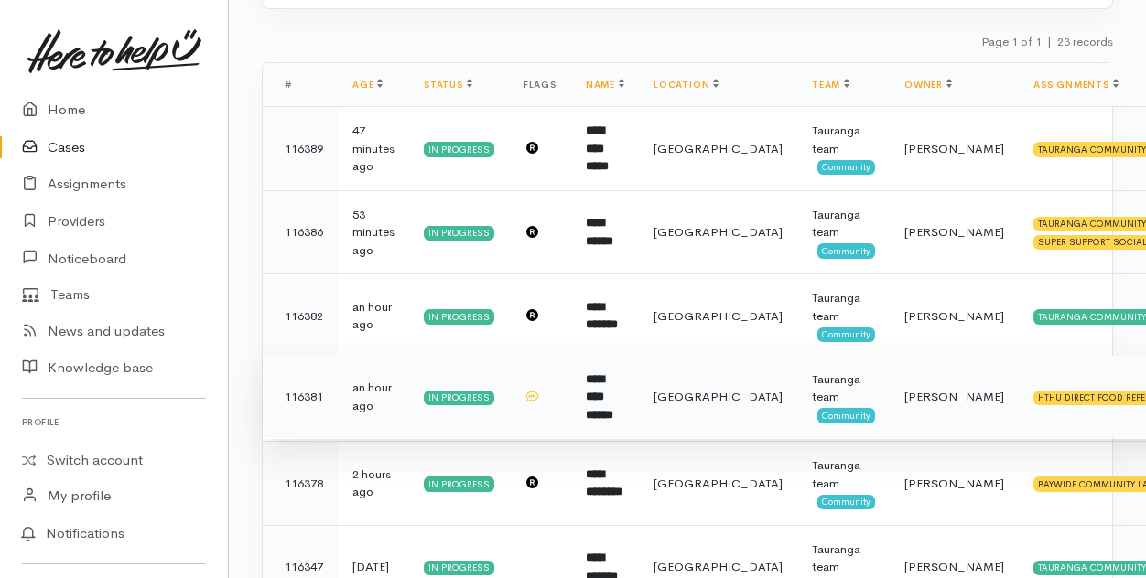
click at [611, 400] on b "**********" at bounding box center [599, 397] width 27 height 48
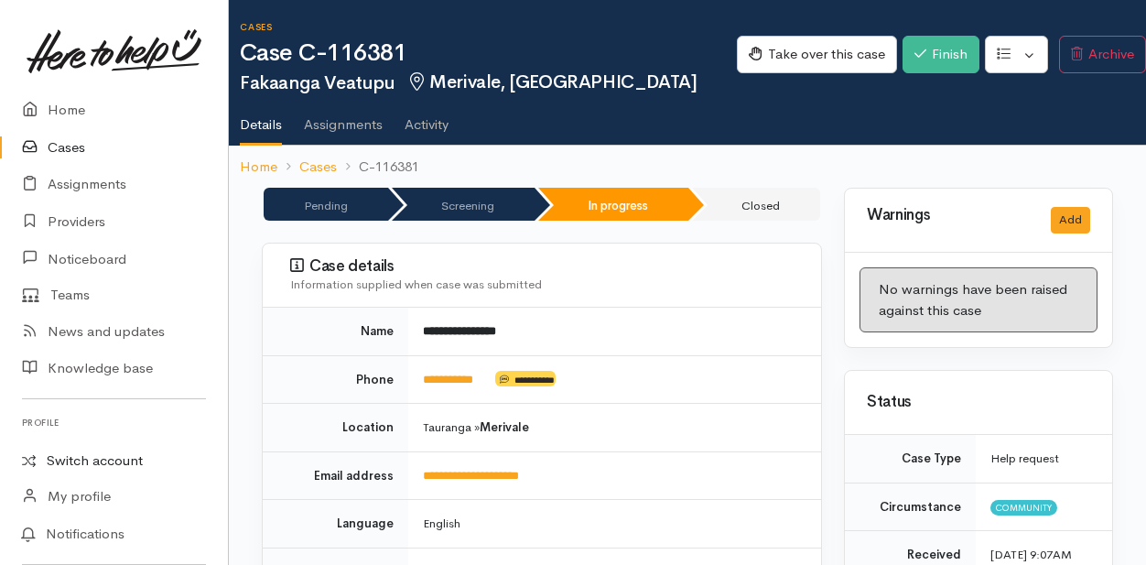
click at [85, 456] on link "Switch account" at bounding box center [114, 461] width 228 height 36
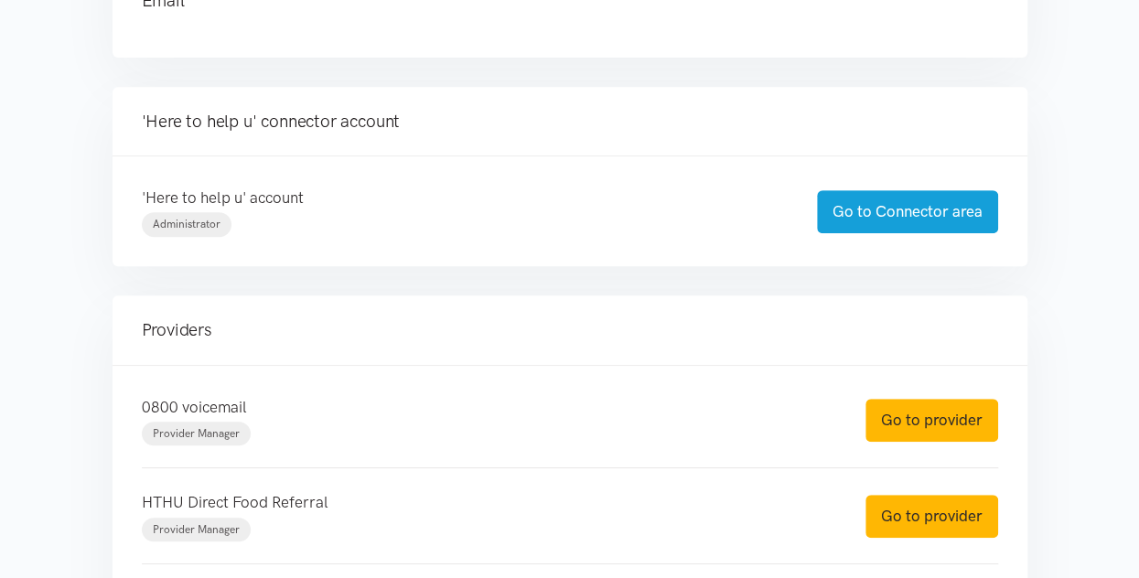
scroll to position [458, 0]
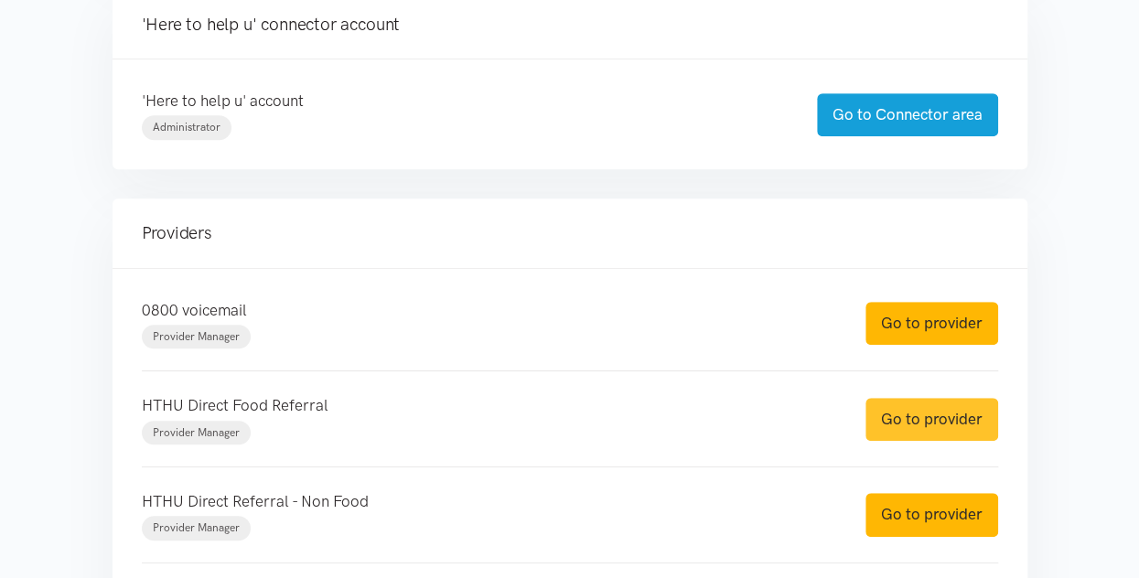
click at [914, 417] on link "Go to provider" at bounding box center [932, 419] width 133 height 43
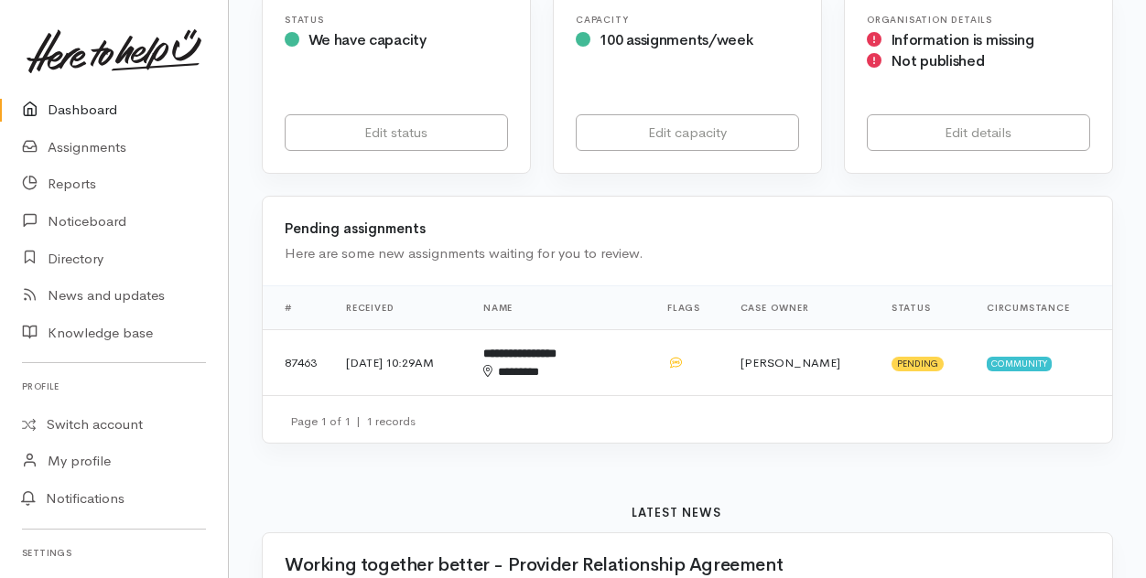
scroll to position [366, 0]
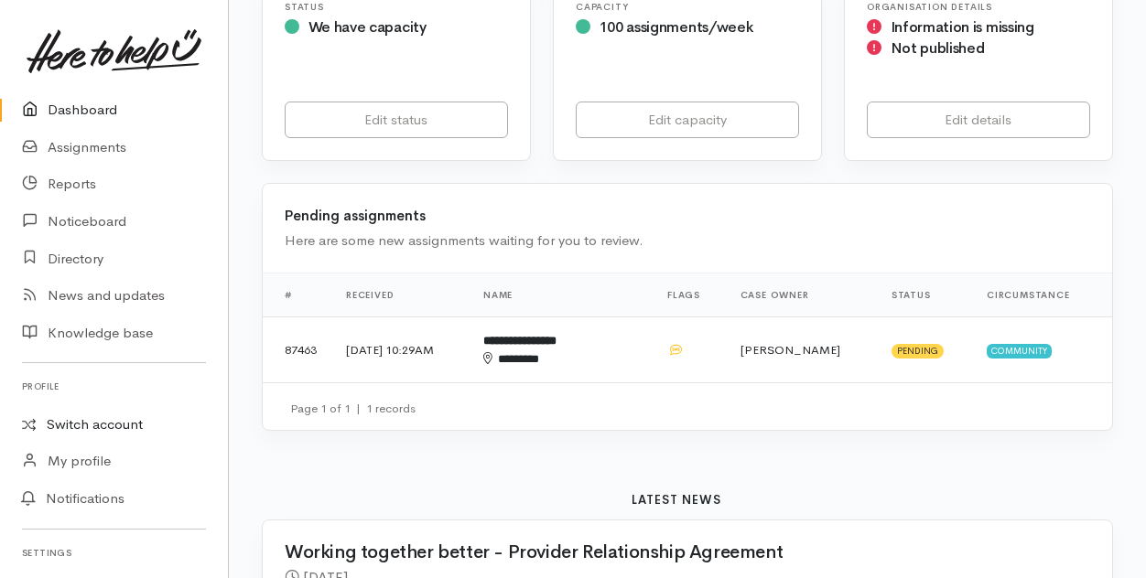
click at [81, 424] on link "Switch account" at bounding box center [114, 425] width 228 height 36
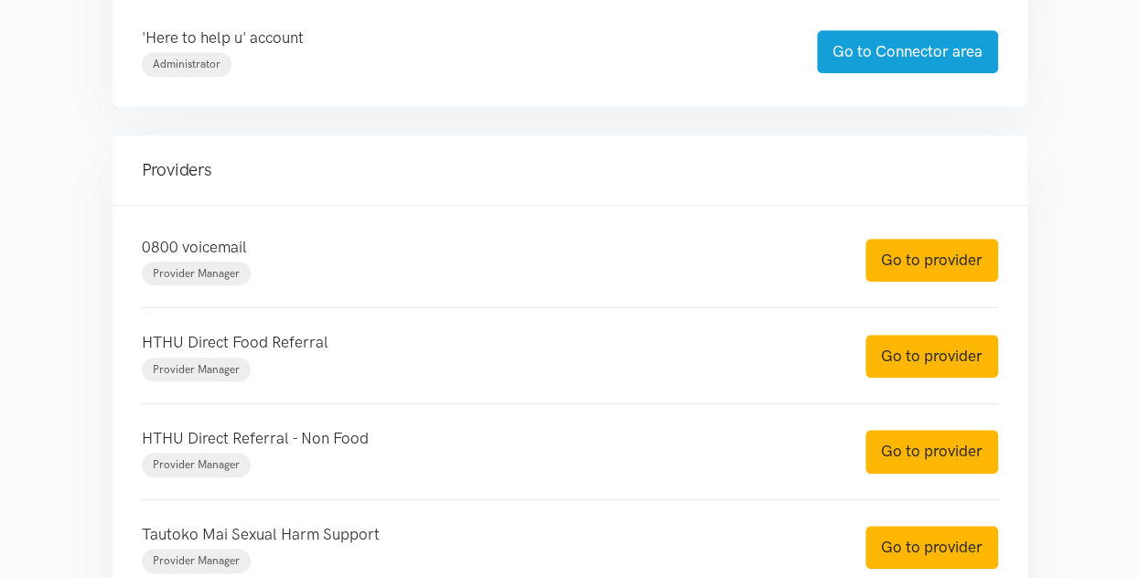
scroll to position [549, 0]
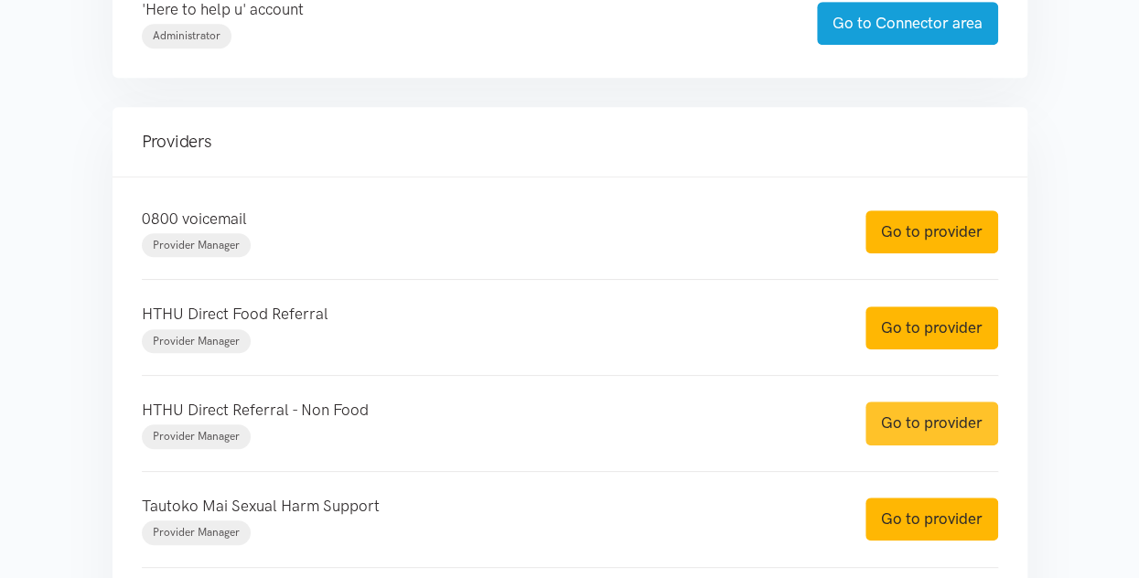
click at [930, 411] on link "Go to provider" at bounding box center [932, 423] width 133 height 43
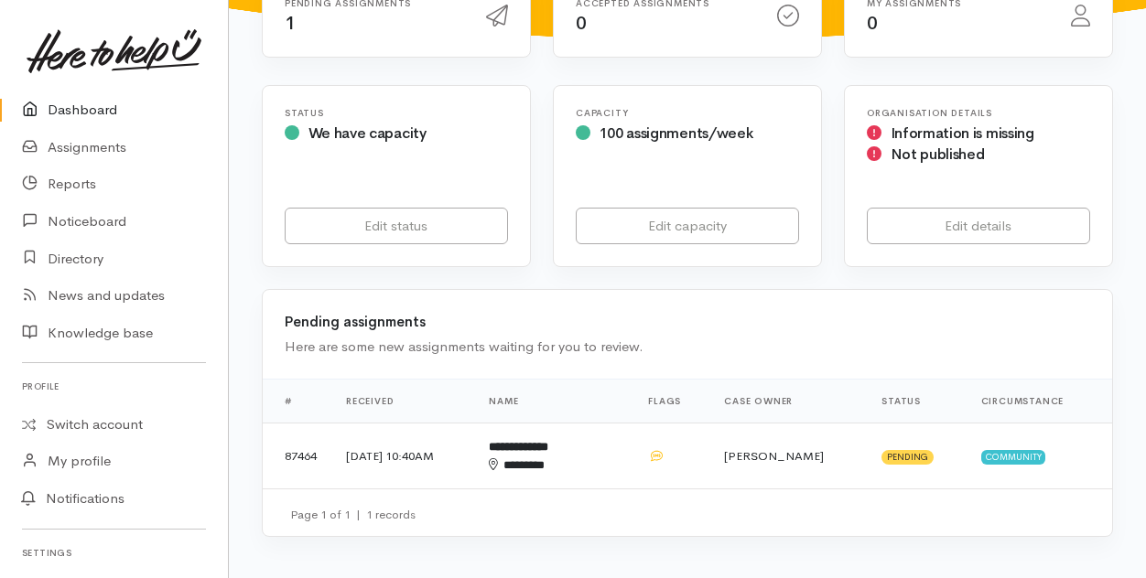
scroll to position [366, 0]
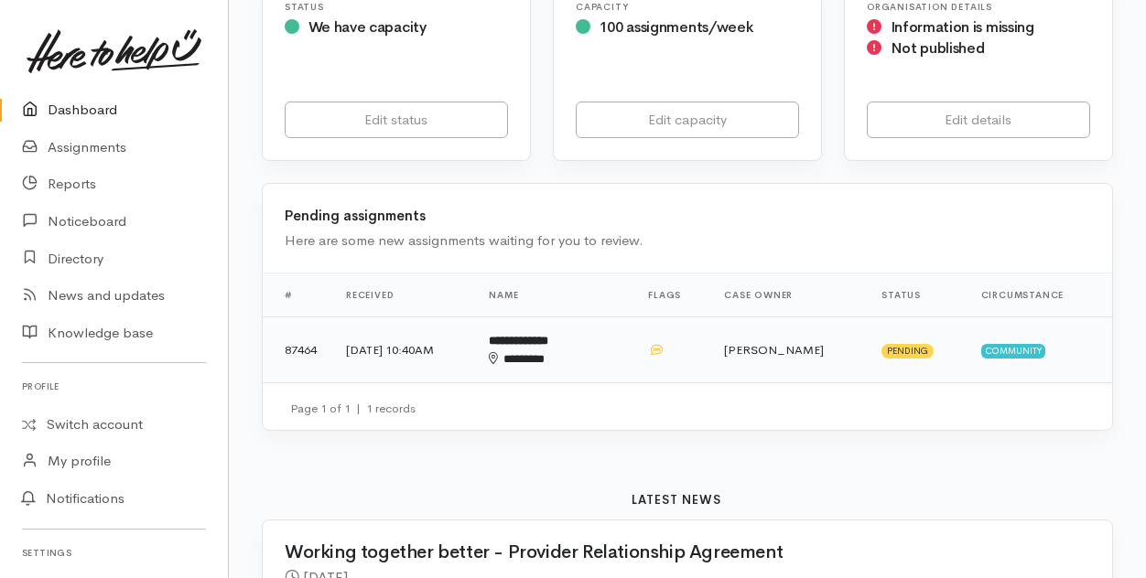
click at [584, 350] on div "********" at bounding box center [540, 359] width 102 height 18
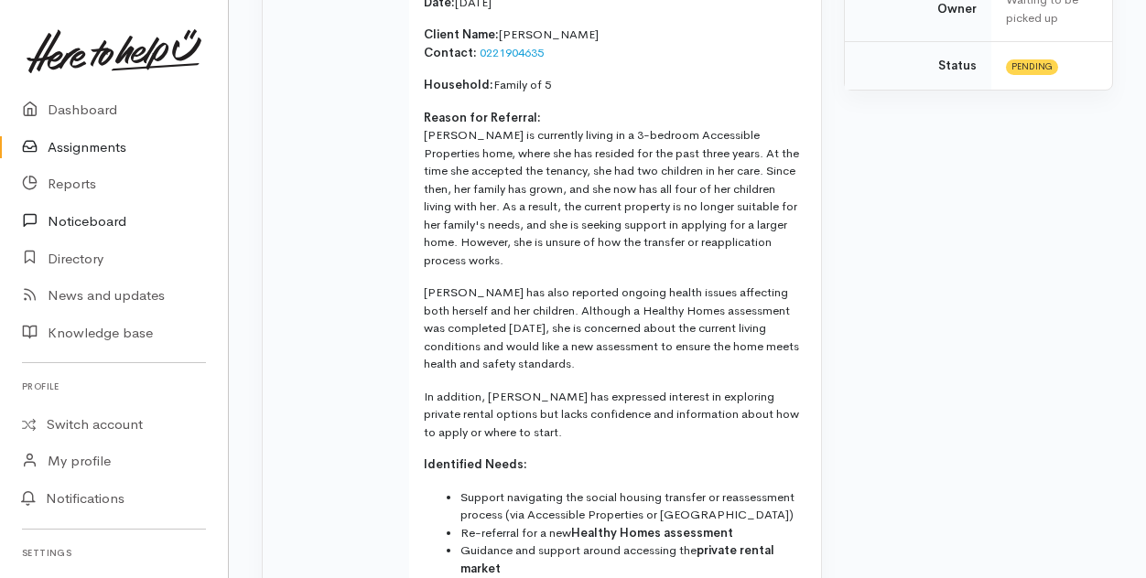
scroll to position [549, 0]
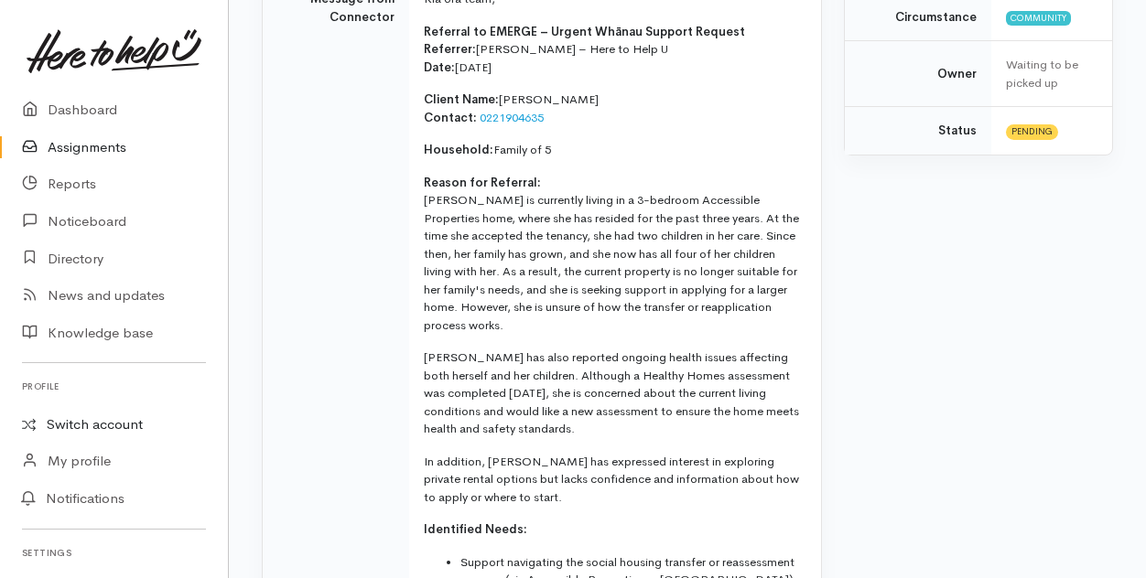
click at [70, 424] on link "Switch account" at bounding box center [114, 425] width 228 height 36
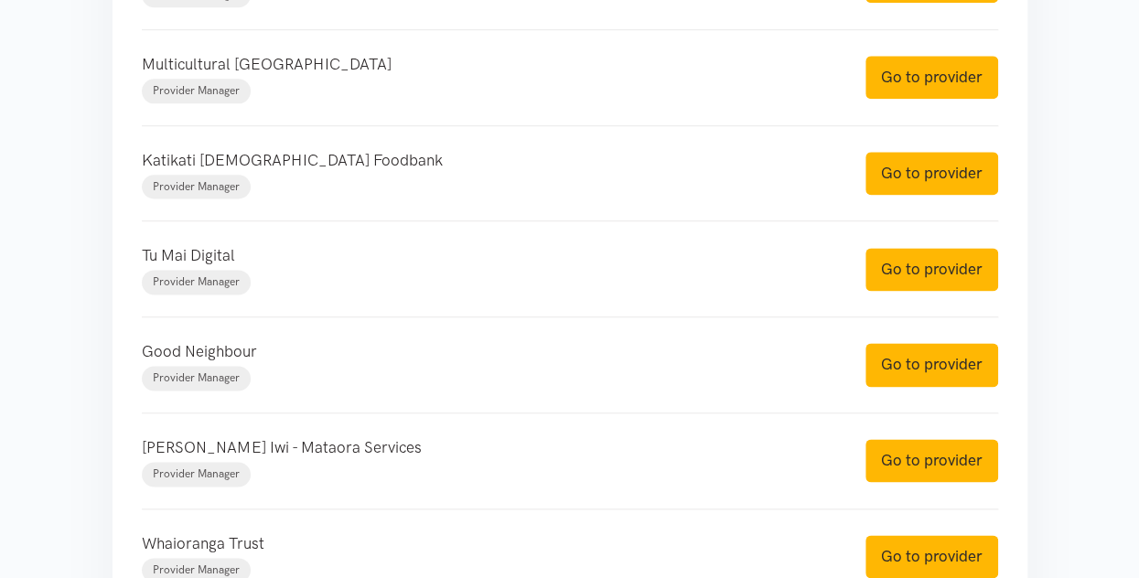
scroll to position [1075, 0]
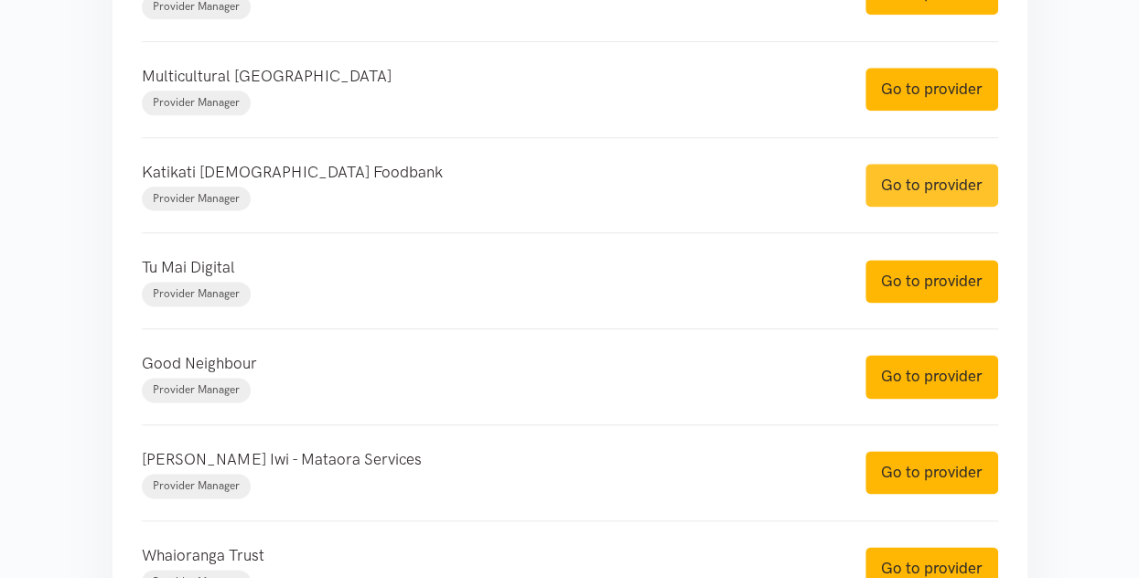
click at [944, 184] on link "Go to provider" at bounding box center [932, 185] width 133 height 43
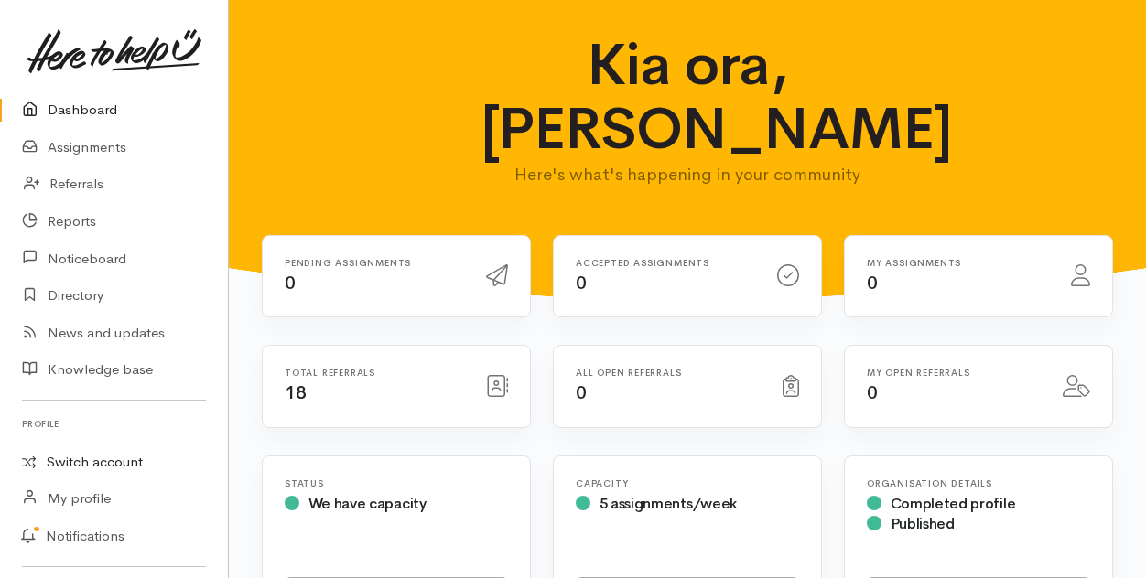
click at [63, 459] on link "Switch account" at bounding box center [114, 463] width 228 height 36
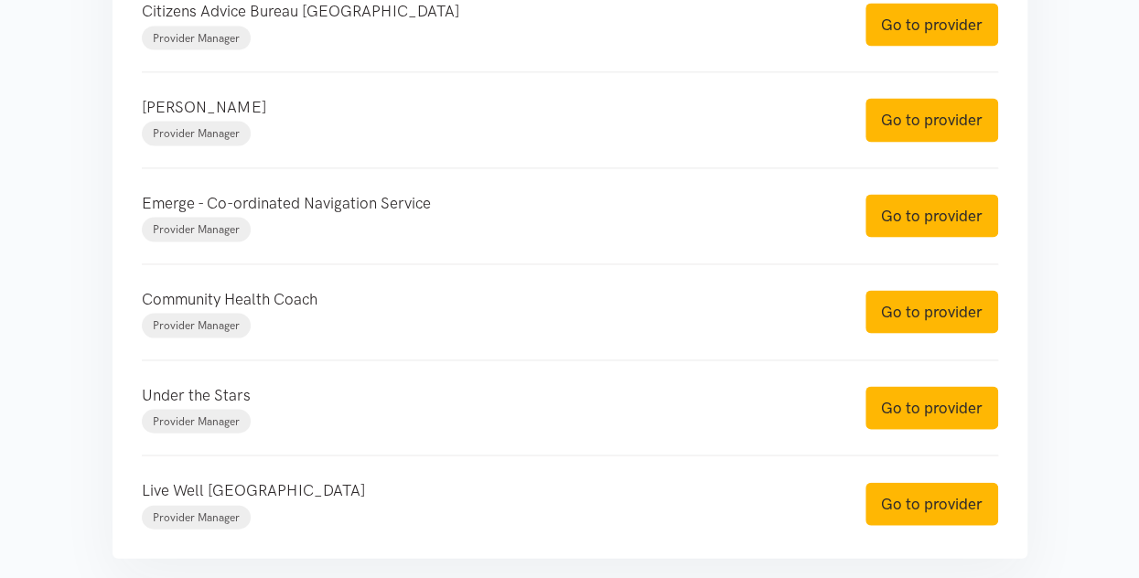
scroll to position [1807, 0]
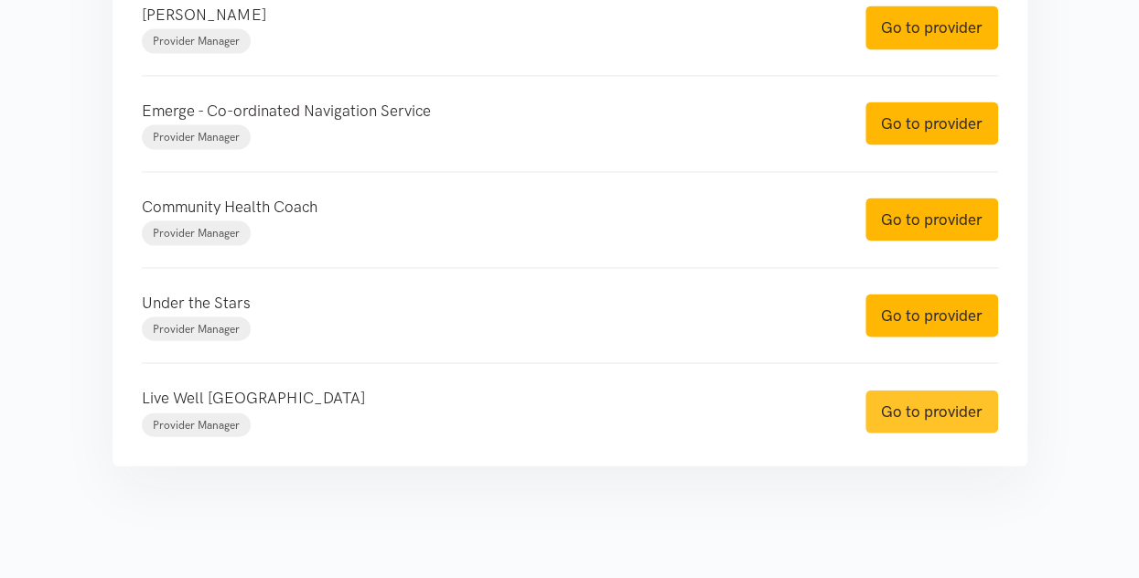
click at [908, 408] on link "Go to provider" at bounding box center [932, 412] width 133 height 43
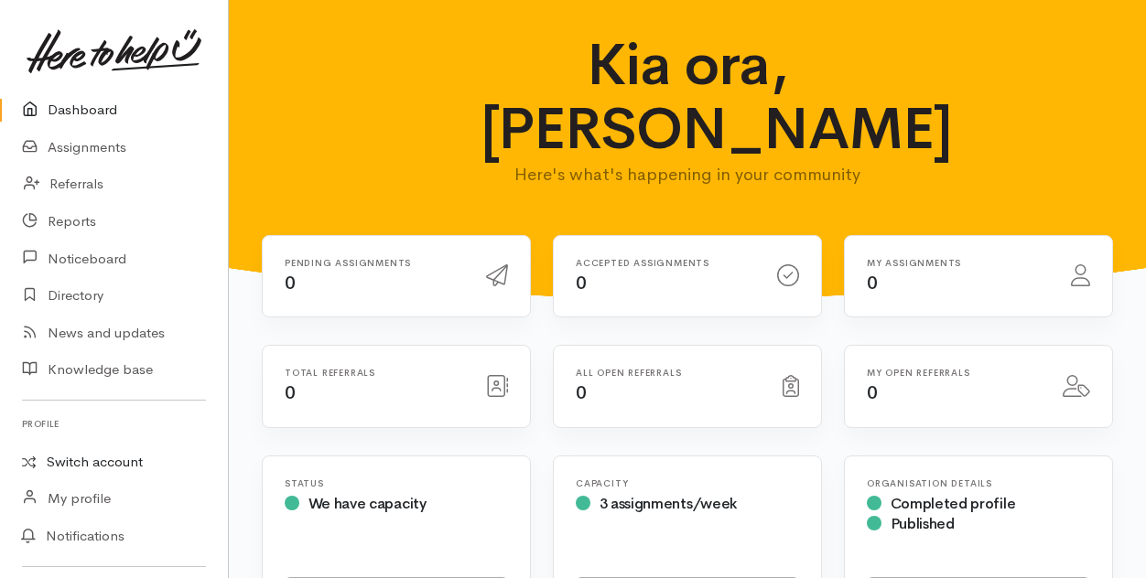
click at [66, 463] on link "Switch account" at bounding box center [114, 463] width 228 height 36
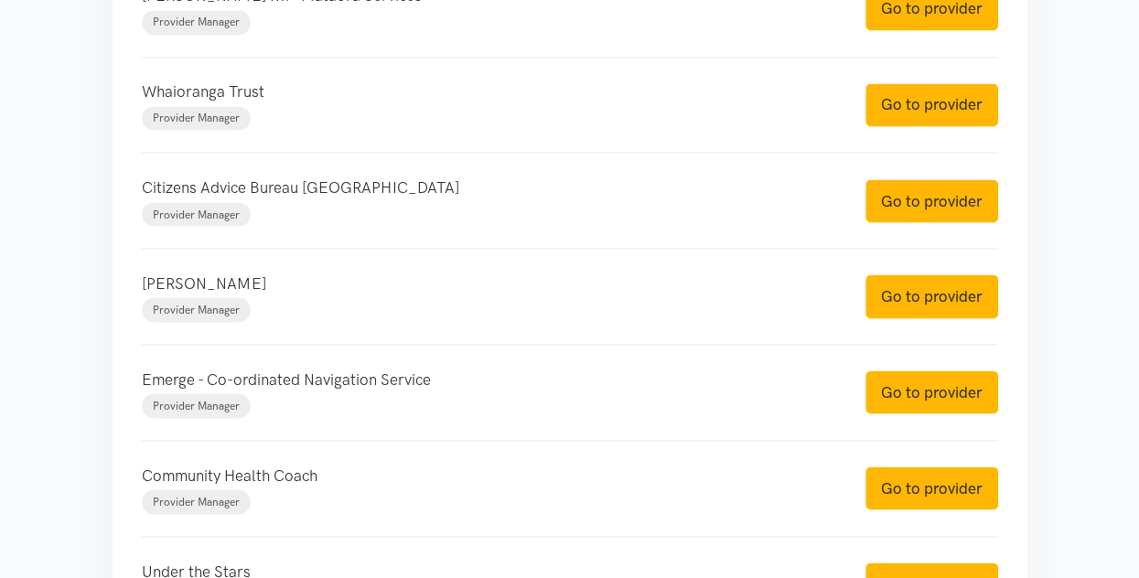
scroll to position [1556, 0]
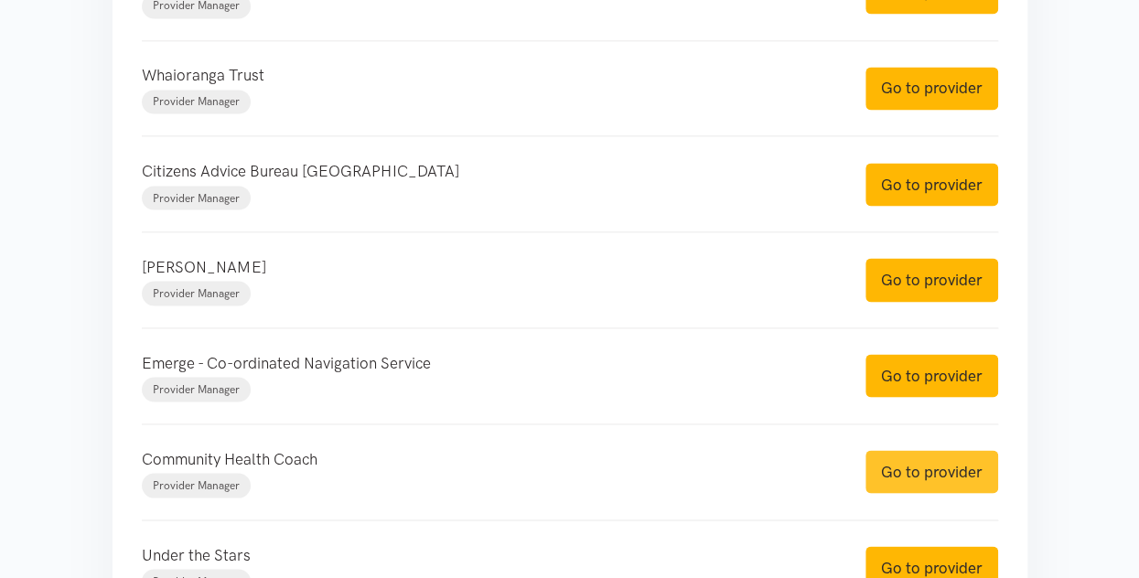
click at [892, 462] on link "Go to provider" at bounding box center [932, 471] width 133 height 43
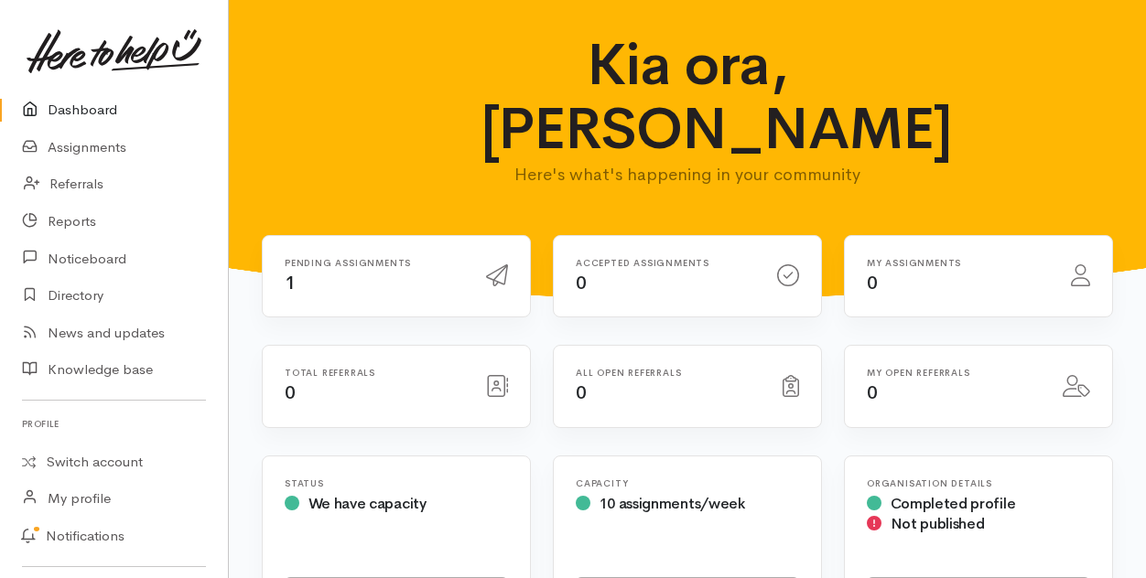
click at [74, 103] on link "Dashboard" at bounding box center [114, 111] width 228 height 38
click at [90, 462] on link "Switch account" at bounding box center [114, 463] width 228 height 36
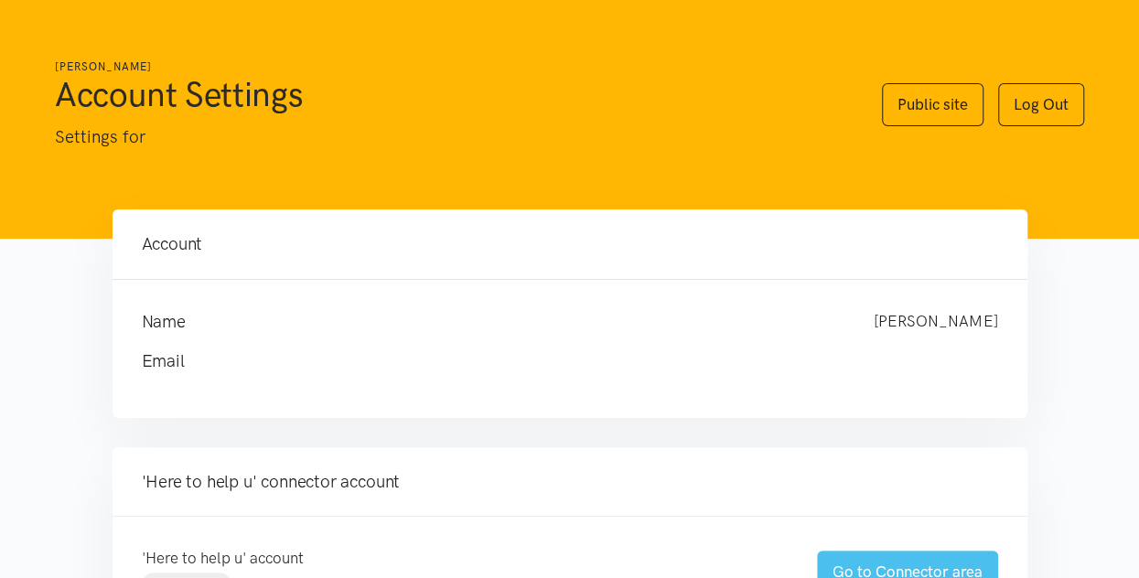
click at [869, 558] on link "Go to Connector area" at bounding box center [907, 572] width 181 height 43
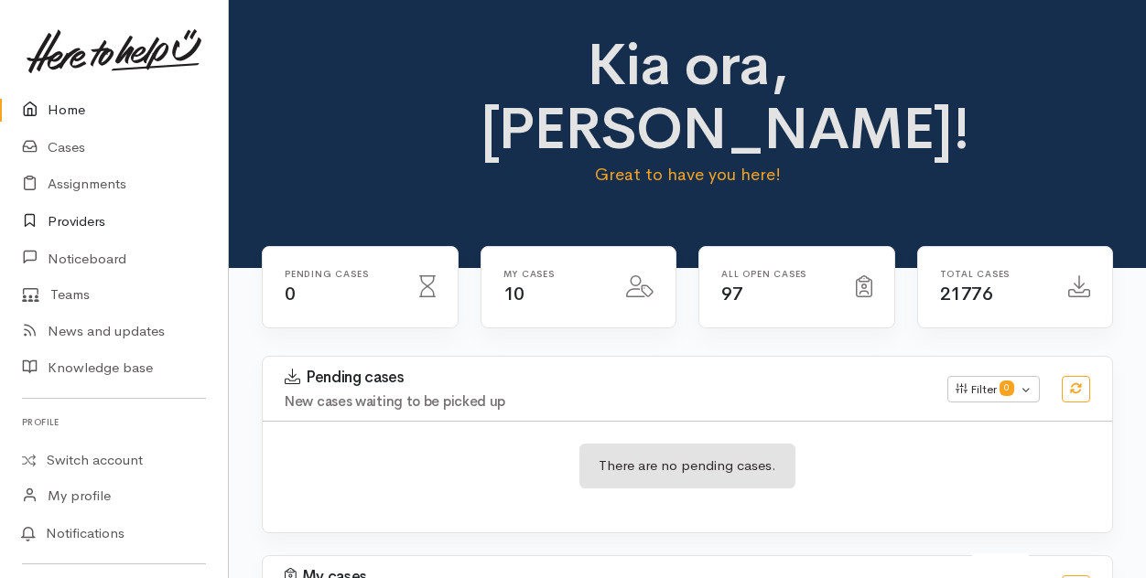
click at [71, 221] on link "Providers" at bounding box center [114, 222] width 228 height 38
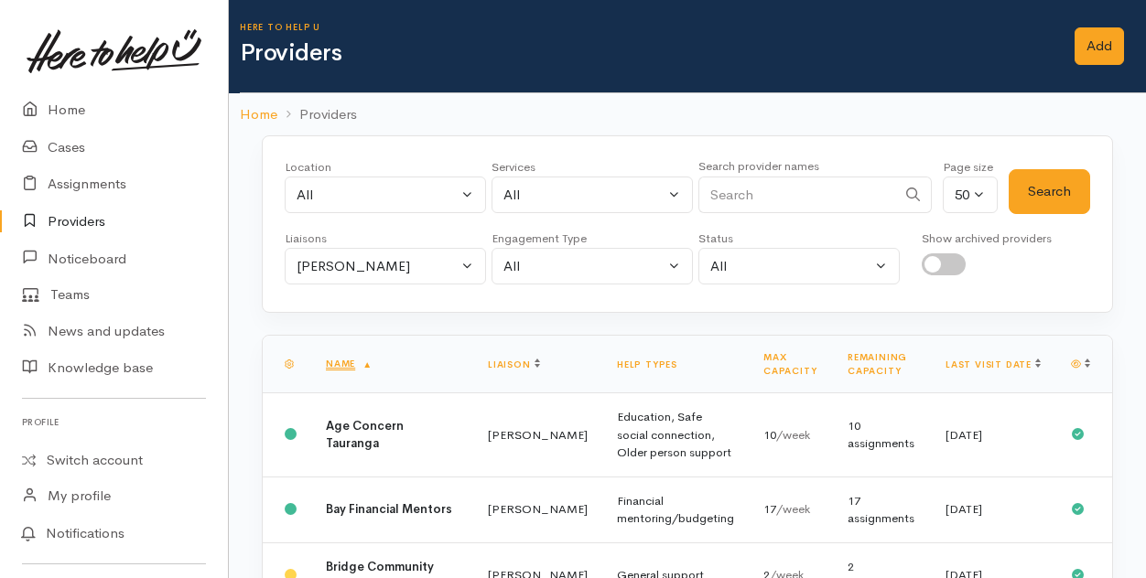
click at [780, 195] on input "Search" at bounding box center [797, 196] width 198 height 38
type input "super"
click at [1040, 199] on button "Search" at bounding box center [1048, 191] width 81 height 45
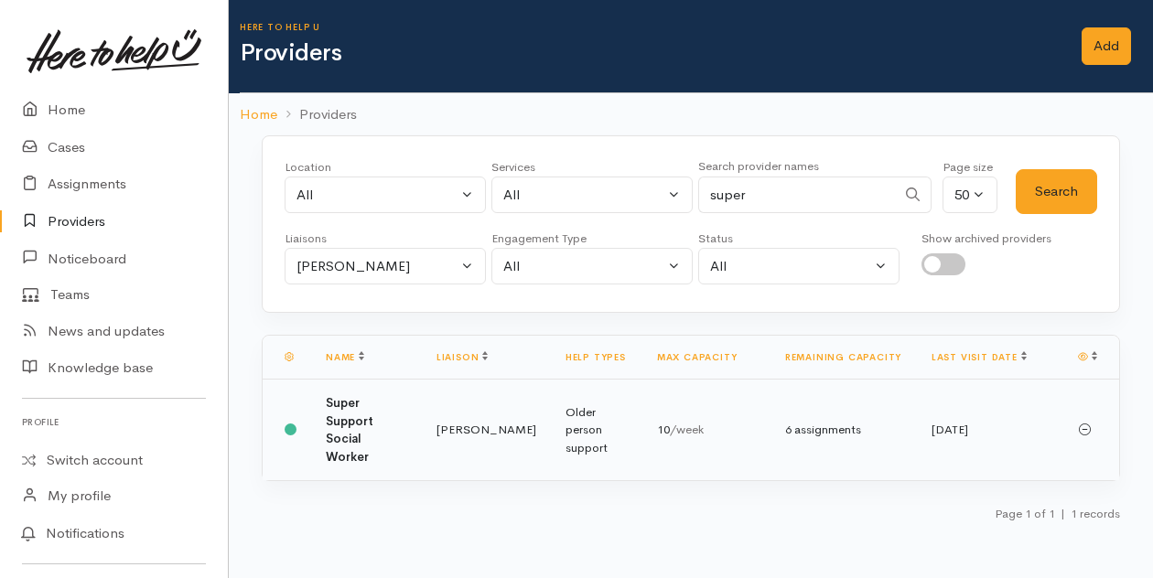
click at [441, 413] on td "[PERSON_NAME]" at bounding box center [486, 431] width 129 height 102
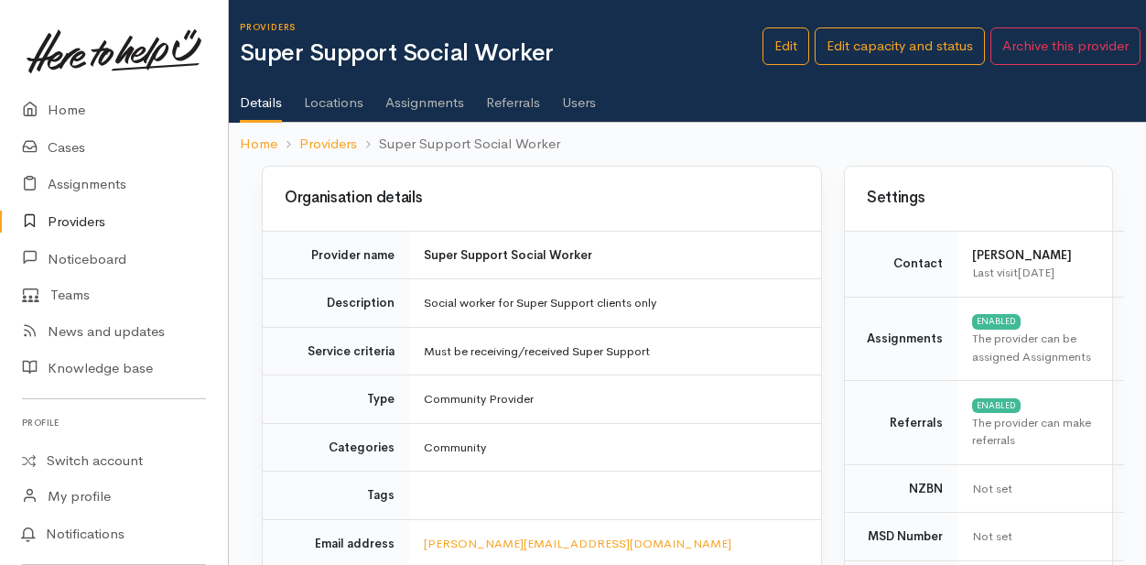
click at [406, 102] on link "Assignments" at bounding box center [424, 95] width 79 height 51
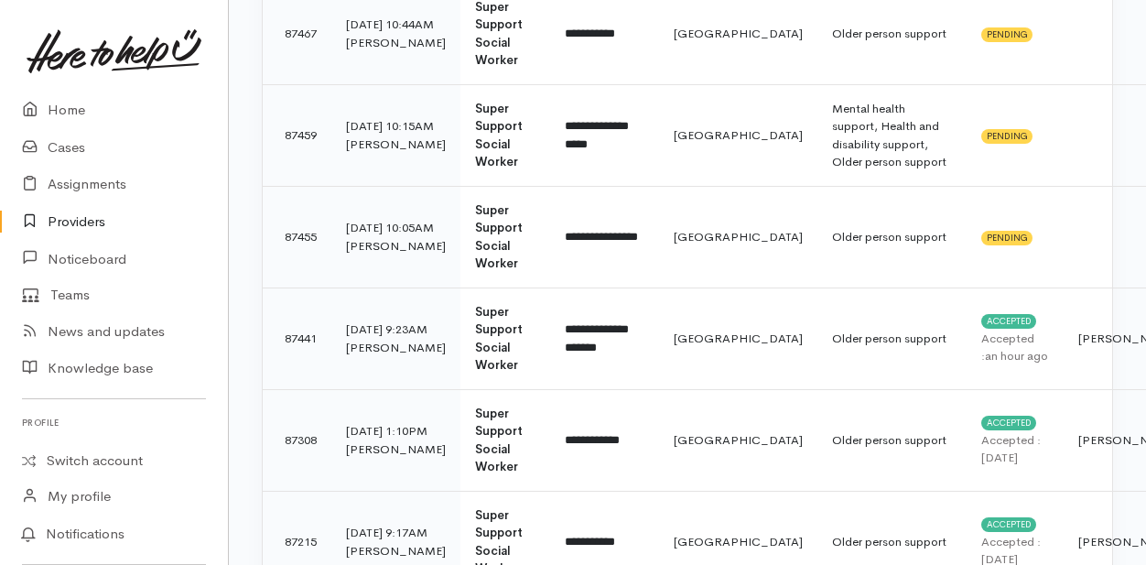
scroll to position [271, 0]
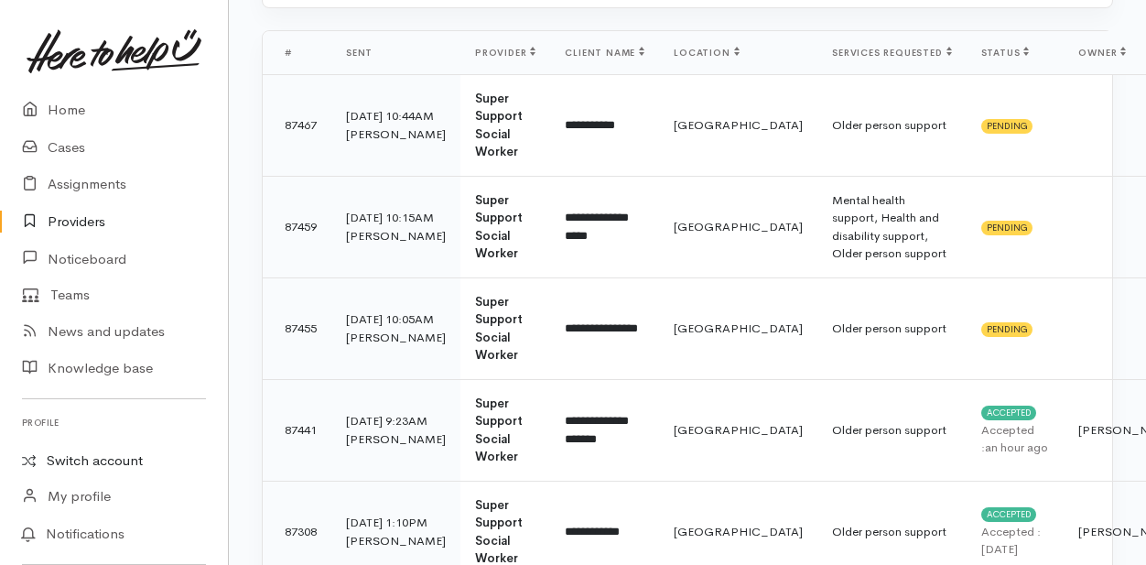
click at [81, 463] on link "Switch account" at bounding box center [114, 461] width 228 height 36
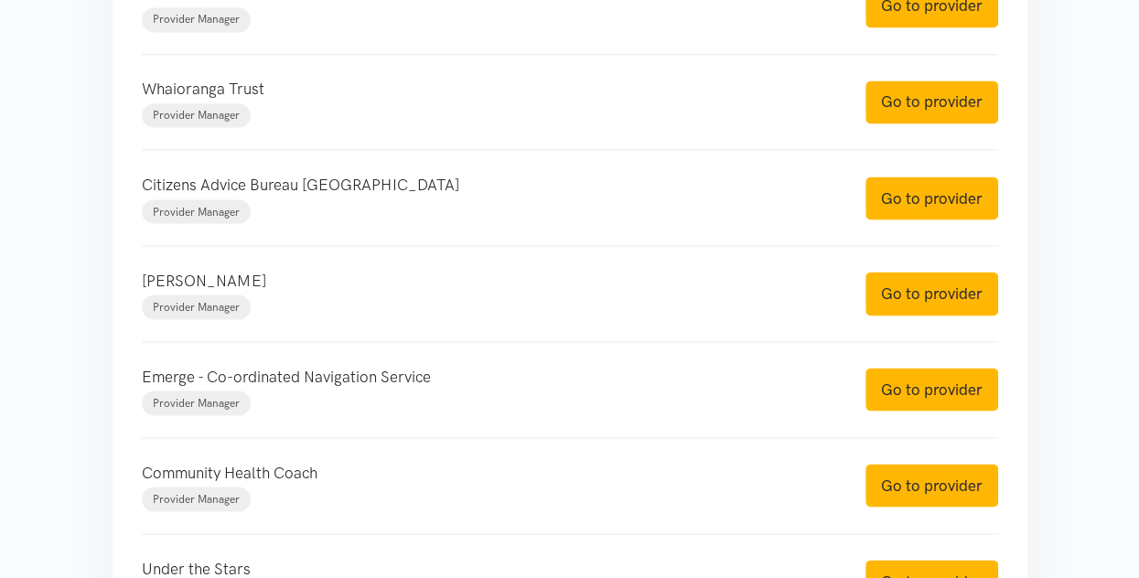
scroll to position [1556, 0]
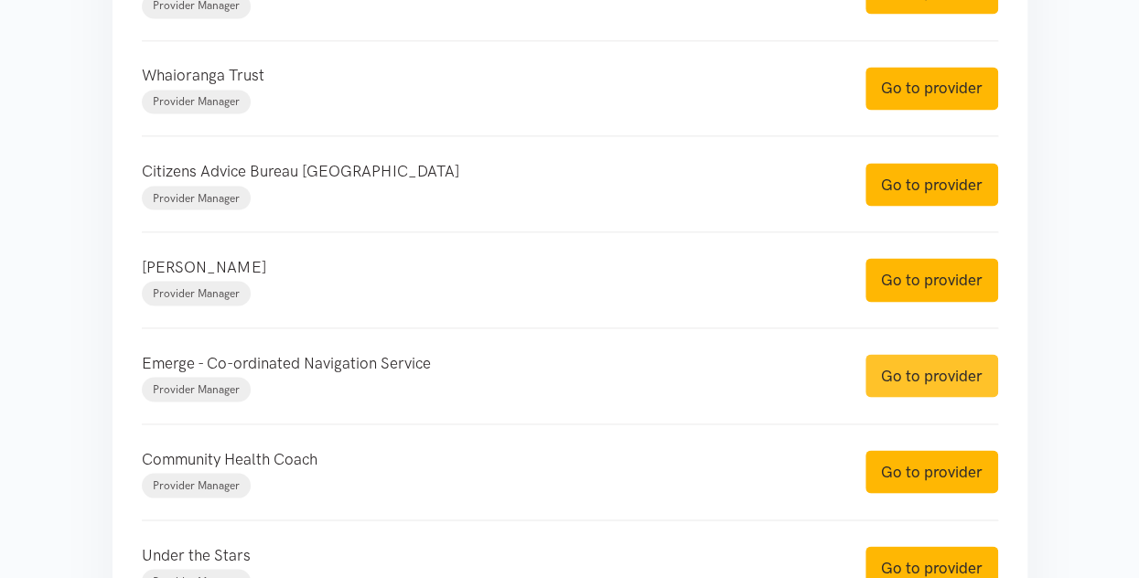
click at [917, 381] on link "Go to provider" at bounding box center [932, 375] width 133 height 43
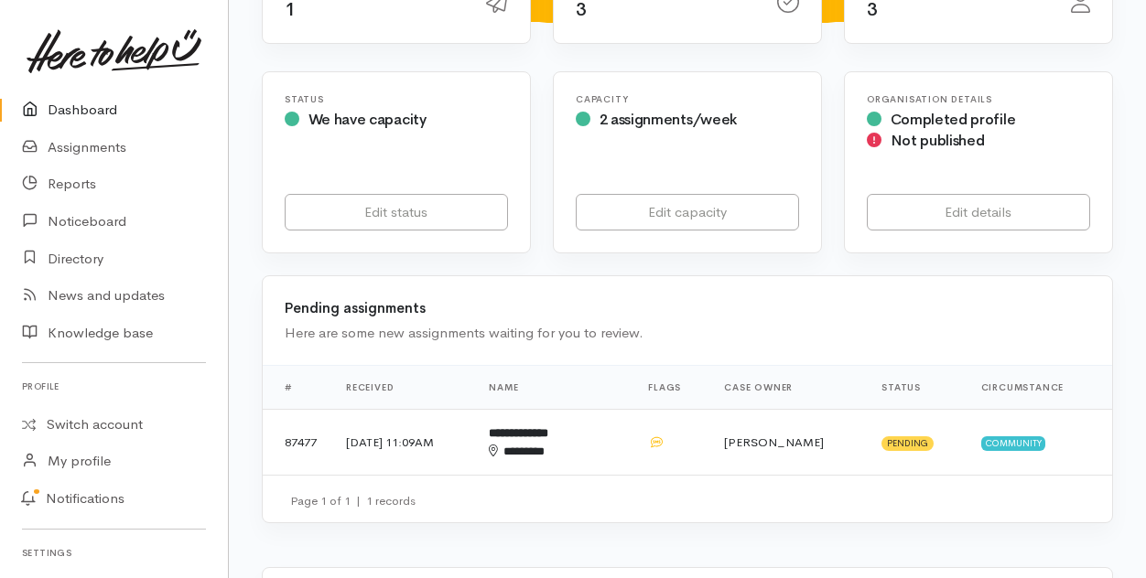
scroll to position [275, 0]
click at [590, 442] on div "********" at bounding box center [540, 451] width 102 height 18
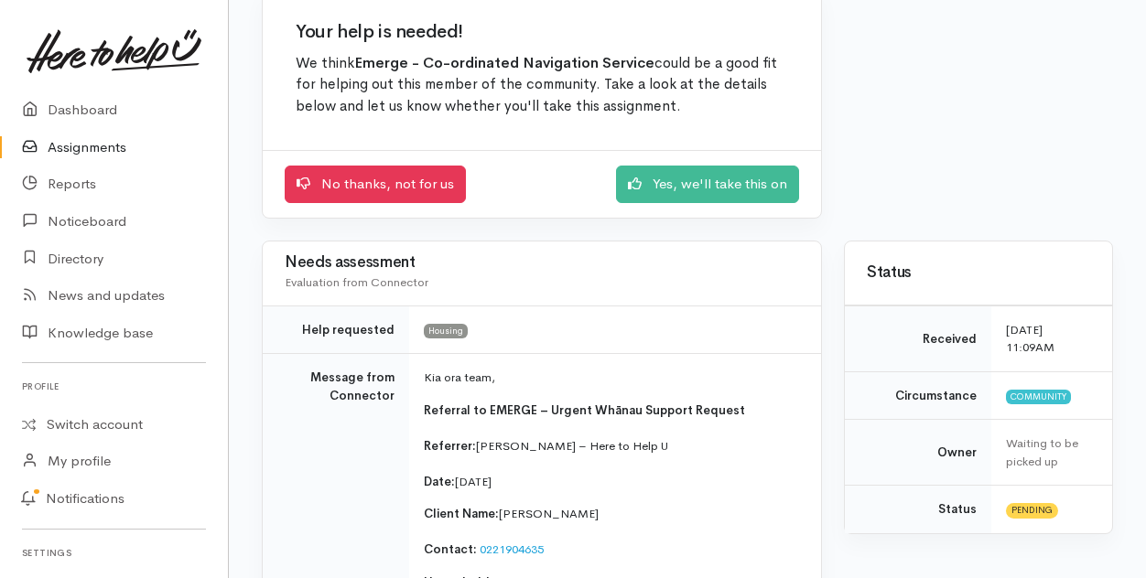
scroll to position [183, 0]
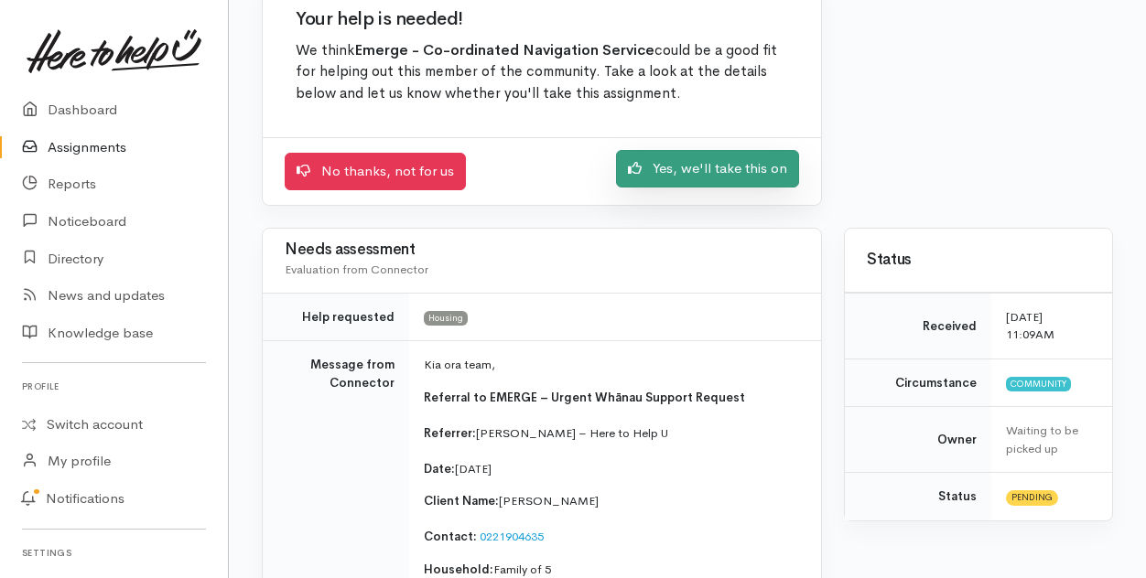
click at [713, 162] on link "Yes, we'll take this on" at bounding box center [707, 169] width 183 height 38
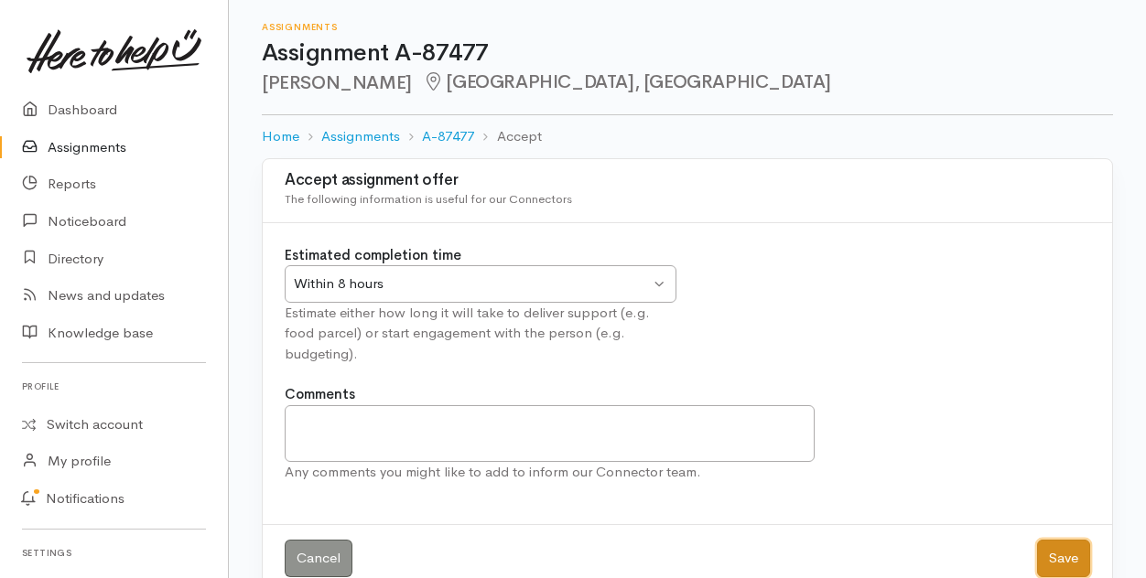
click at [1054, 563] on button "Save" at bounding box center [1063, 559] width 53 height 38
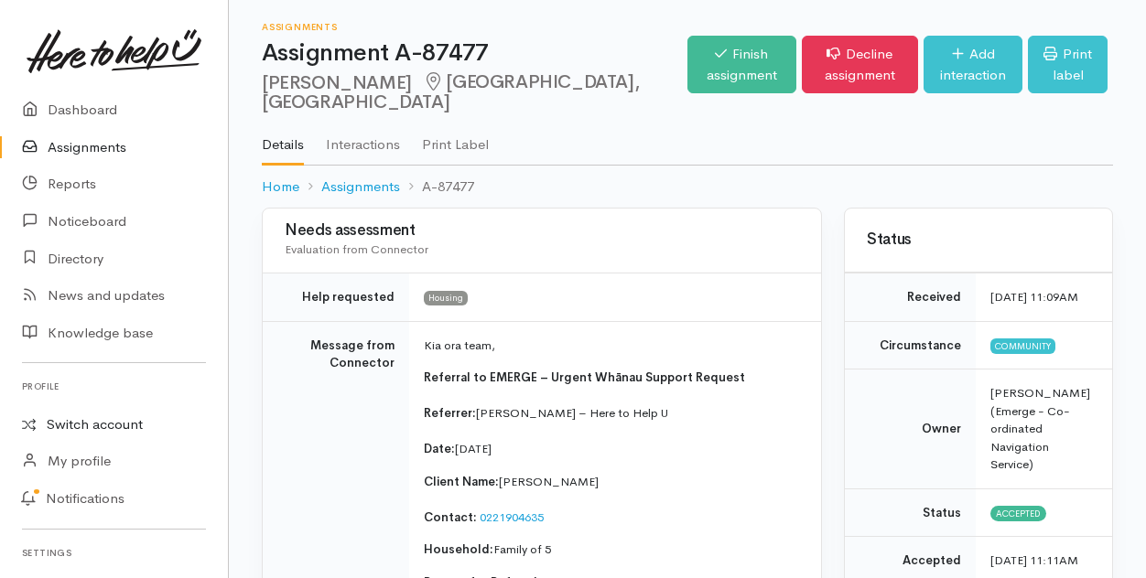
click at [86, 425] on link "Switch account" at bounding box center [114, 425] width 228 height 36
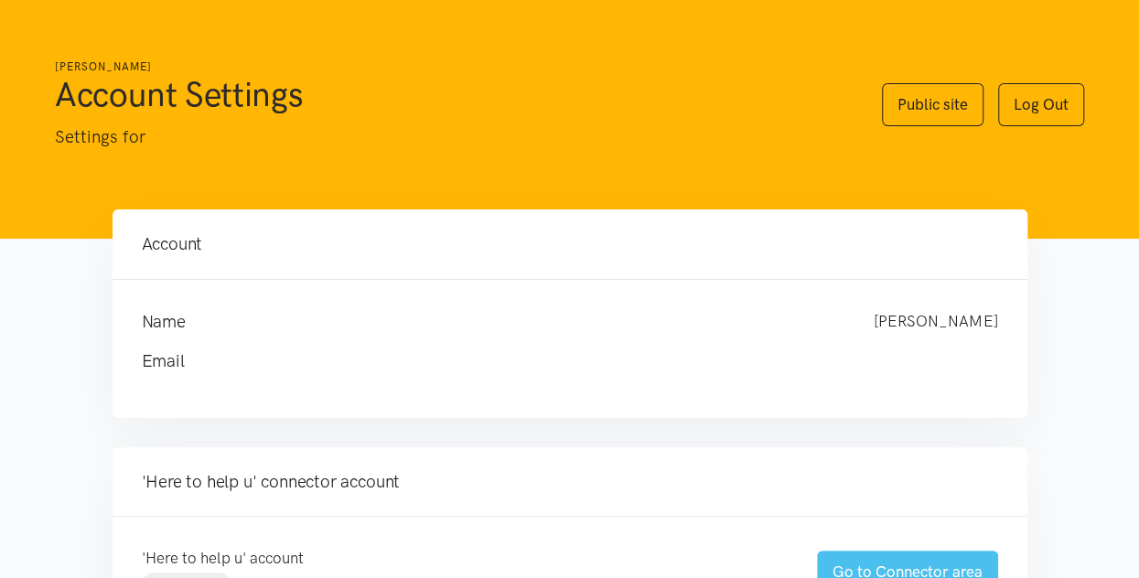
click at [855, 559] on link "Go to Connector area" at bounding box center [907, 572] width 181 height 43
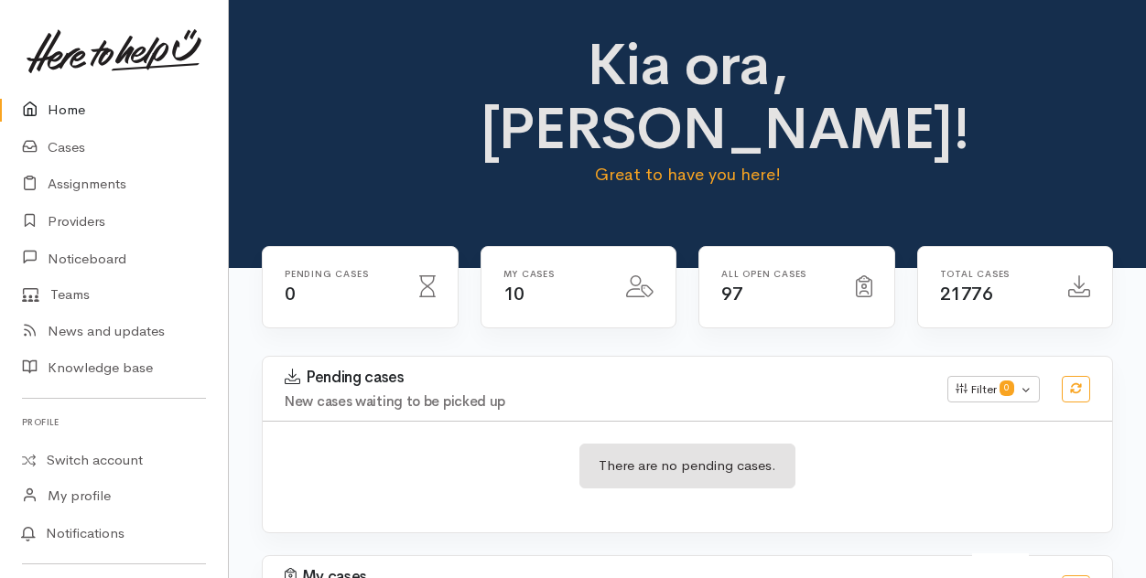
click at [61, 109] on link "Home" at bounding box center [114, 111] width 228 height 38
click at [77, 148] on link "Cases" at bounding box center [114, 148] width 228 height 38
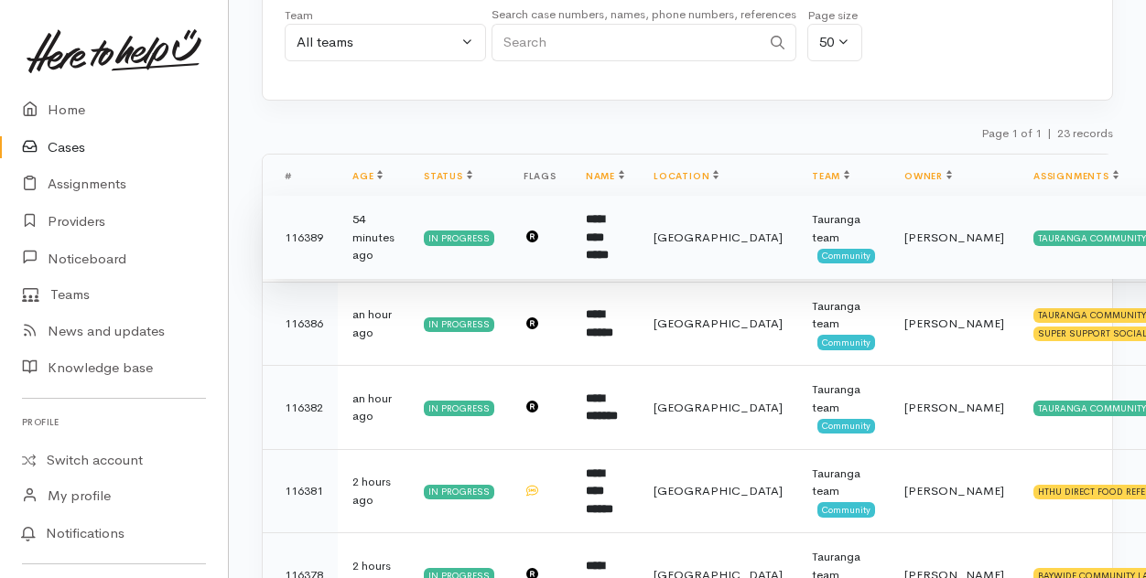
scroll to position [275, 0]
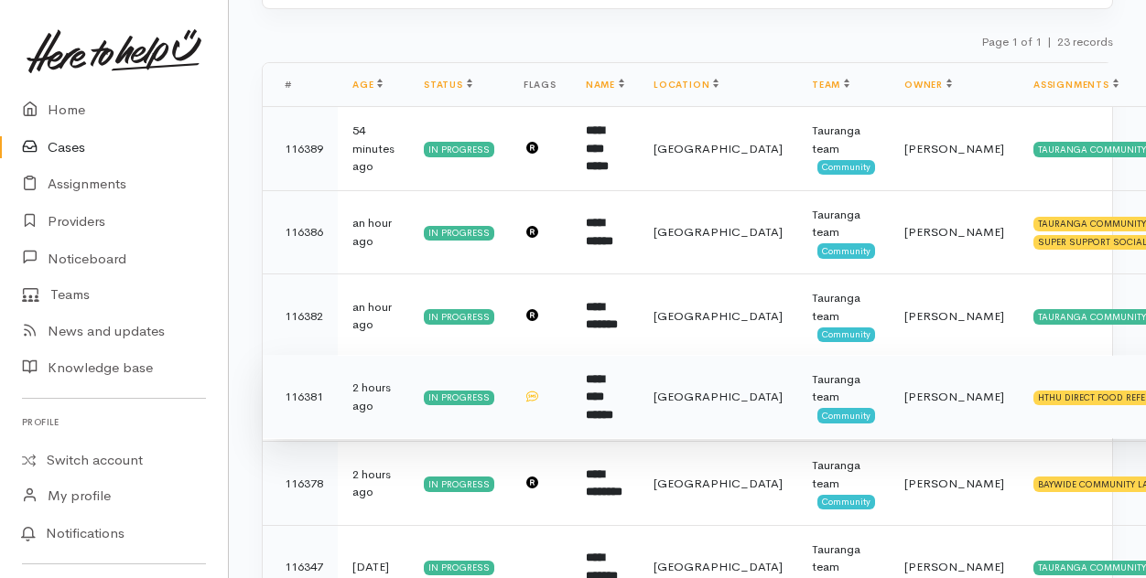
click at [613, 394] on b "**********" at bounding box center [599, 397] width 27 height 48
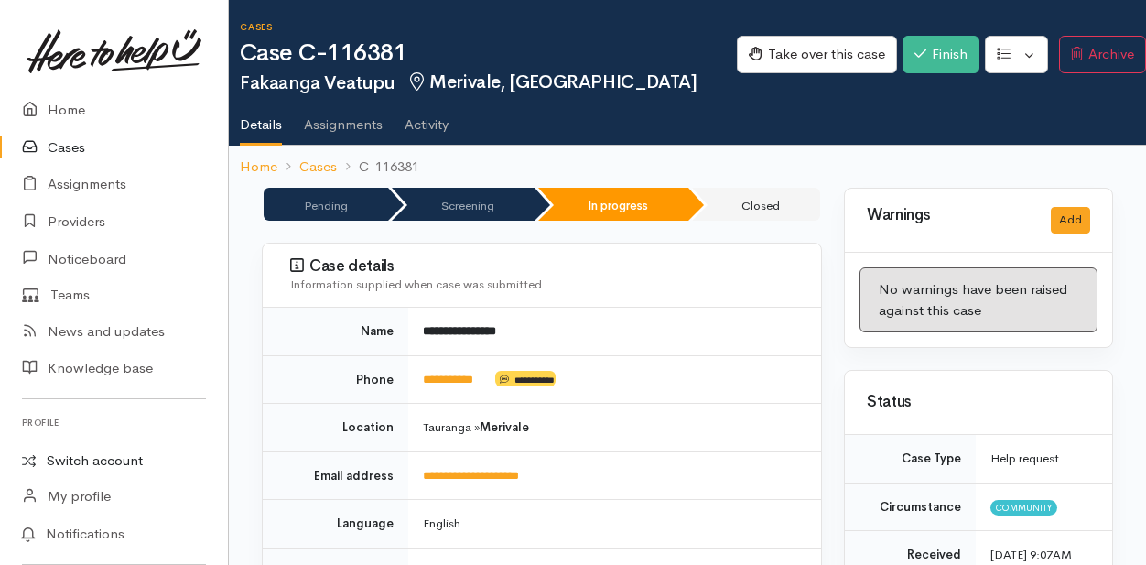
click at [73, 462] on link "Switch account" at bounding box center [114, 461] width 228 height 36
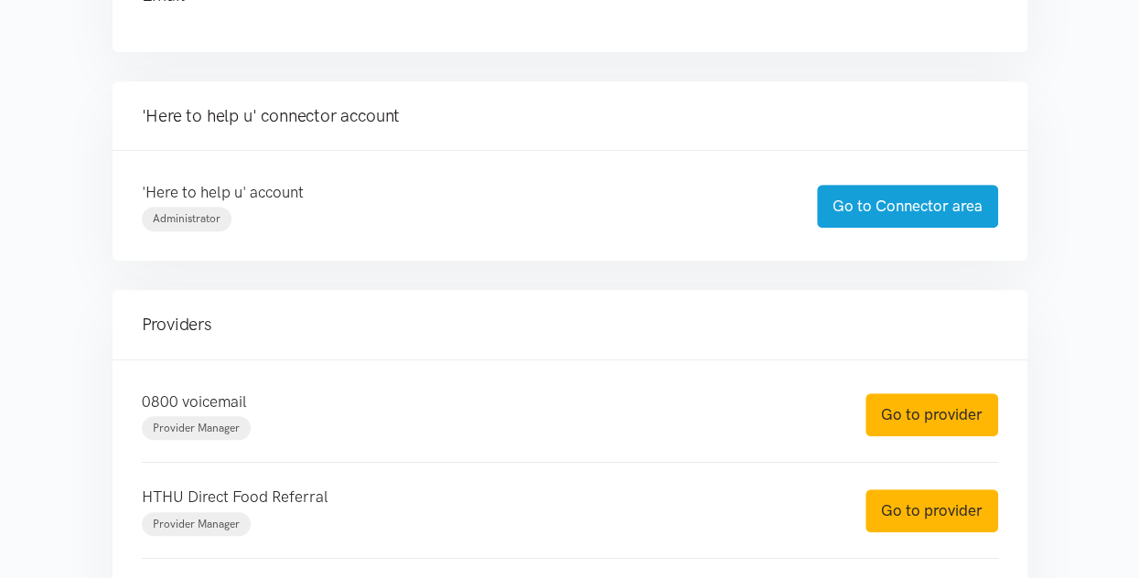
scroll to position [458, 0]
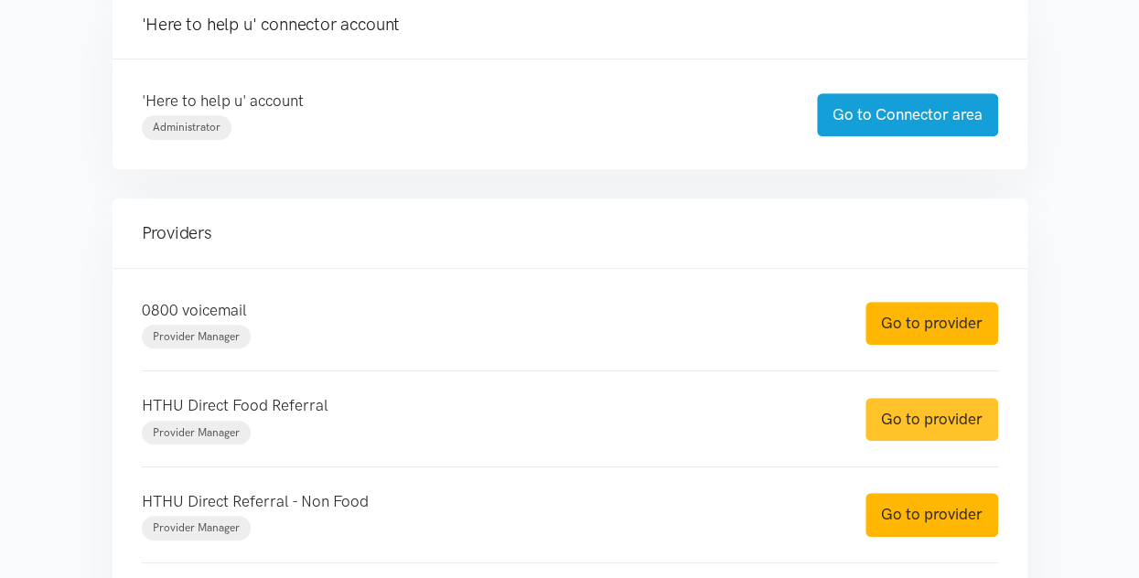
click at [911, 424] on link "Go to provider" at bounding box center [932, 419] width 133 height 43
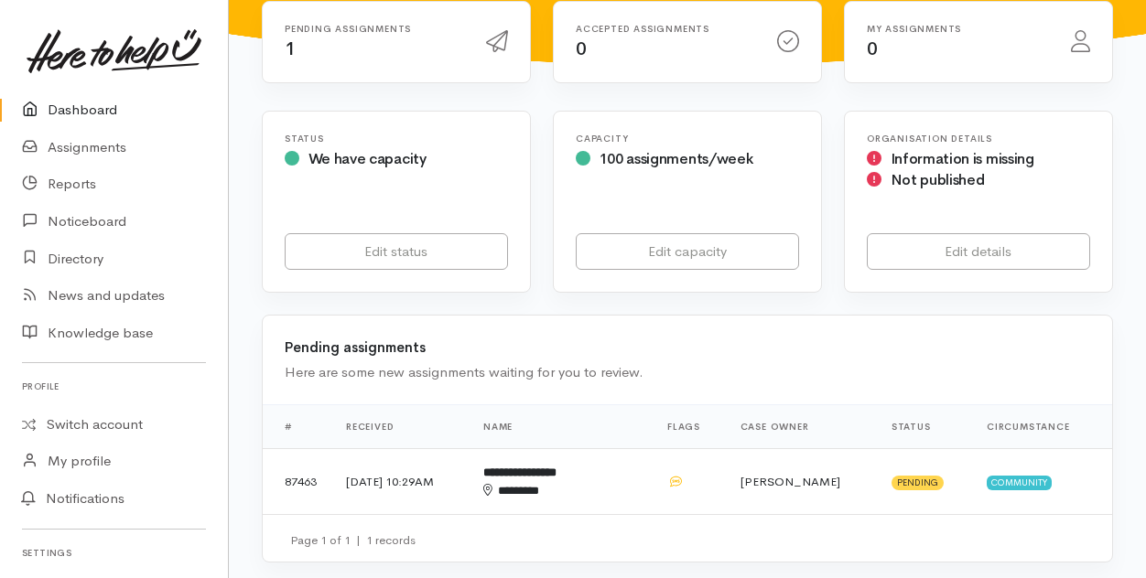
scroll to position [275, 0]
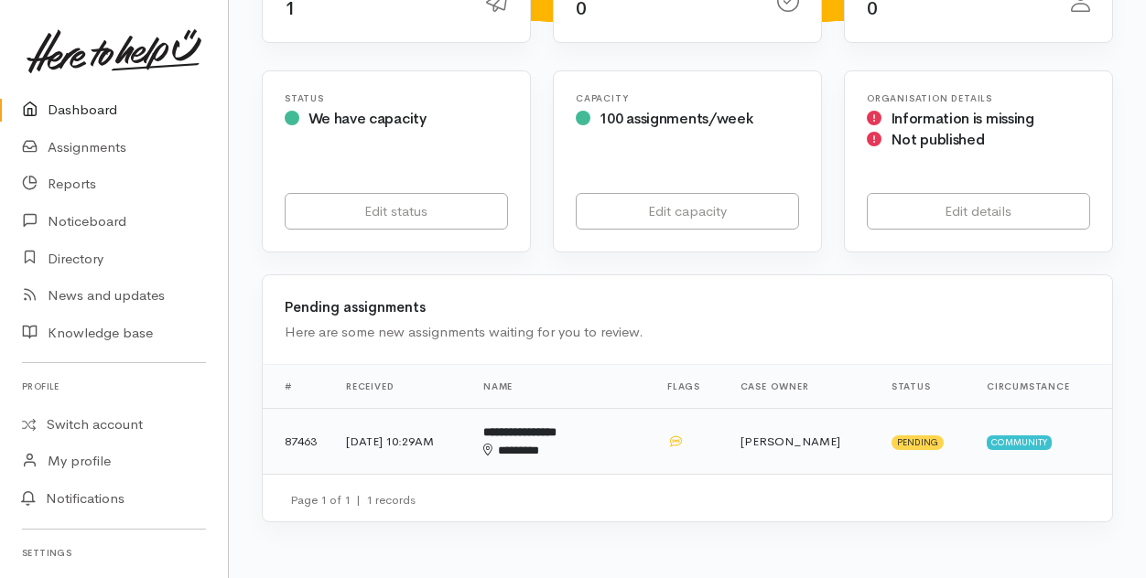
click at [610, 442] on div "********" at bounding box center [546, 451] width 127 height 18
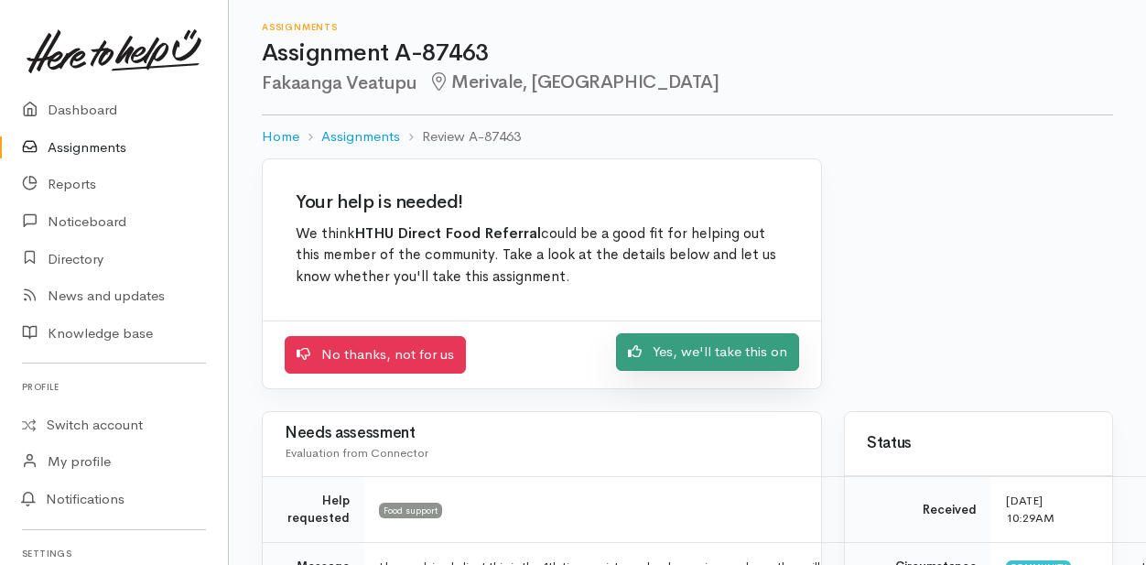
click at [677, 358] on link "Yes, we'll take this on" at bounding box center [707, 352] width 183 height 38
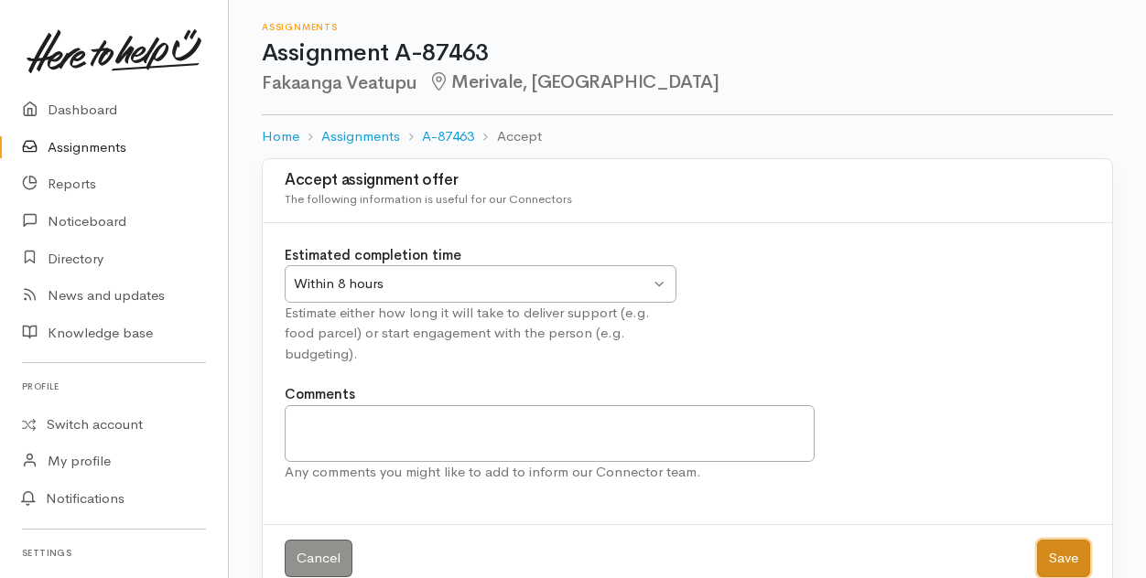
click at [1060, 565] on button "Save" at bounding box center [1063, 559] width 53 height 38
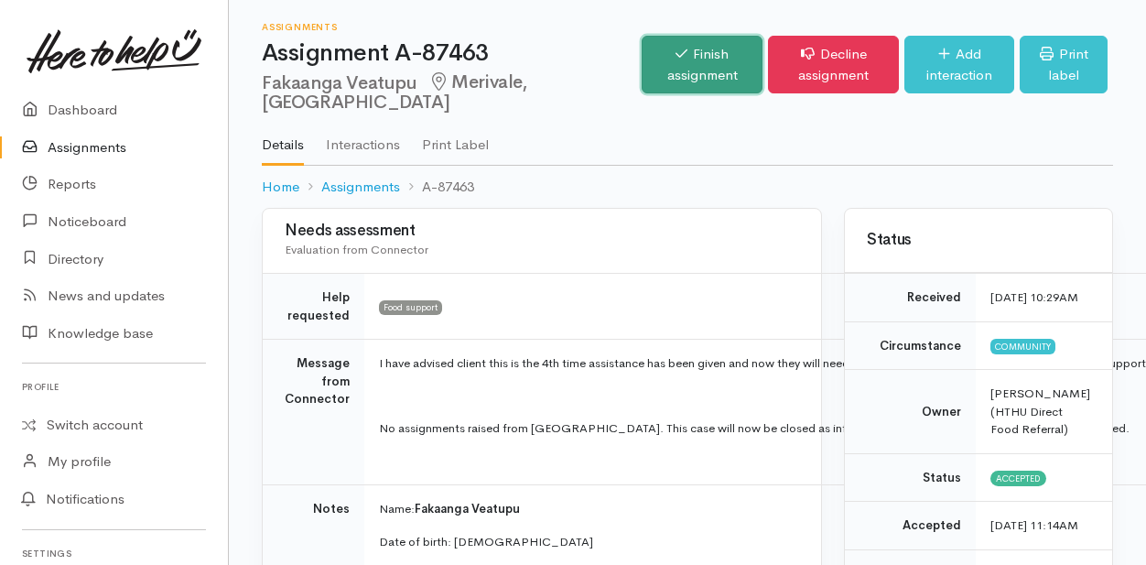
click at [664, 61] on link "Finish assignment" at bounding box center [701, 65] width 121 height 58
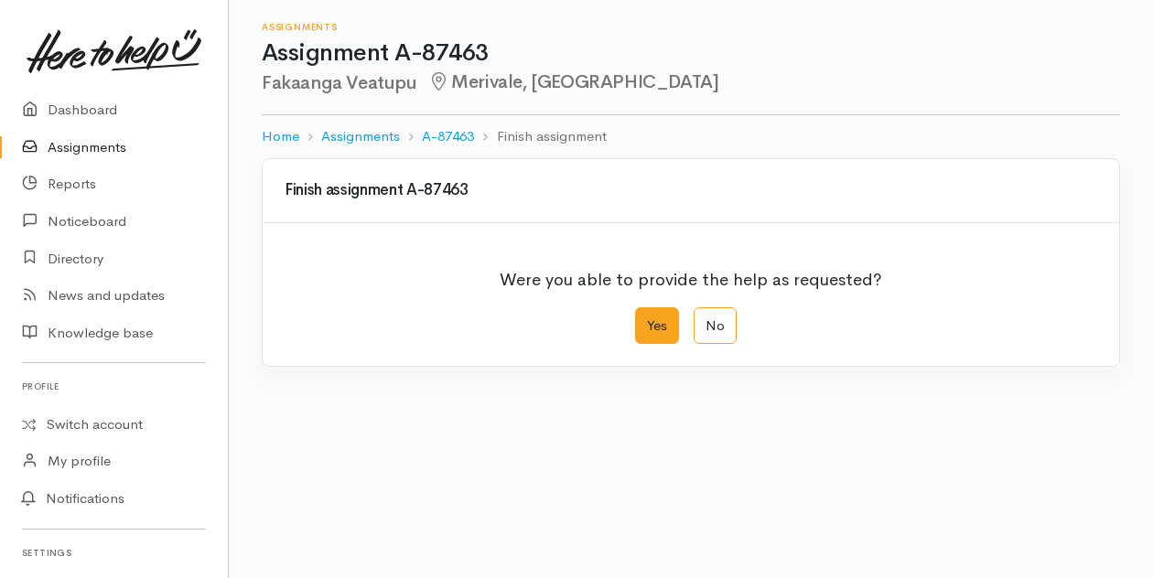
click at [656, 326] on label "Yes" at bounding box center [657, 326] width 44 height 38
click at [647, 319] on input "Yes" at bounding box center [641, 313] width 12 height 12
radio input "true"
click at [99, 421] on link "Switch account" at bounding box center [114, 425] width 228 height 36
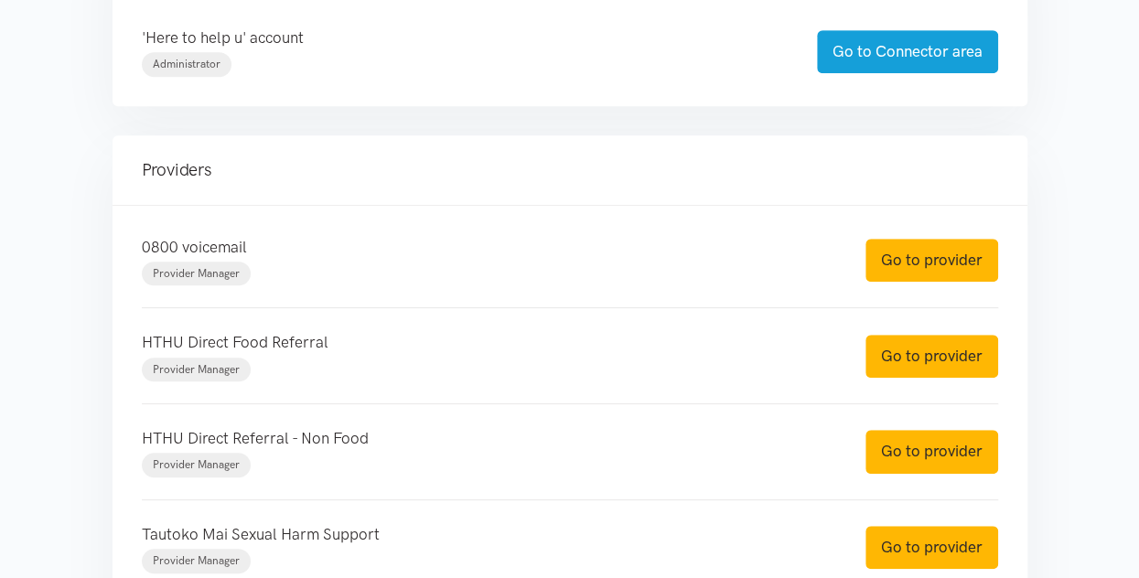
scroll to position [549, 0]
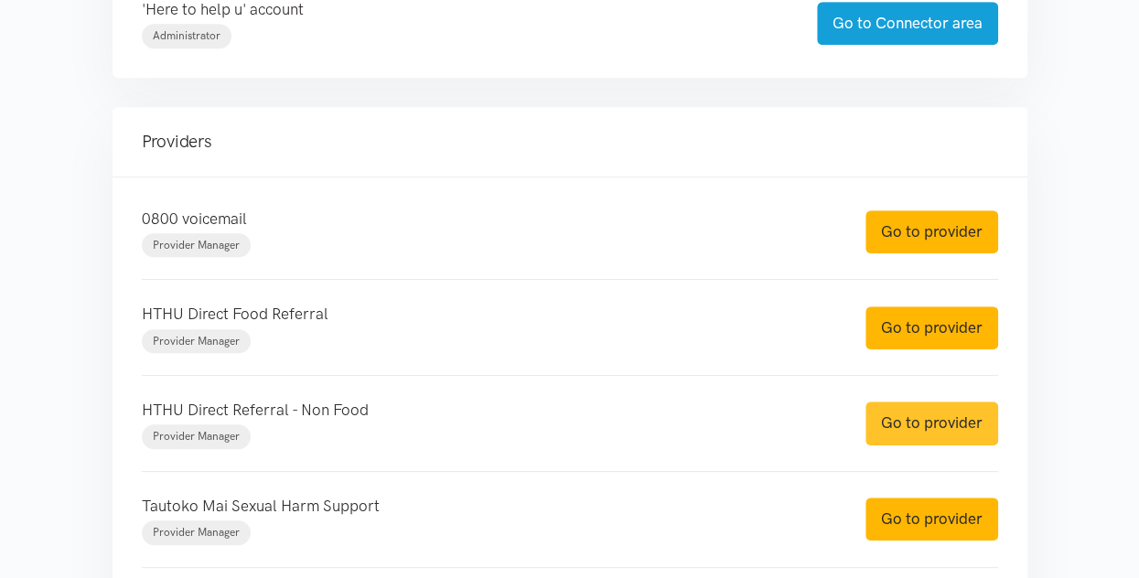
click at [903, 416] on link "Go to provider" at bounding box center [932, 423] width 133 height 43
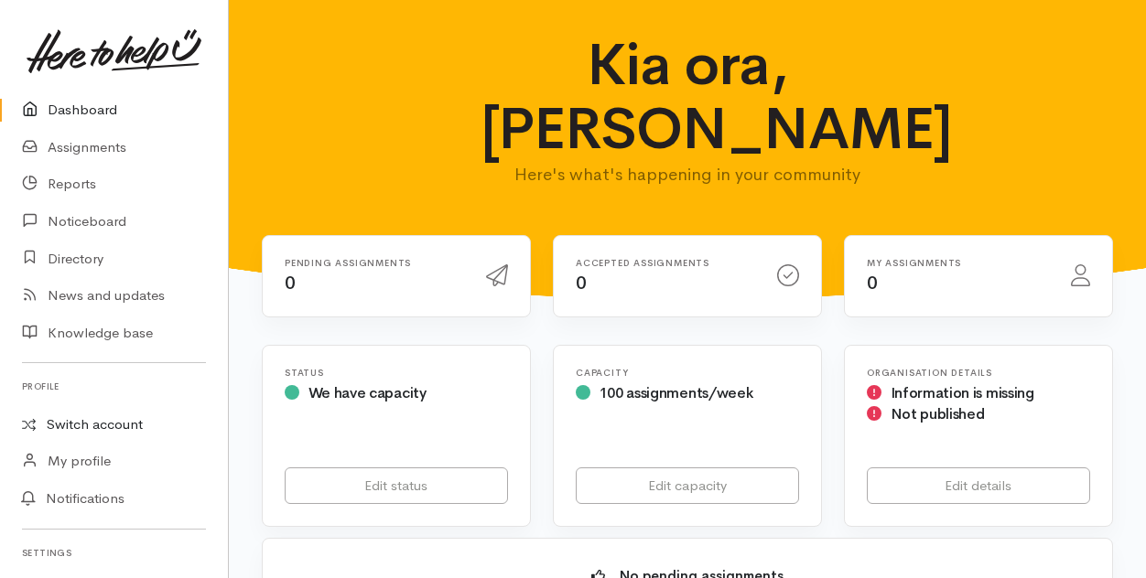
click at [81, 418] on link "Switch account" at bounding box center [114, 425] width 228 height 36
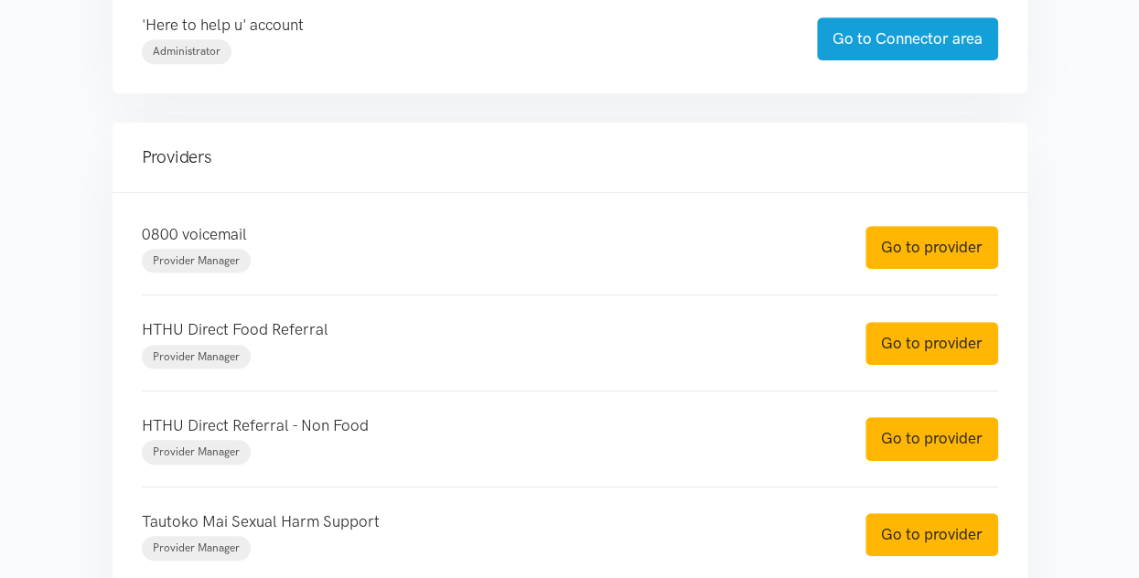
scroll to position [549, 0]
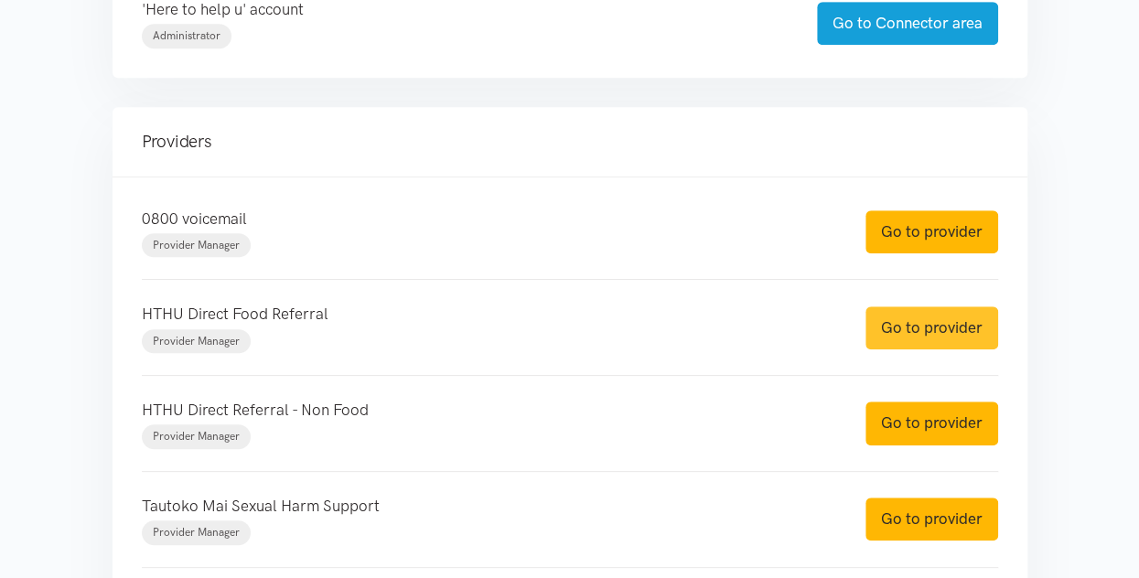
click at [913, 332] on link "Go to provider" at bounding box center [932, 328] width 133 height 43
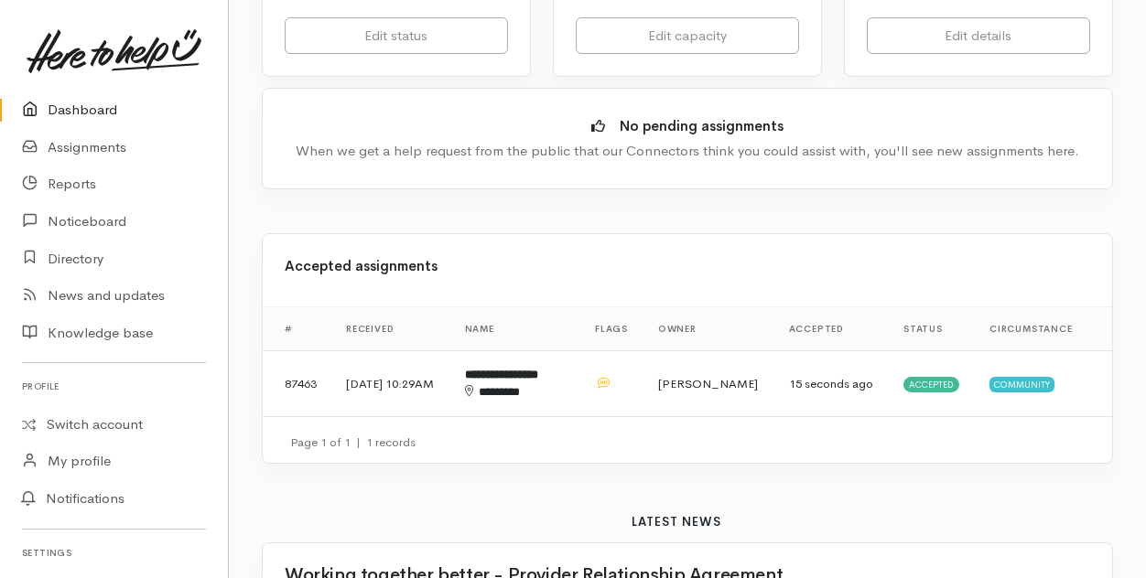
scroll to position [458, 0]
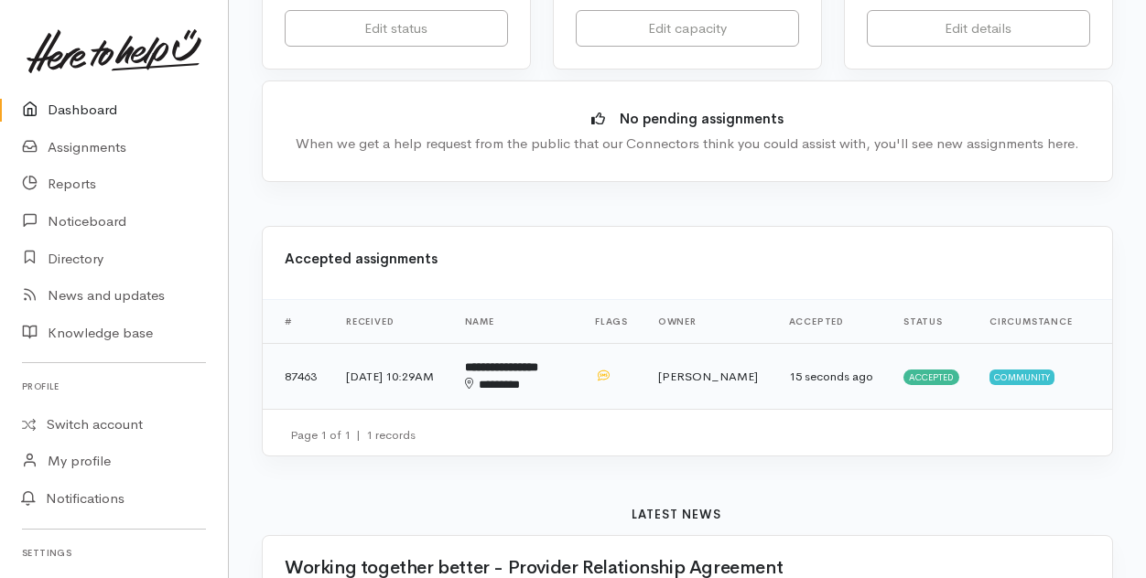
click at [538, 373] on b "**********" at bounding box center [501, 367] width 73 height 12
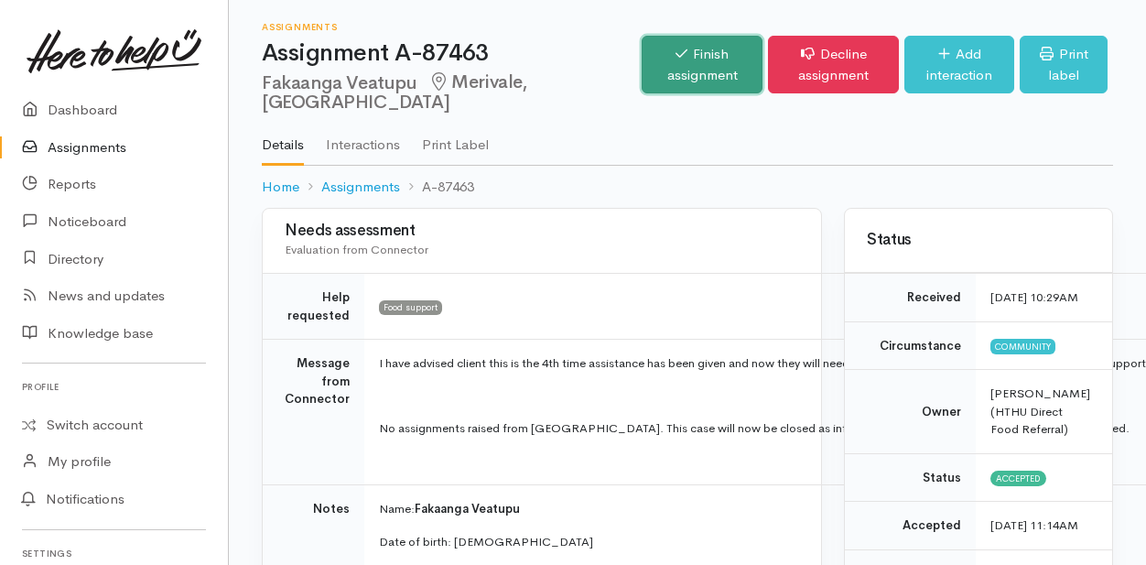
click at [641, 68] on link "Finish assignment" at bounding box center [701, 65] width 121 height 58
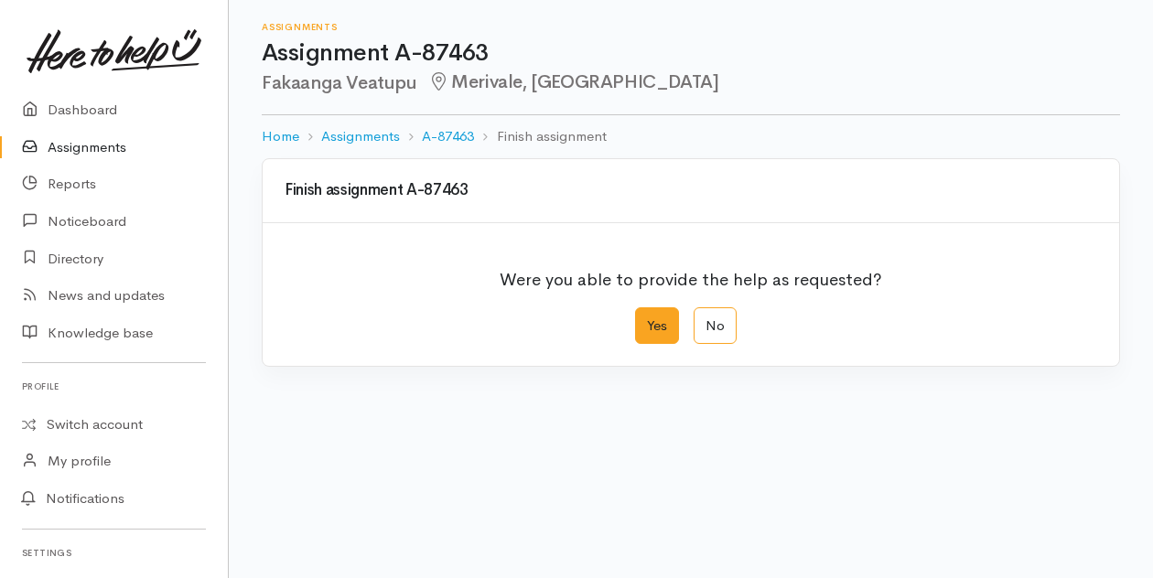
click at [651, 331] on label "Yes" at bounding box center [657, 326] width 44 height 38
click at [647, 319] on input "Yes" at bounding box center [641, 313] width 12 height 12
radio input "true"
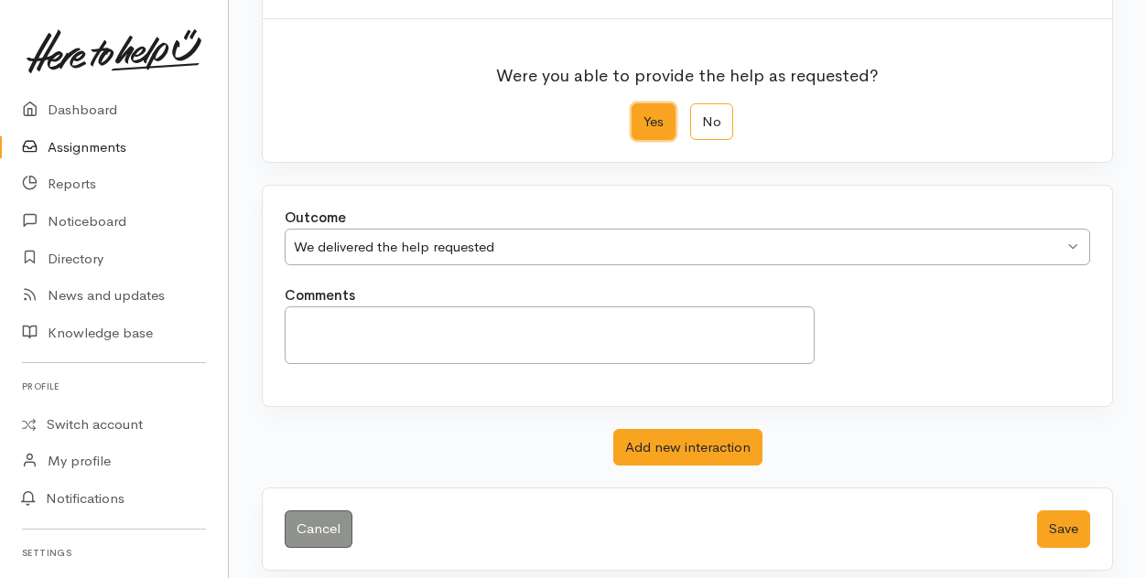
scroll to position [212, 0]
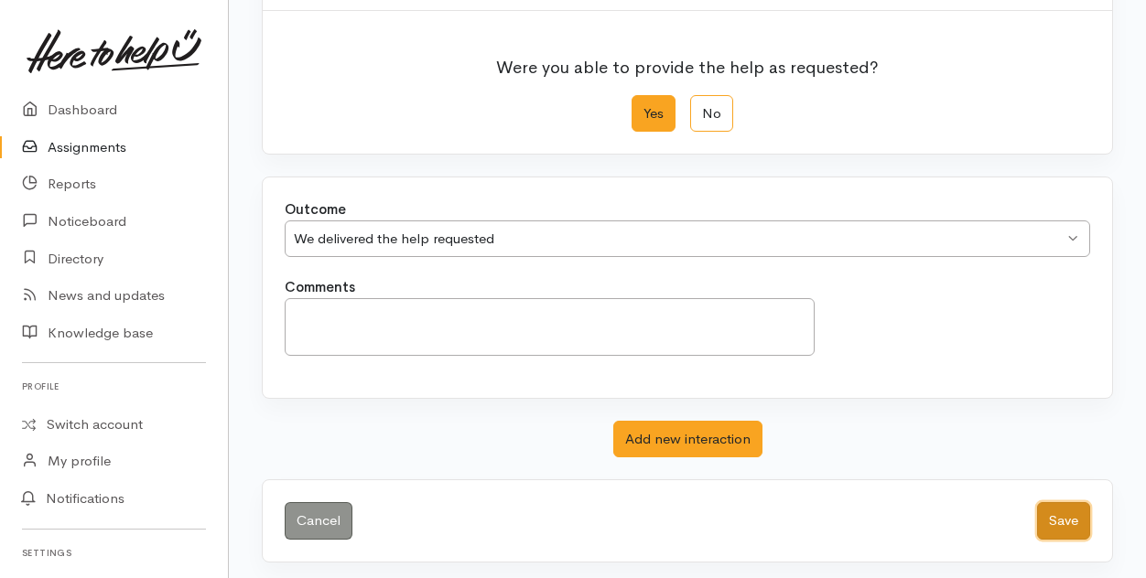
click at [1072, 513] on button "Save" at bounding box center [1063, 521] width 53 height 38
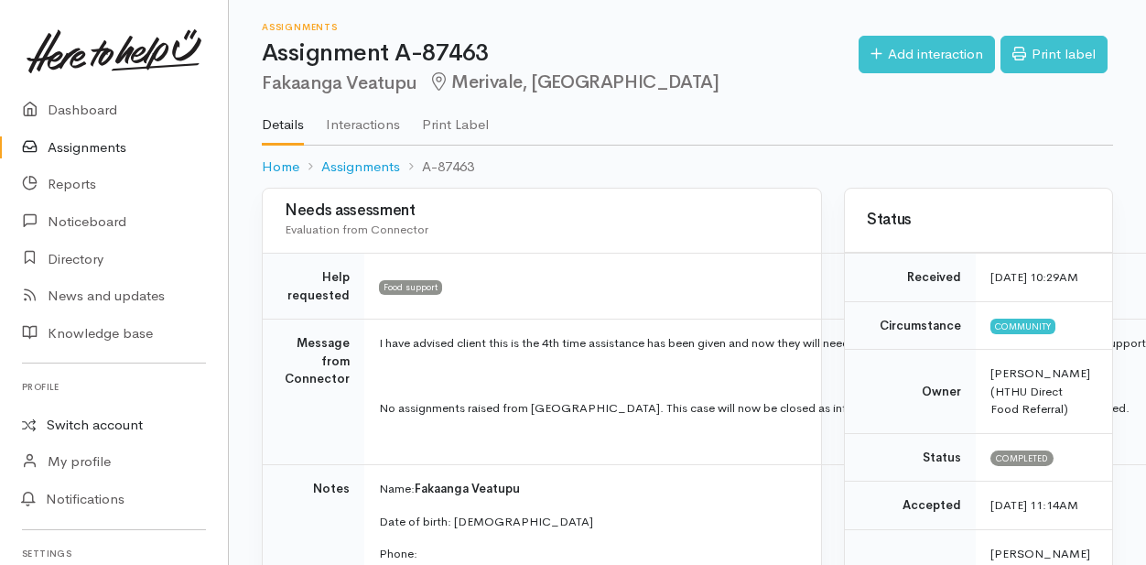
click at [83, 424] on link "Switch account" at bounding box center [114, 425] width 228 height 36
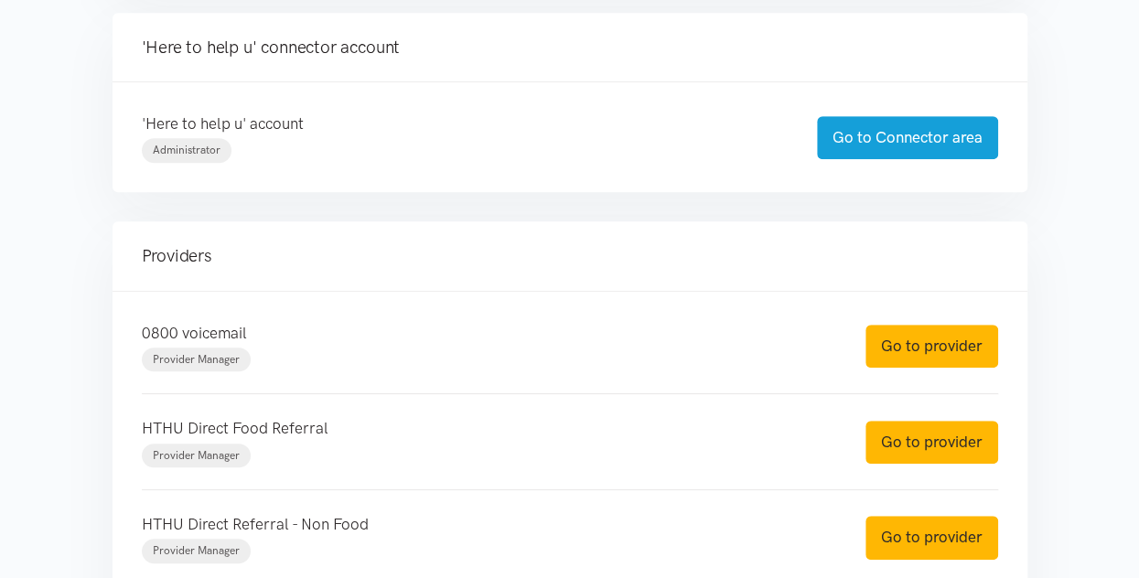
scroll to position [458, 0]
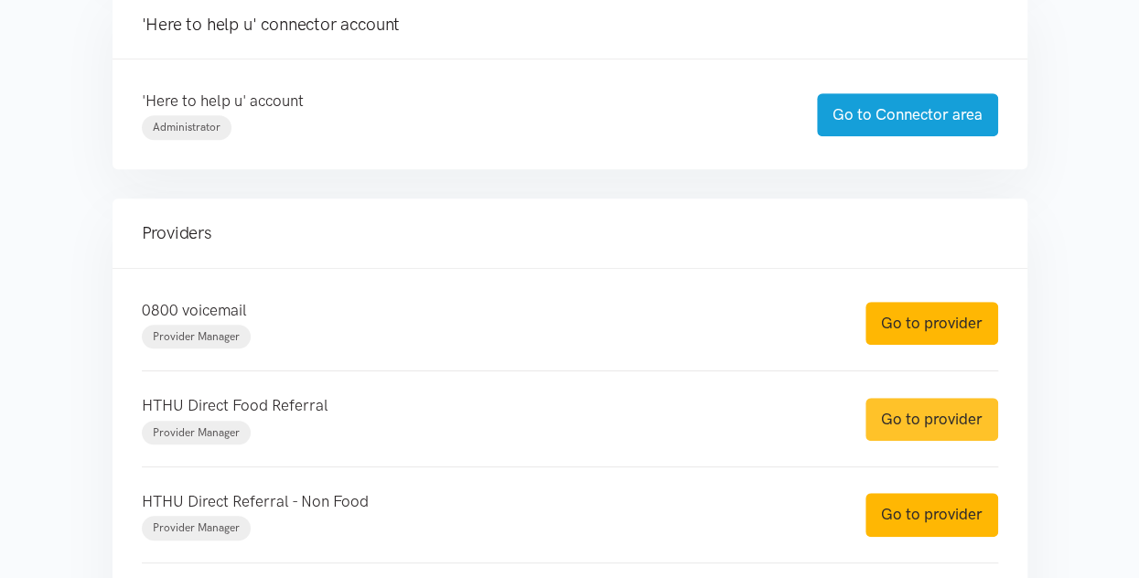
click at [884, 418] on link "Go to provider" at bounding box center [932, 419] width 133 height 43
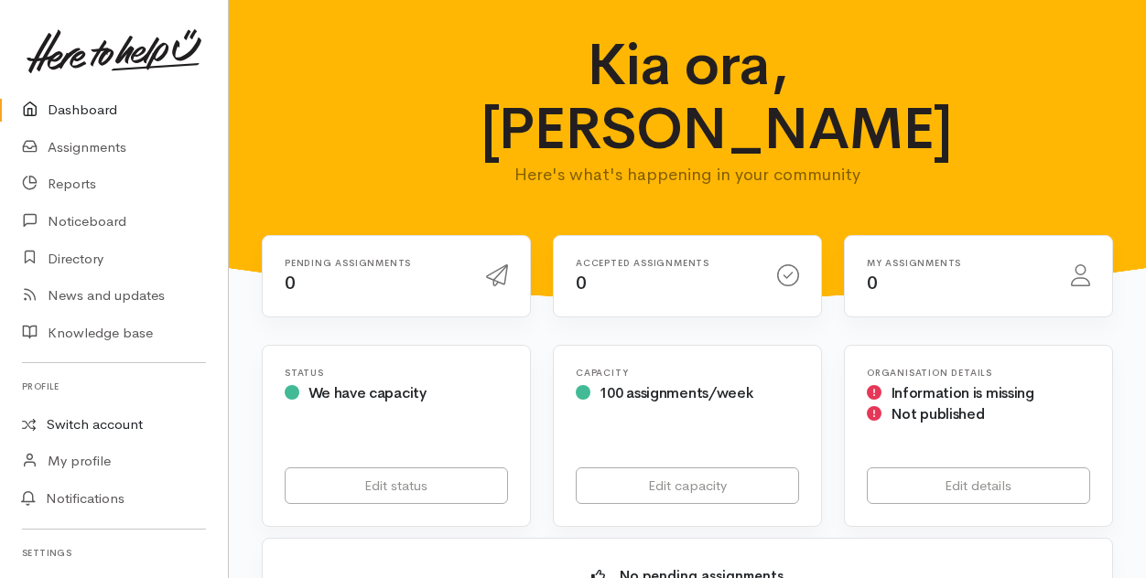
click at [72, 426] on link "Switch account" at bounding box center [114, 425] width 228 height 36
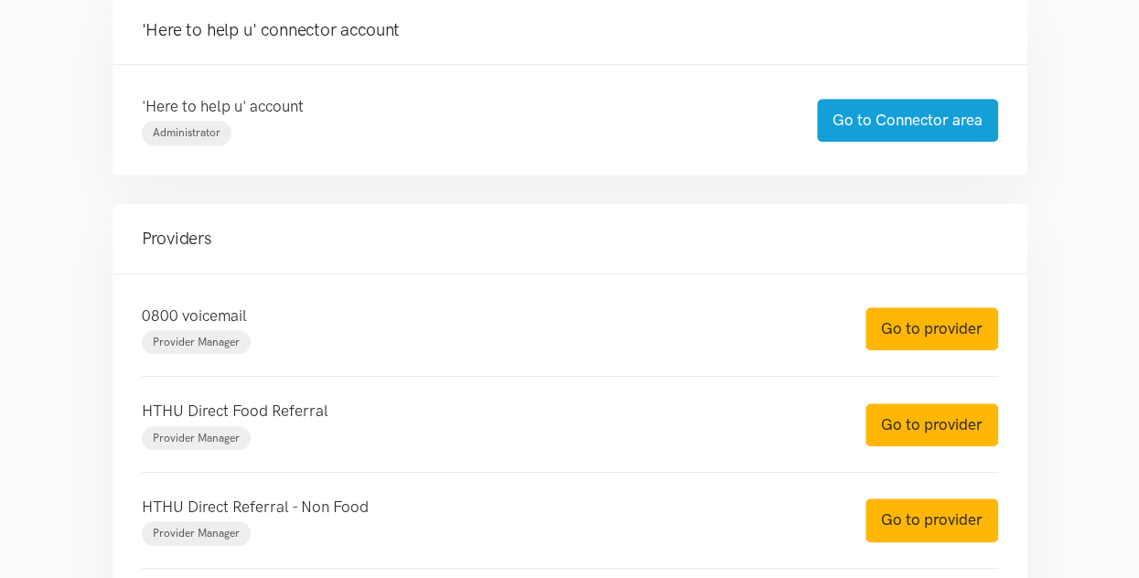
scroll to position [549, 0]
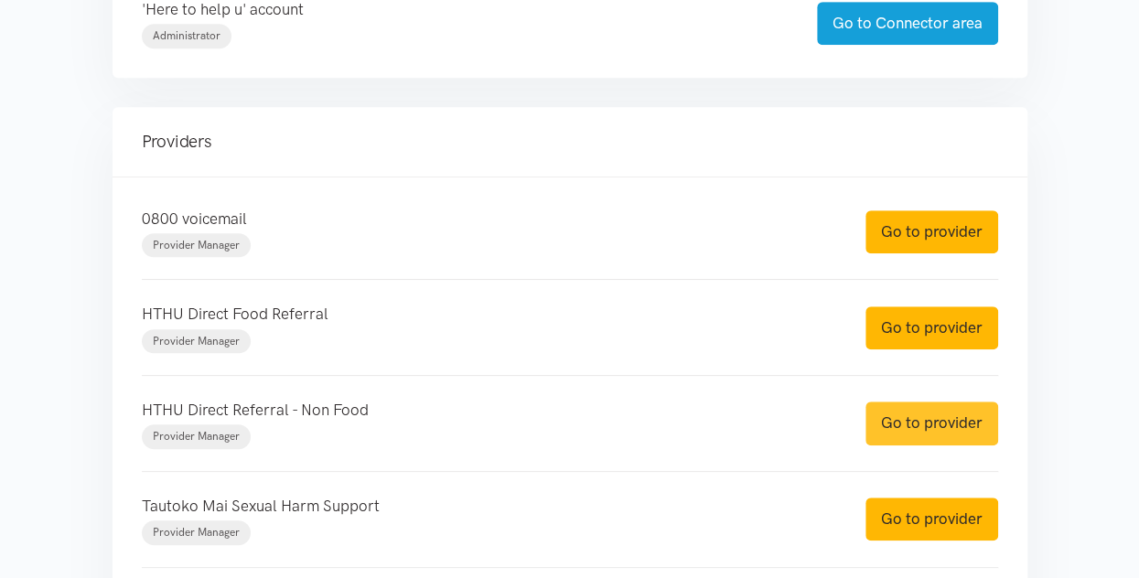
click at [915, 415] on link "Go to provider" at bounding box center [932, 423] width 133 height 43
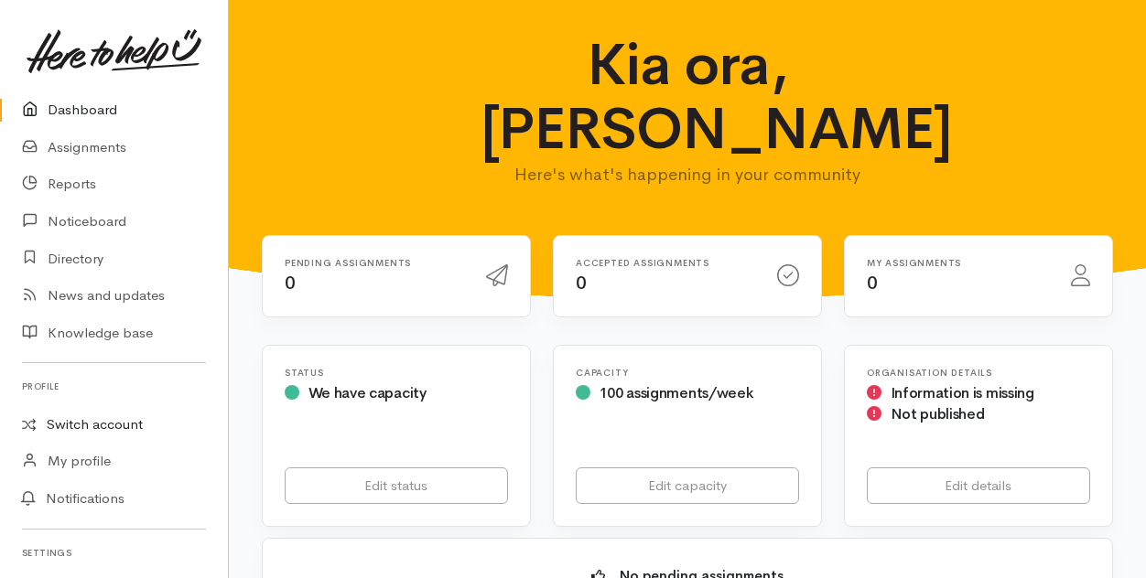
click at [64, 426] on link "Switch account" at bounding box center [114, 425] width 228 height 36
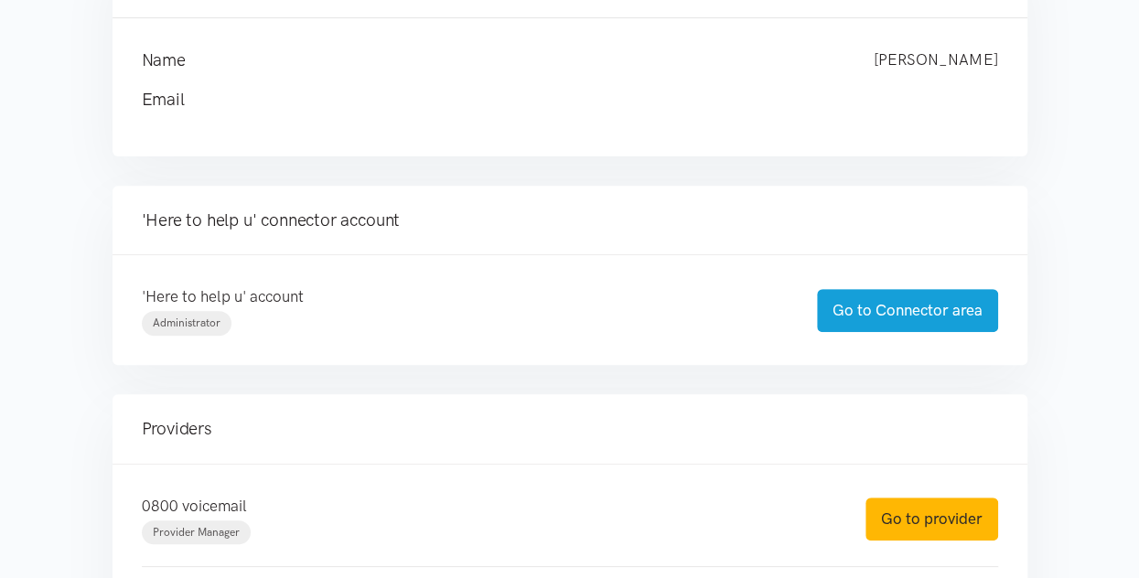
scroll to position [275, 0]
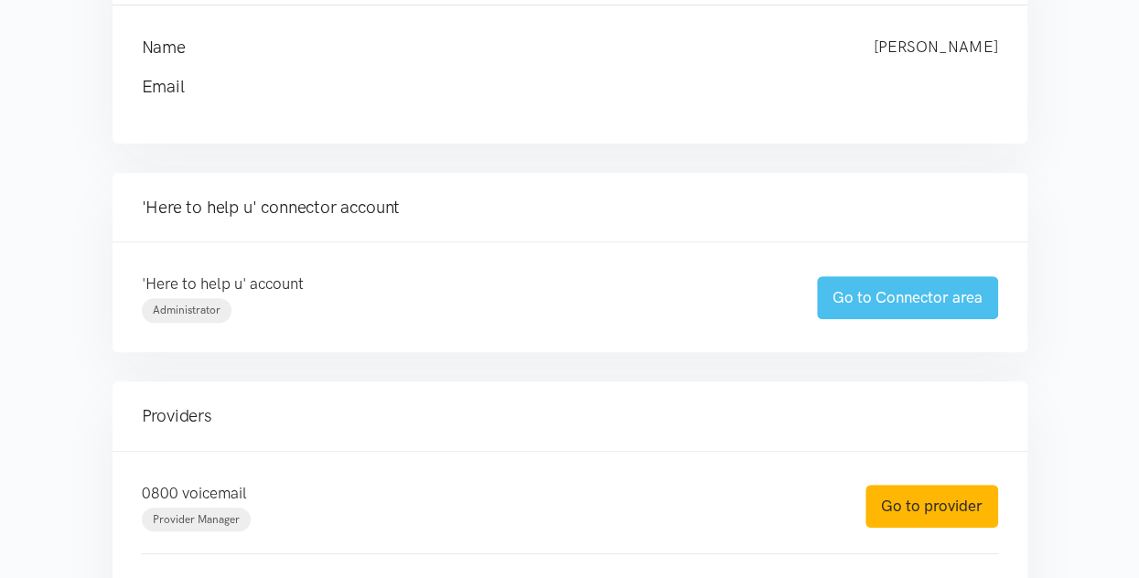
click at [913, 296] on link "Go to Connector area" at bounding box center [907, 297] width 181 height 43
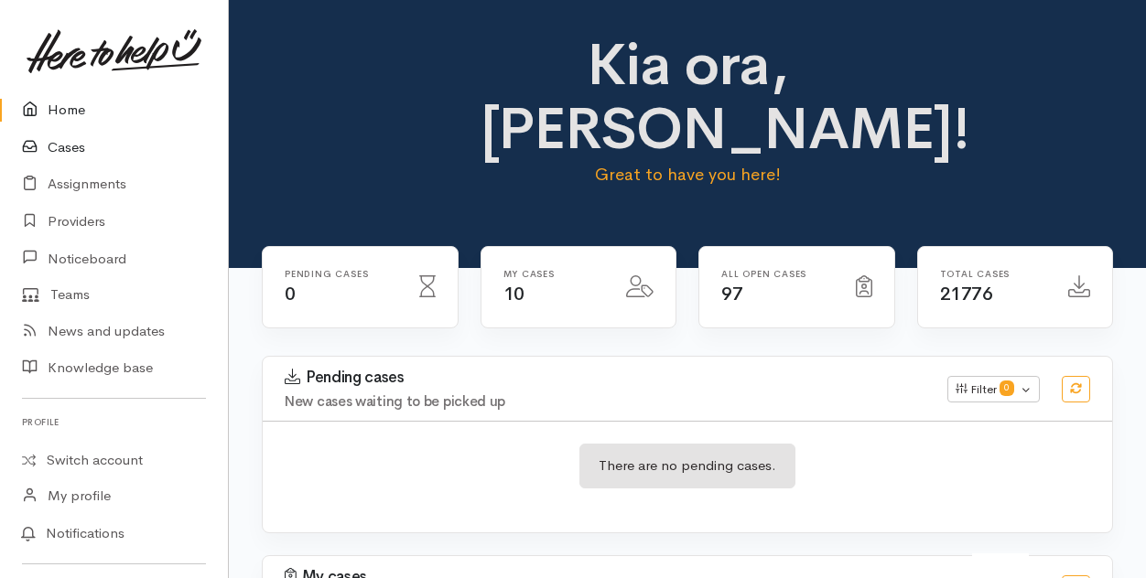
click at [68, 152] on link "Cases" at bounding box center [114, 148] width 228 height 38
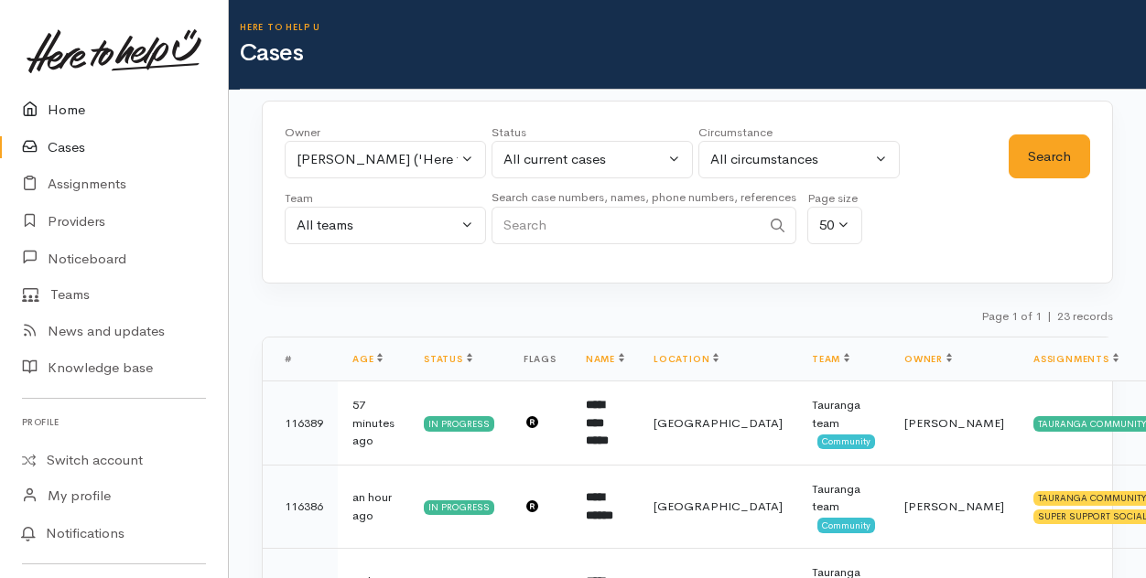
click at [70, 110] on link "Home" at bounding box center [114, 111] width 228 height 38
